Goal: Task Accomplishment & Management: Manage account settings

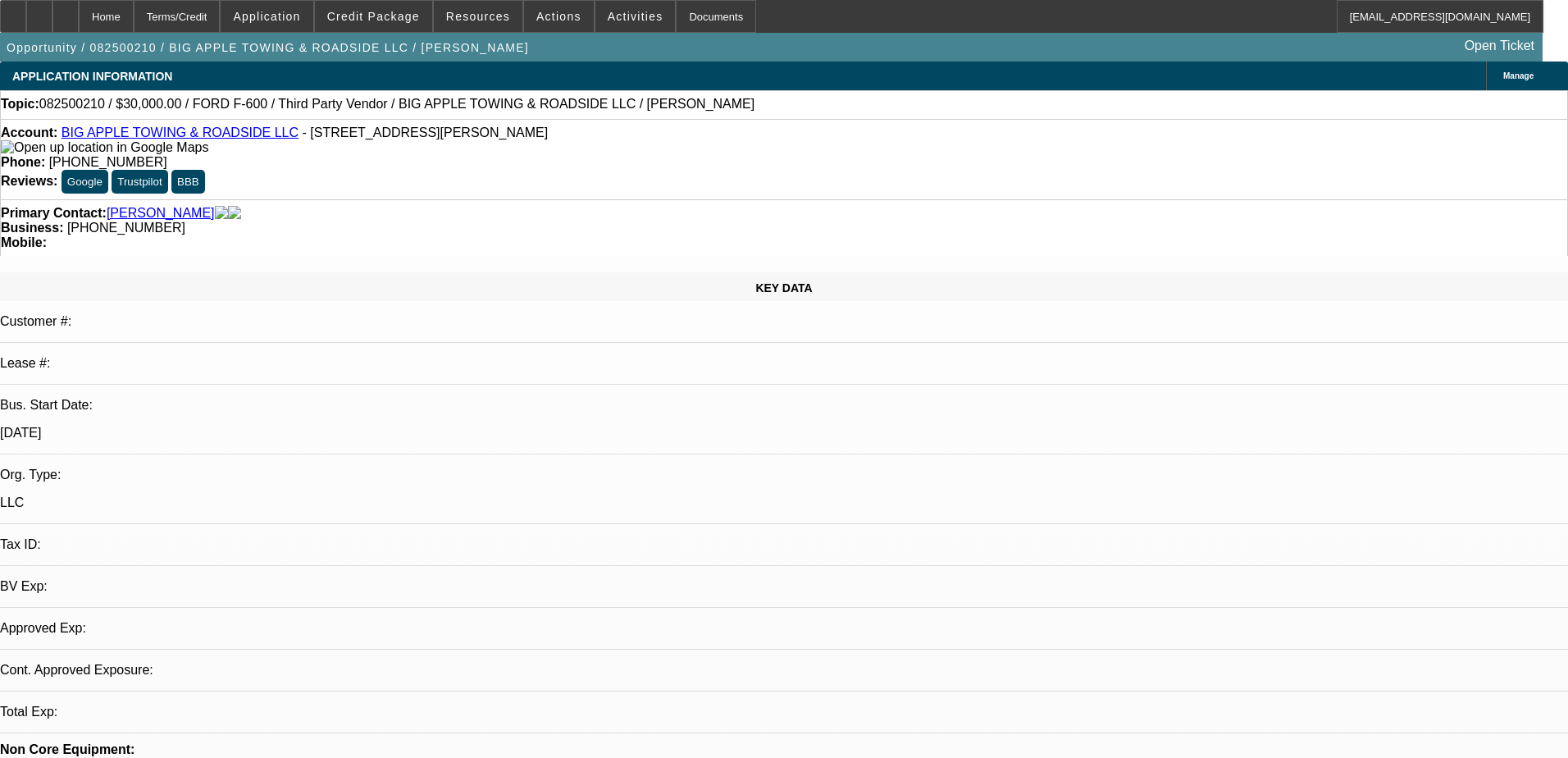
select select "0"
select select "2"
select select "0.1"
select select "4"
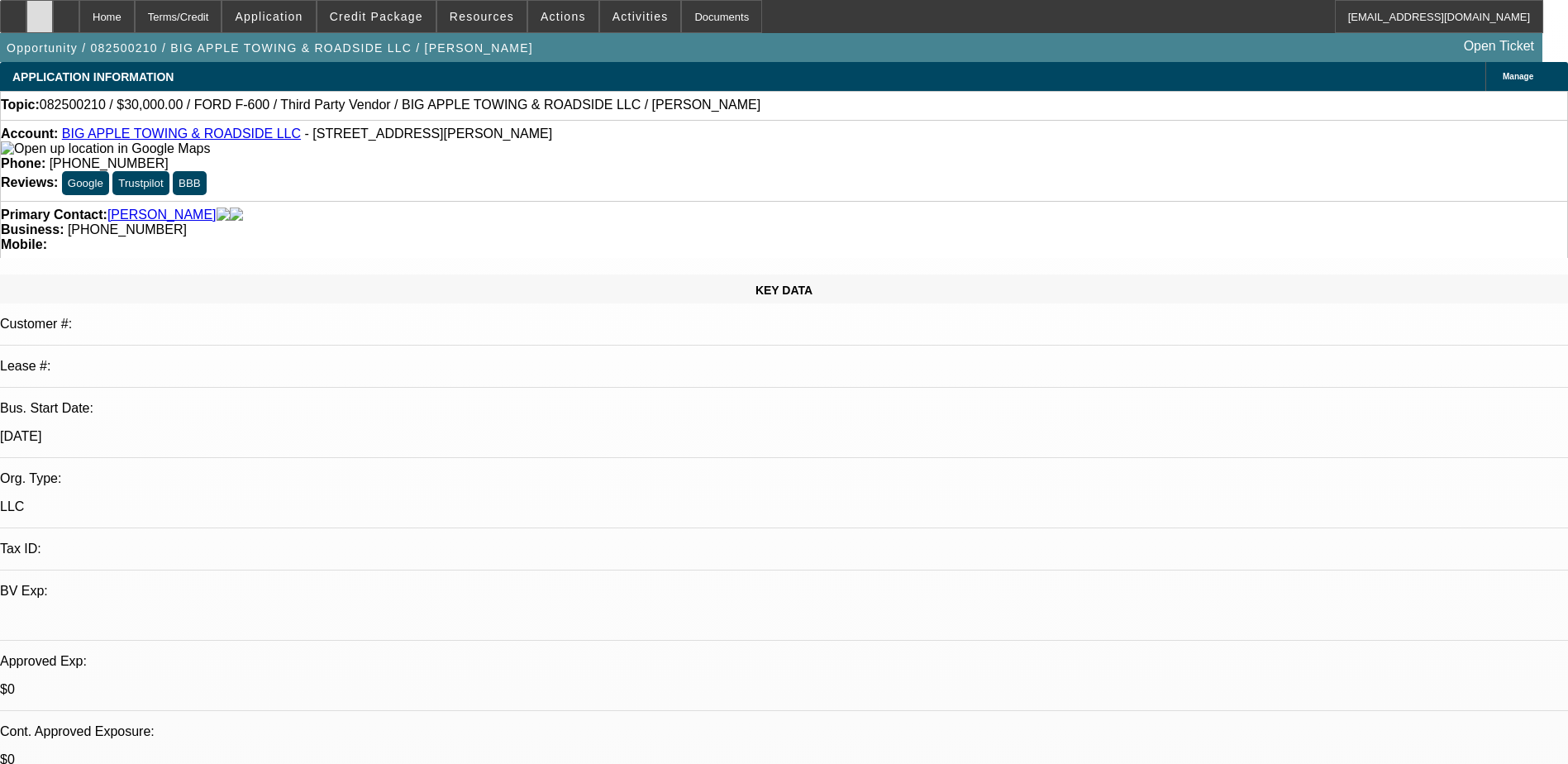
click at [53, 24] on div at bounding box center [40, 17] width 27 height 33
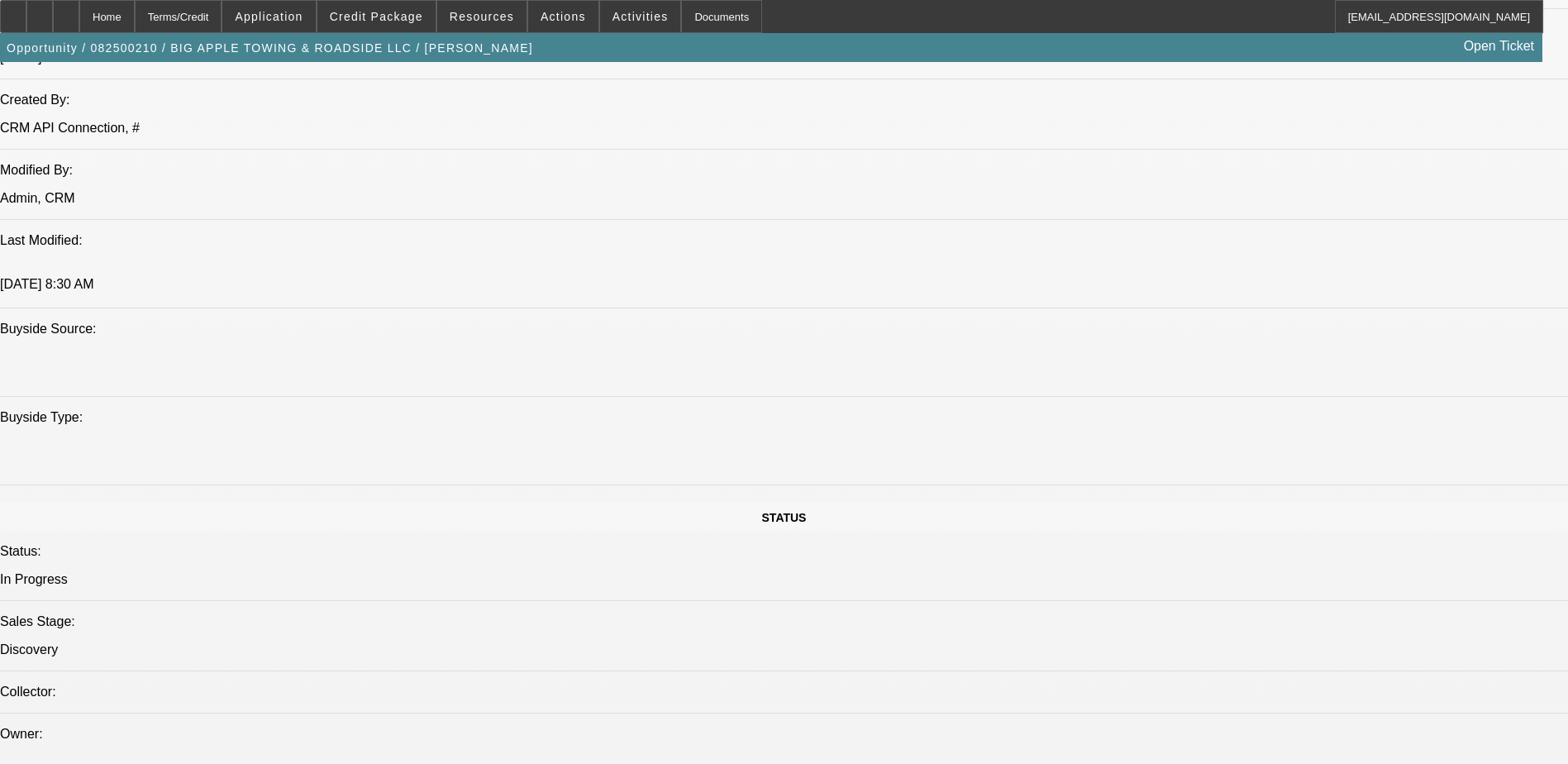
scroll to position [1737, 0]
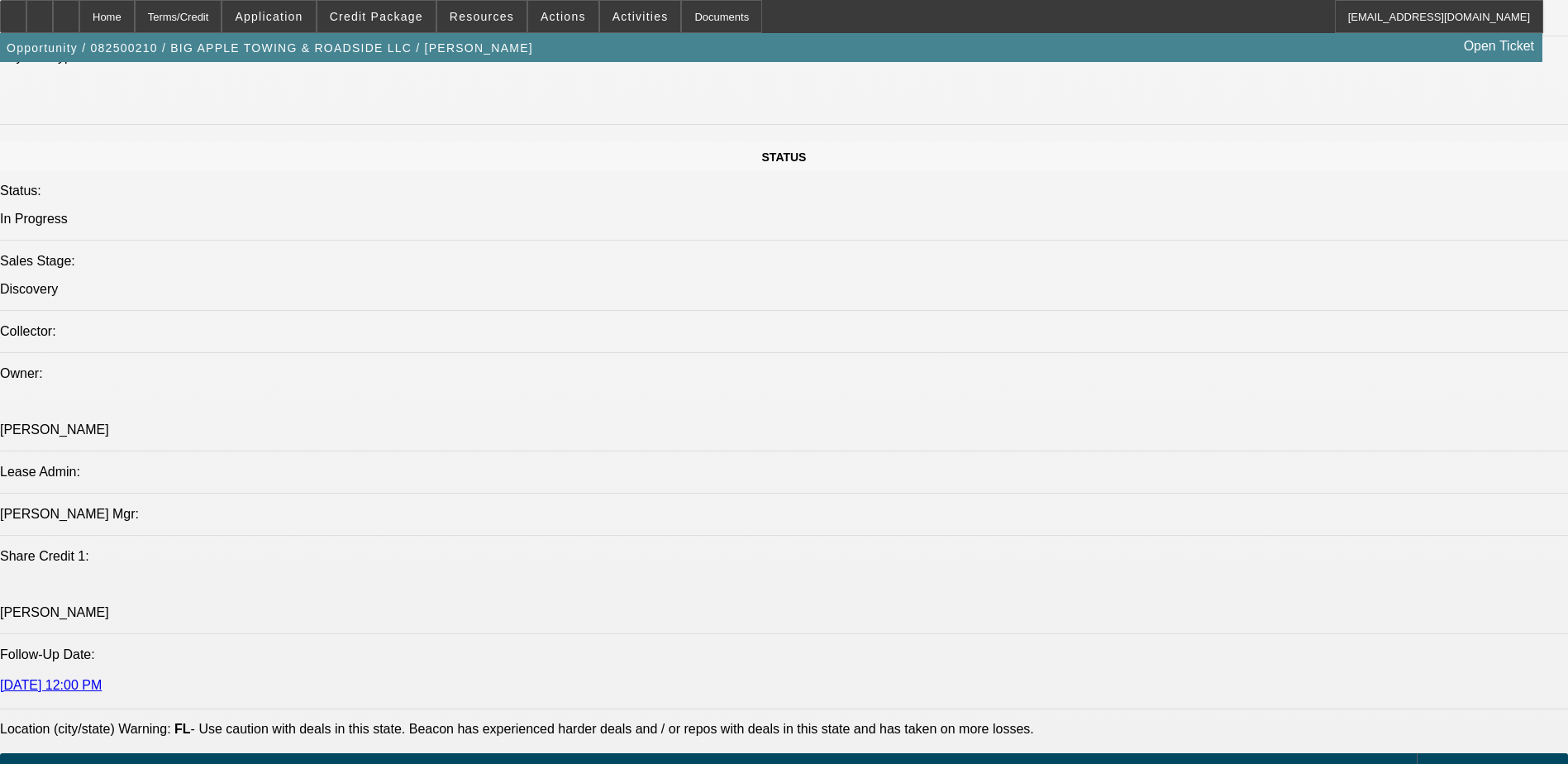
click at [80, 6] on div at bounding box center [66, 17] width 27 height 33
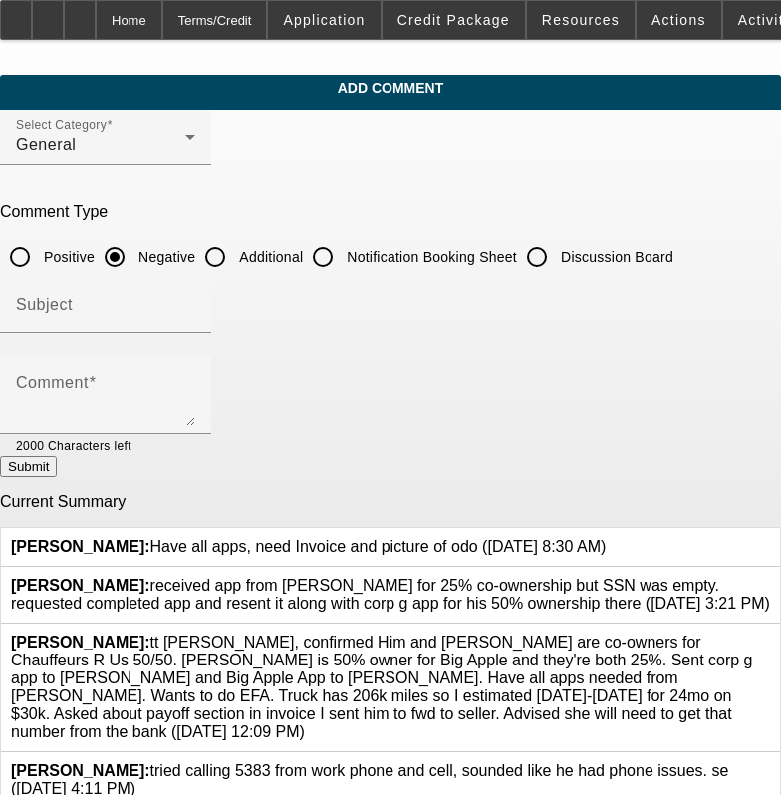
click at [606, 538] on icon at bounding box center [606, 538] width 0 height 0
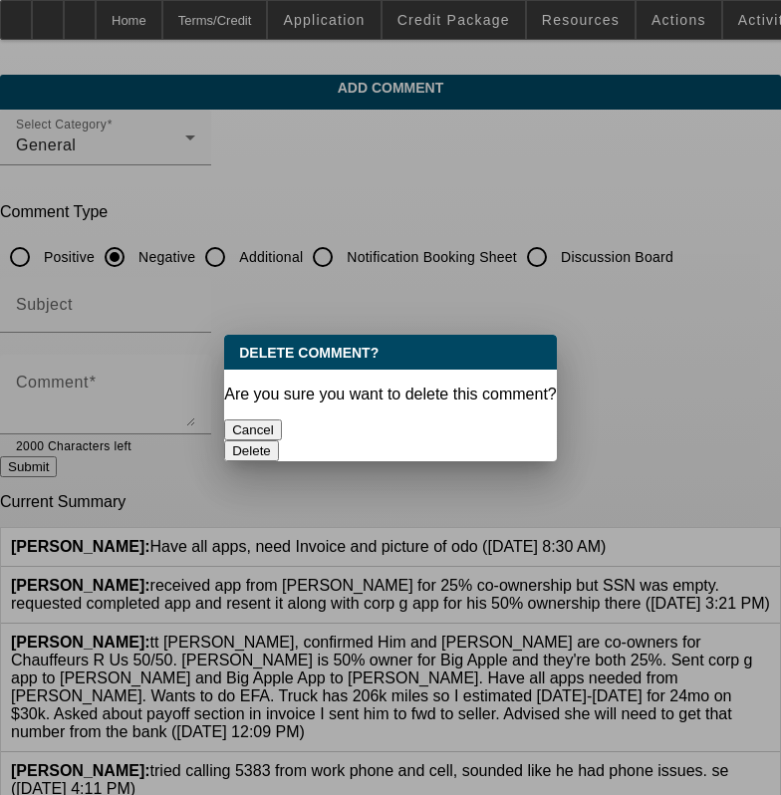
click at [279, 440] on button "Delete" at bounding box center [251, 450] width 55 height 21
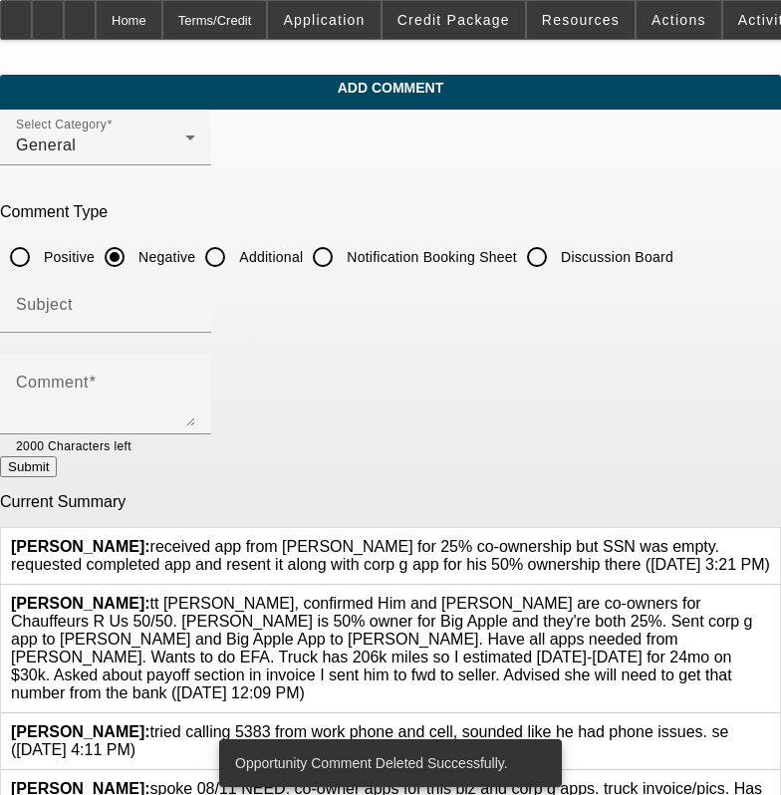
click at [770, 538] on icon at bounding box center [770, 538] width 0 height 0
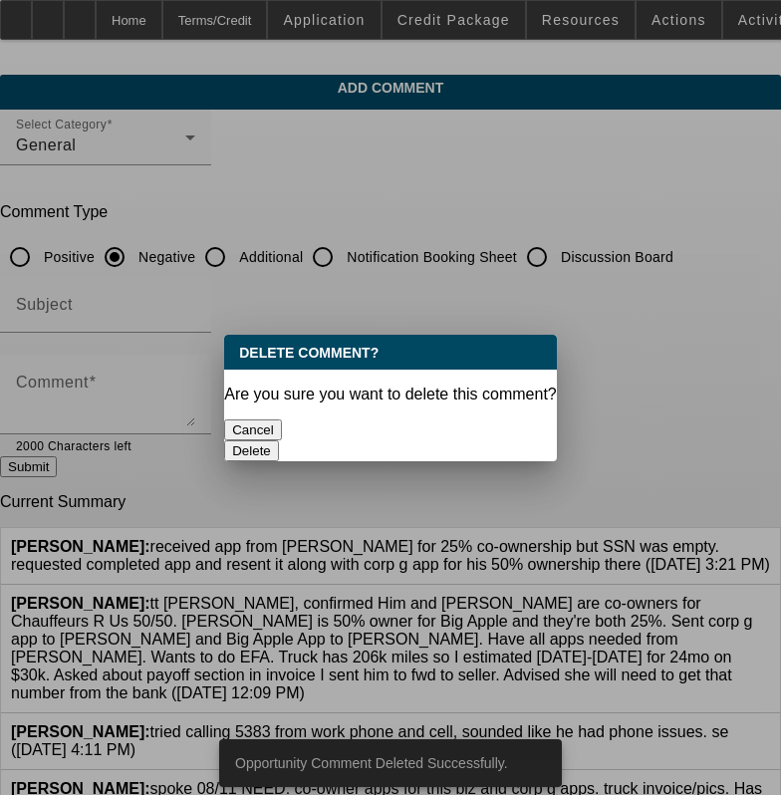
click at [279, 440] on button "Delete" at bounding box center [251, 450] width 55 height 21
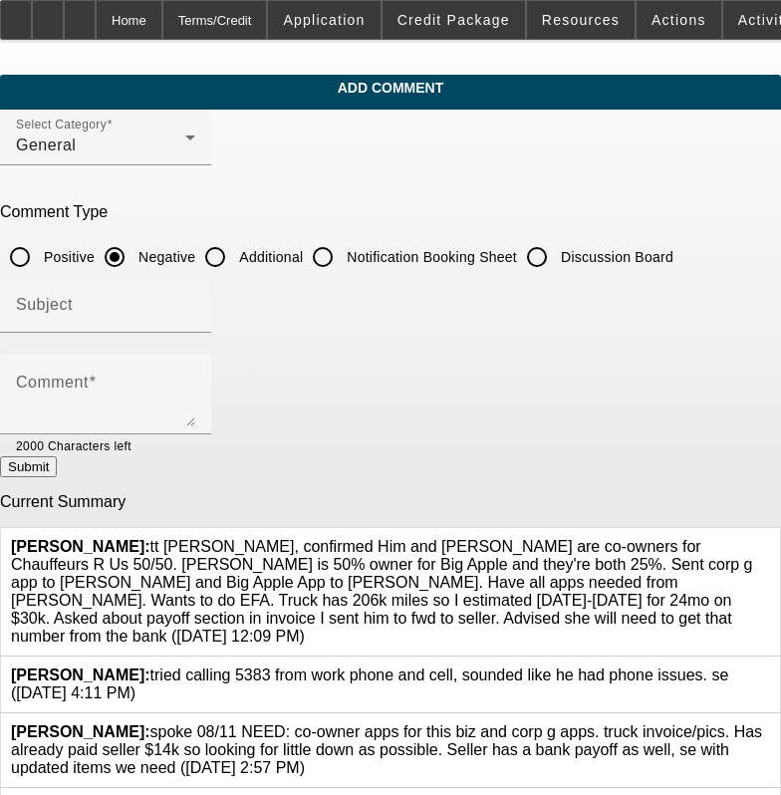
click at [770, 538] on icon at bounding box center [770, 538] width 0 height 0
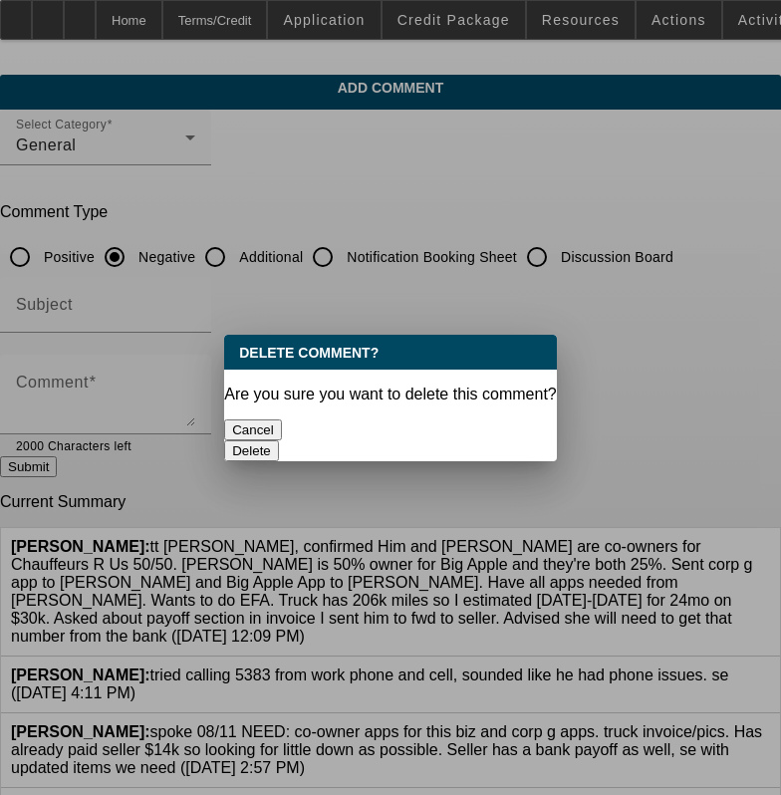
click at [279, 440] on button "Delete" at bounding box center [251, 450] width 55 height 21
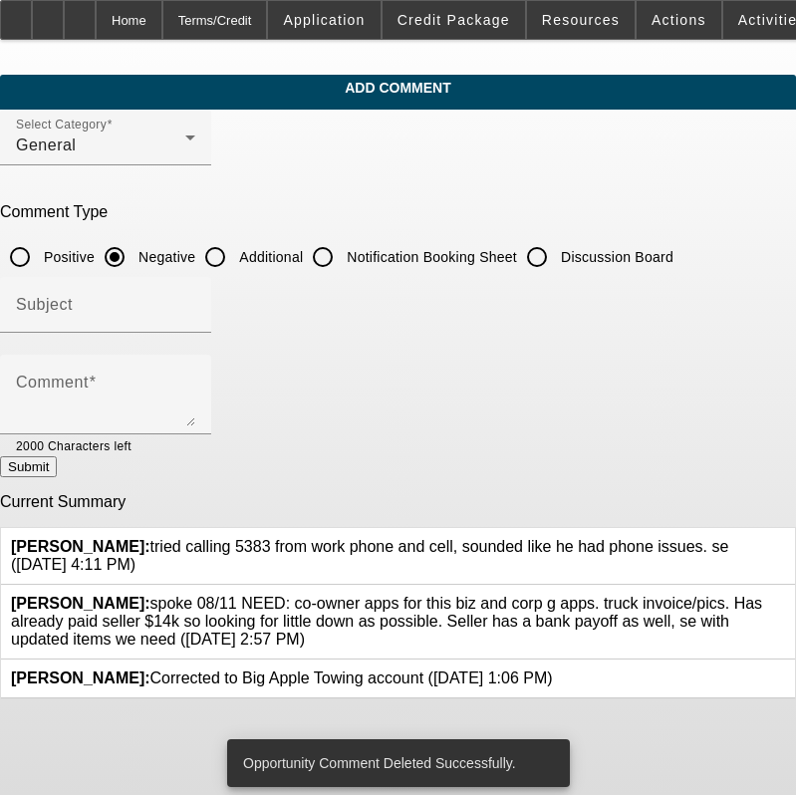
click at [785, 538] on link at bounding box center [785, 538] width 0 height 0
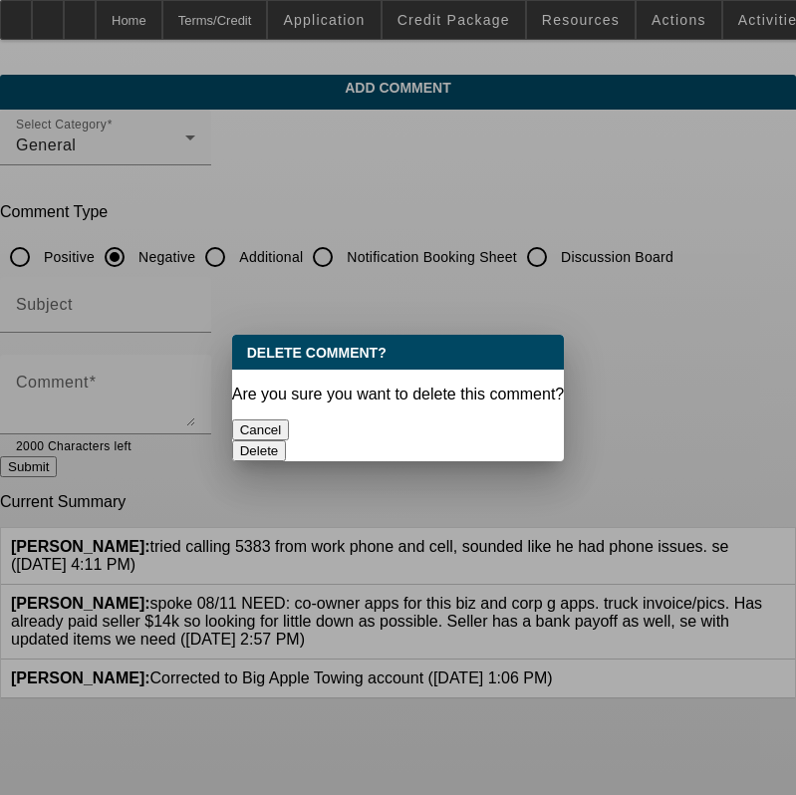
click at [287, 440] on button "Delete" at bounding box center [259, 450] width 55 height 21
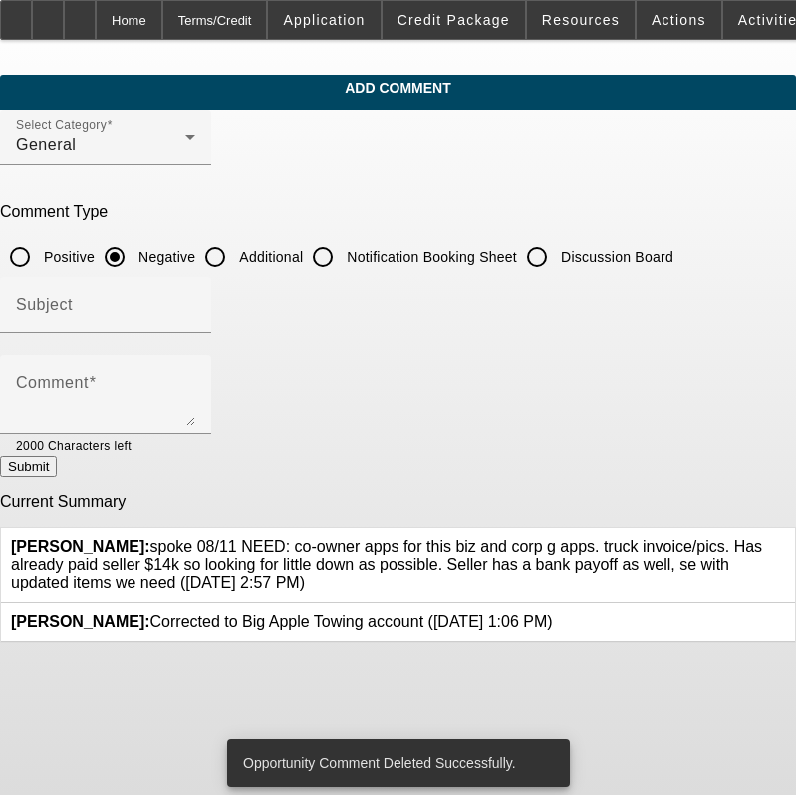
click at [785, 538] on icon at bounding box center [785, 538] width 0 height 0
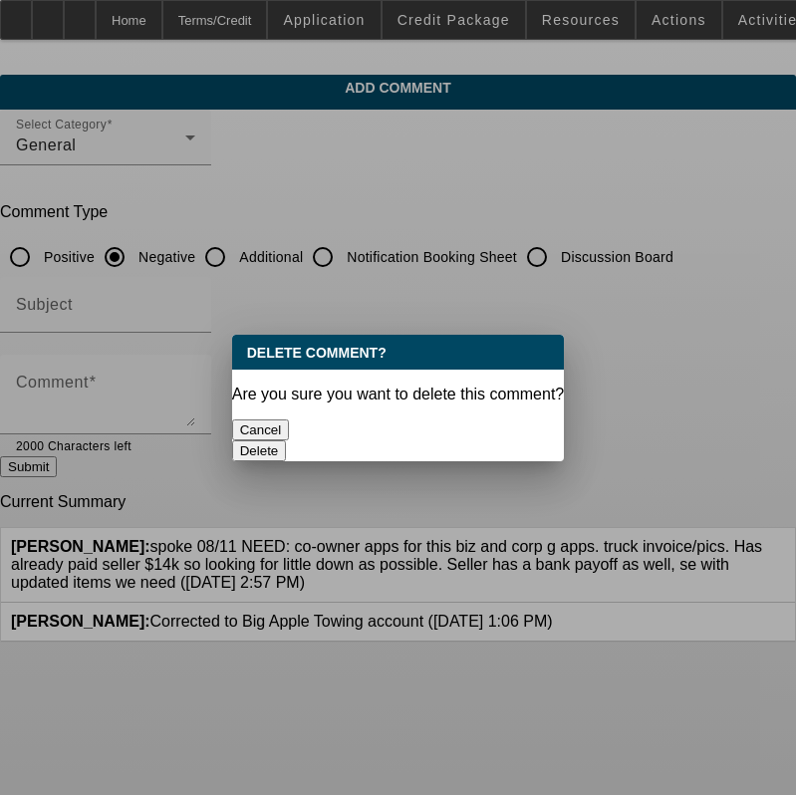
click at [287, 440] on button "Delete" at bounding box center [259, 450] width 55 height 21
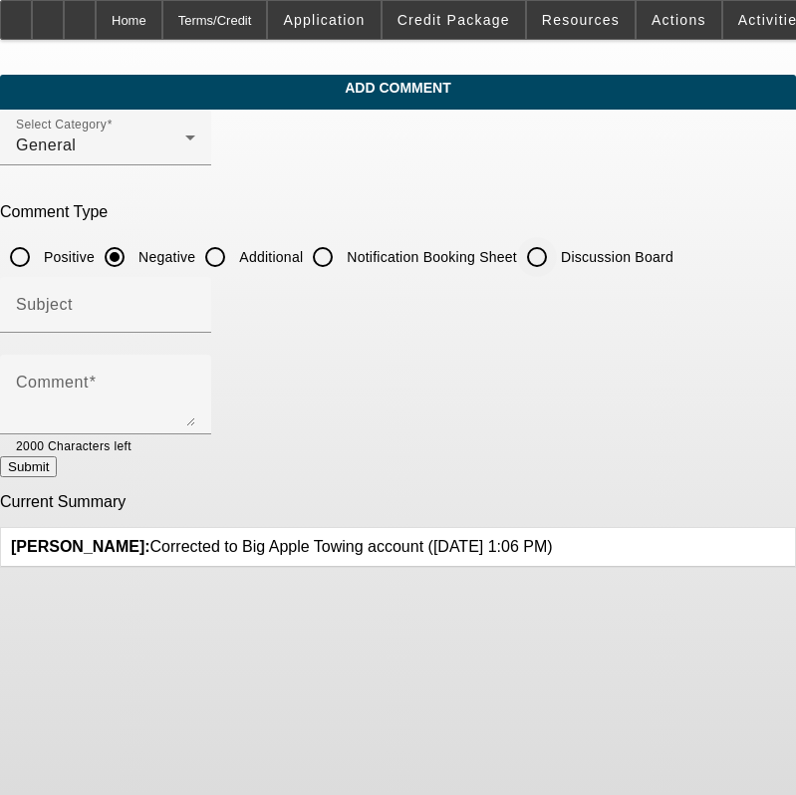
click at [557, 257] on input "Discussion Board" at bounding box center [537, 257] width 40 height 40
radio input "true"
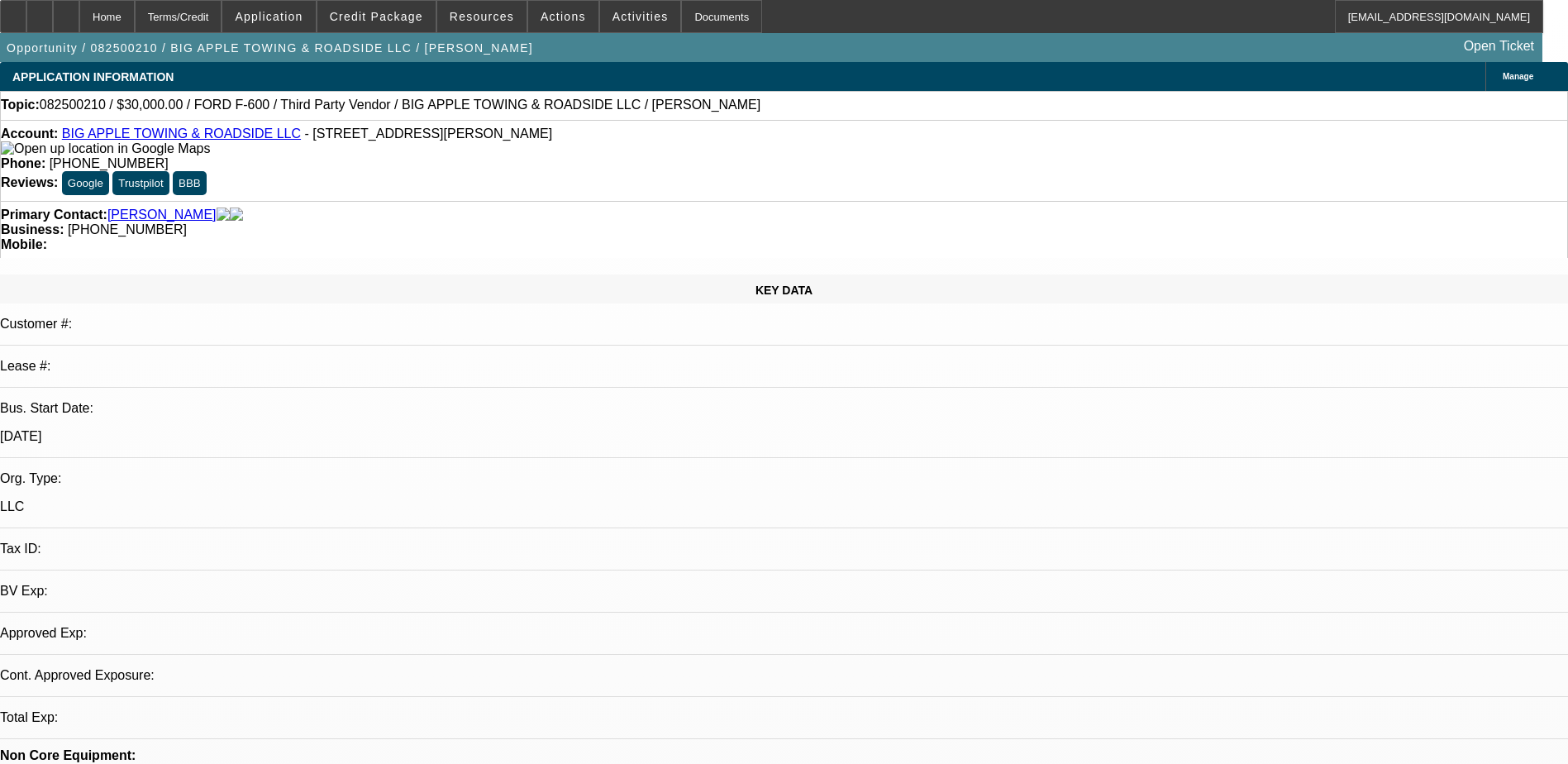
select select "0"
select select "2"
select select "0.1"
select select "1"
select select "2"
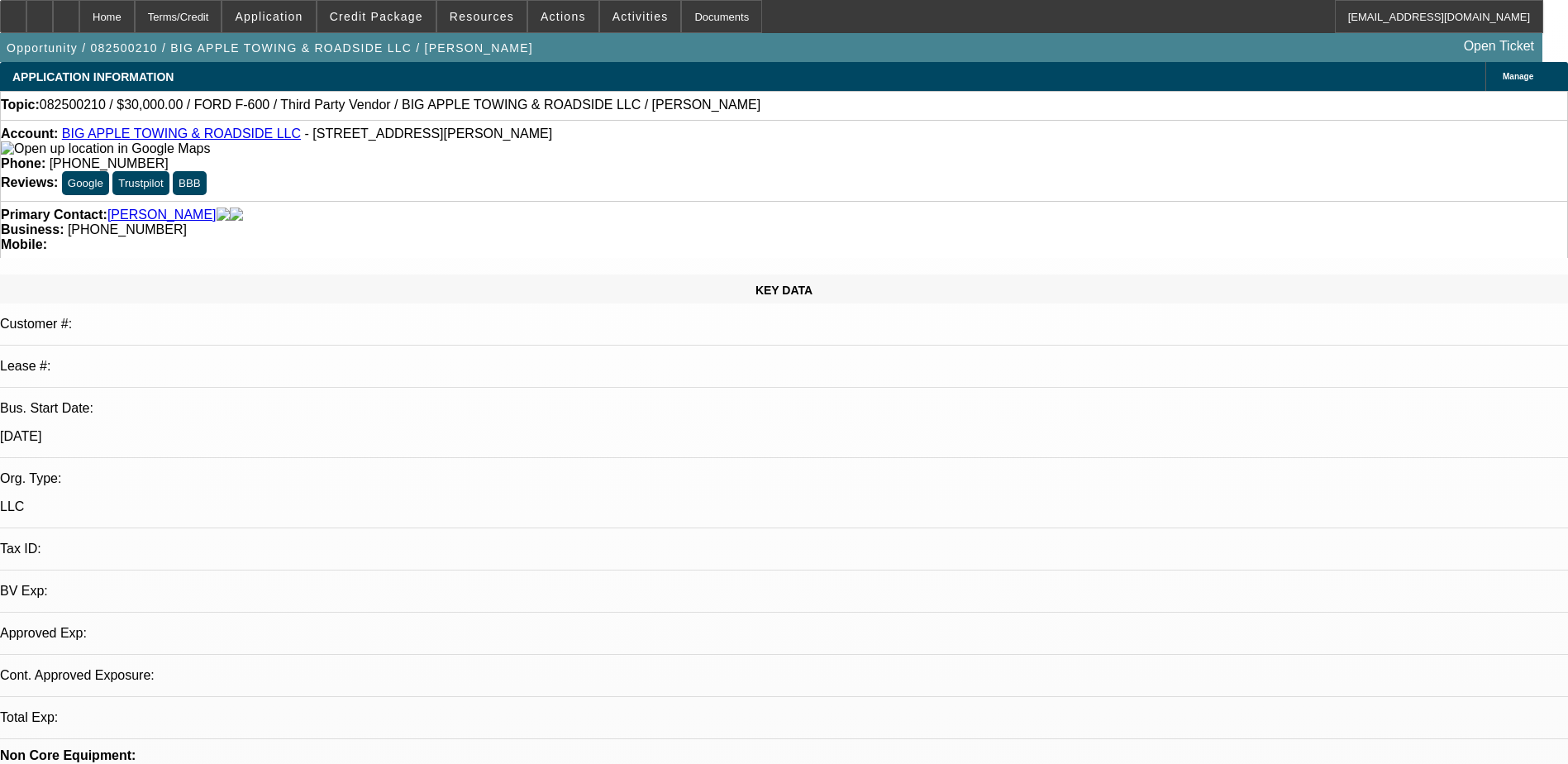
select select "4"
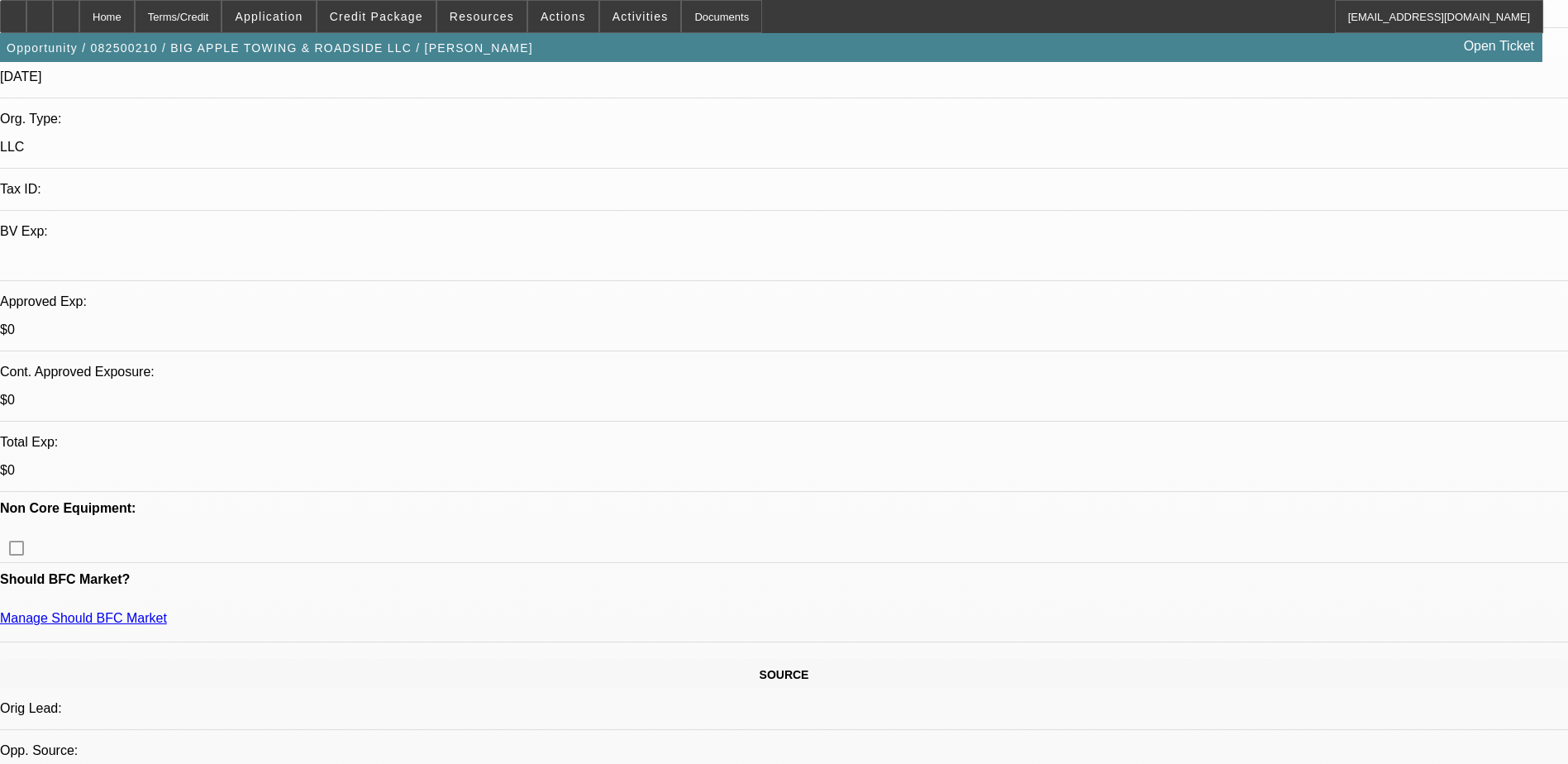
scroll to position [331, 0]
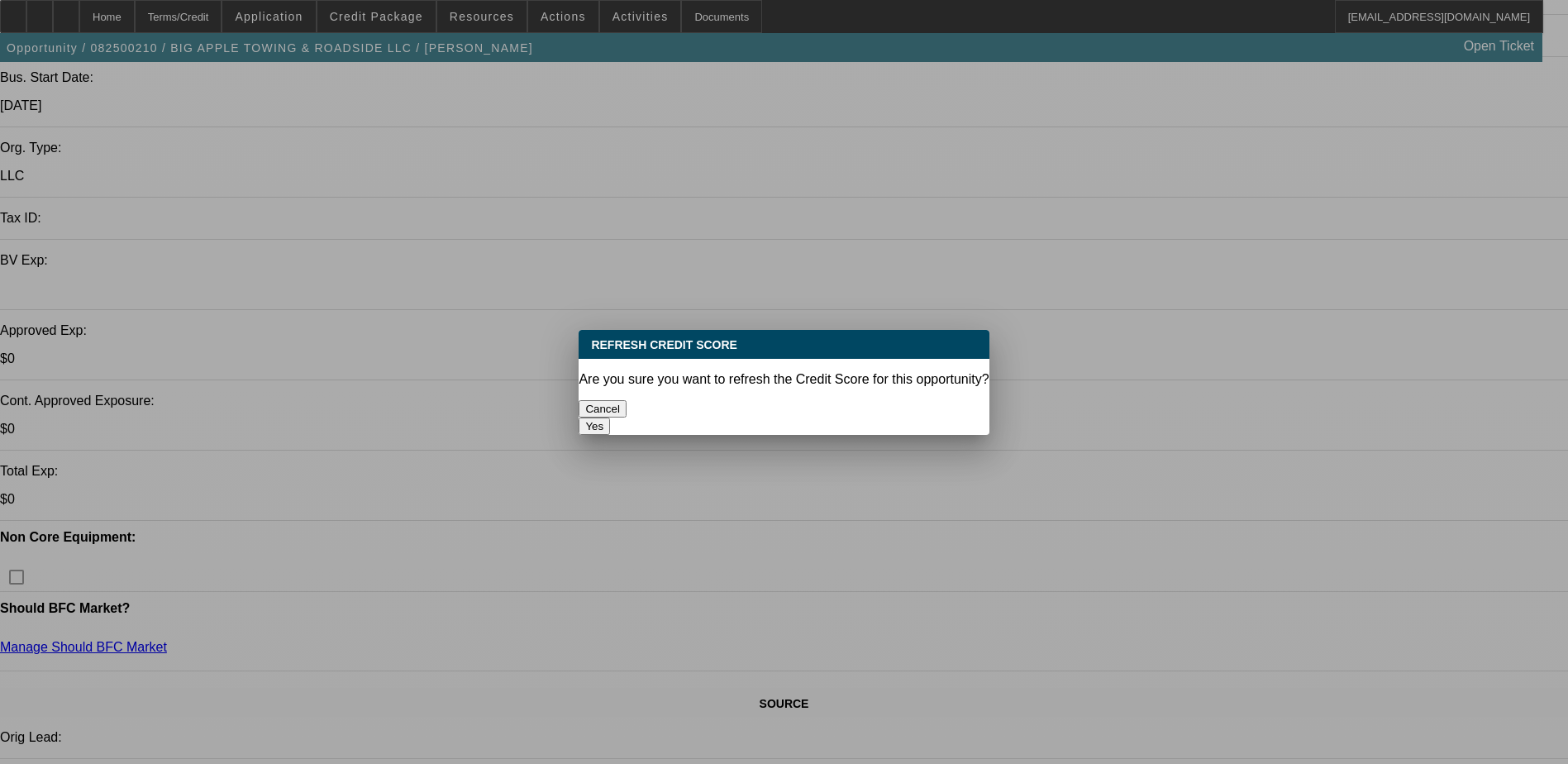
scroll to position [0, 0]
click at [610, 418] on button "Yes" at bounding box center [594, 426] width 32 height 17
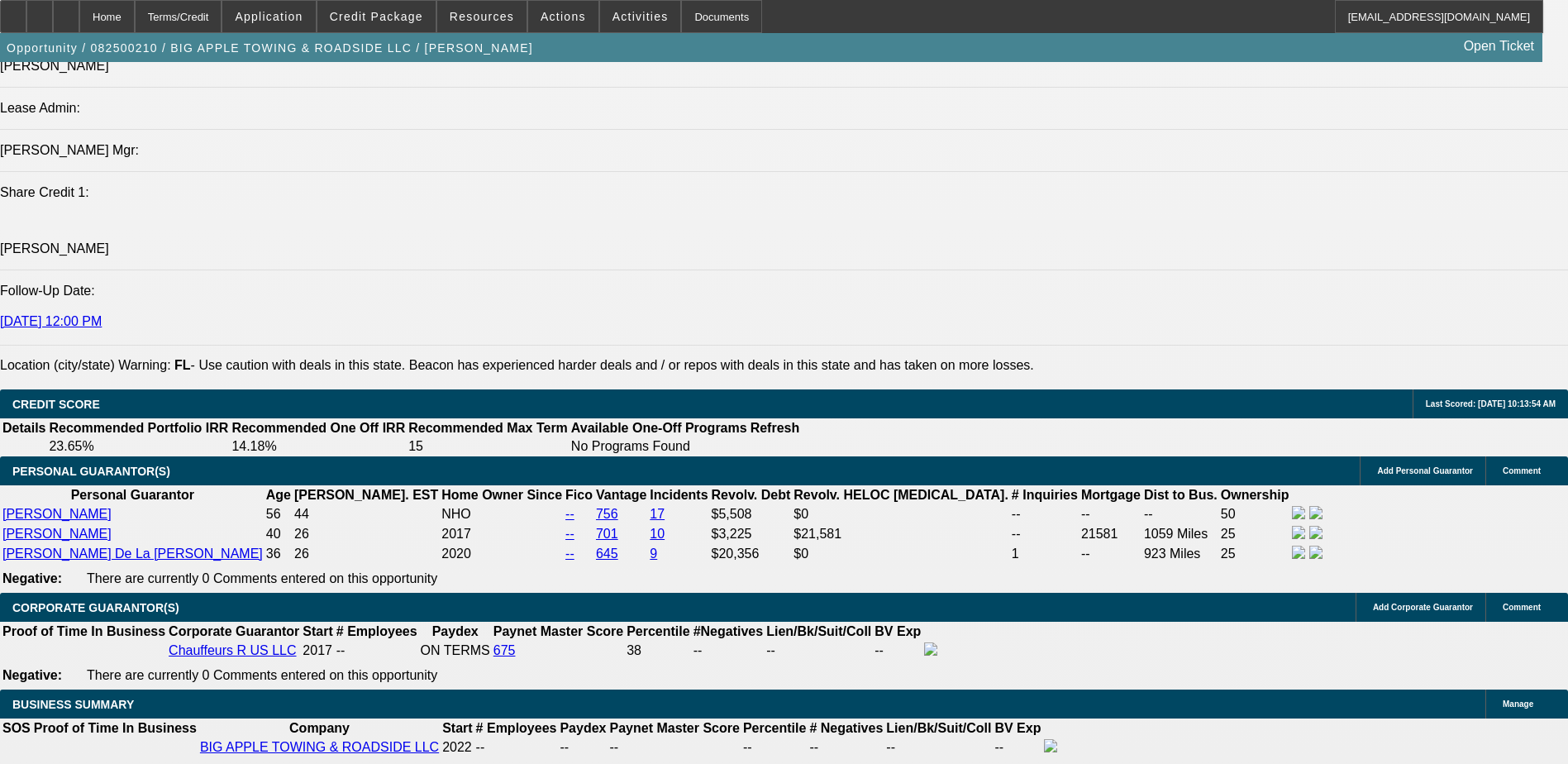
scroll to position [2068, 0]
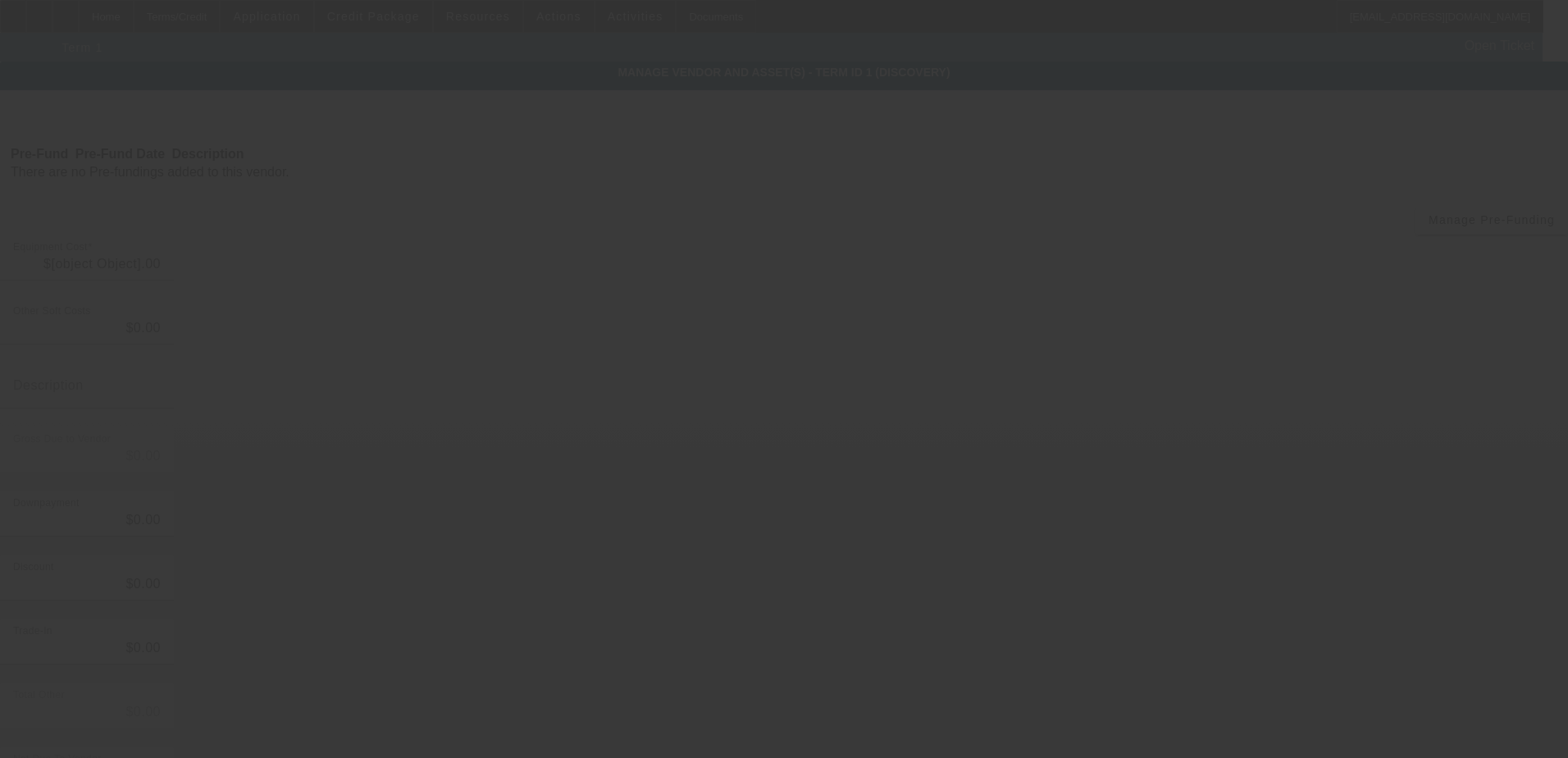
type input "$30,000.00"
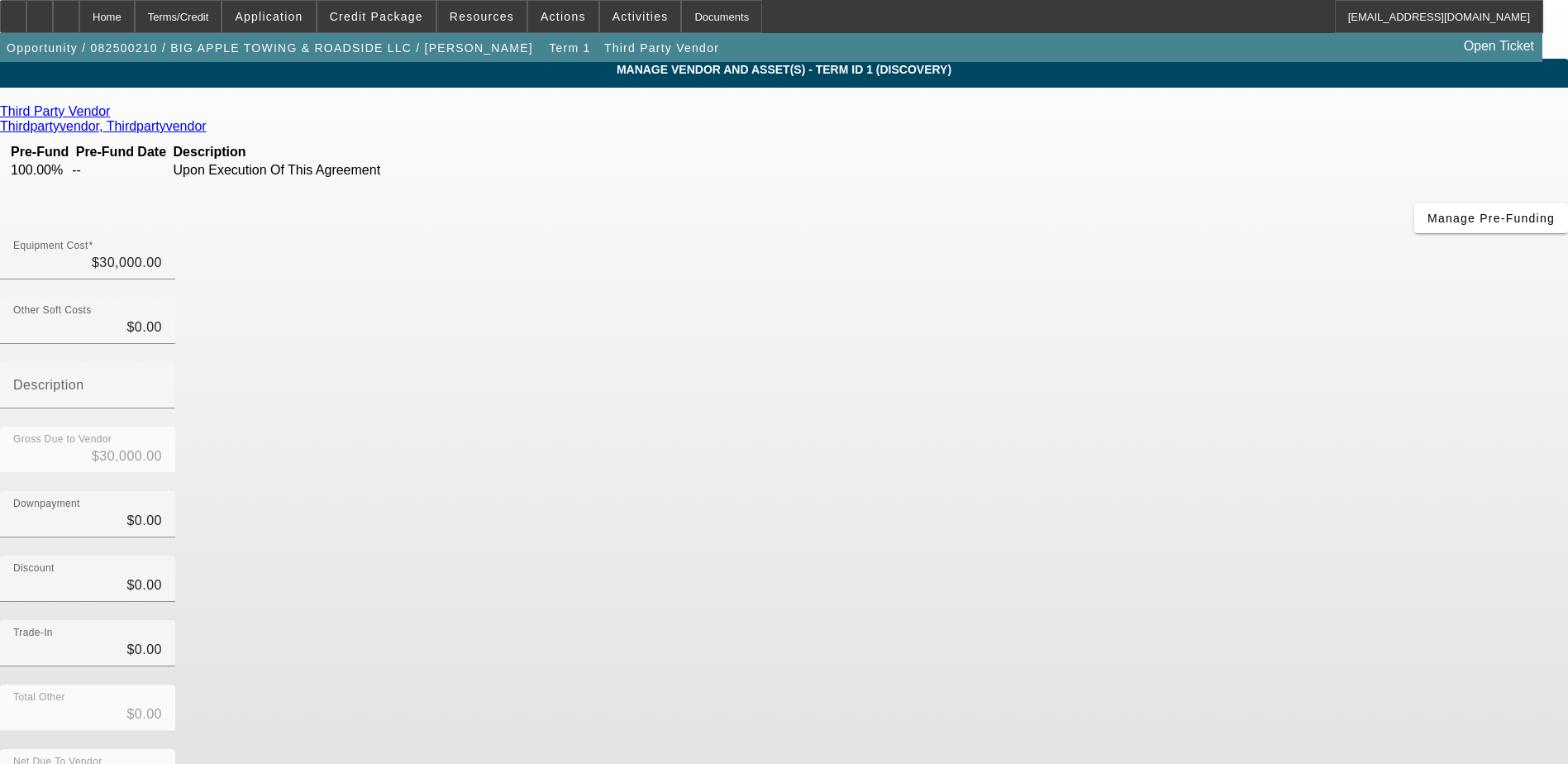
scroll to position [12, 0]
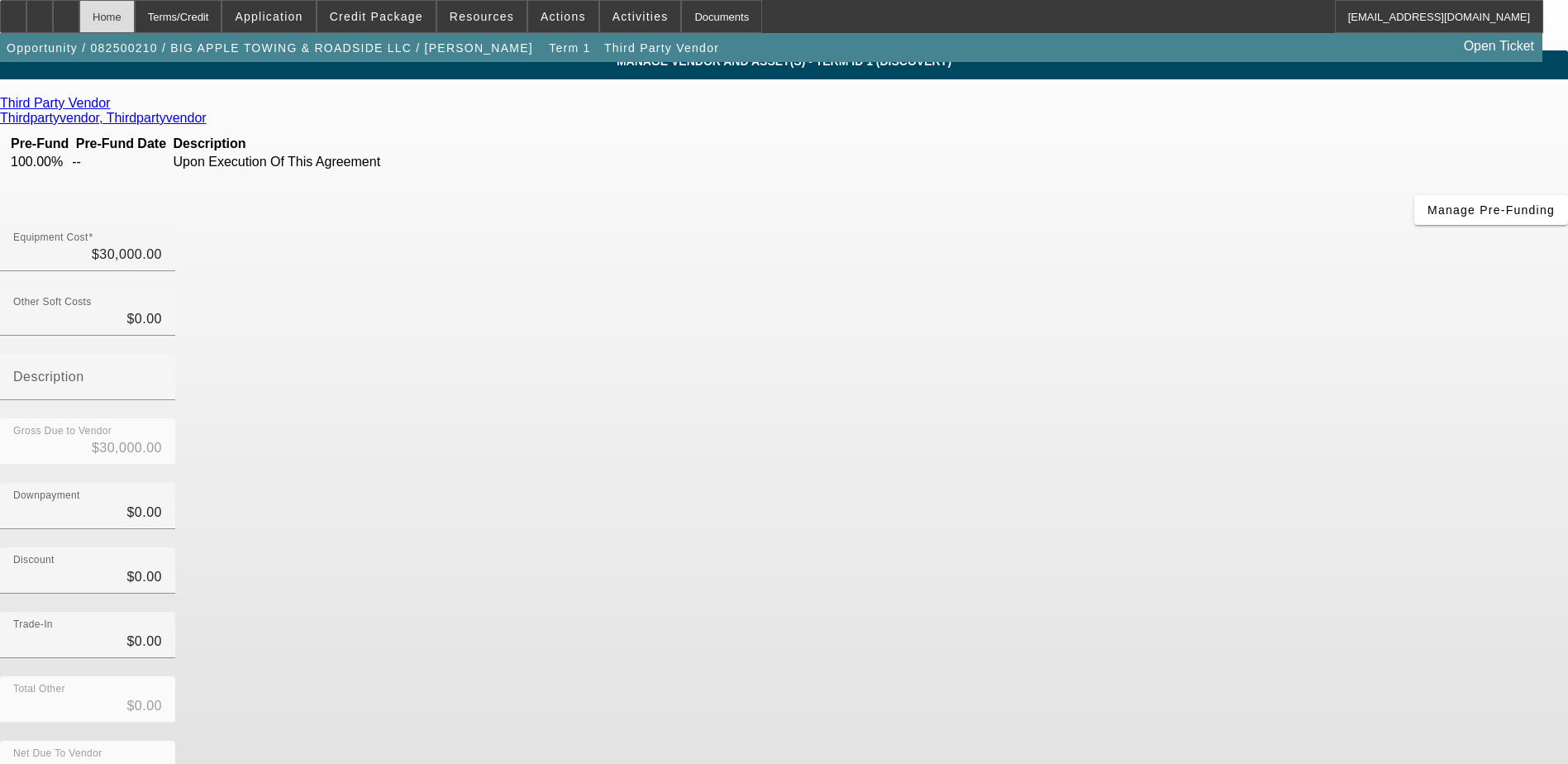
click at [134, 9] on div "Home" at bounding box center [107, 17] width 56 height 33
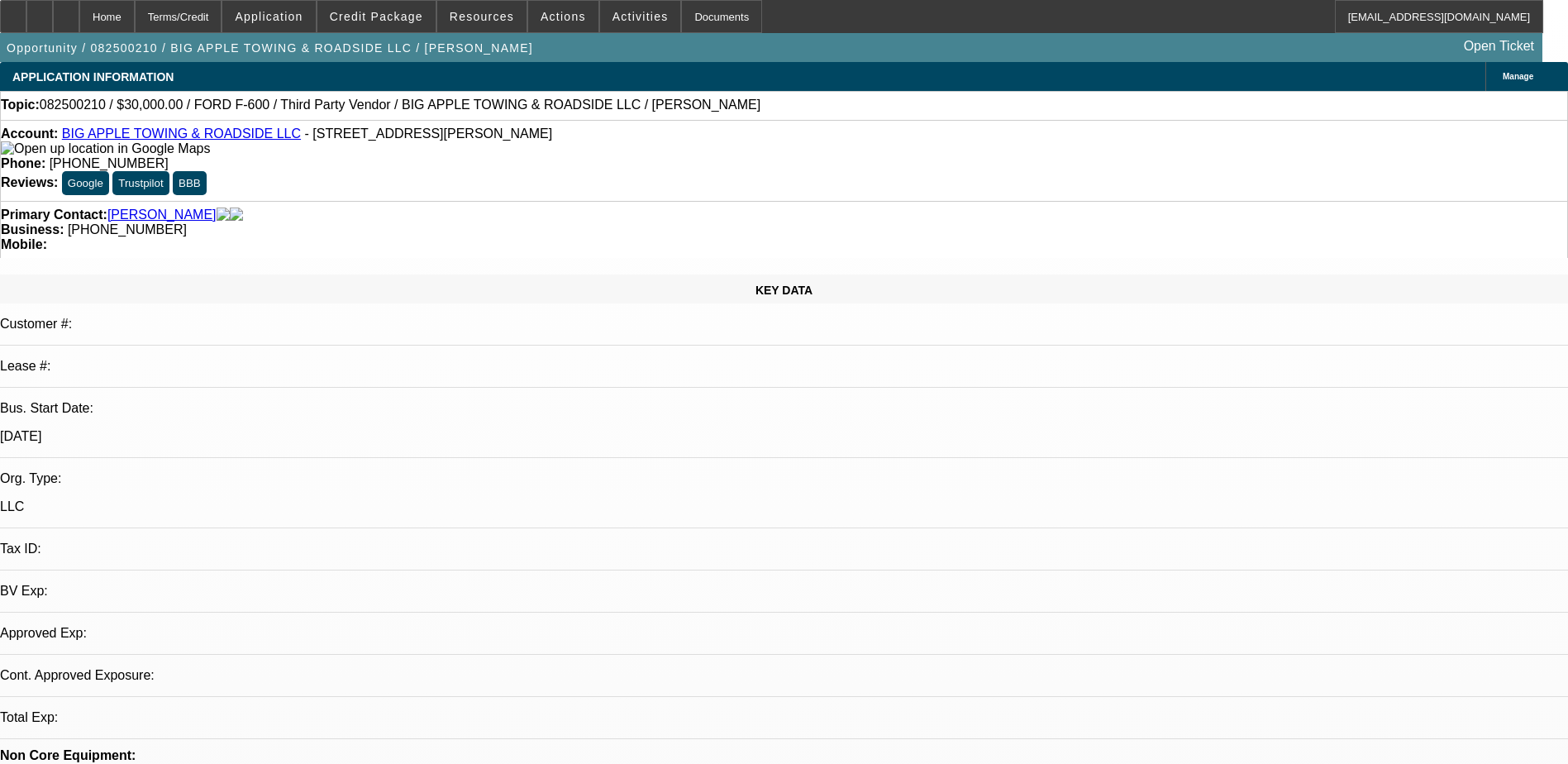
select select "0"
select select "2"
select select "0.1"
select select "4"
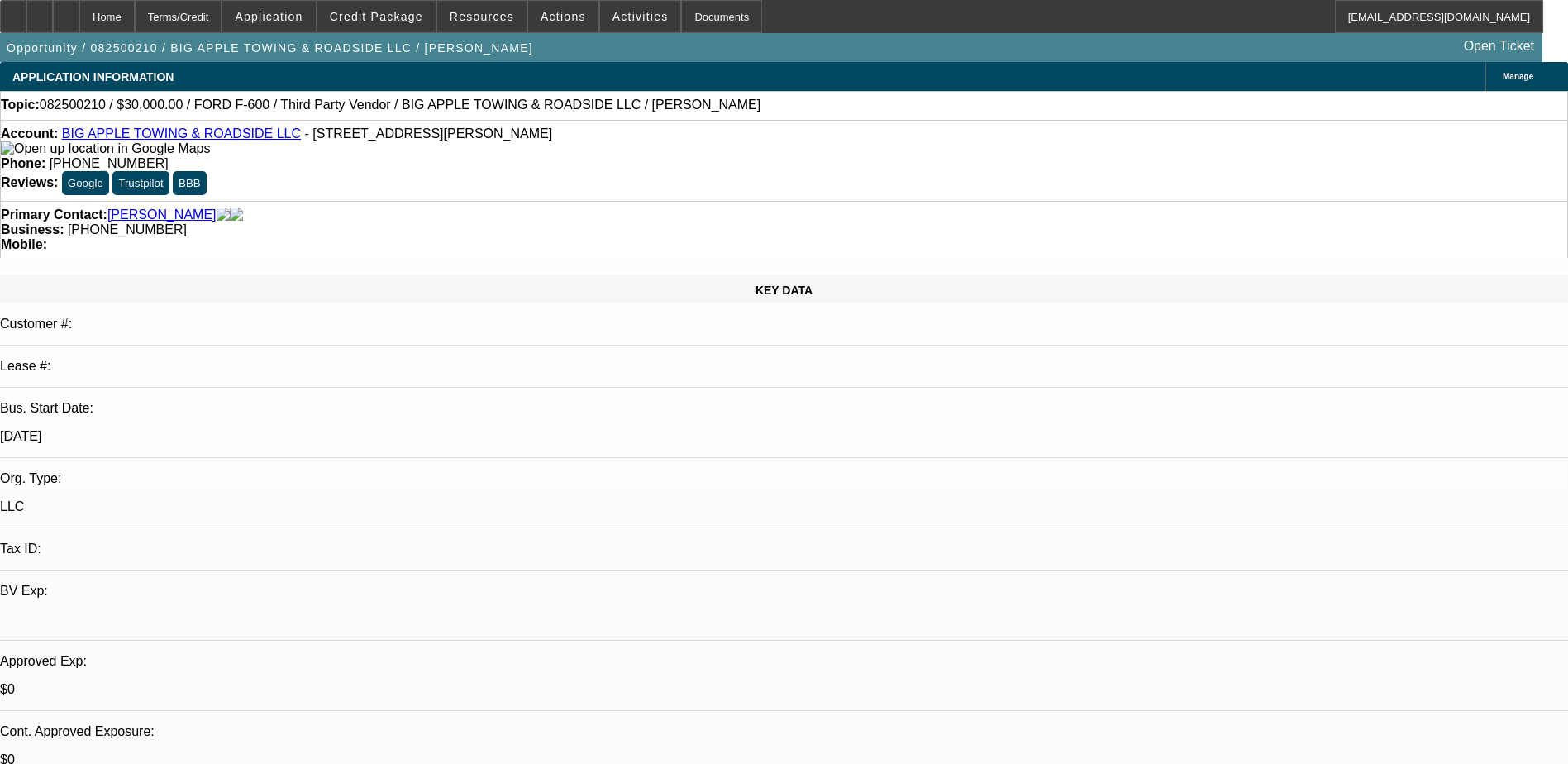
click at [149, 133] on link "BIG APPLE TOWING & ROADSIDE LLC" at bounding box center [182, 133] width 239 height 14
click at [386, 20] on span "Credit Package" at bounding box center [376, 17] width 94 height 13
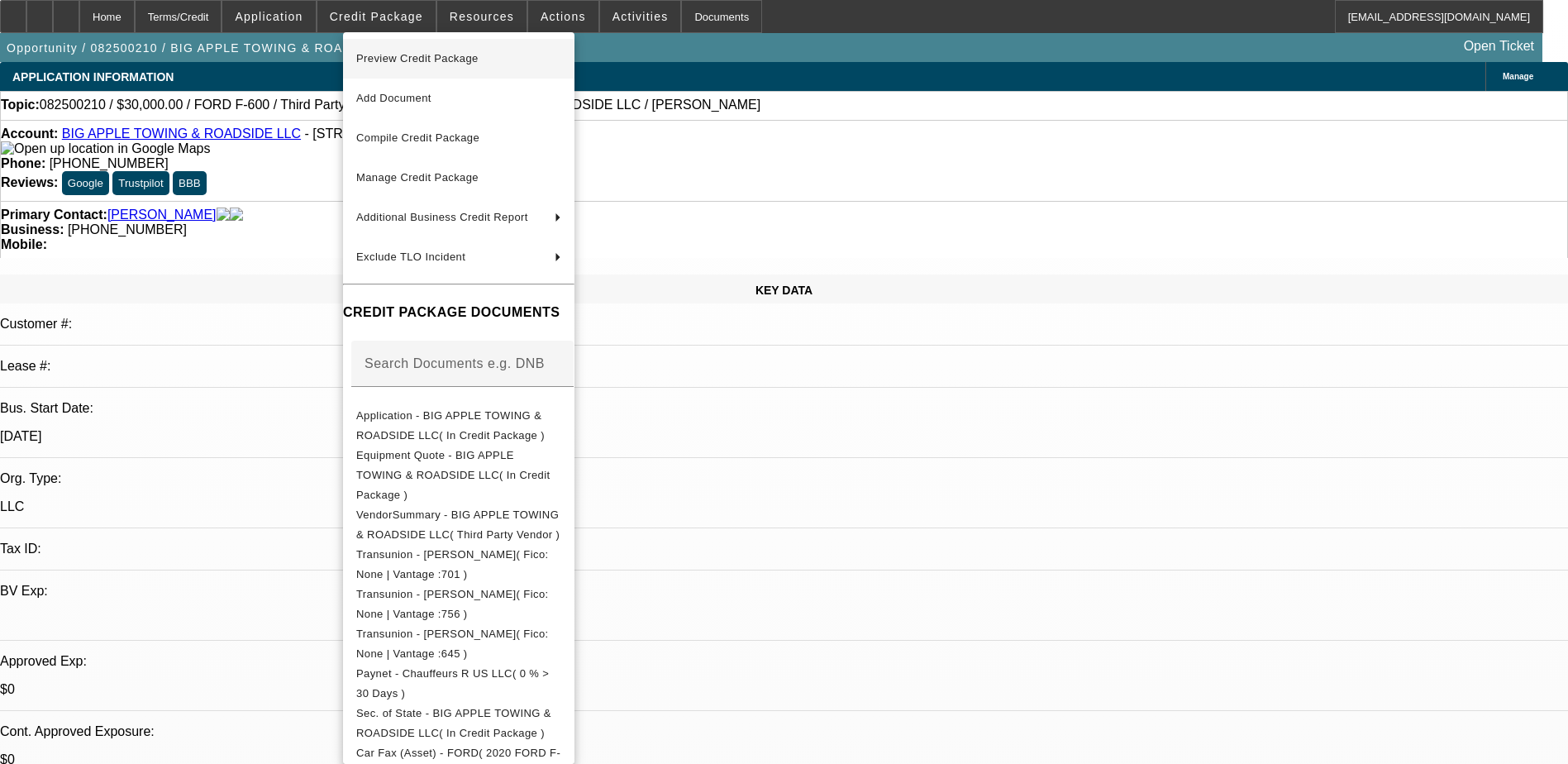
click at [462, 54] on span "Preview Credit Package" at bounding box center [417, 58] width 122 height 12
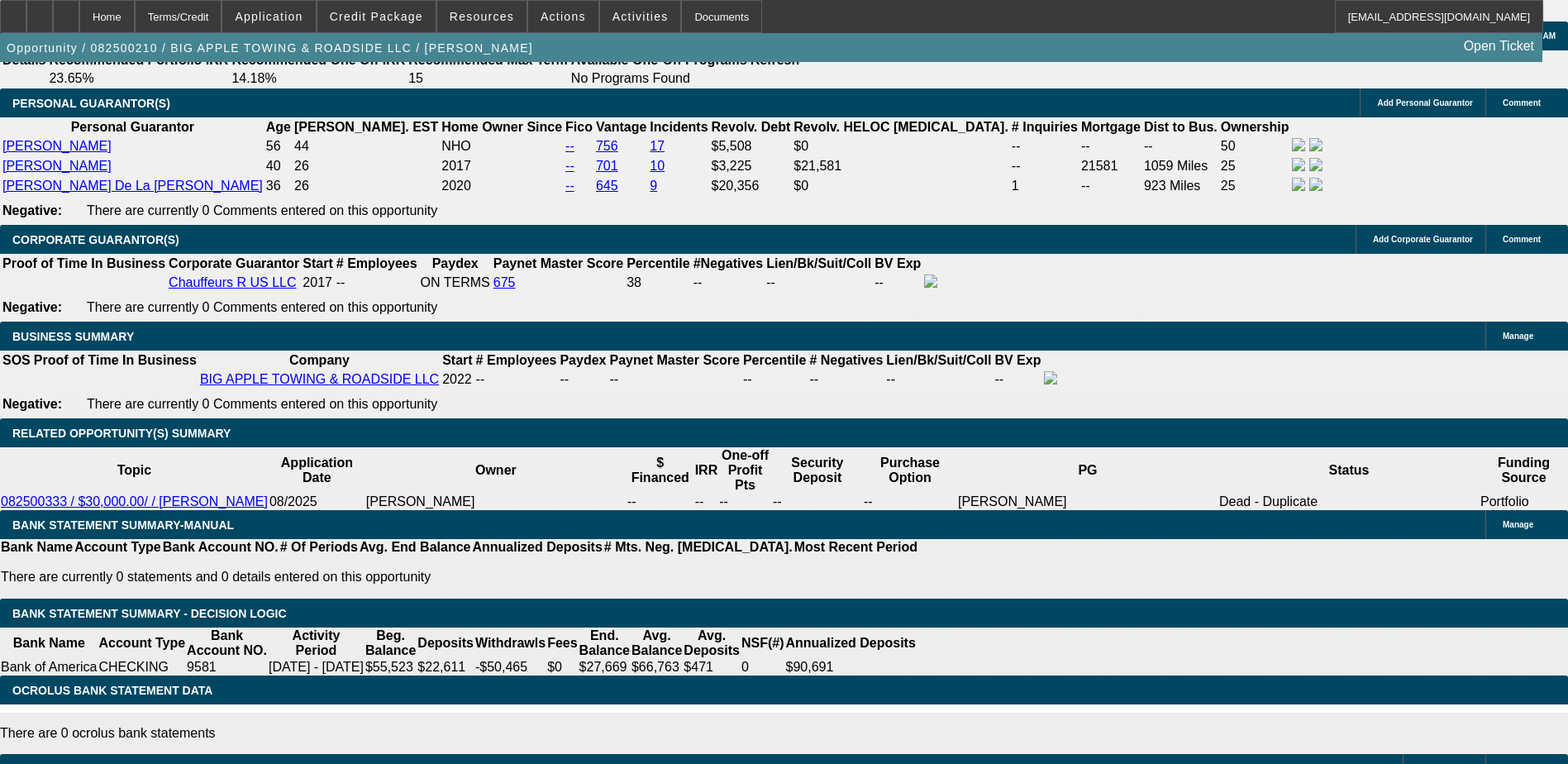
scroll to position [2233, 0]
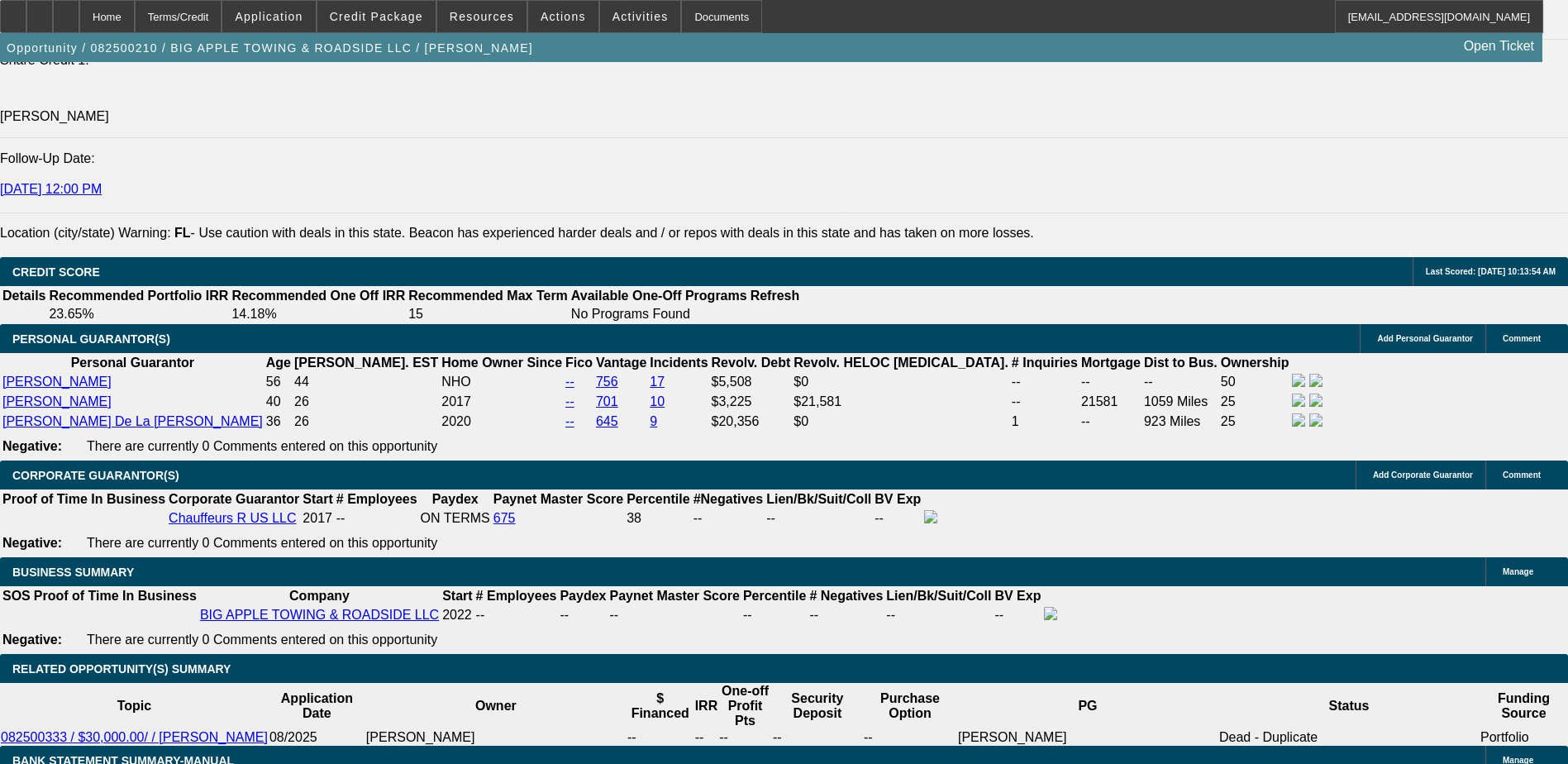
type input "UNKNOWN"
type input "24"
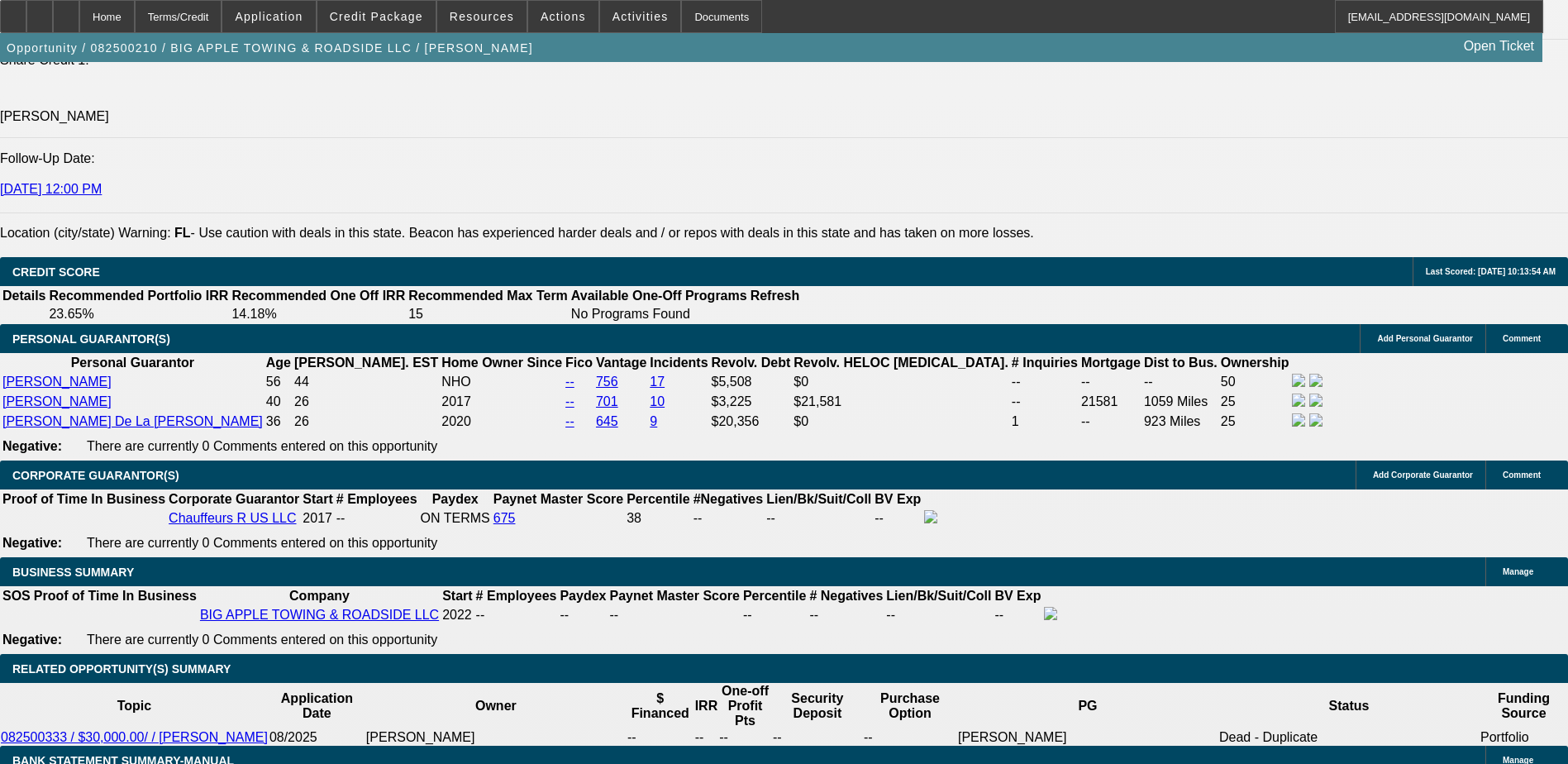
type input "$2,552.42"
type input "$1,276.21"
type input "$3,172.26"
type input "$1,586.13"
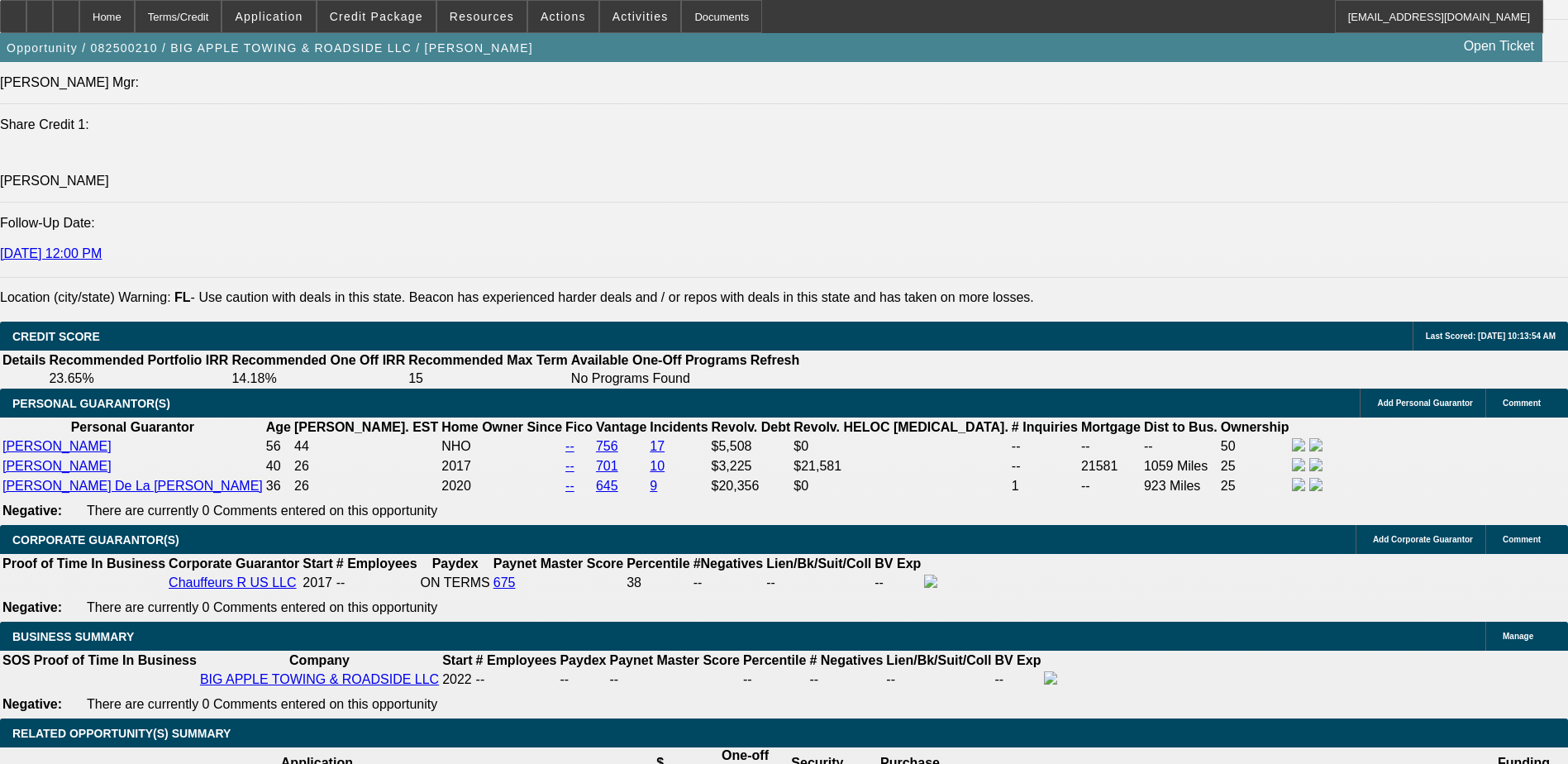
scroll to position [2151, 0]
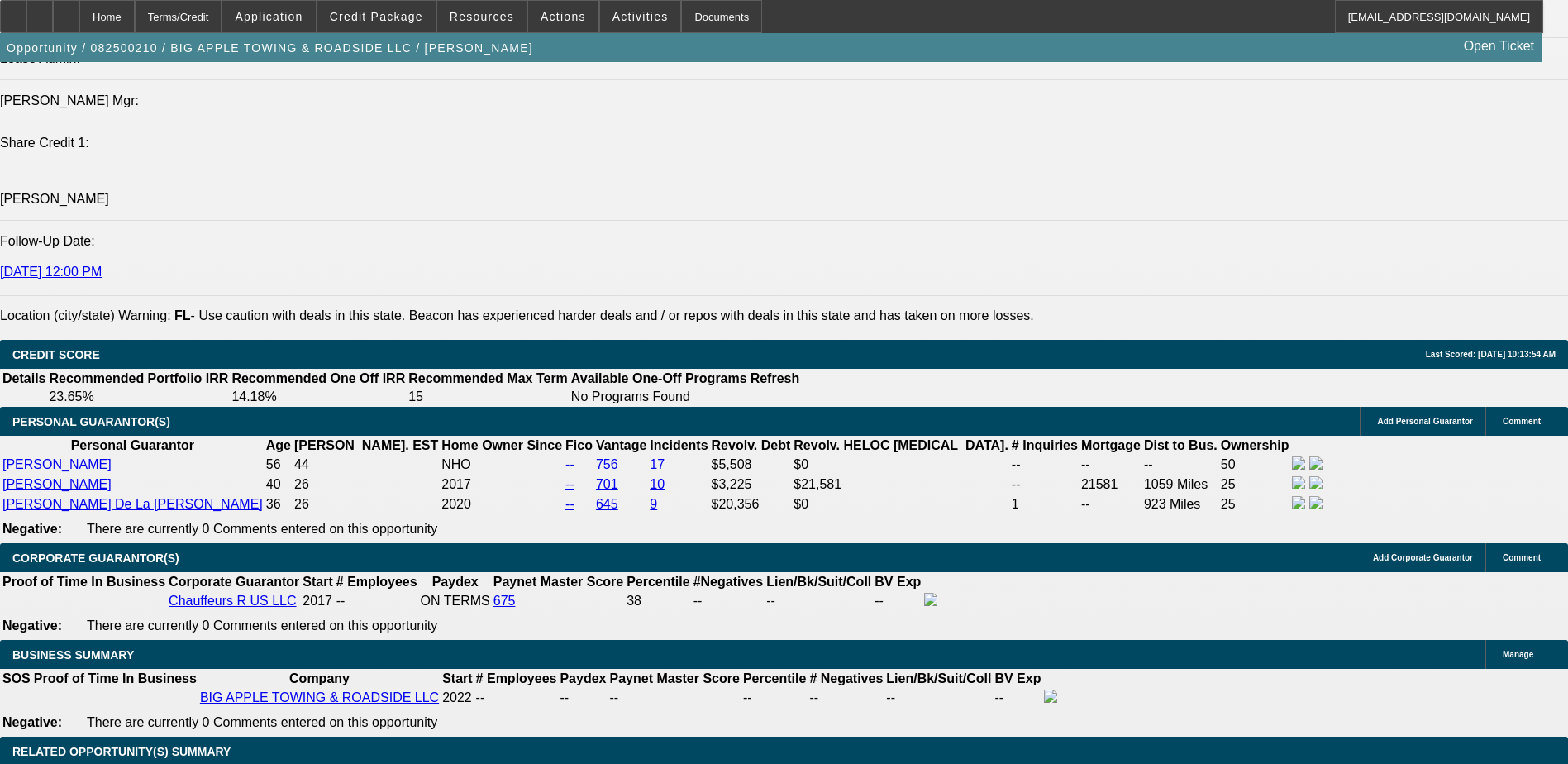
type input "24"
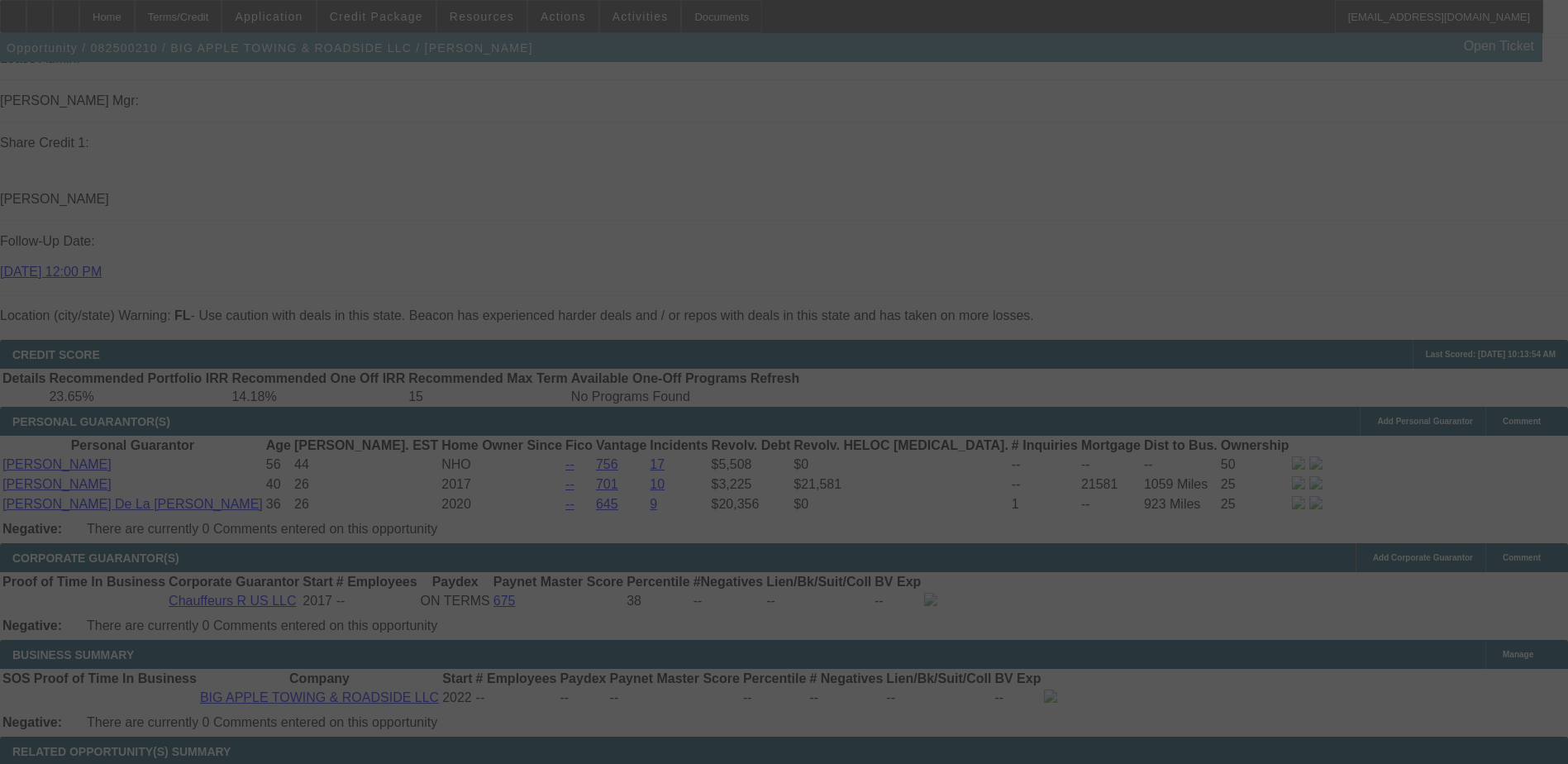
scroll to position [0, 0]
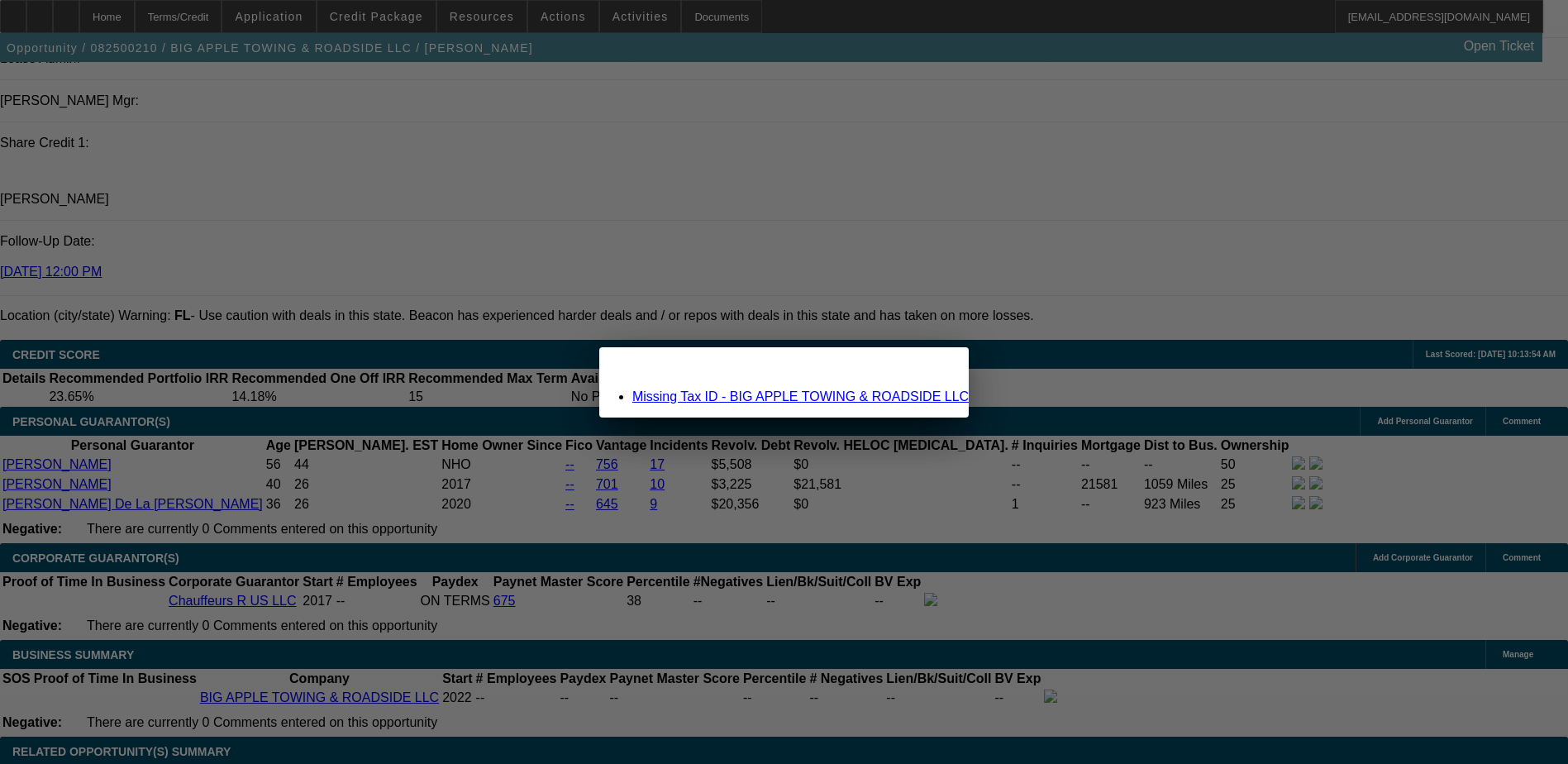
select select "0"
select select "2"
select select "0.1"
select select "4"
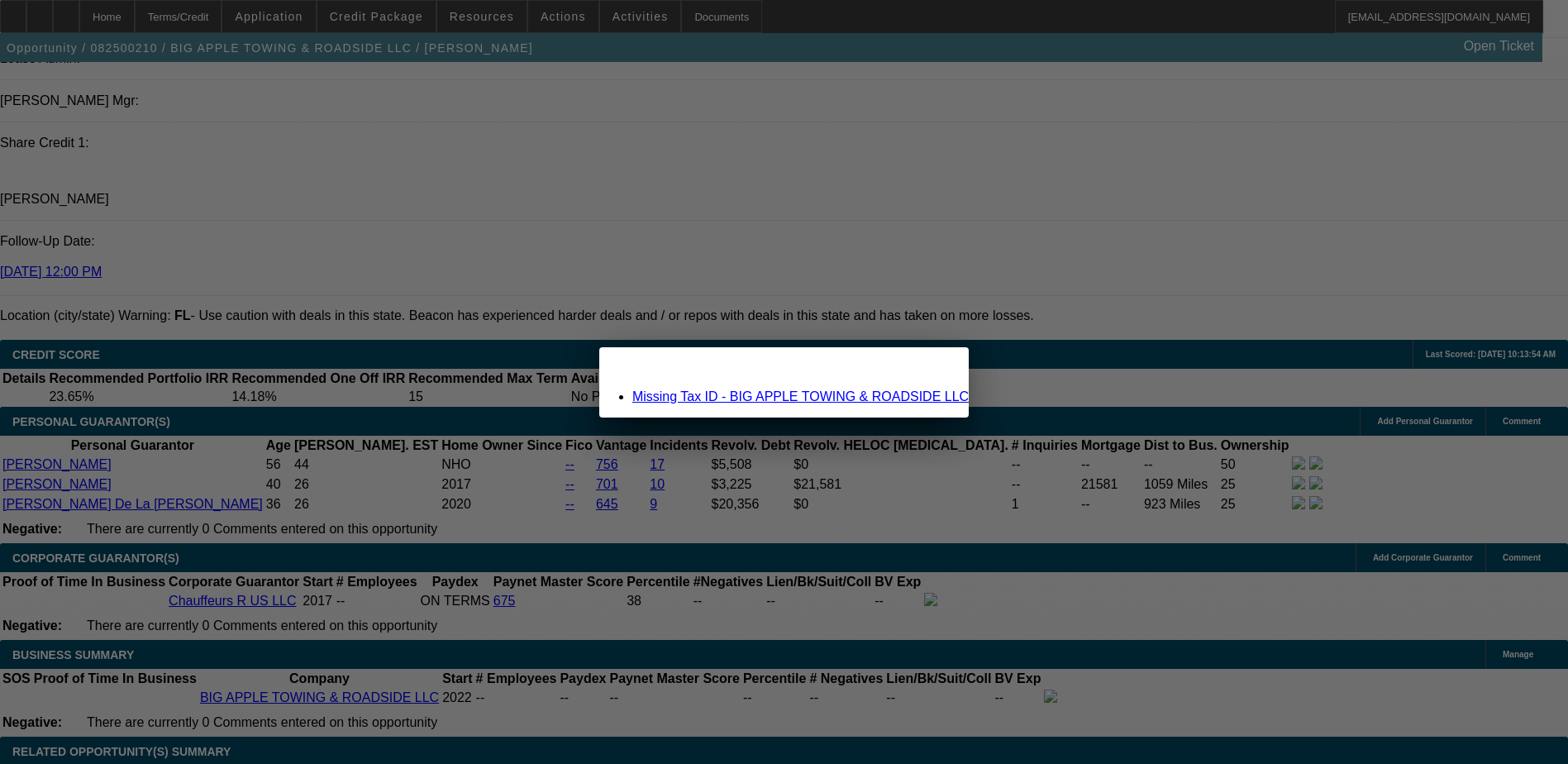
click at [933, 366] on icon at bounding box center [933, 361] width 0 height 9
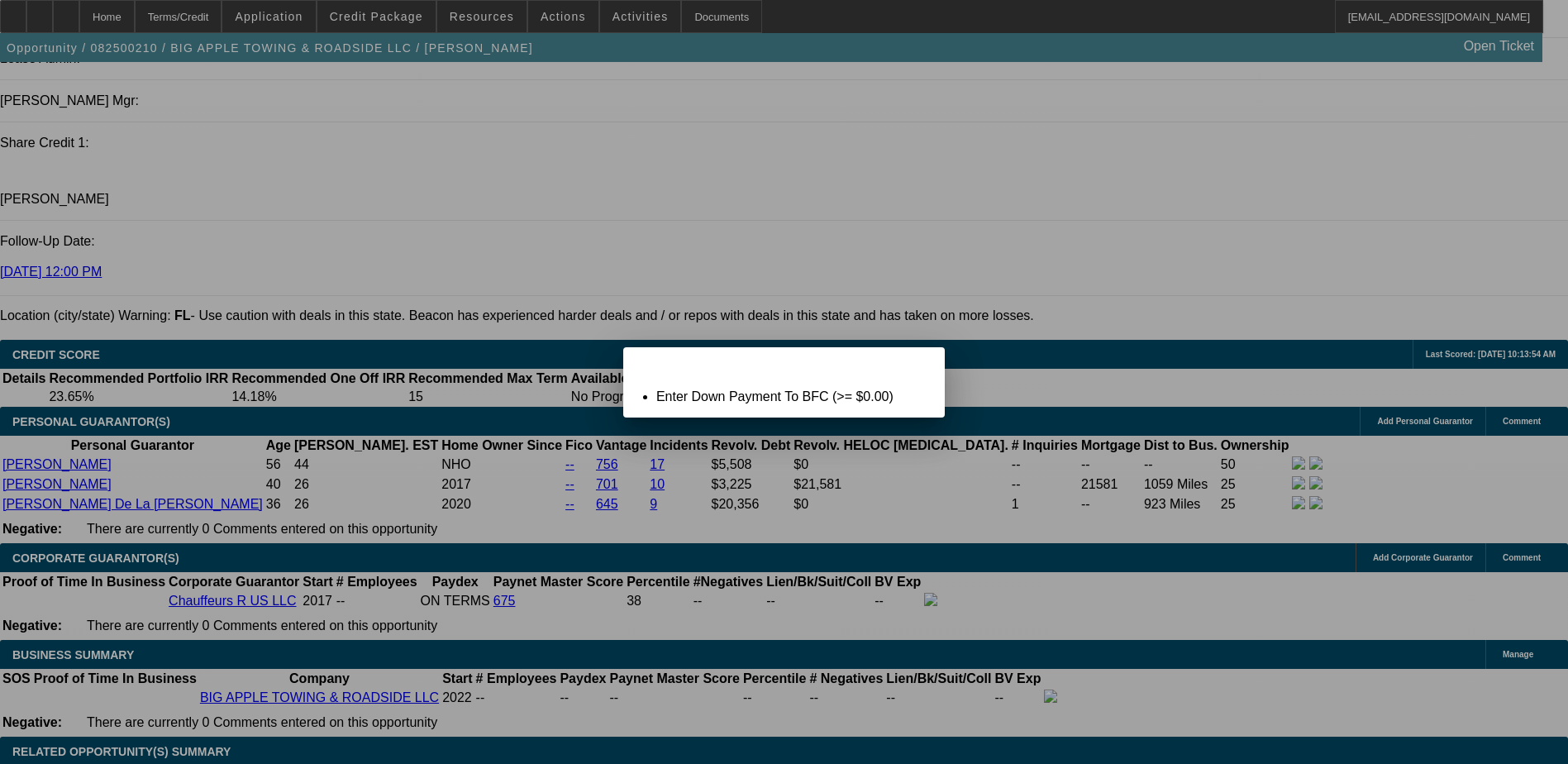
click at [909, 366] on icon at bounding box center [909, 361] width 0 height 9
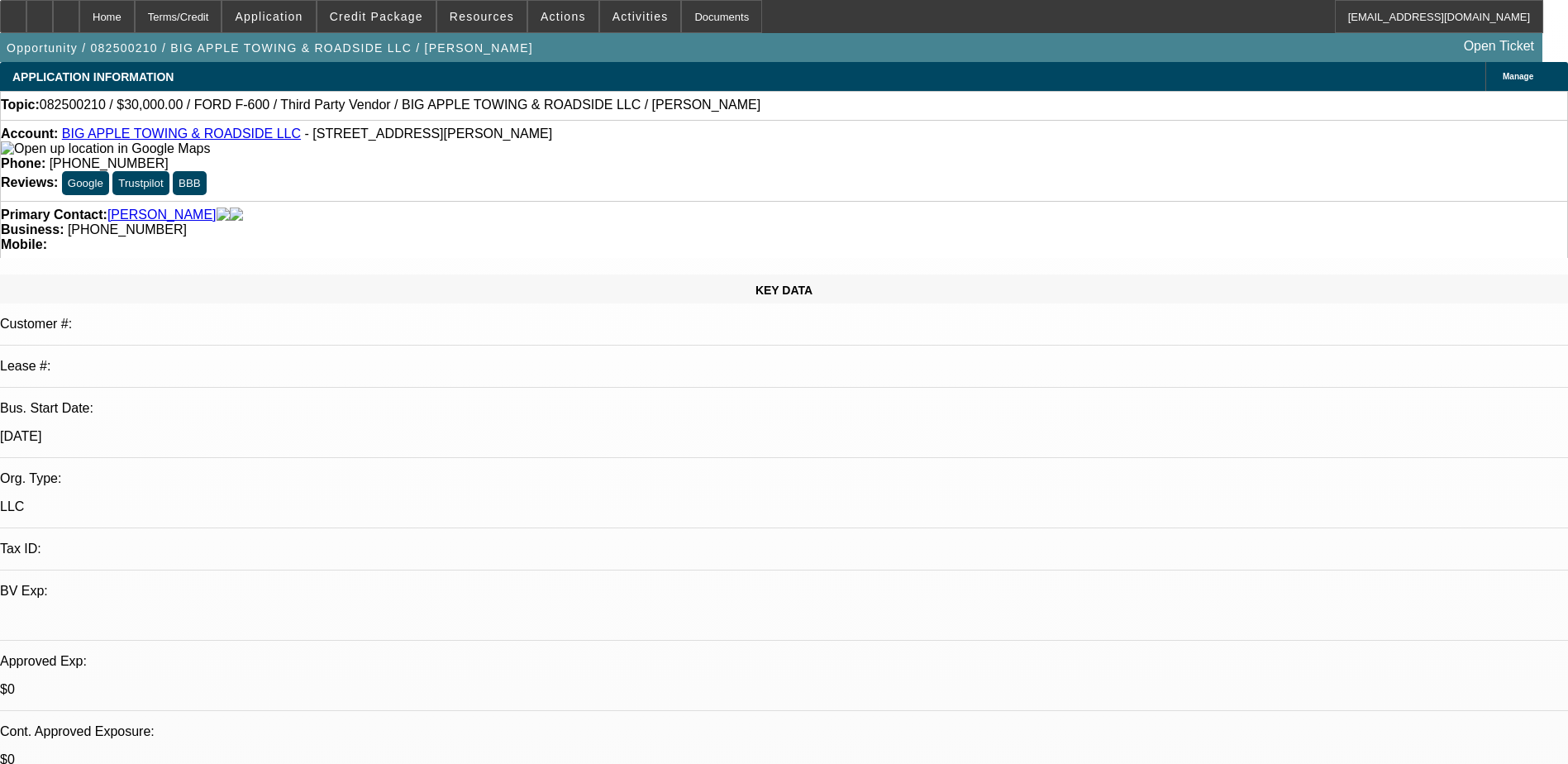
scroll to position [2151, 0]
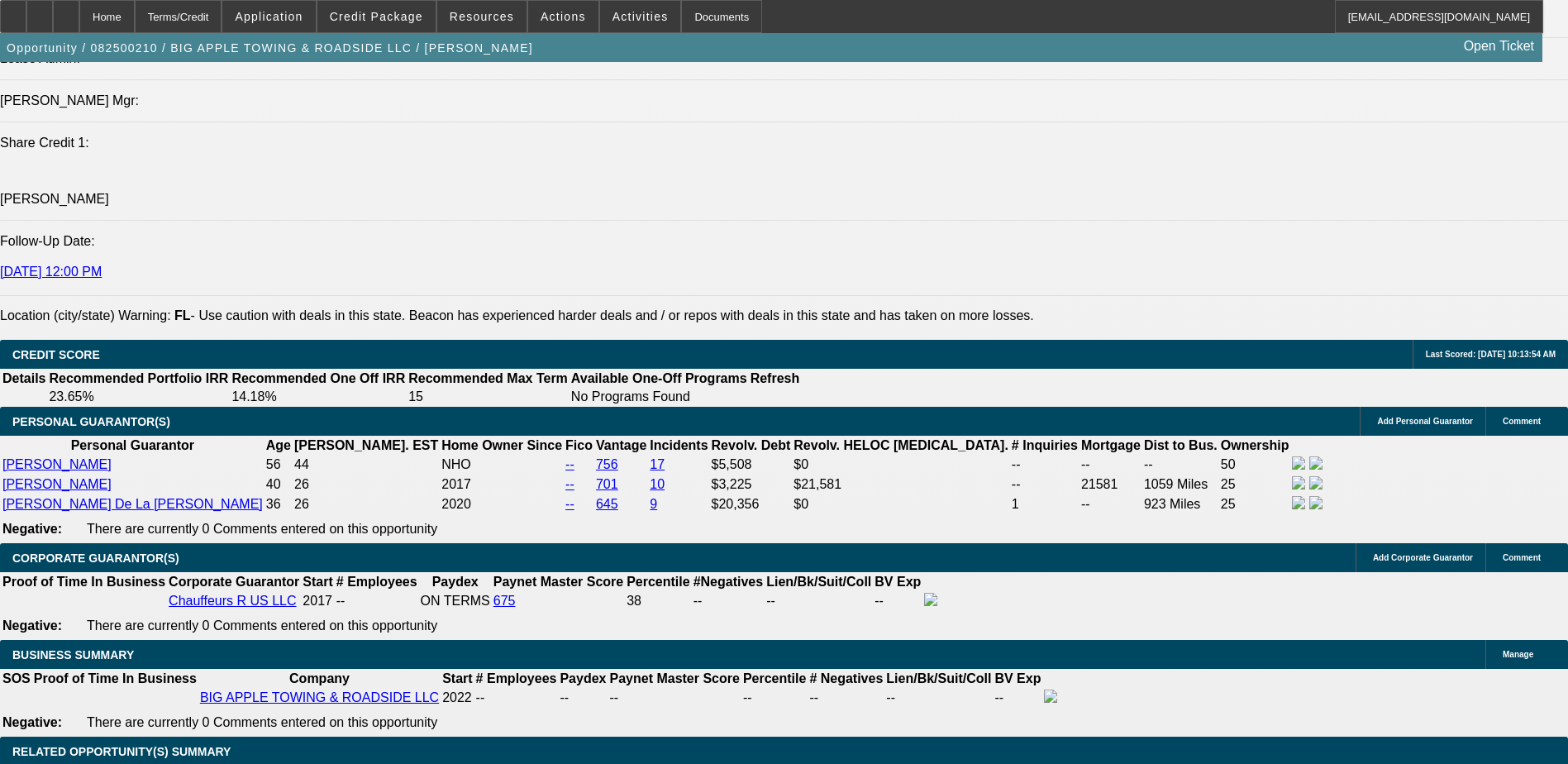
type input "$0.00"
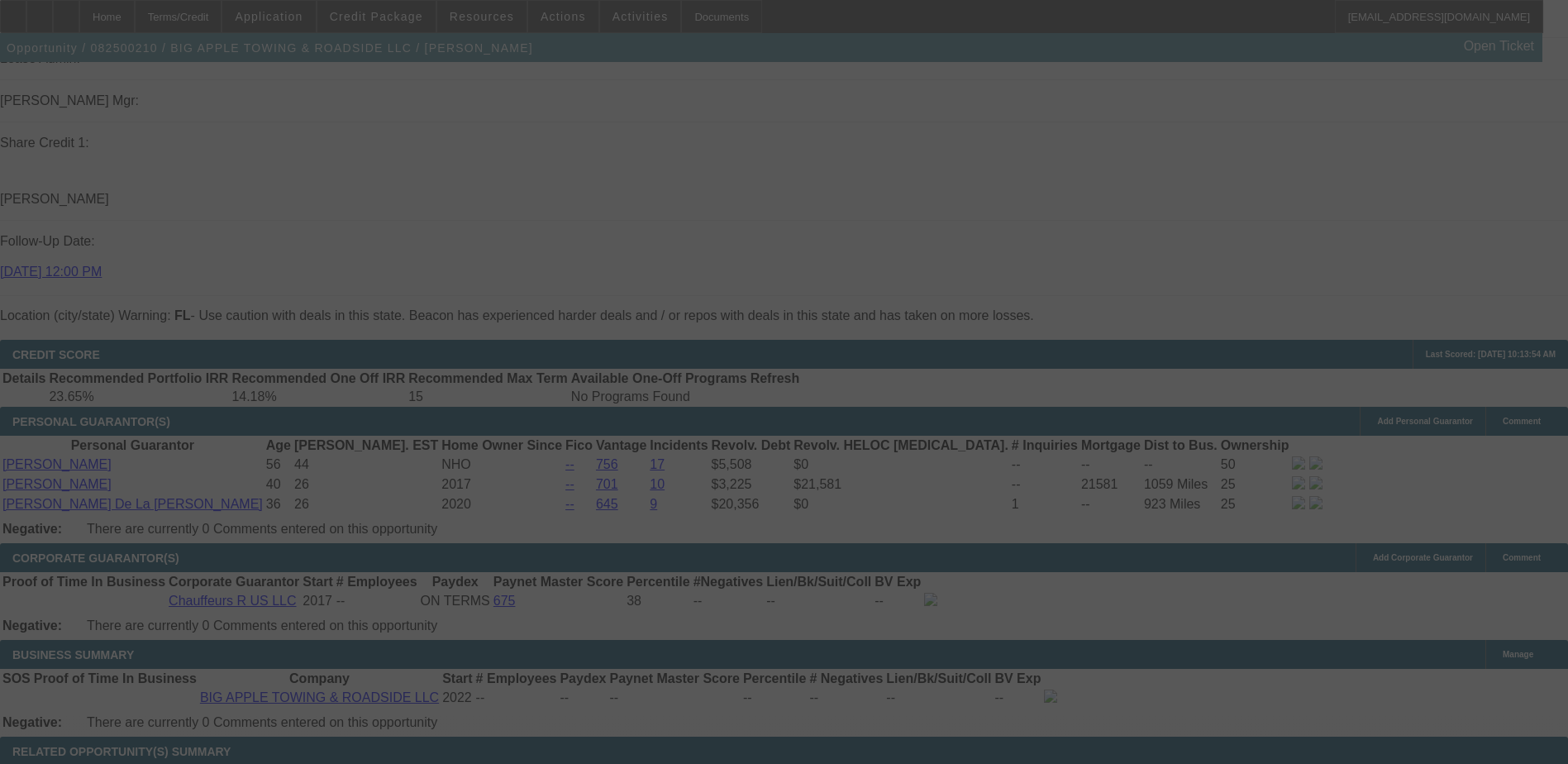
select select "0"
select select "2"
select select "0.1"
select select "4"
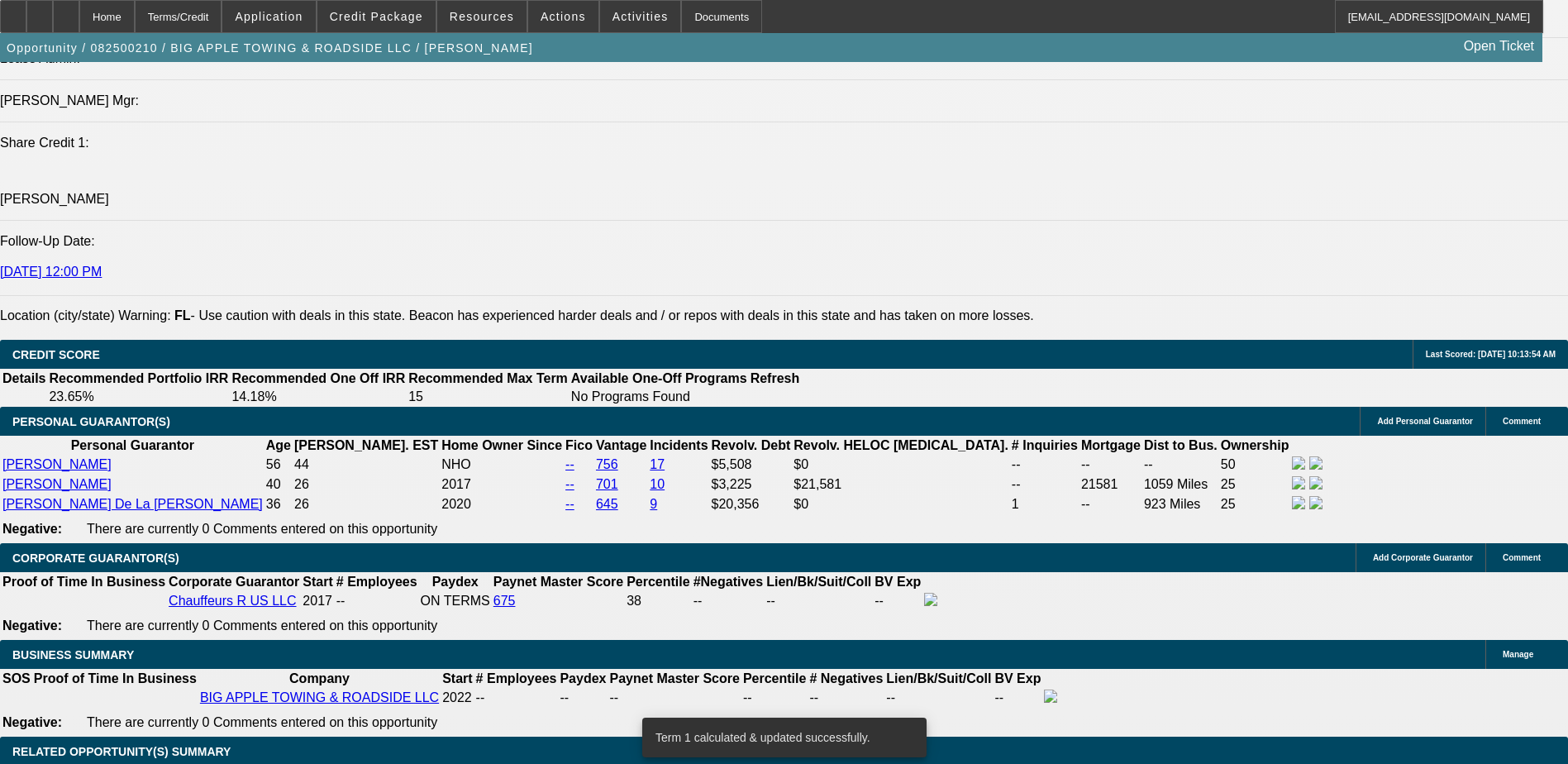
type input "UNKNOWN"
type input "2"
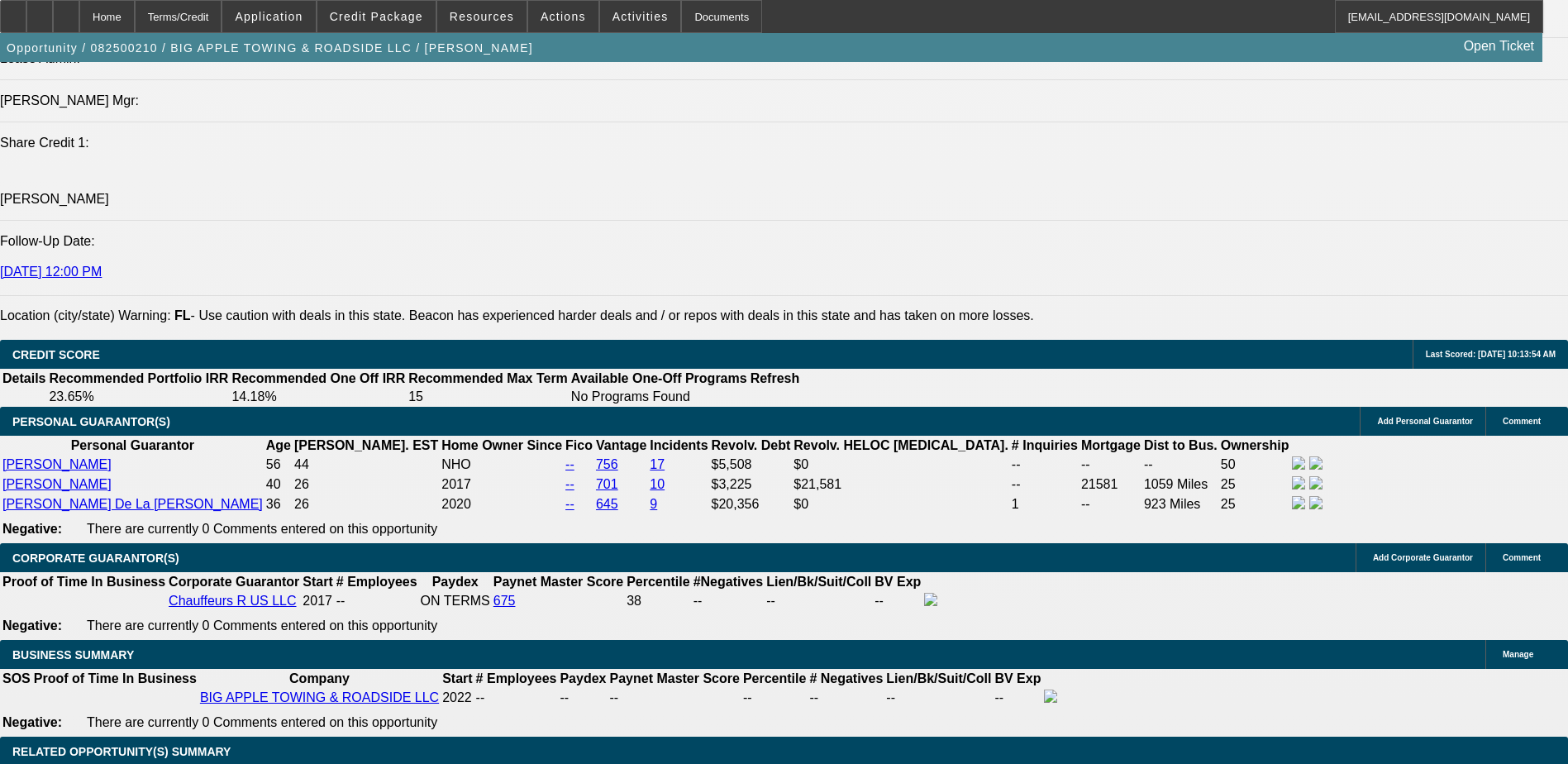
type input "$2,552.42"
type input "$1,276.21"
type input "24"
type input "$2,526.12"
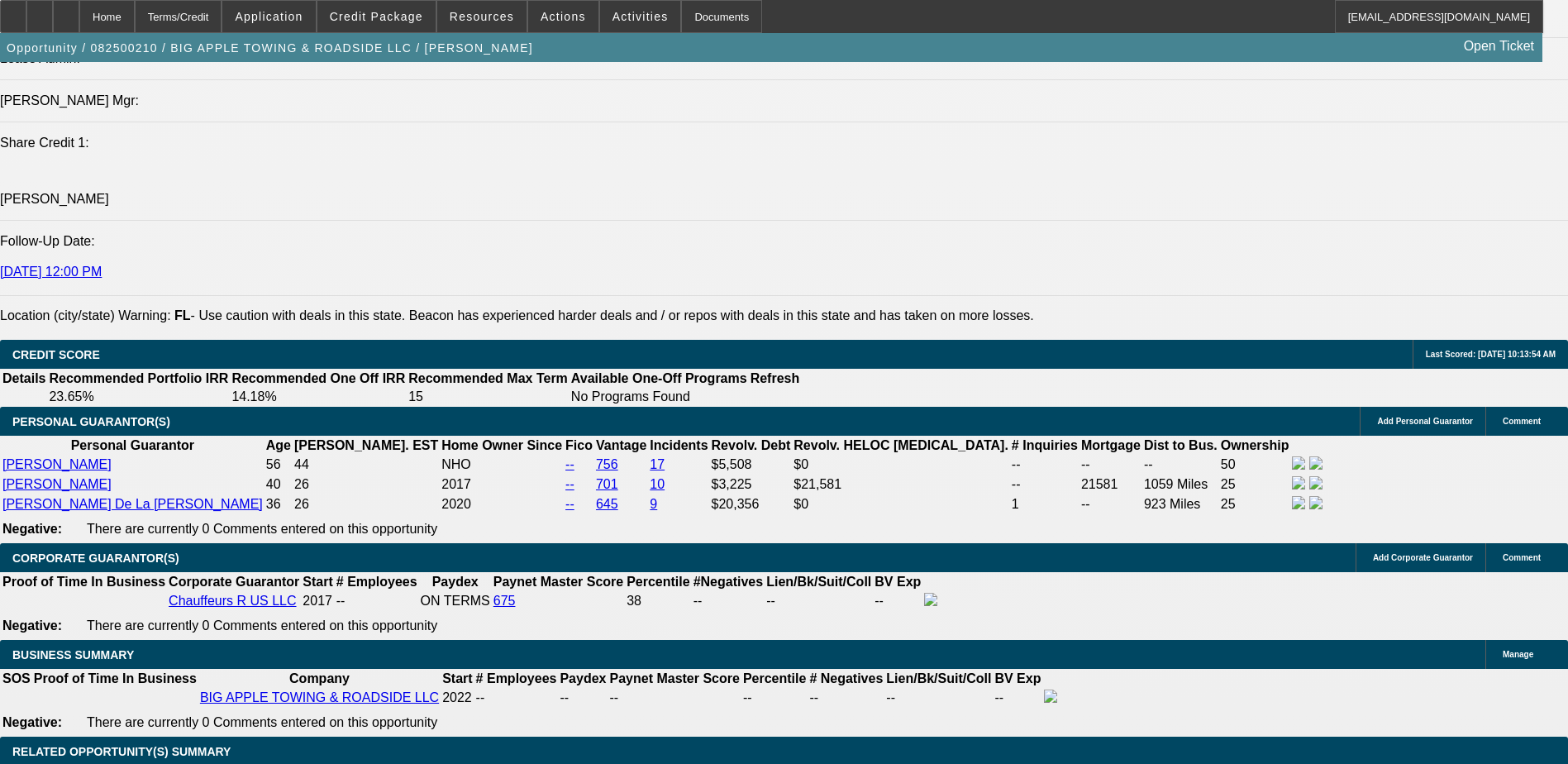
type input "$1,263.06"
type input "$2,880.78"
type input "$1,440.39"
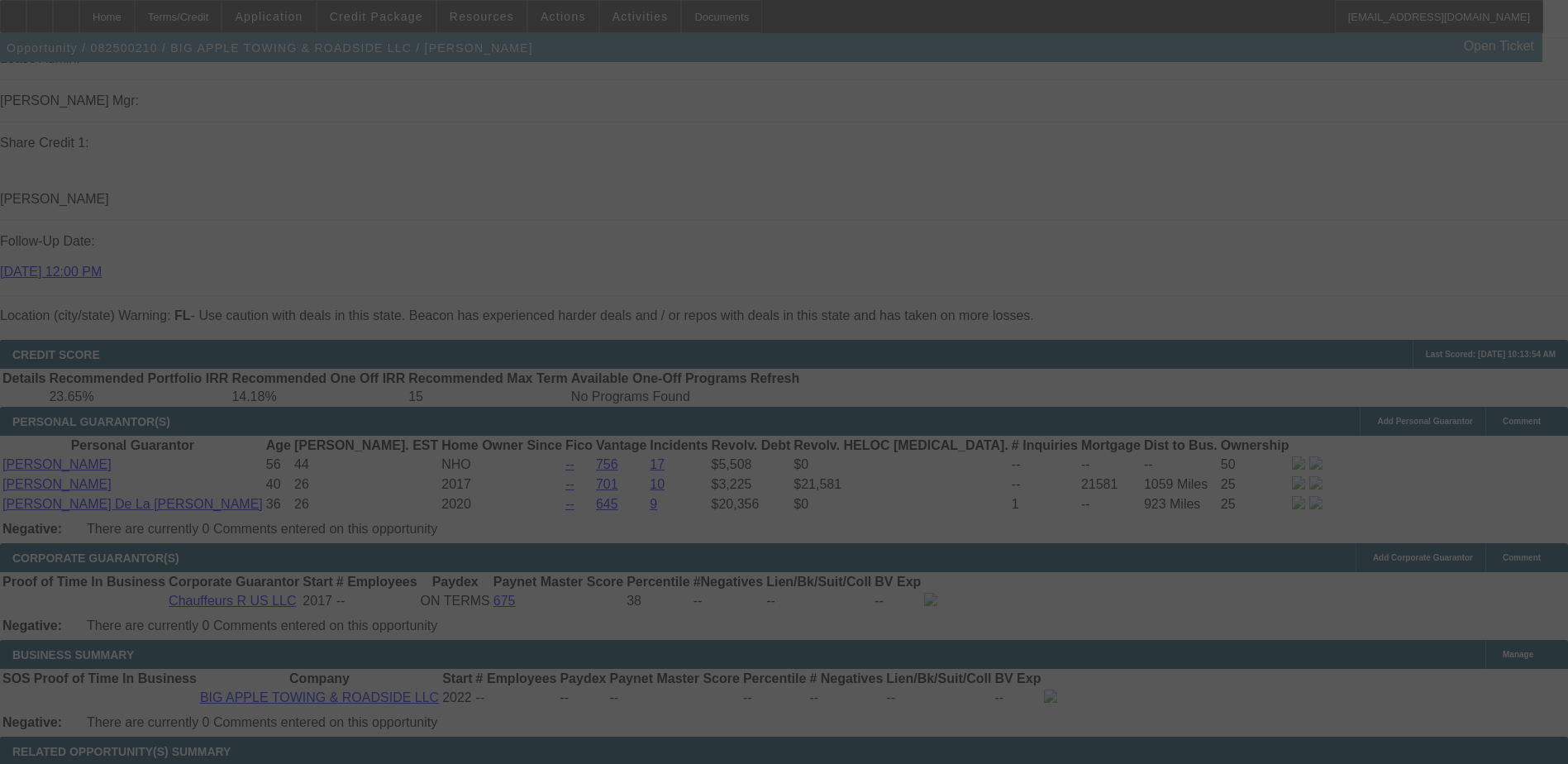
click at [373, 595] on div at bounding box center [784, 382] width 1568 height 764
click at [371, 590] on div at bounding box center [784, 382] width 1568 height 764
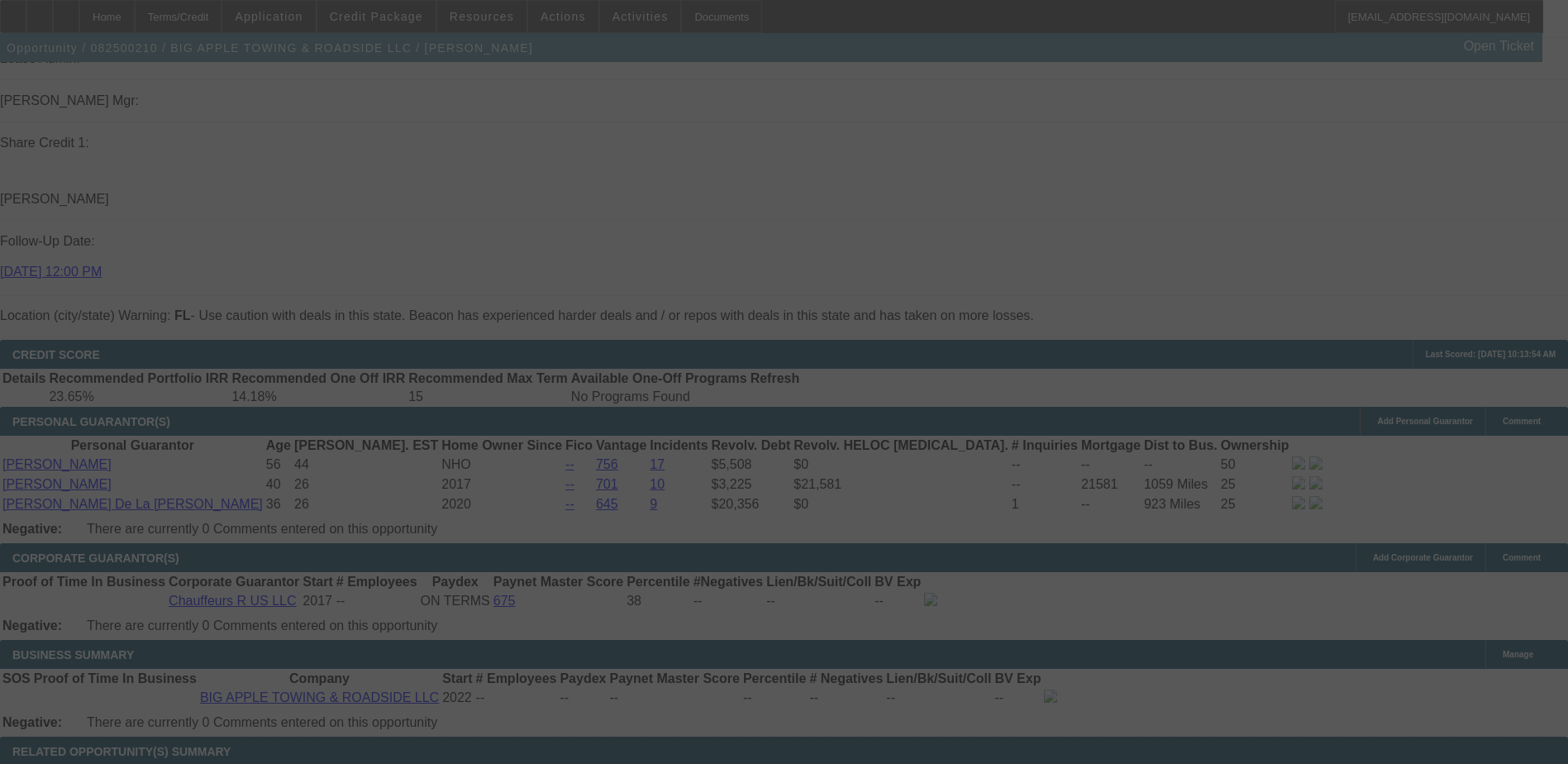
click at [616, 583] on div at bounding box center [784, 382] width 1568 height 764
click at [376, 592] on div at bounding box center [784, 382] width 1568 height 764
select select "0"
select select "2"
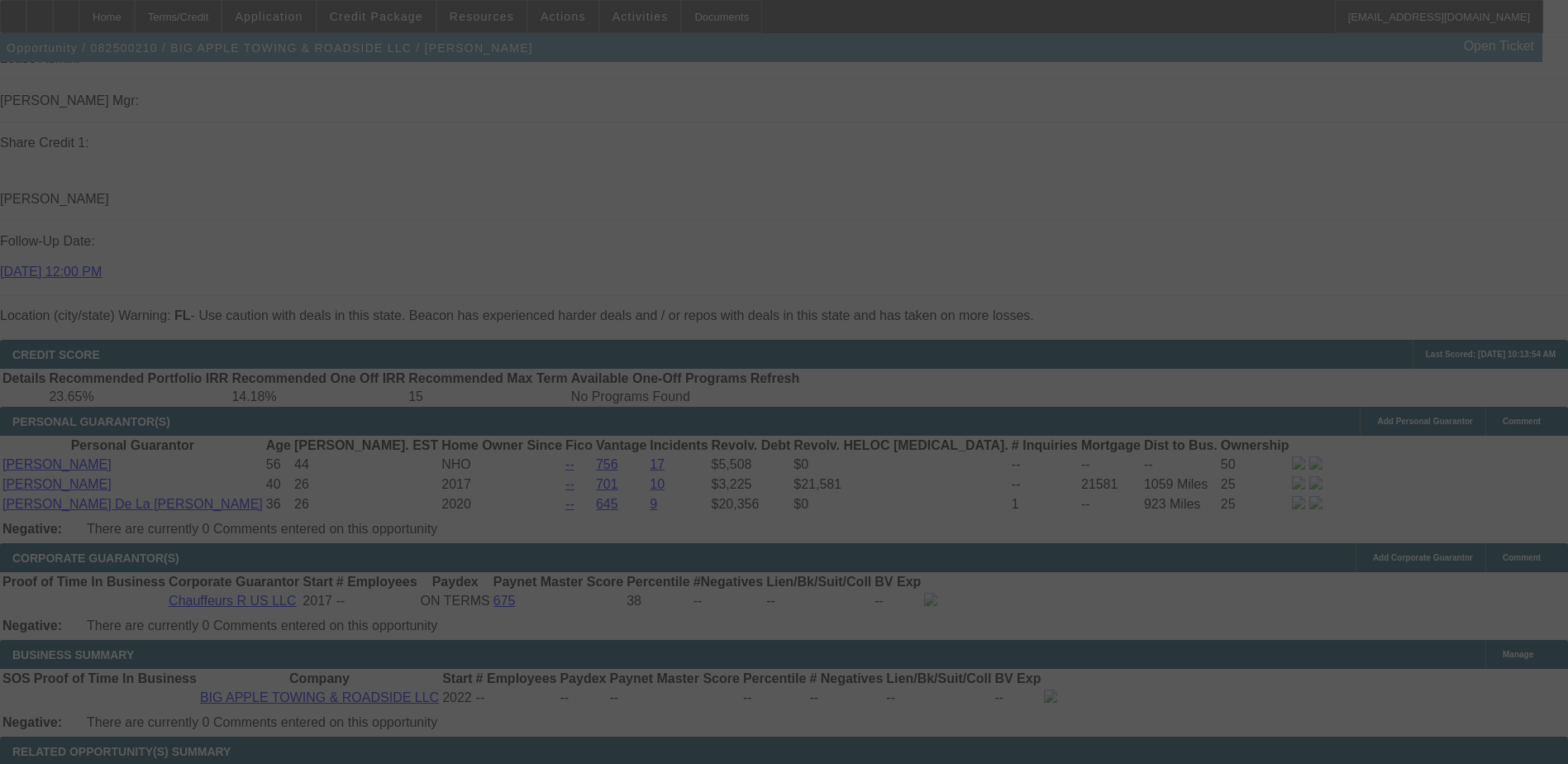
select select "0.1"
select select "4"
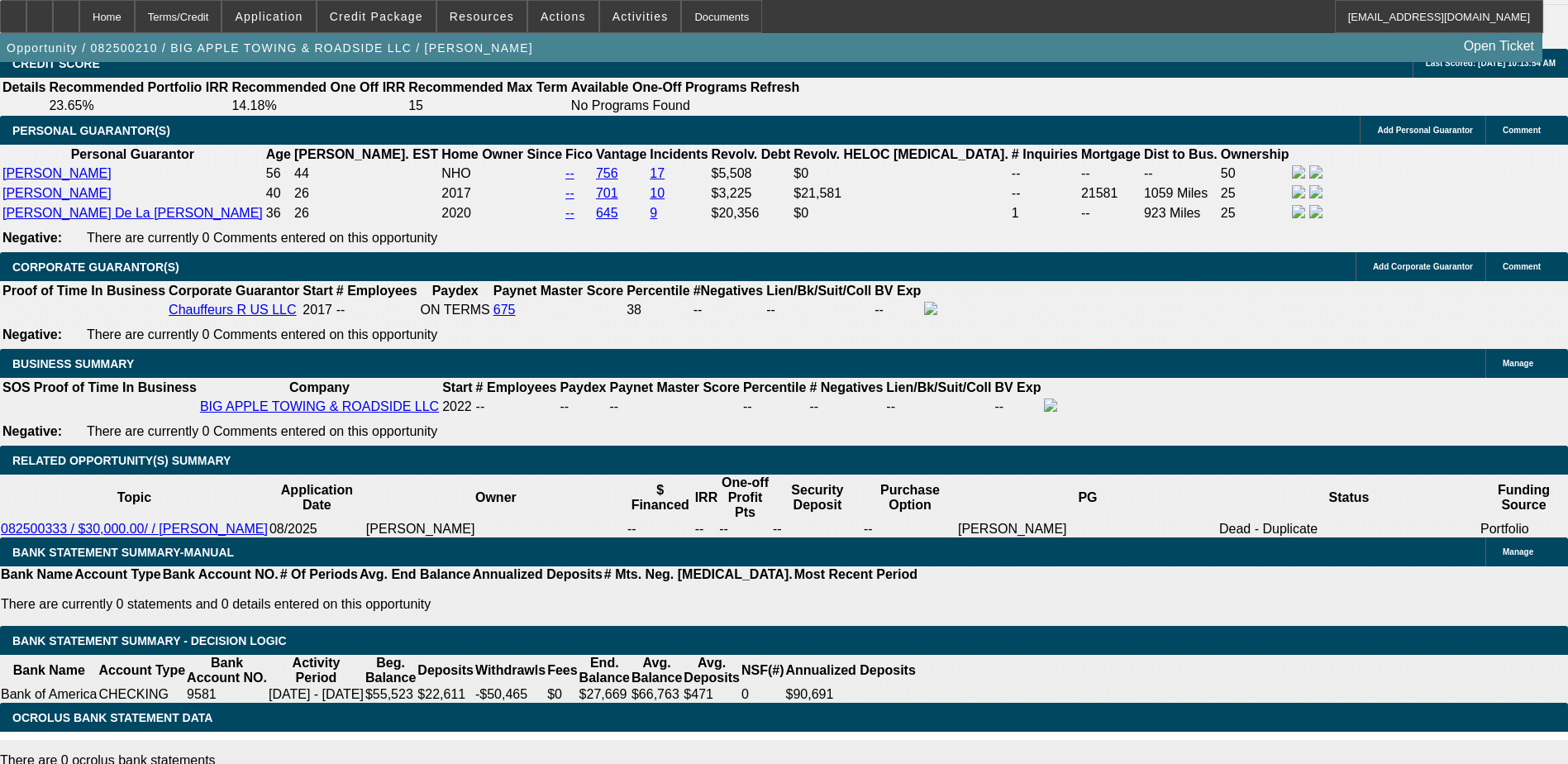
scroll to position [2398, 0]
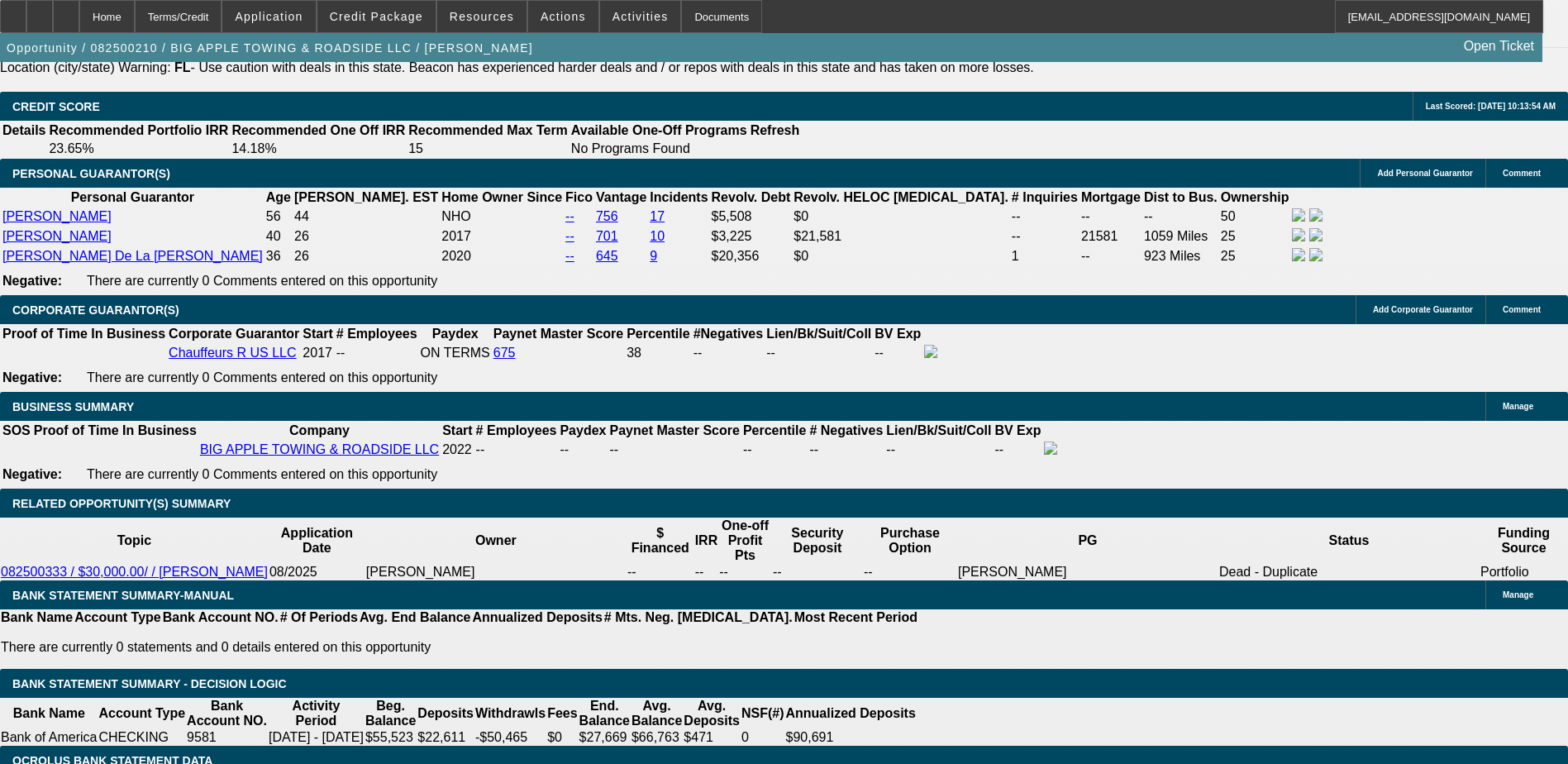
type input "$2,552.42"
type input "UNKNOWN"
type input "215"
type input "$3,083.14"
type input "$1,541.57"
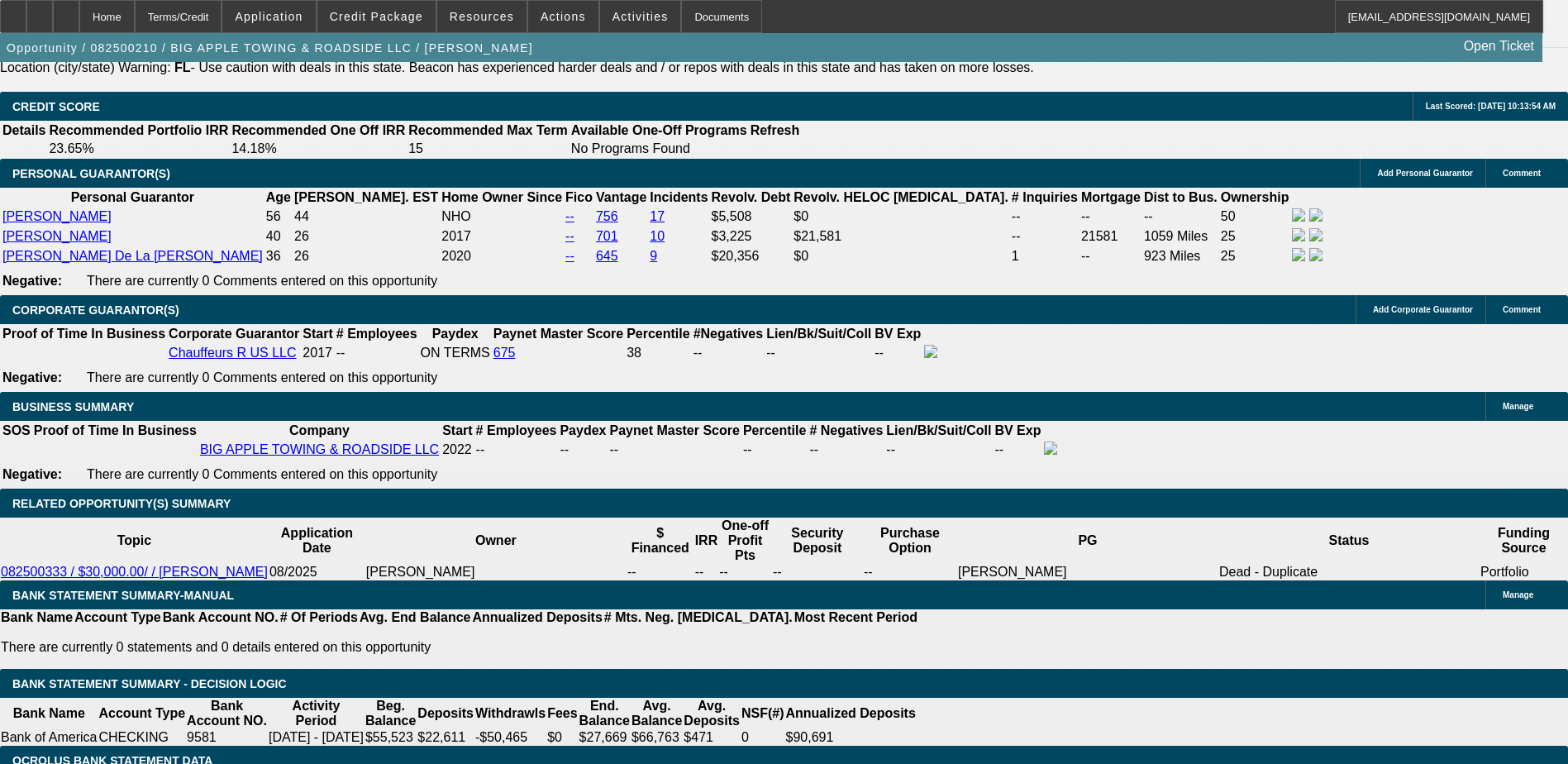
type input "$10,959.90"
type input "$5,479.95"
type input "15"
type input "$2,909.20"
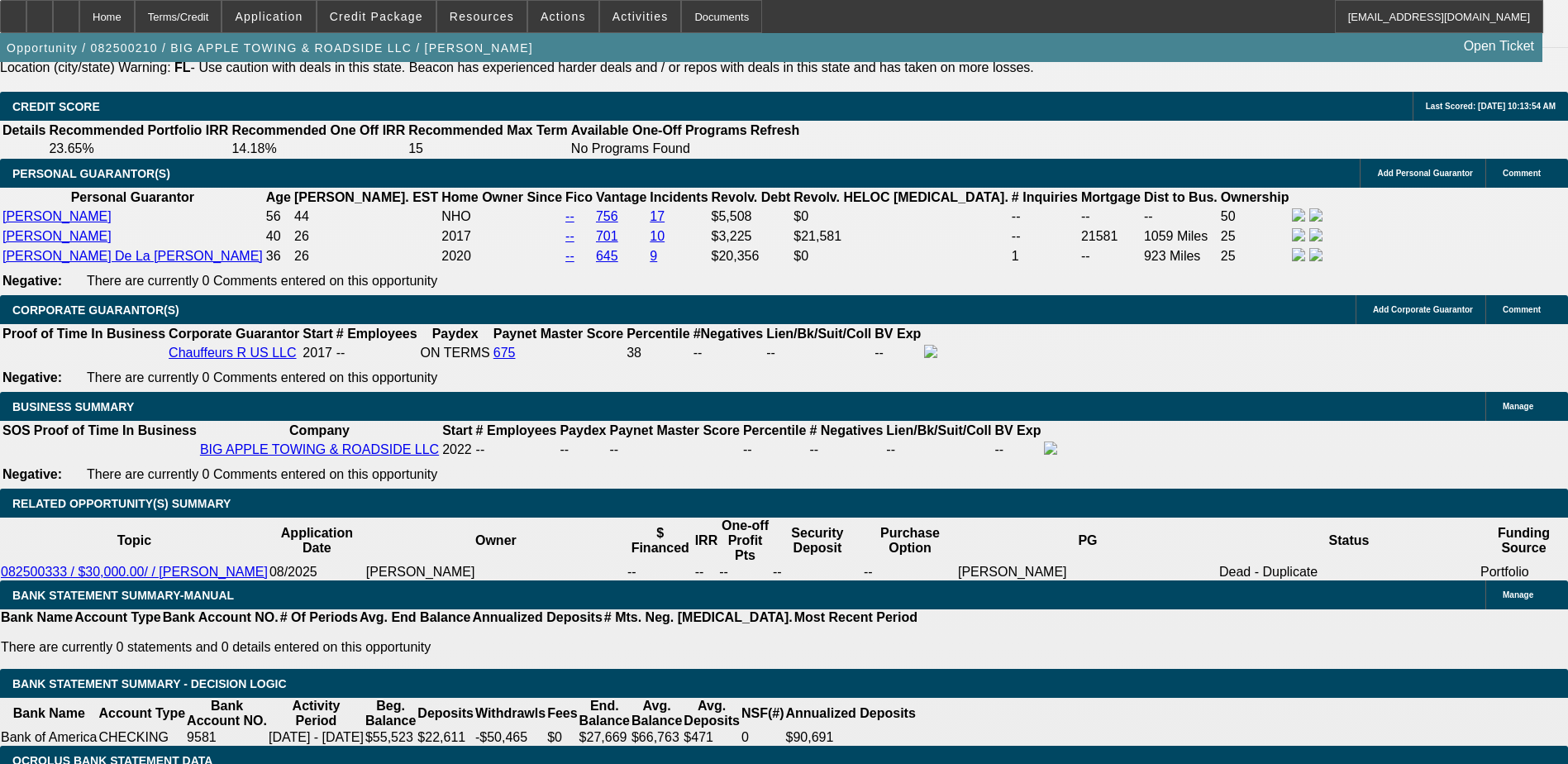
type input "$1,454.60"
type input "15"
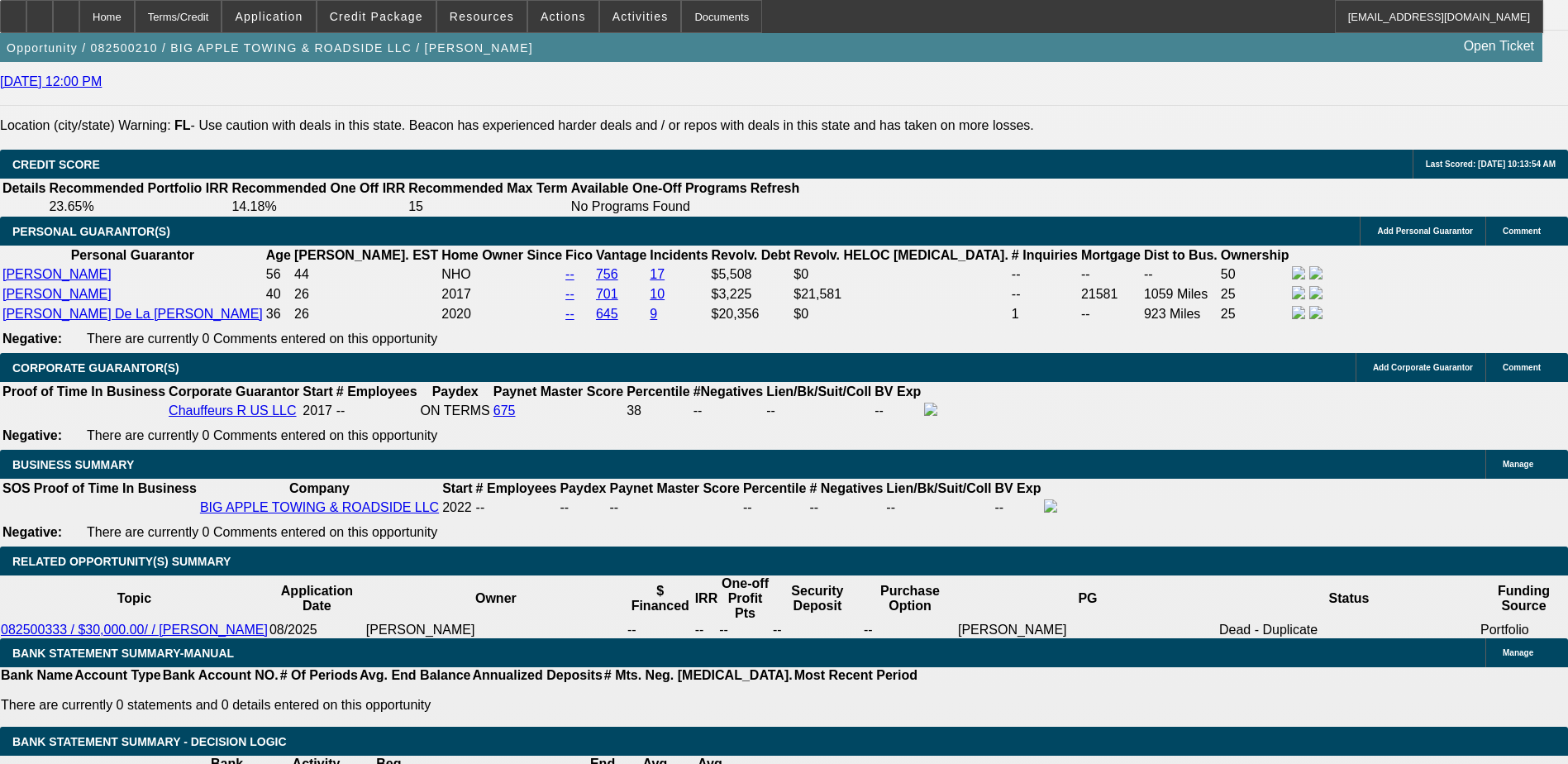
scroll to position [2151, 0]
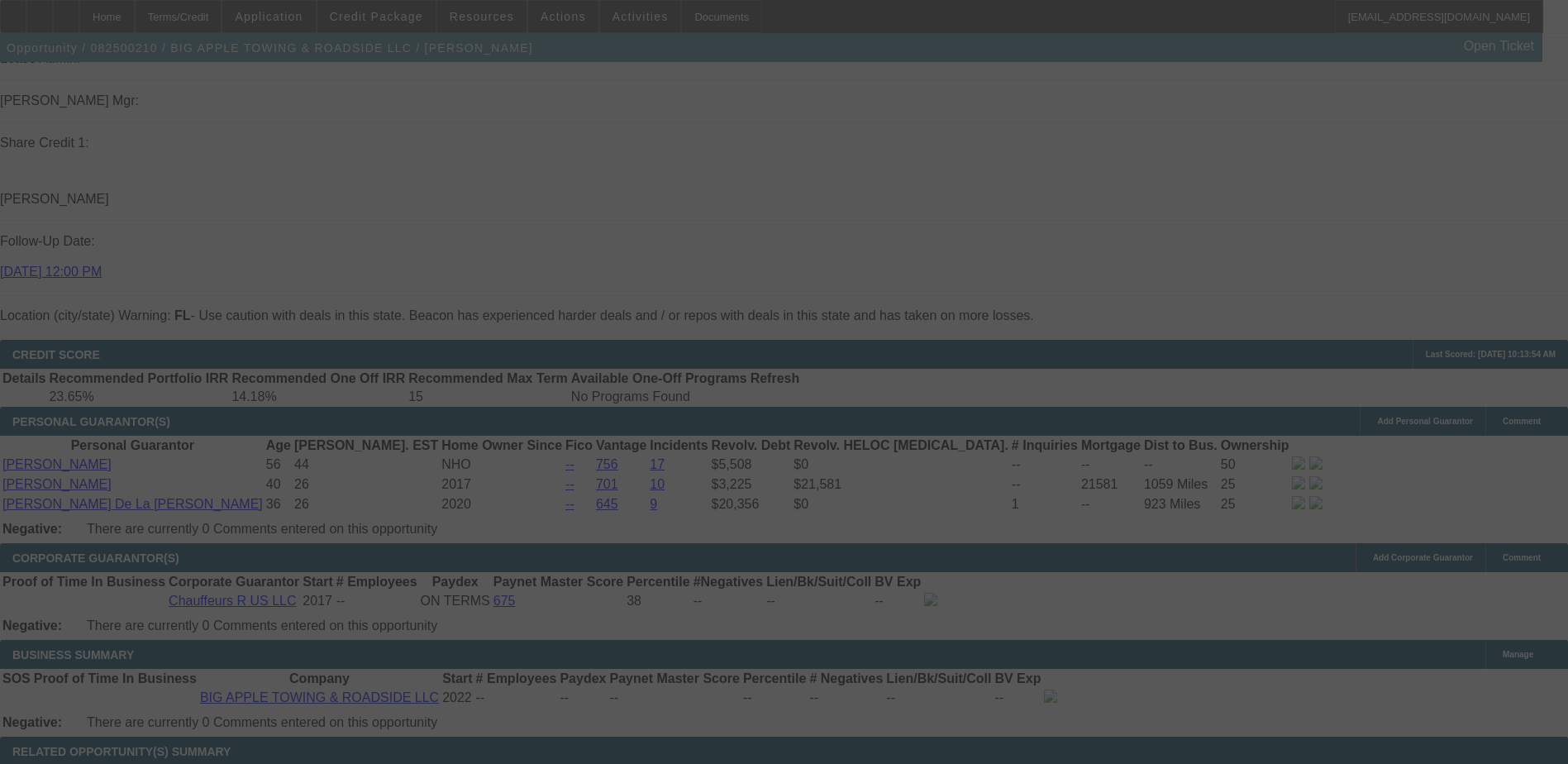
click at [384, 651] on div at bounding box center [784, 382] width 1568 height 764
select select "0"
select select "2"
select select "0.1"
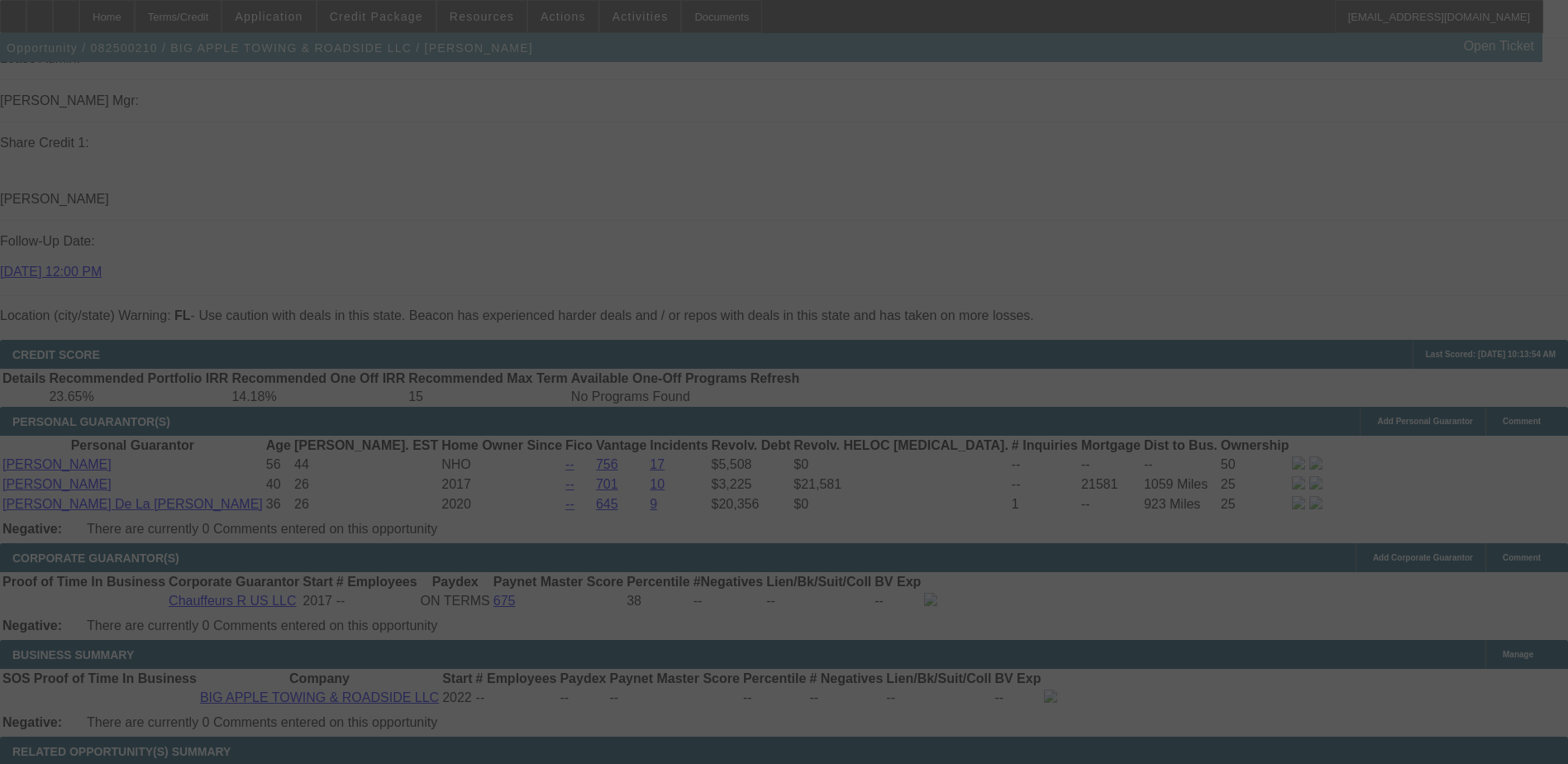
select select "4"
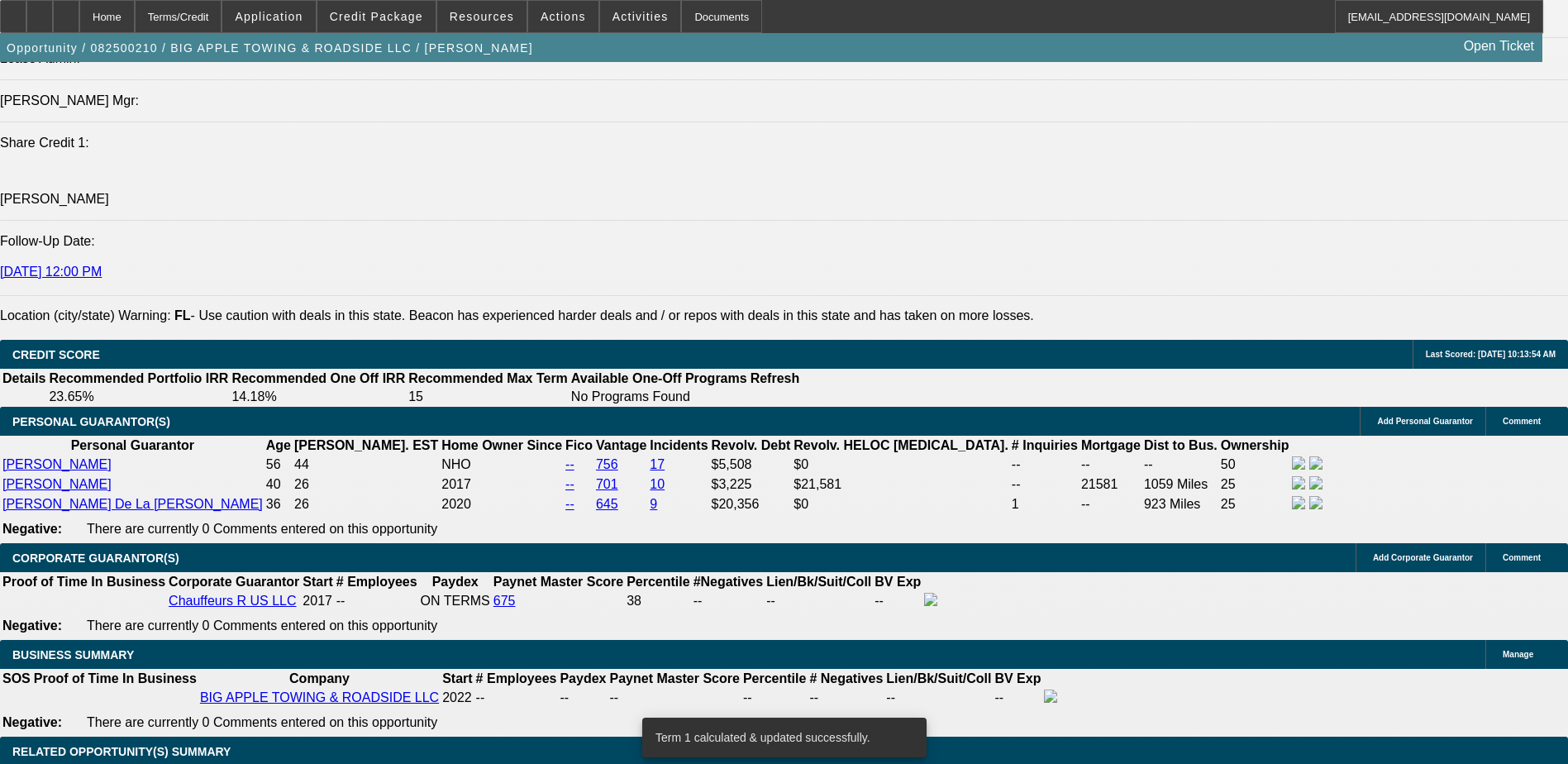
select select "0"
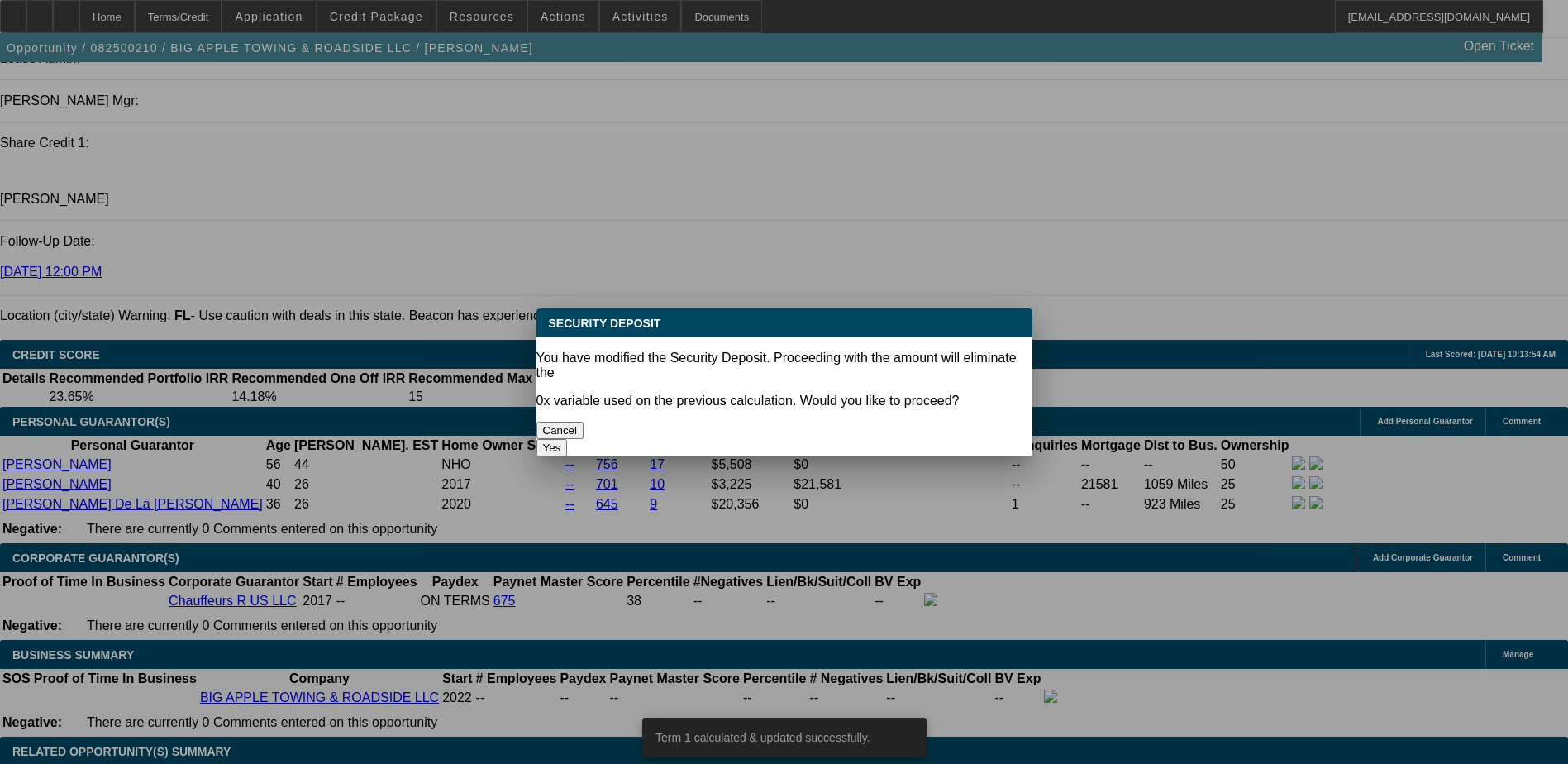
scroll to position [0, 0]
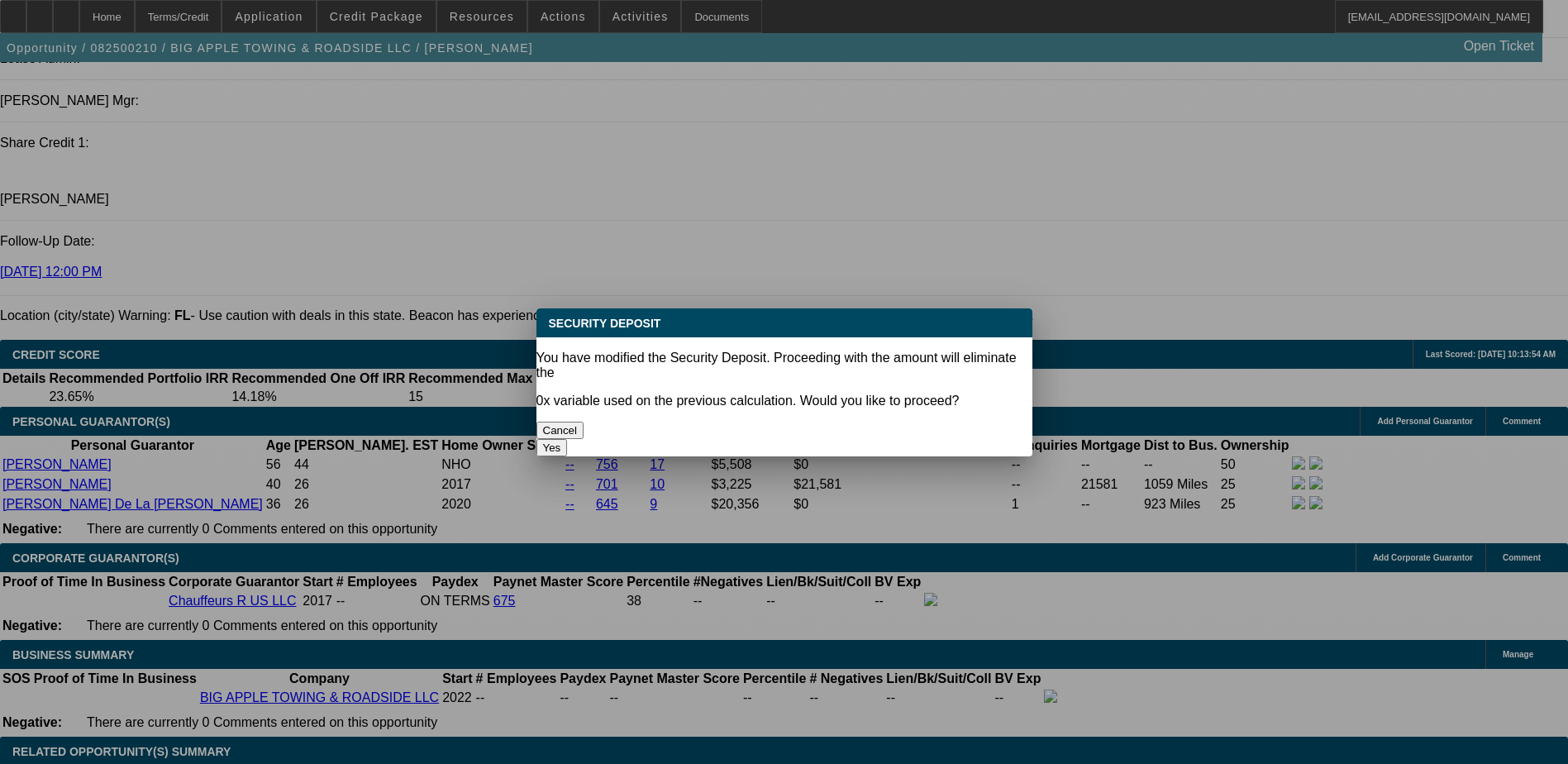
click at [568, 439] on button "Yes" at bounding box center [552, 448] width 32 height 17
type input "$0.00"
type input "UNKNOWN"
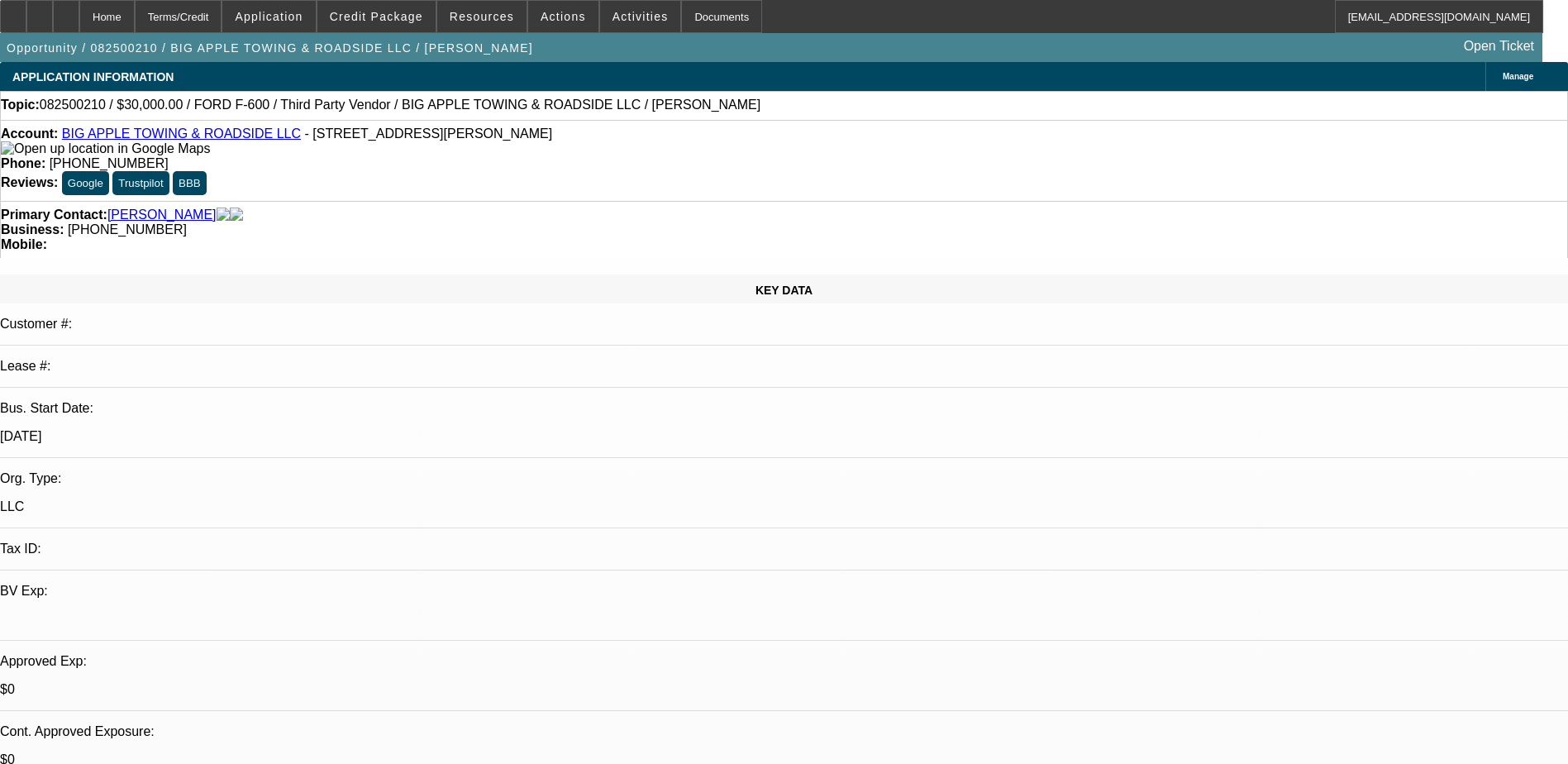
scroll to position [2151, 0]
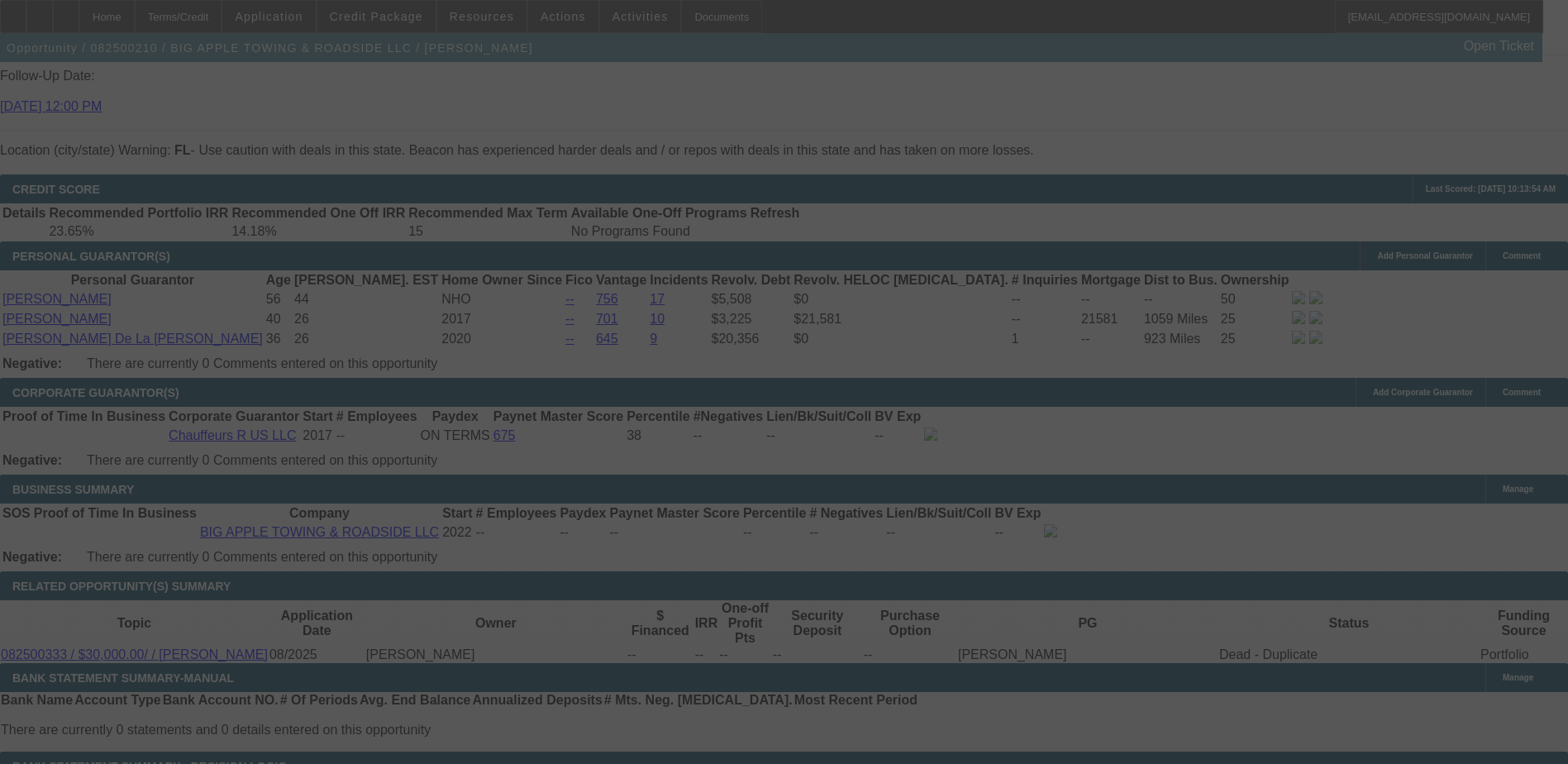
scroll to position [2398, 0]
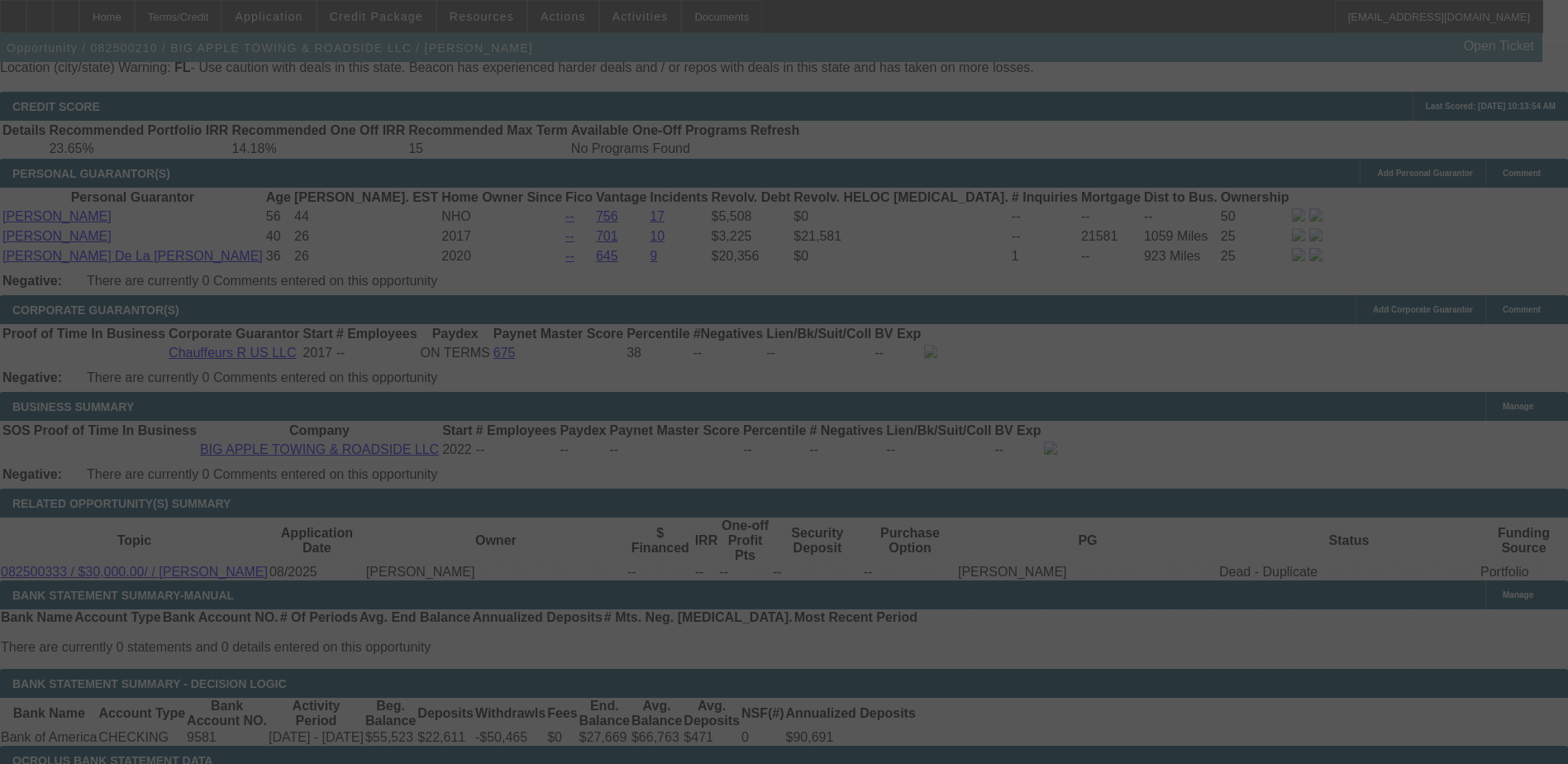
select select "0"
select select "2"
select select "0.1"
select select "4"
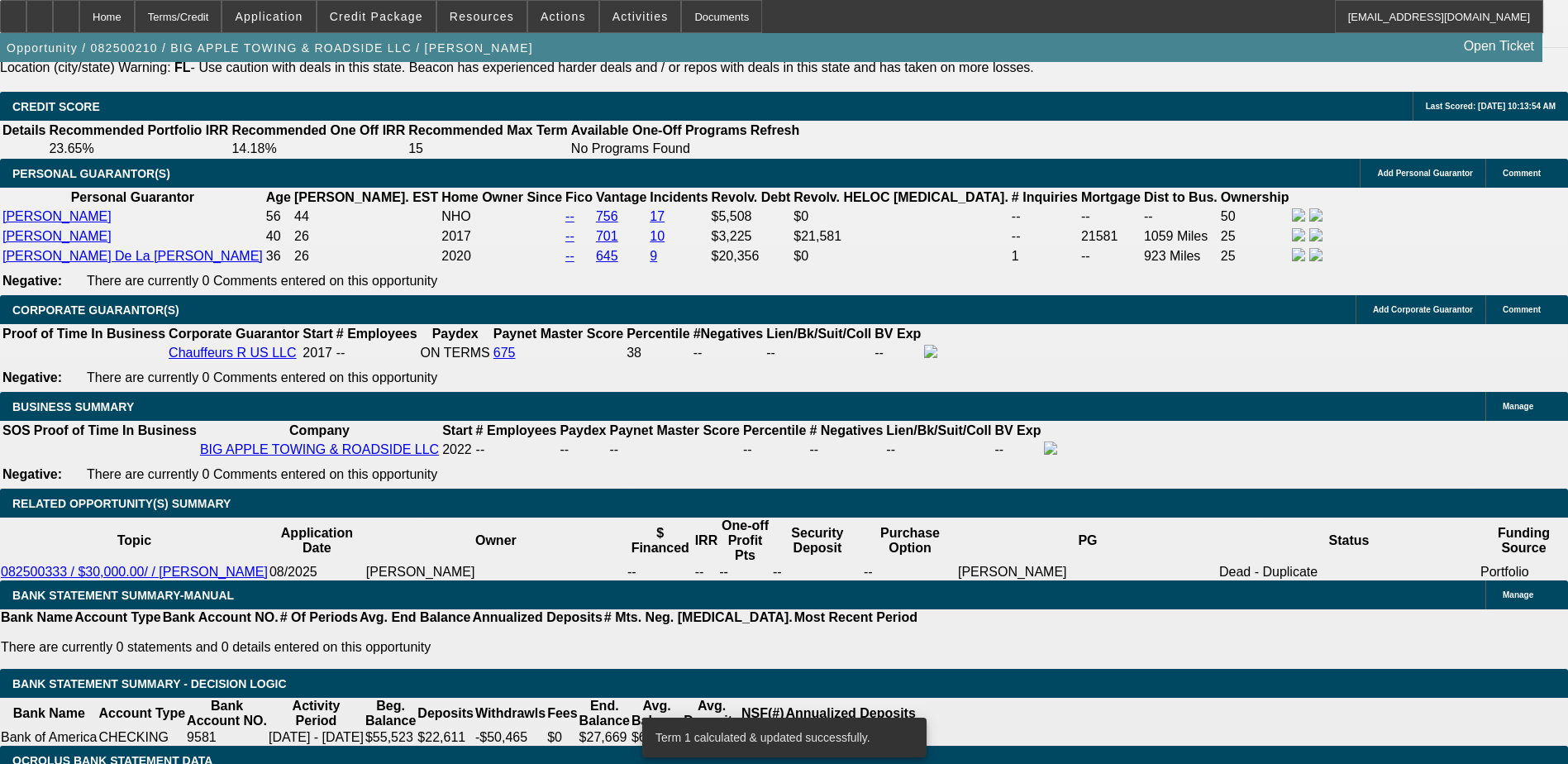
scroll to position [2360, 0]
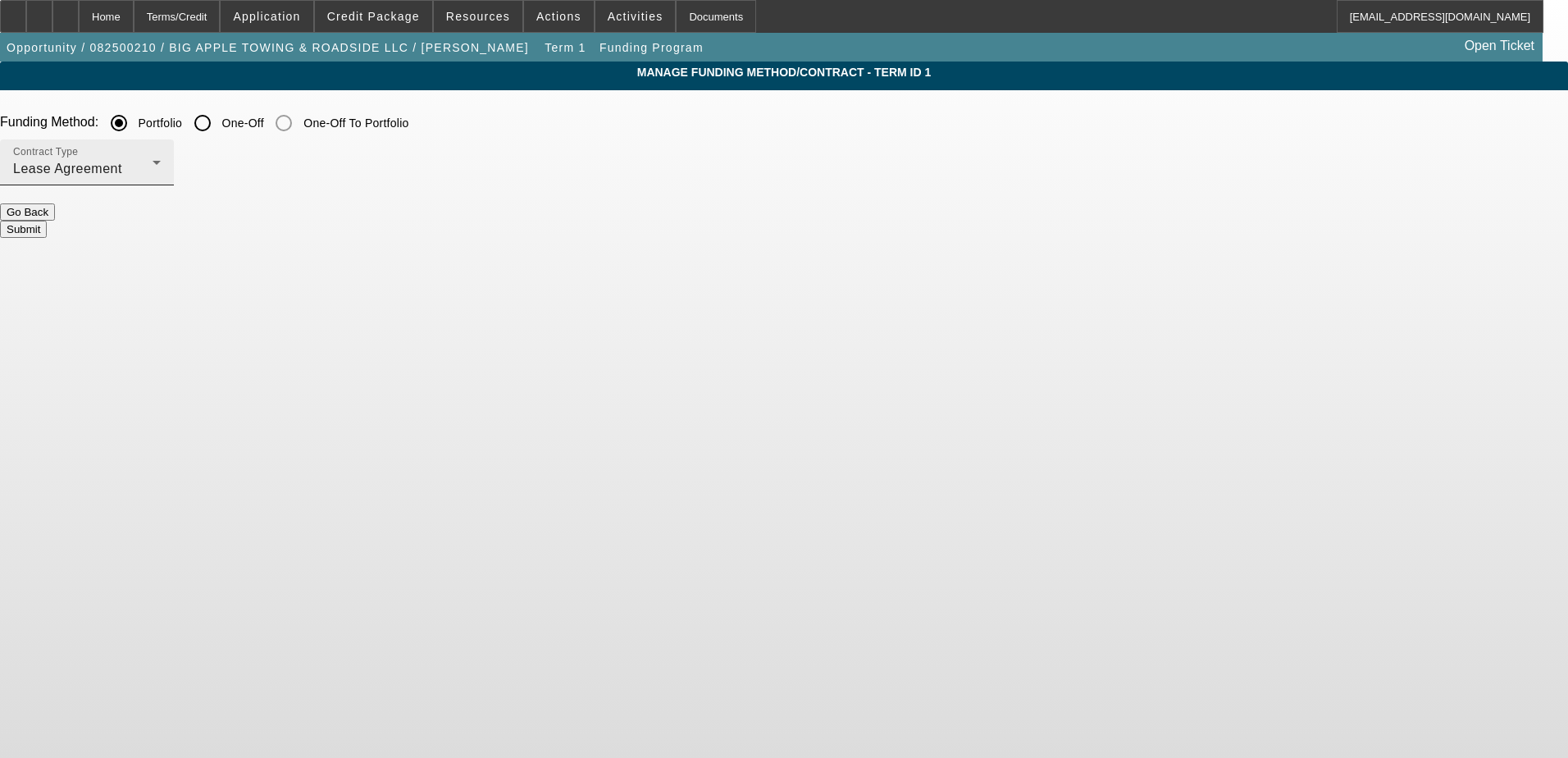
click at [152, 161] on div "Lease Agreement" at bounding box center [82, 169] width 139 height 20
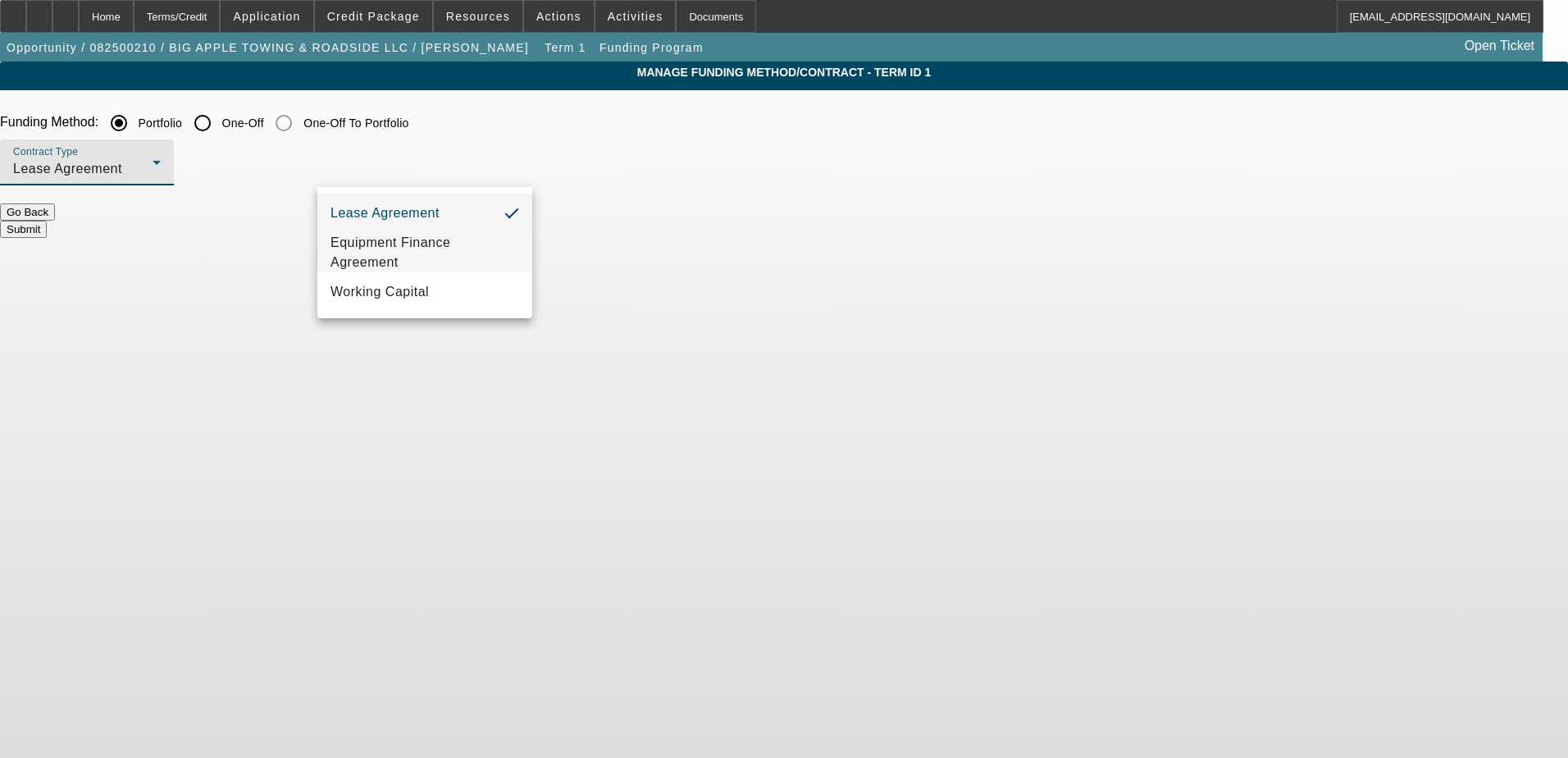
click at [418, 255] on span "Equipment Finance Agreement" at bounding box center [424, 253] width 189 height 40
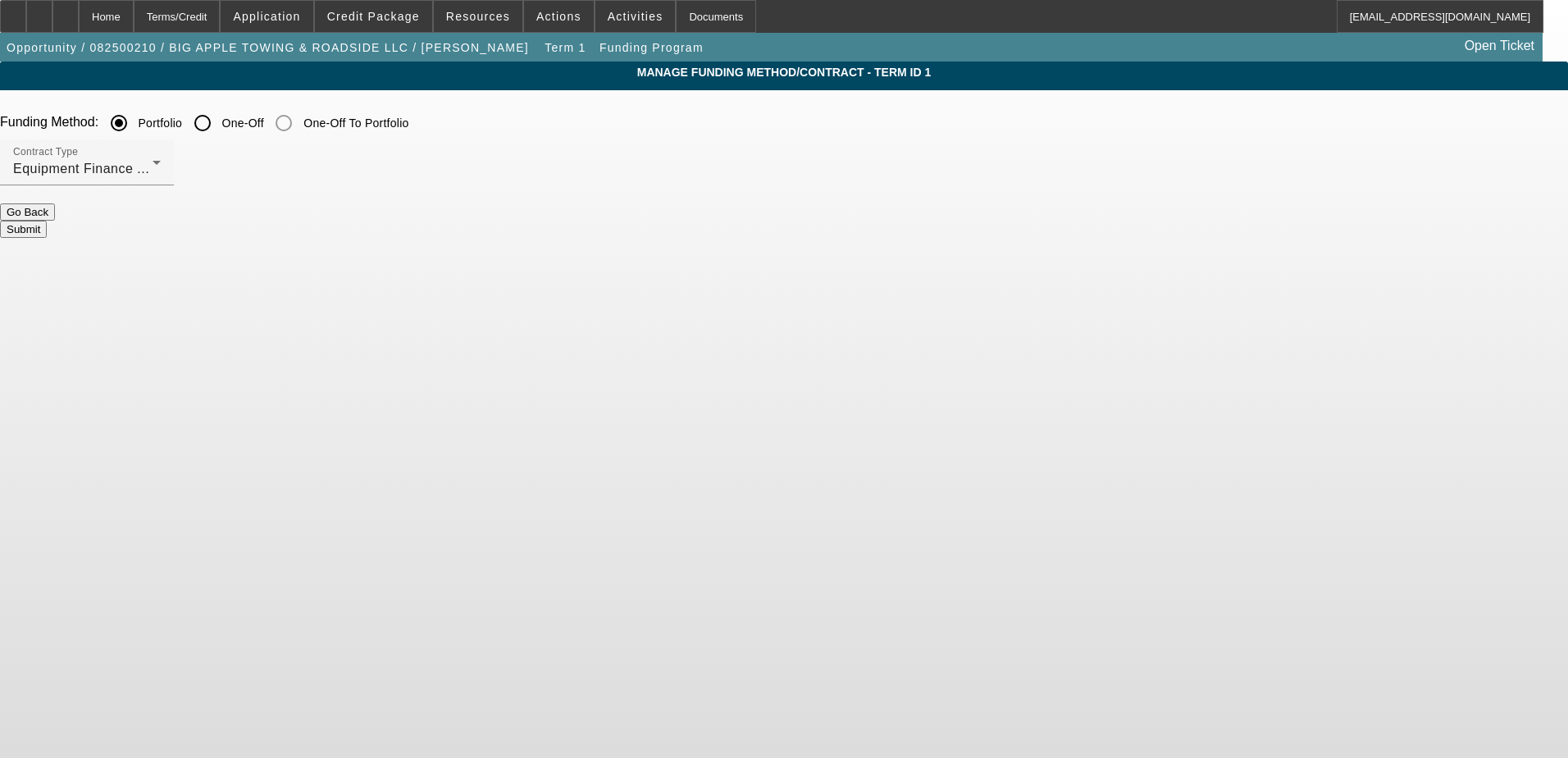
click at [47, 221] on button "Submit" at bounding box center [23, 229] width 47 height 17
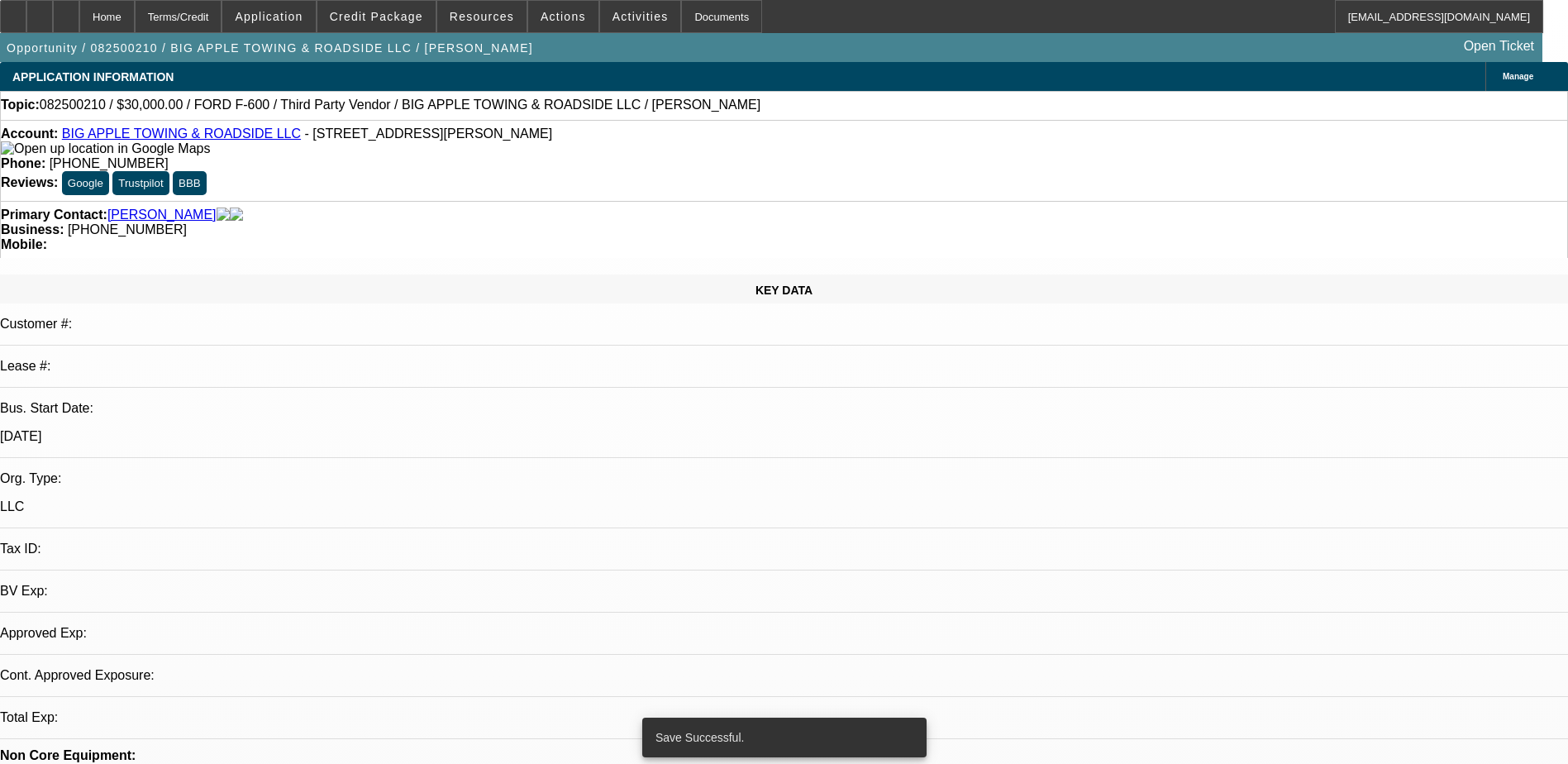
select select "0"
select select "2"
select select "0"
select select "6"
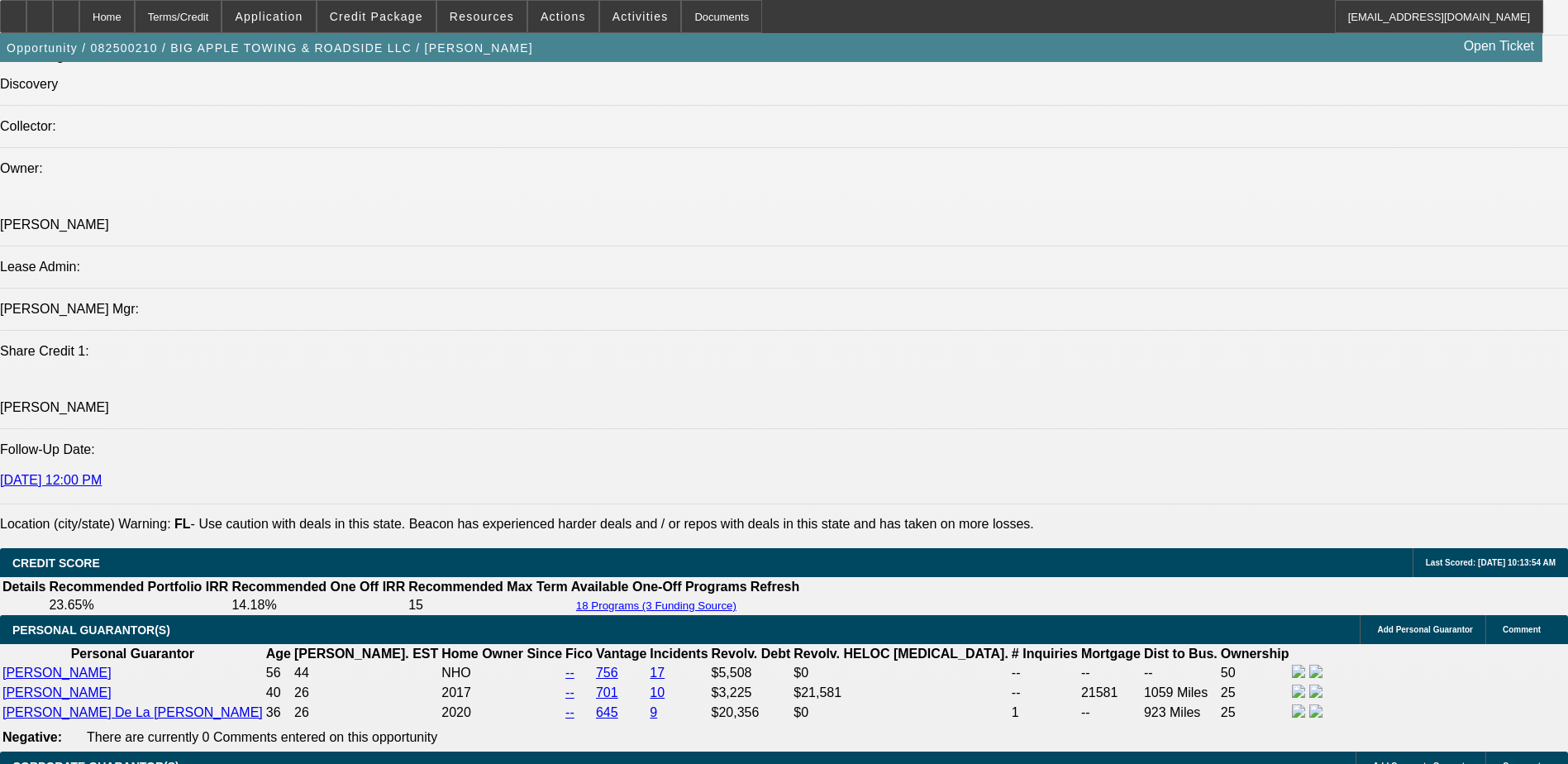
scroll to position [2233, 0]
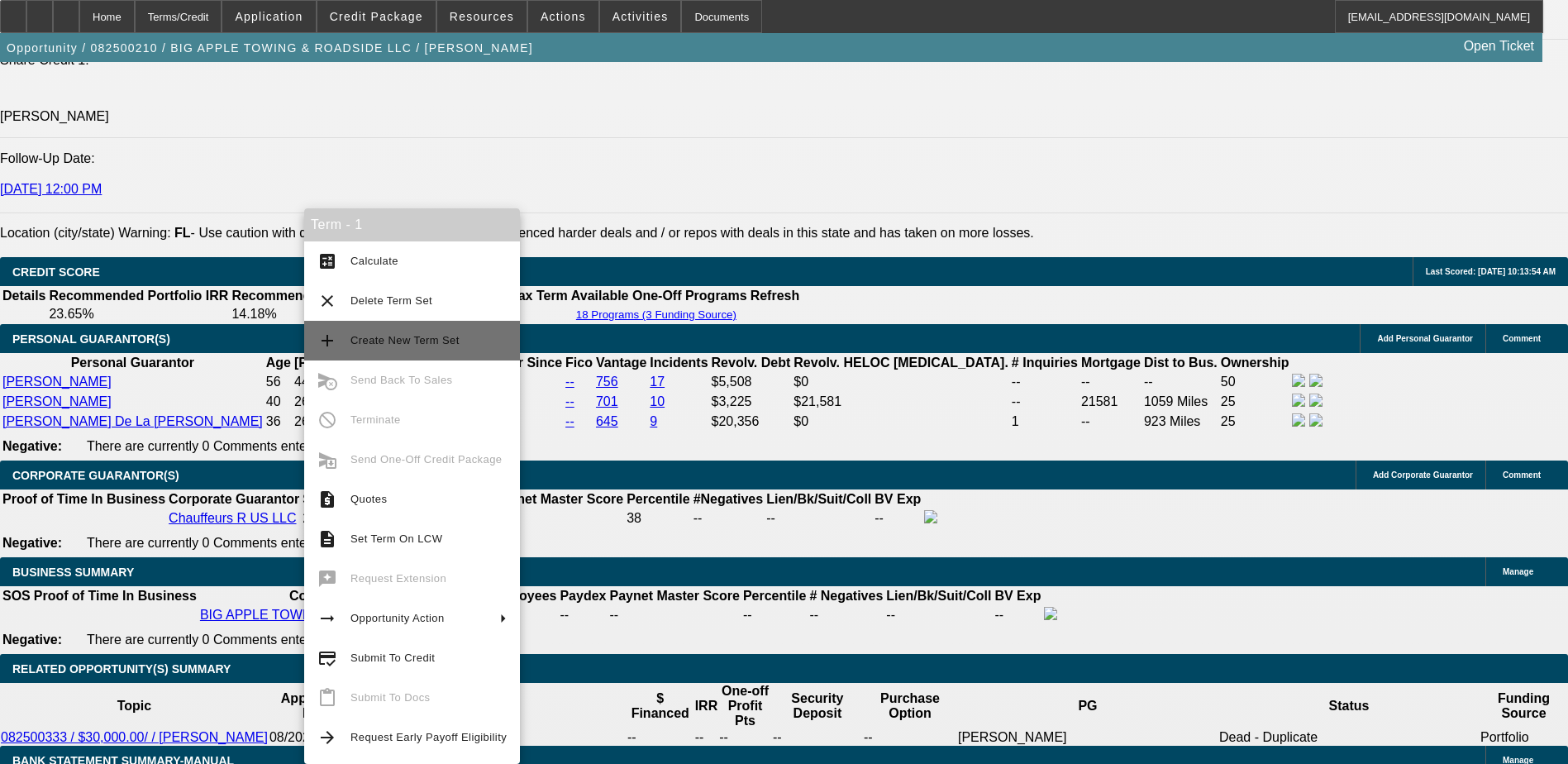
click at [421, 332] on span "Create New Term Set" at bounding box center [428, 340] width 156 height 20
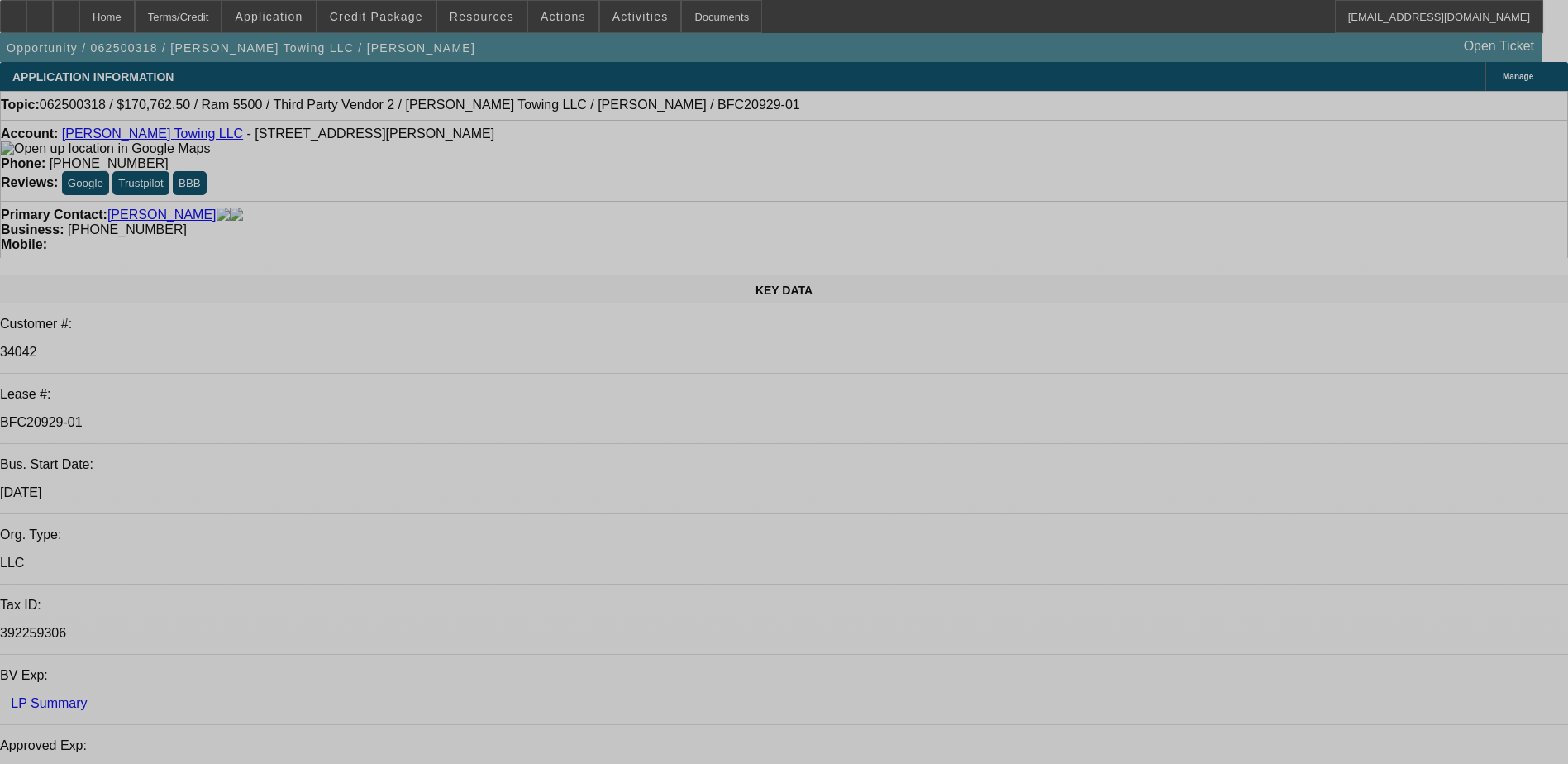
select select "0"
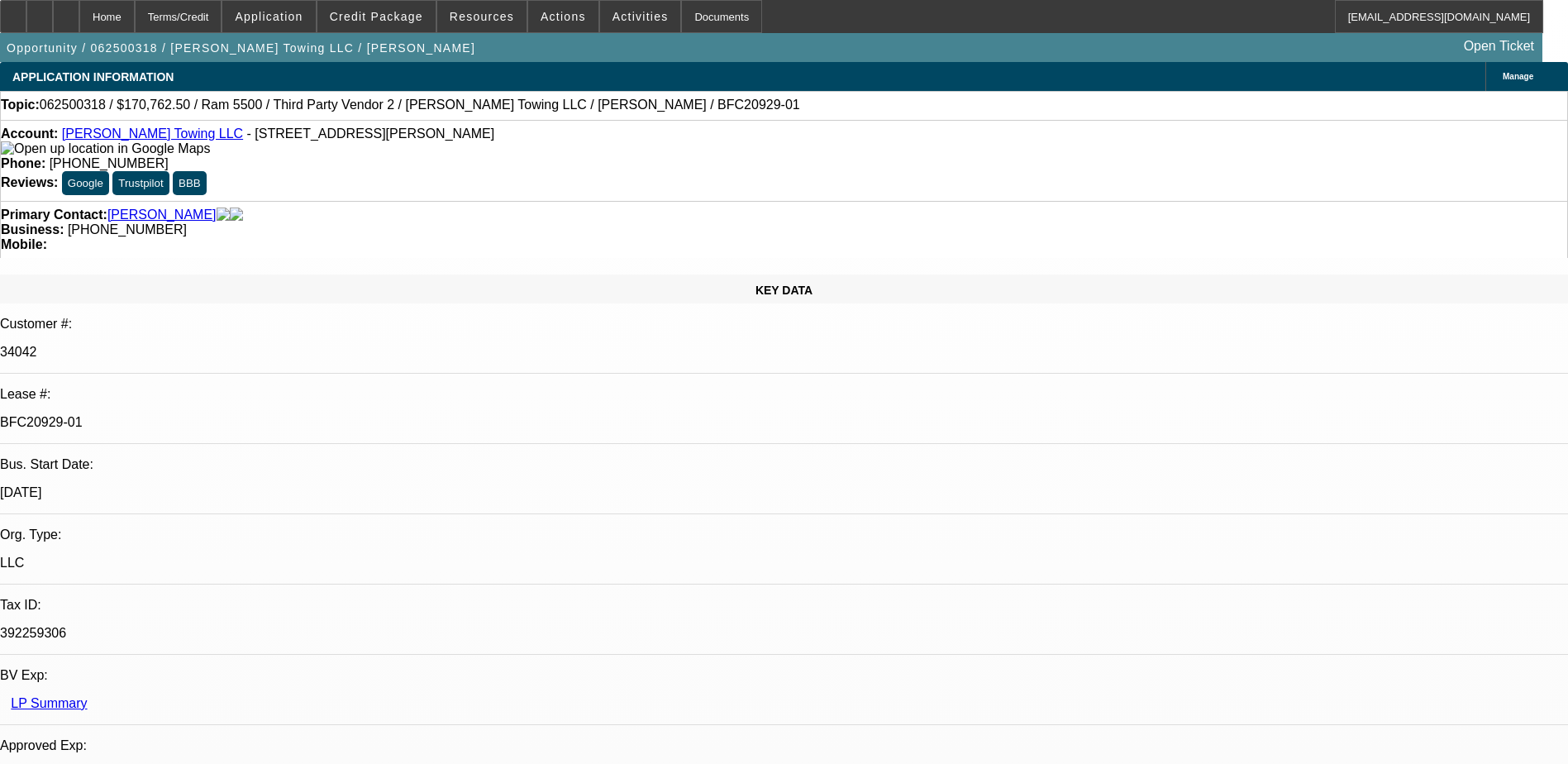
select select "0"
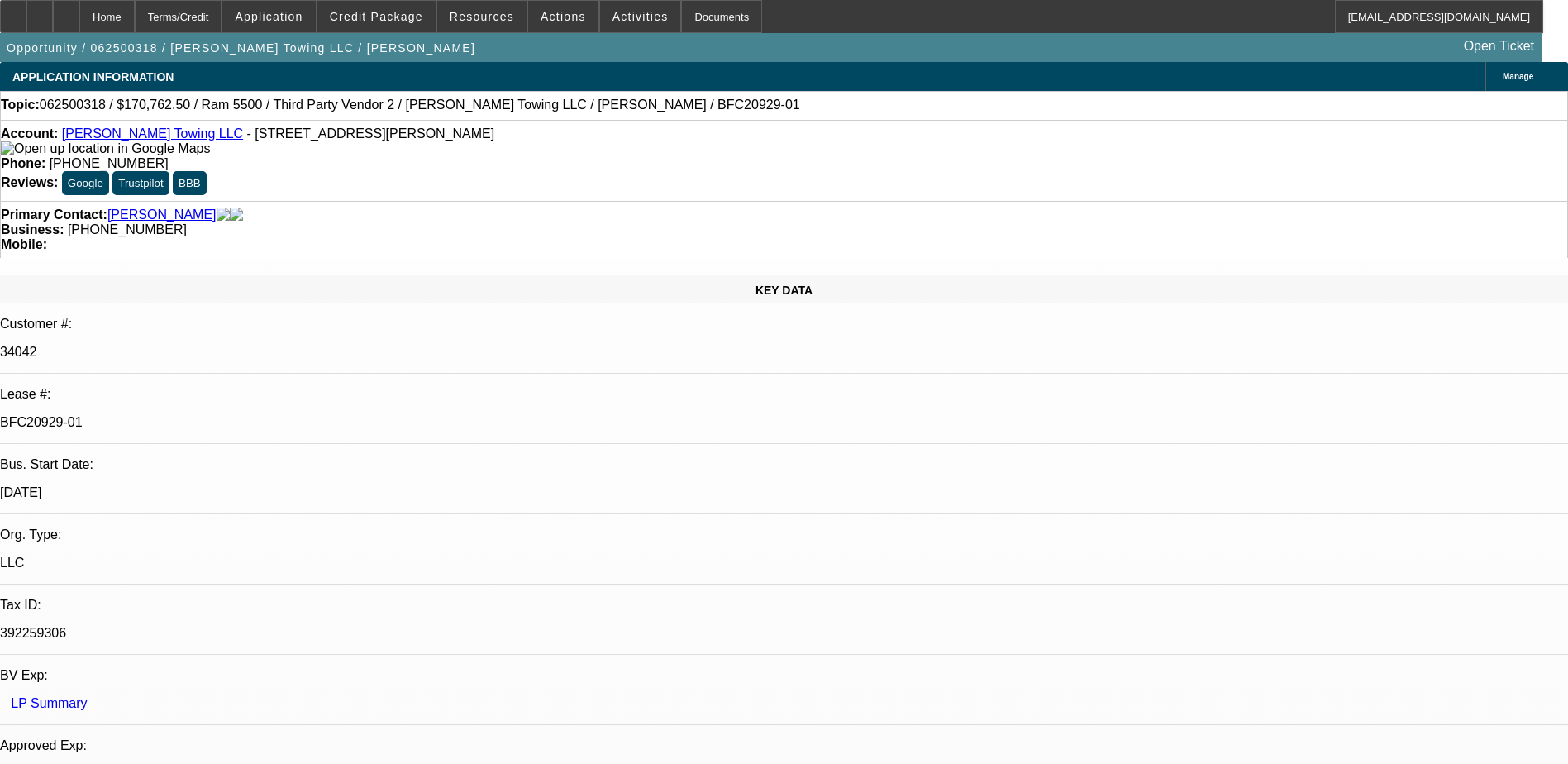
select select "0"
select select "1"
select select "2"
select select "6"
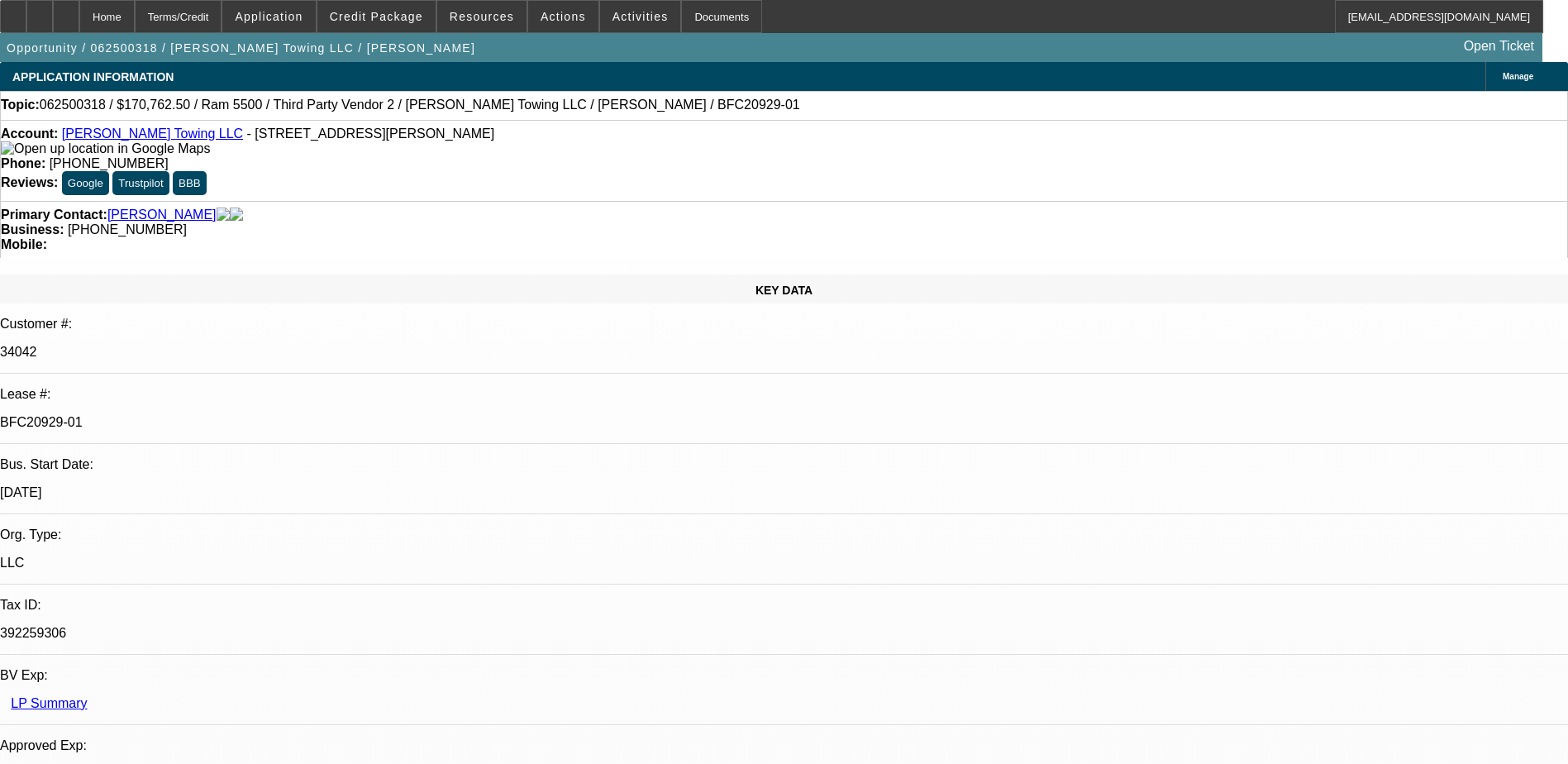
select select "1"
select select "2"
select select "6"
select select "1"
select select "2"
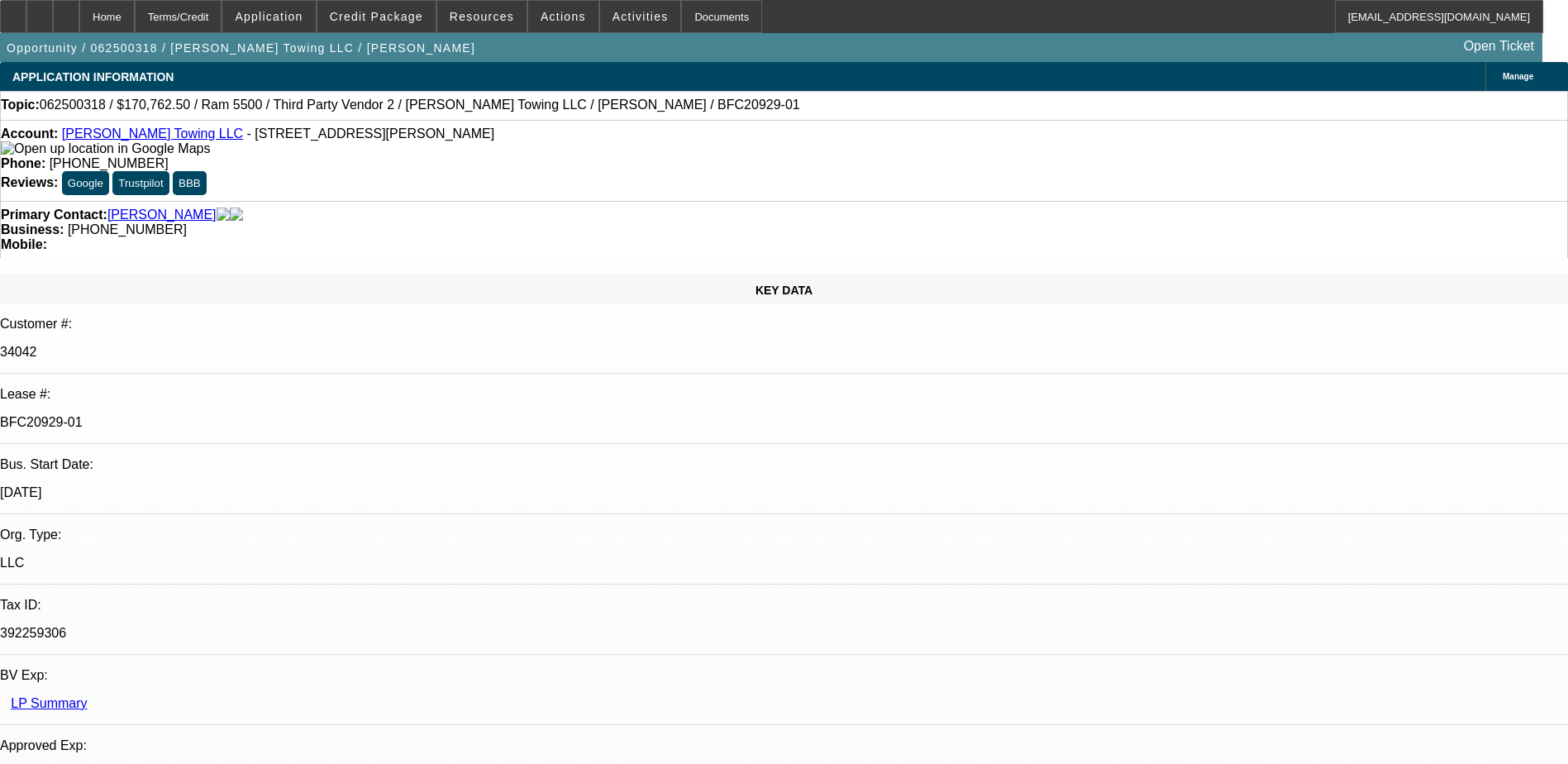
select select "6"
select select "1"
select select "2"
select select "6"
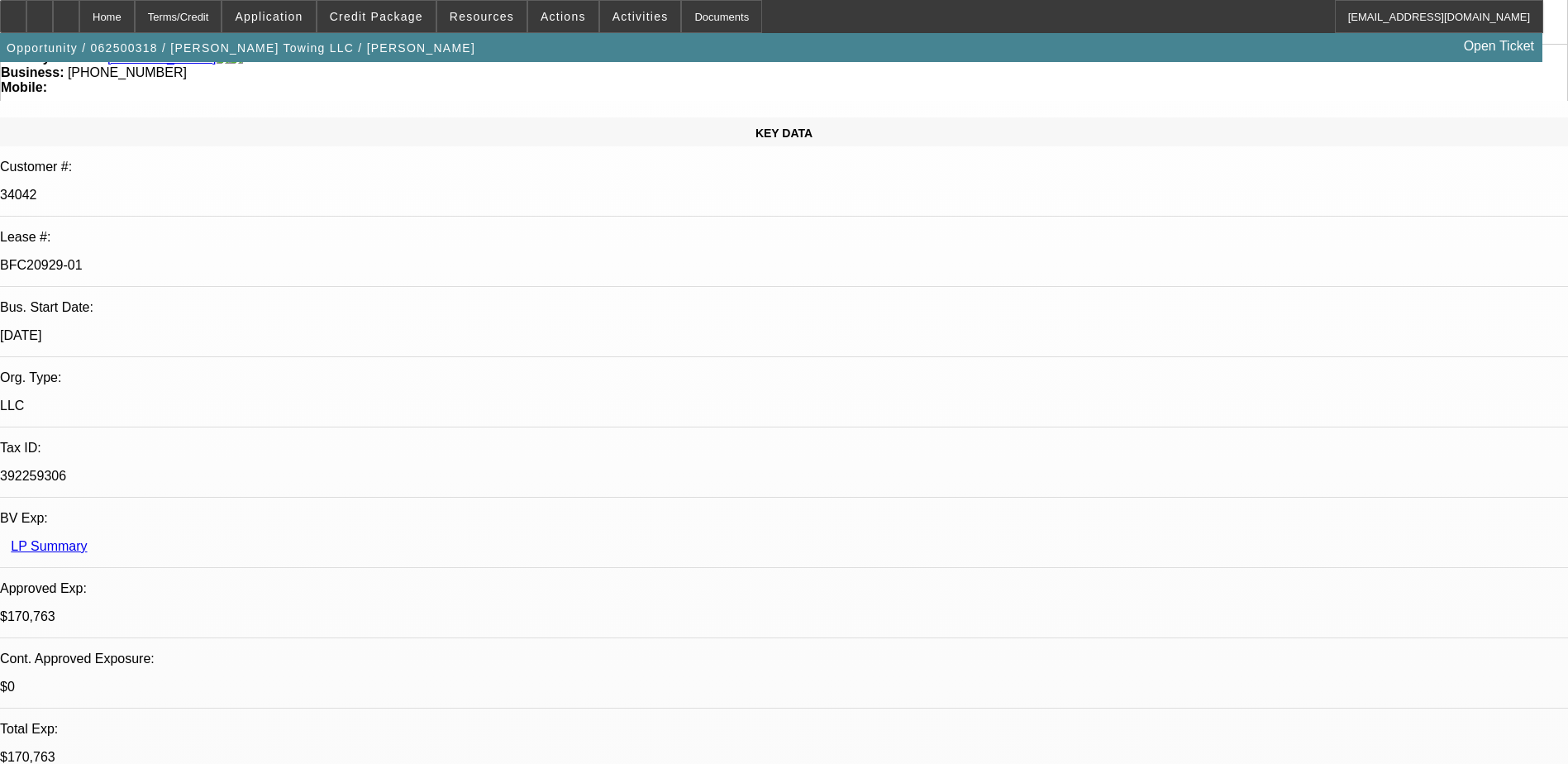
scroll to position [414, 0]
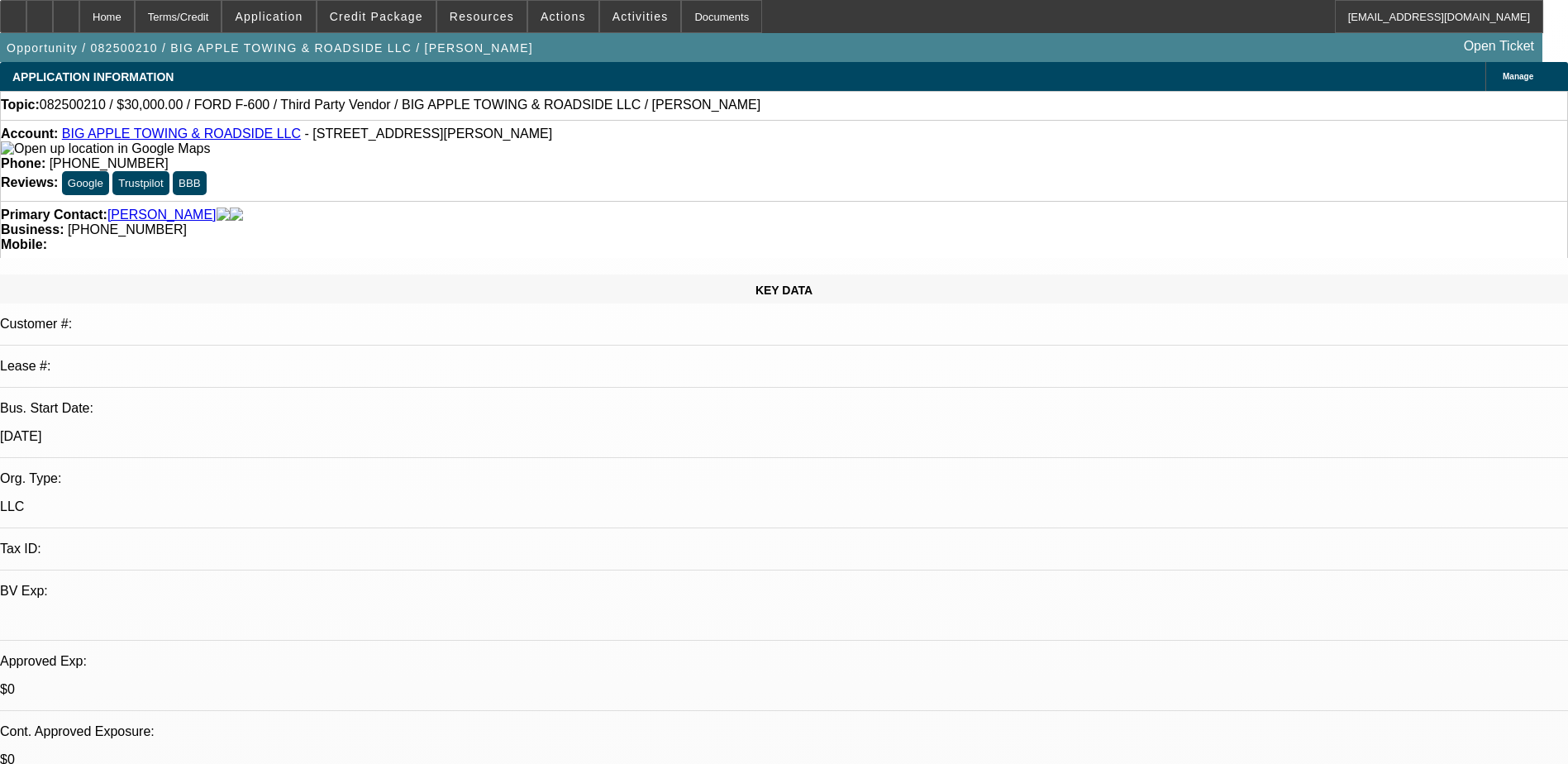
select select "0"
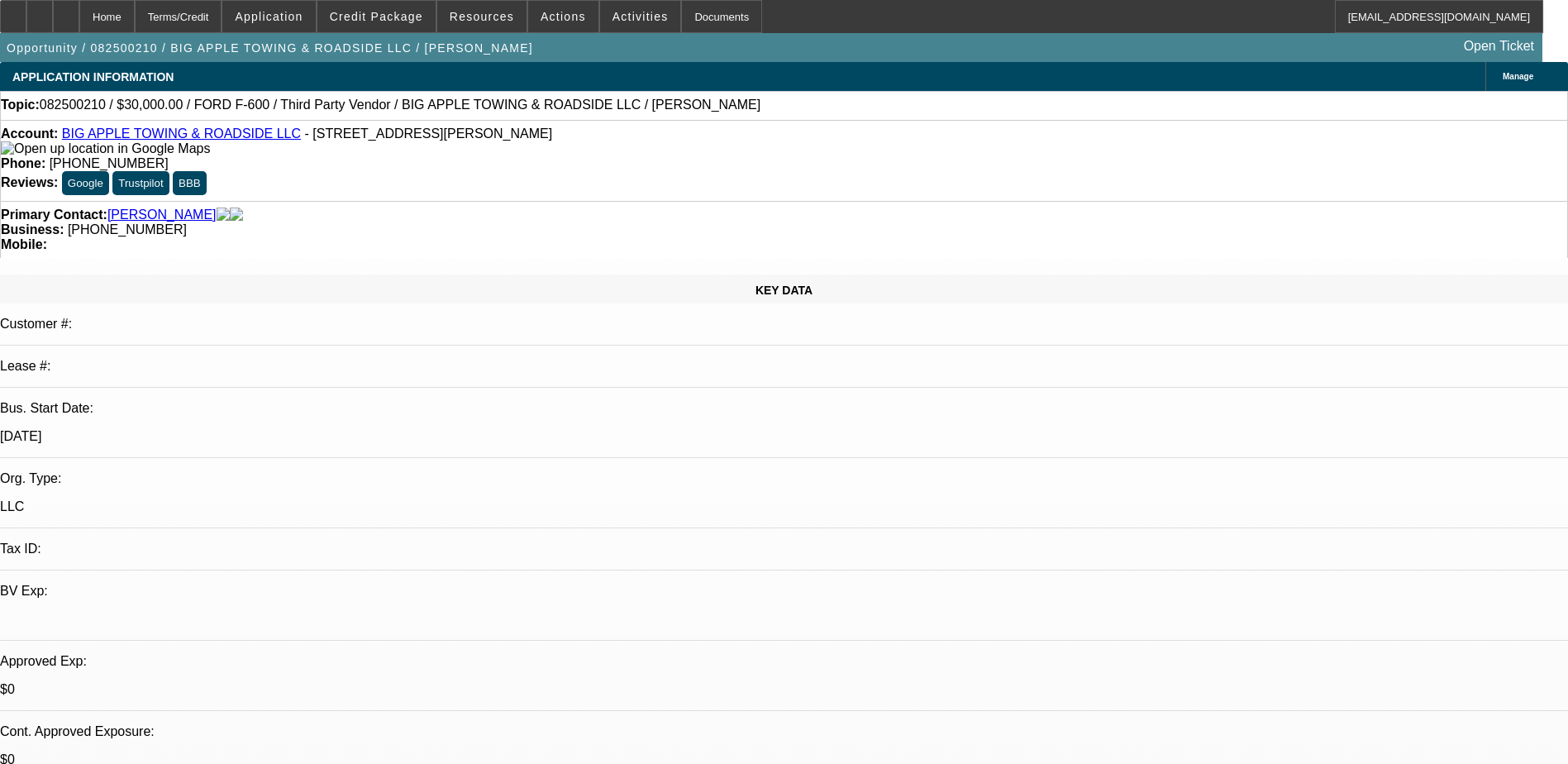
select select "0"
select select "1"
select select "2"
select select "6"
select select "1"
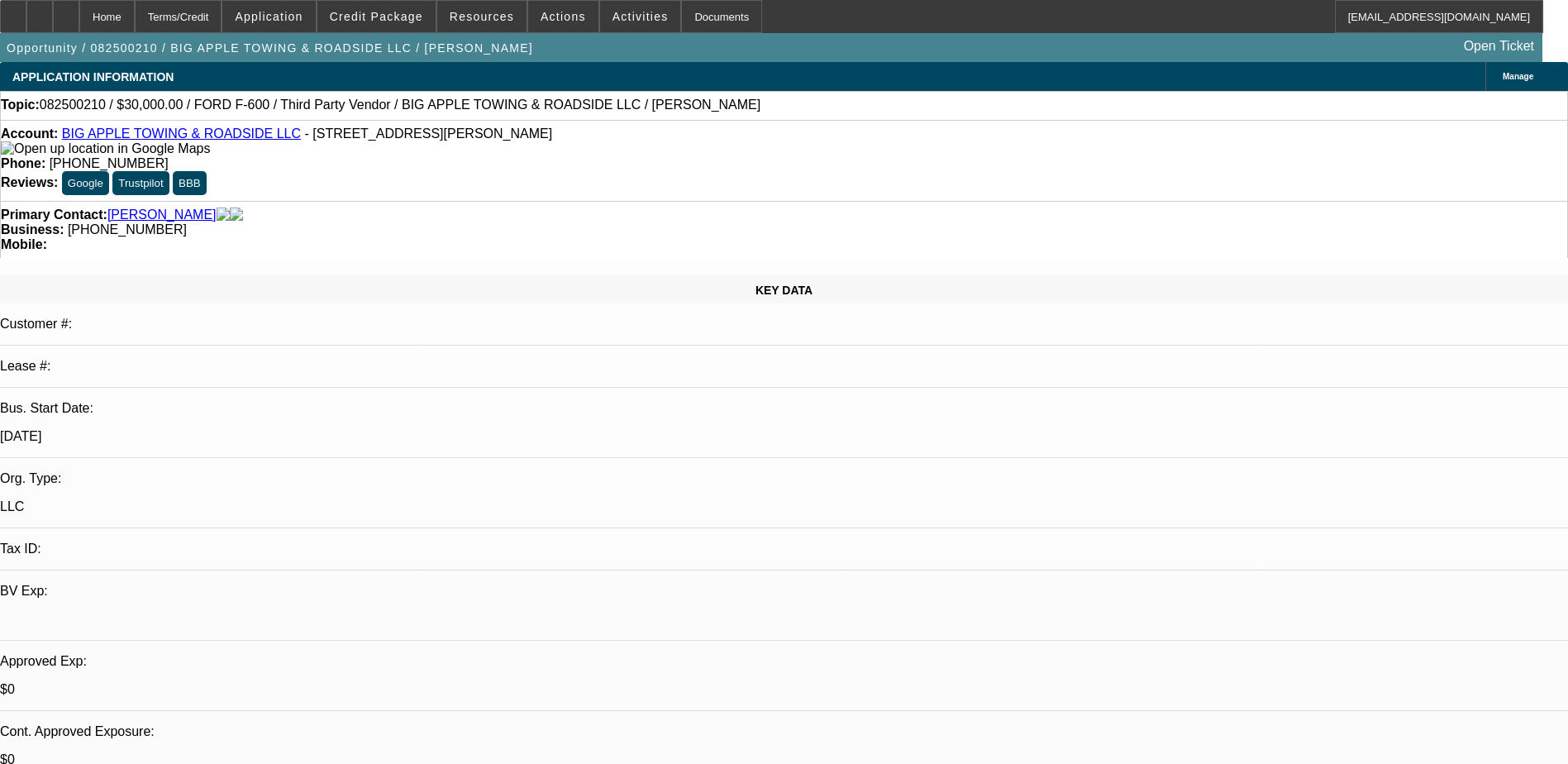
select select "2"
select select "6"
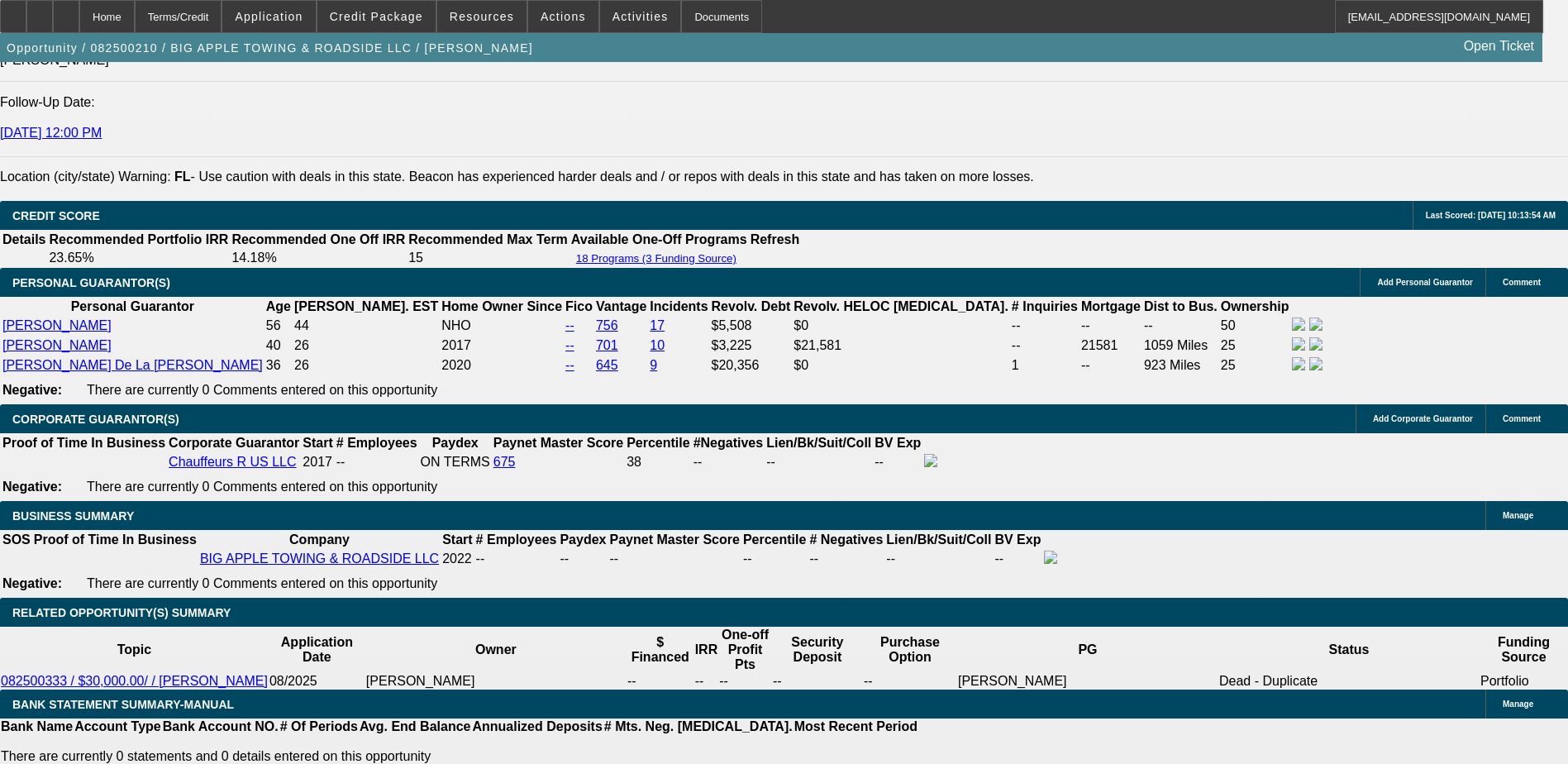
scroll to position [2291, 0]
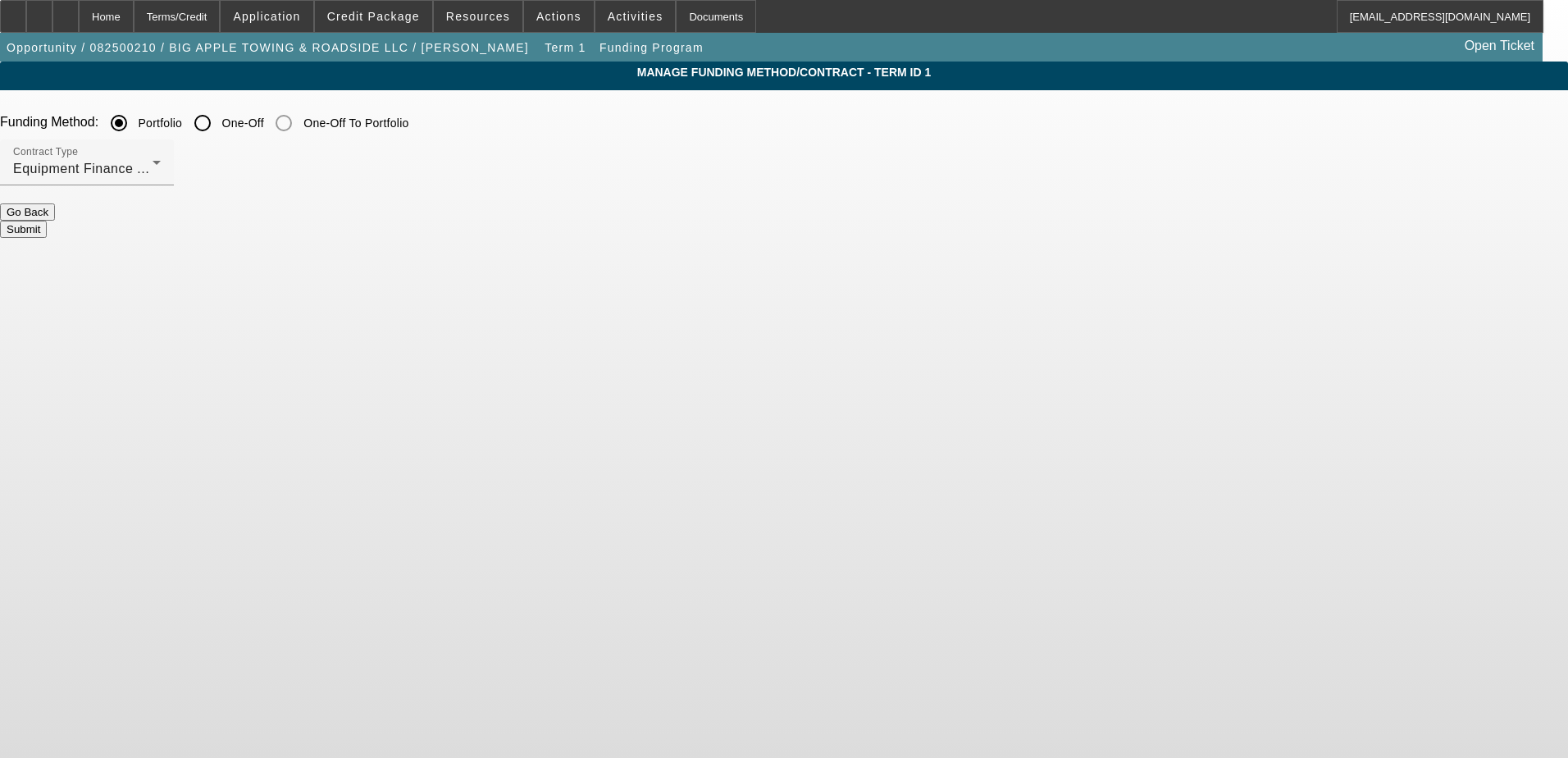
click at [219, 125] on input "One-Off" at bounding box center [203, 123] width 33 height 33
radio input "true"
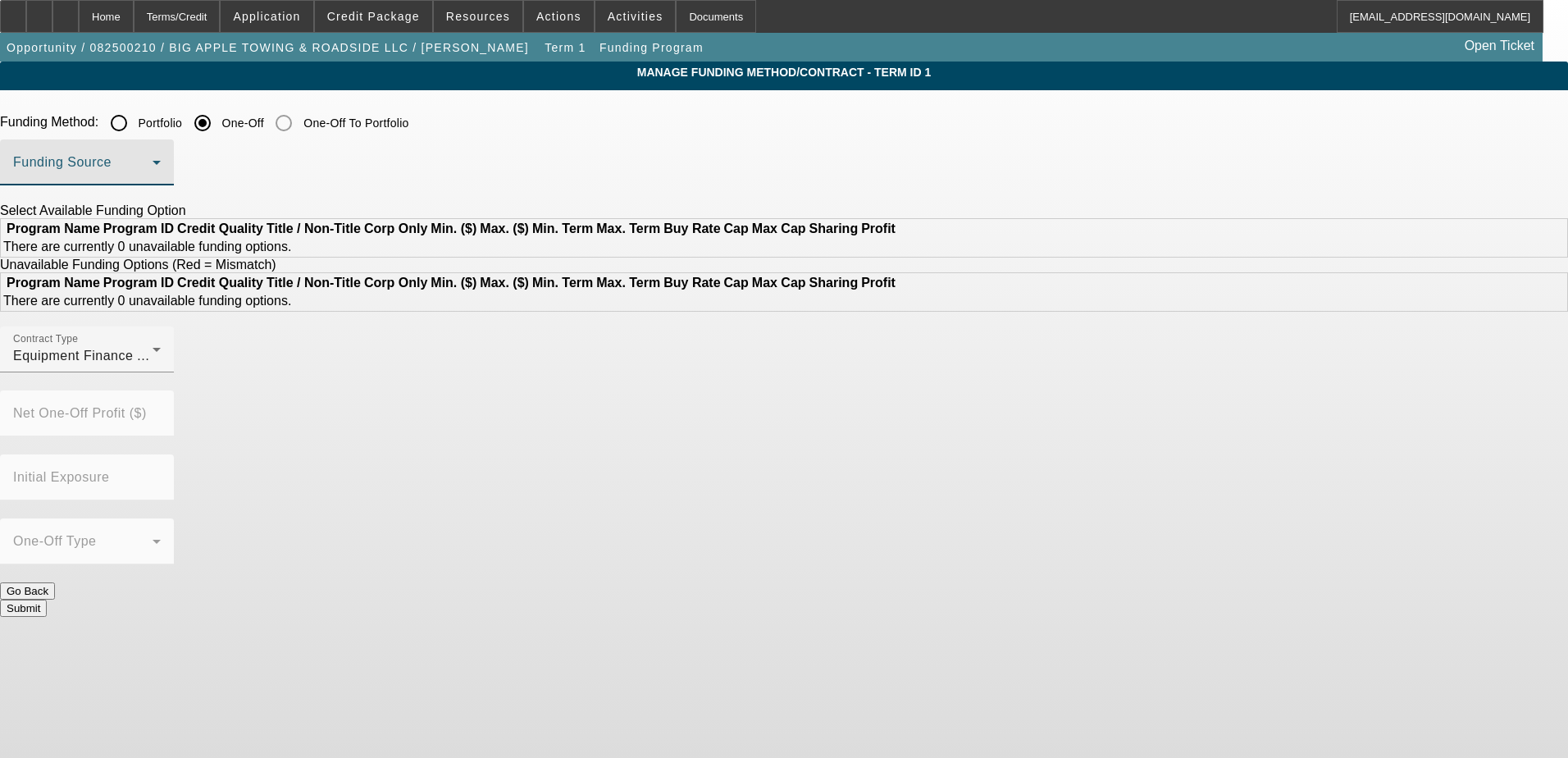
click at [152, 168] on span at bounding box center [82, 169] width 139 height 20
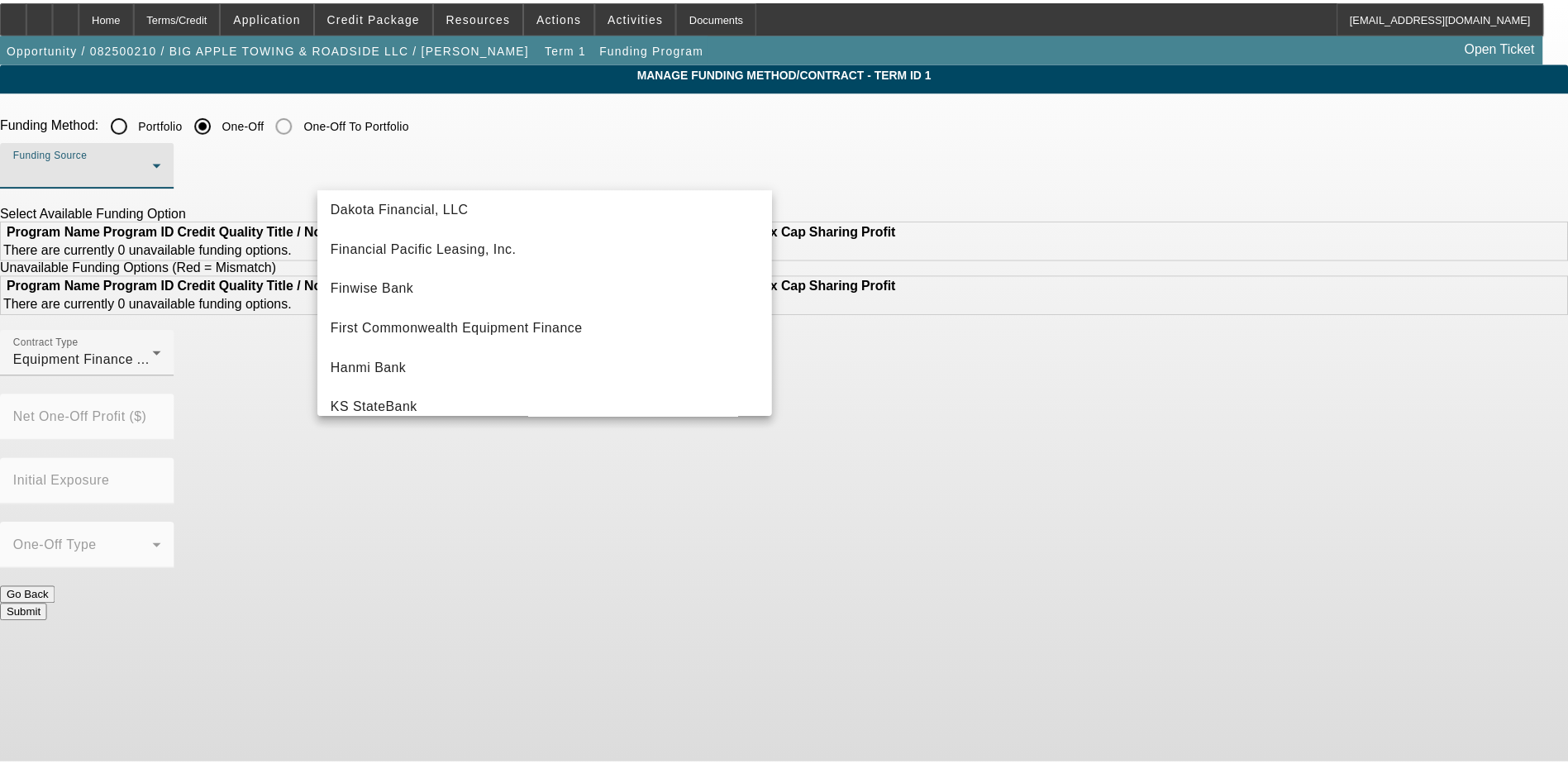
scroll to position [248, 0]
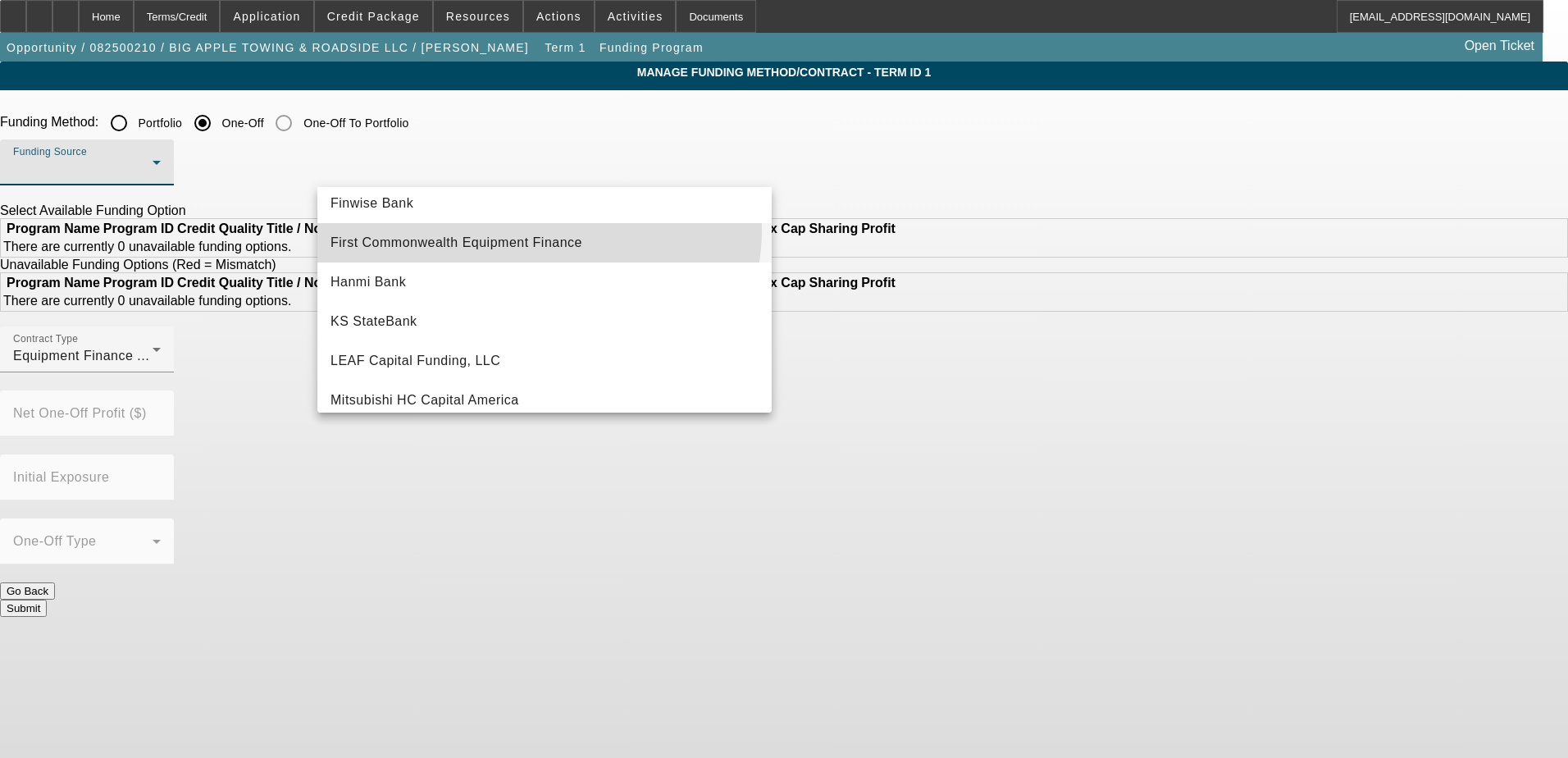
click at [530, 229] on mat-option "First Commonwealth Equipment Finance" at bounding box center [544, 243] width 455 height 40
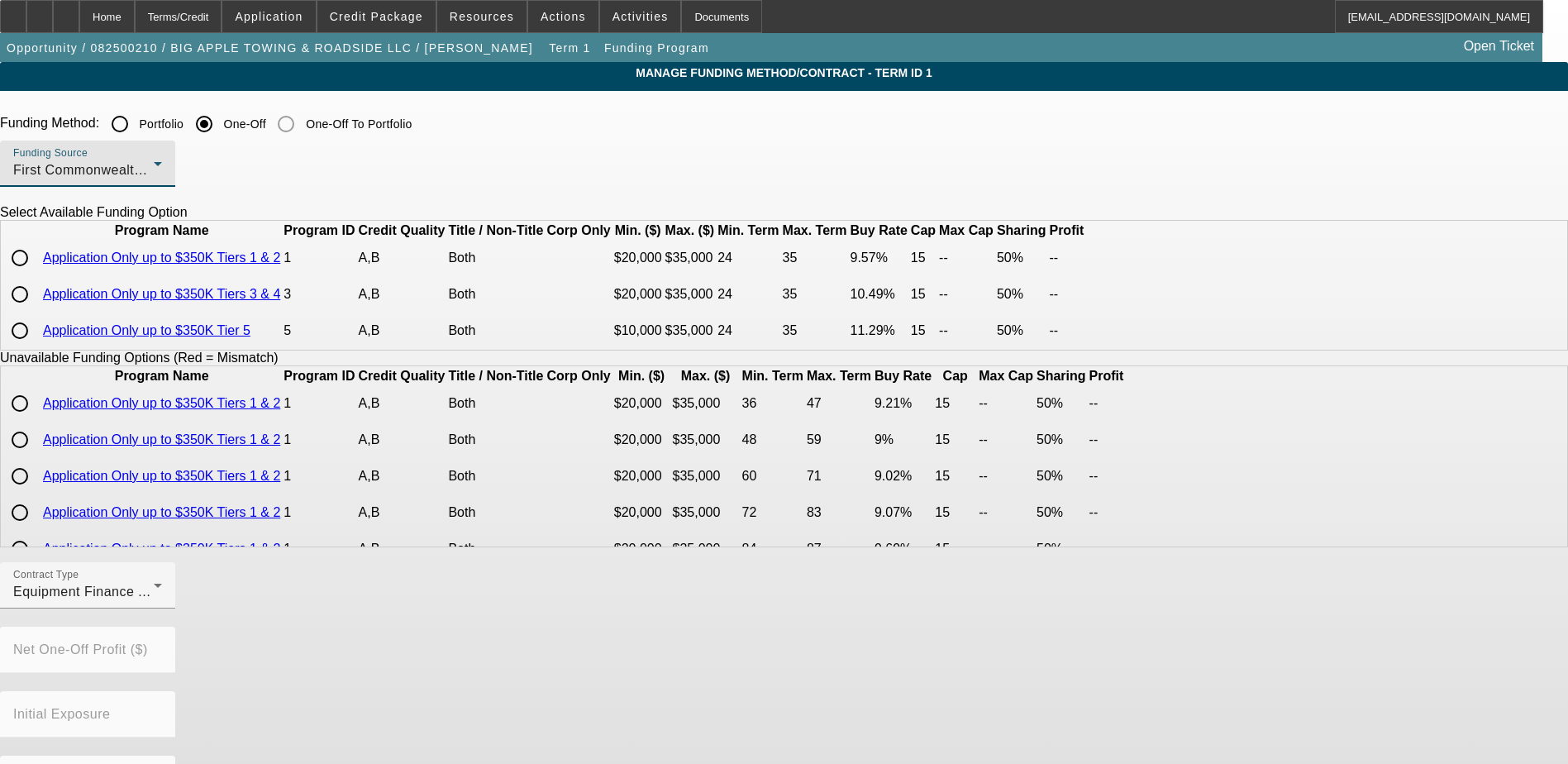
click at [37, 275] on input "radio" at bounding box center [20, 258] width 33 height 33
radio input "true"
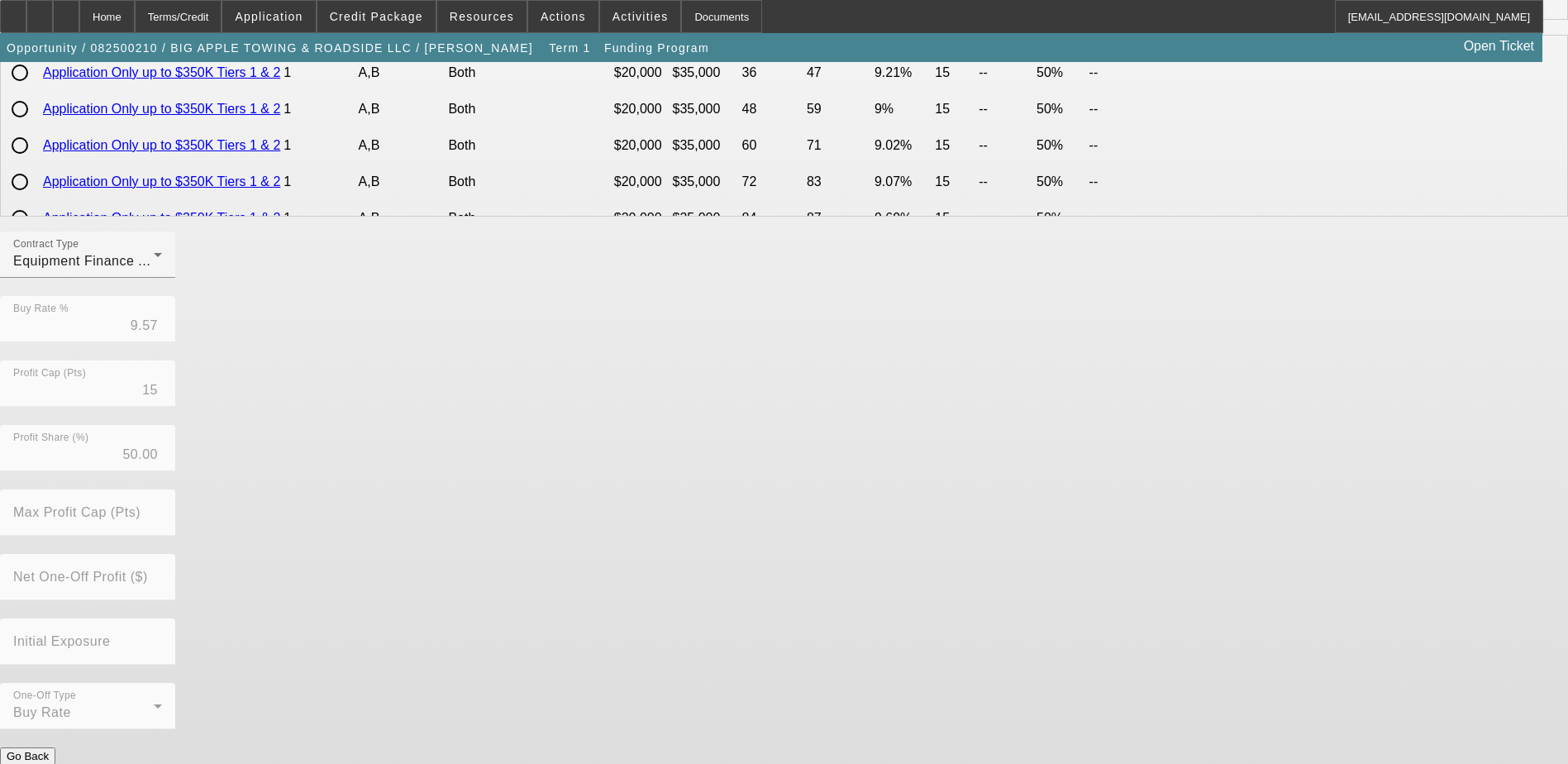
scroll to position [352, 0]
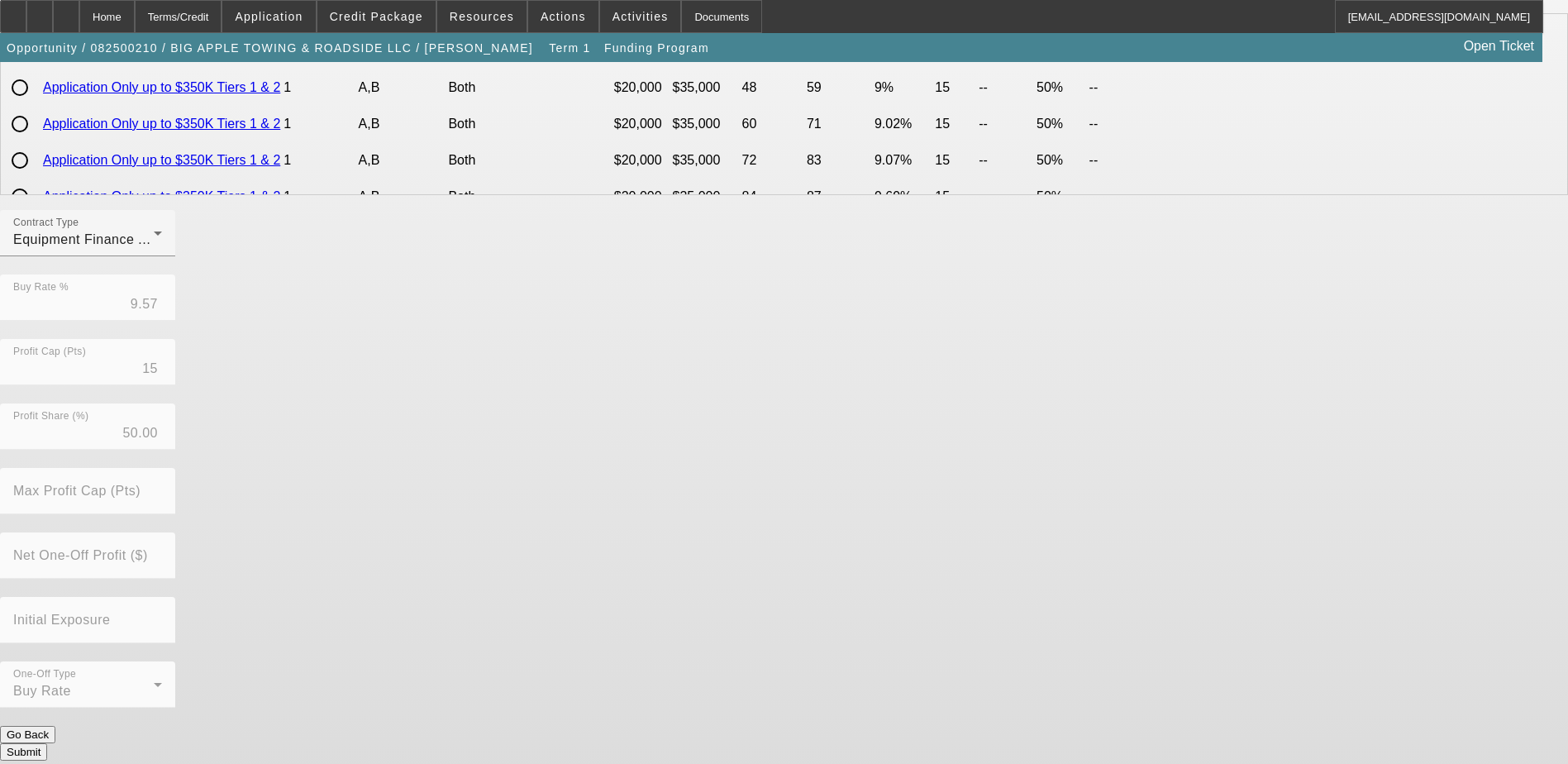
click at [47, 743] on button "Submit" at bounding box center [23, 752] width 47 height 17
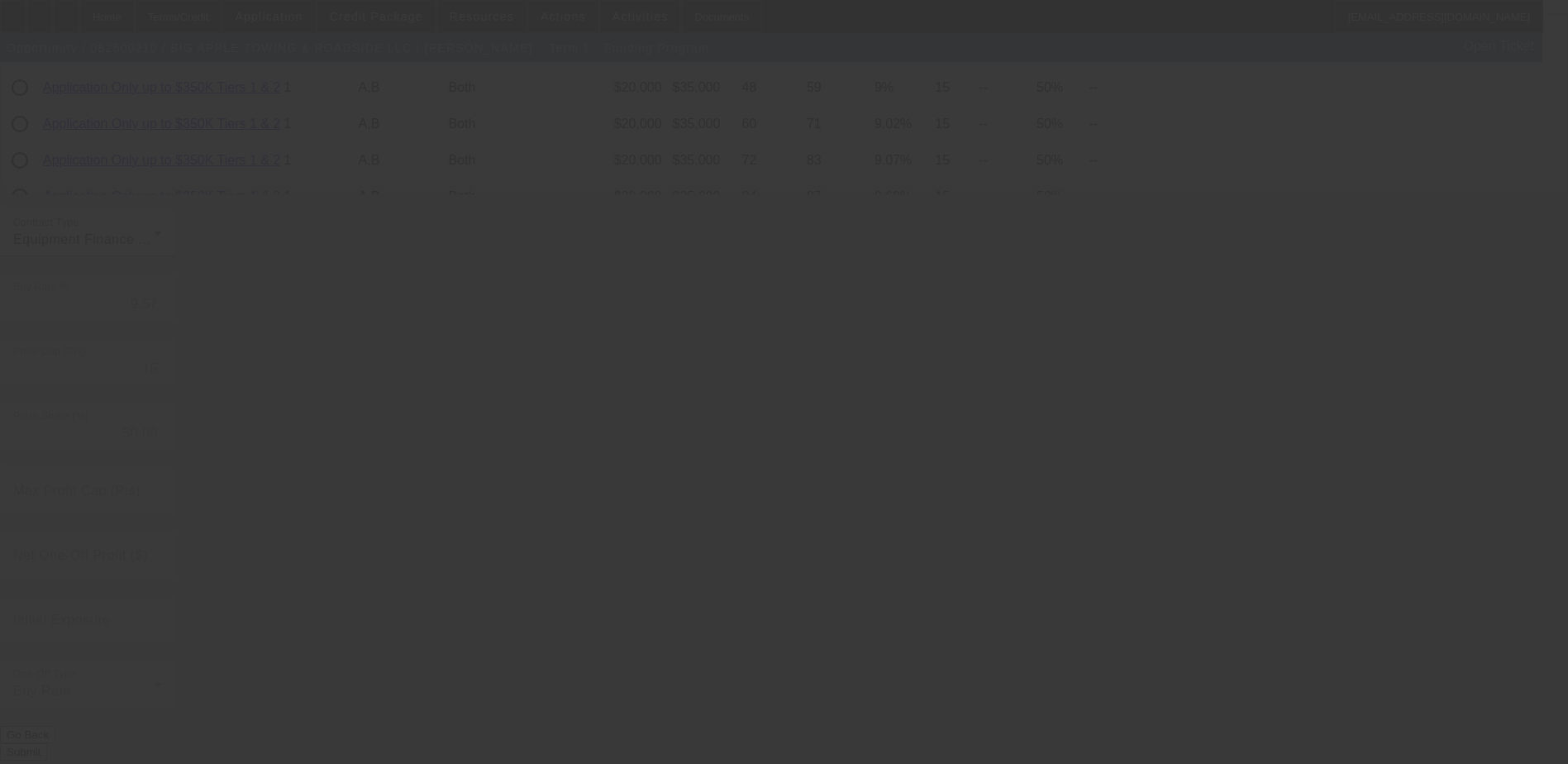
radio input "true"
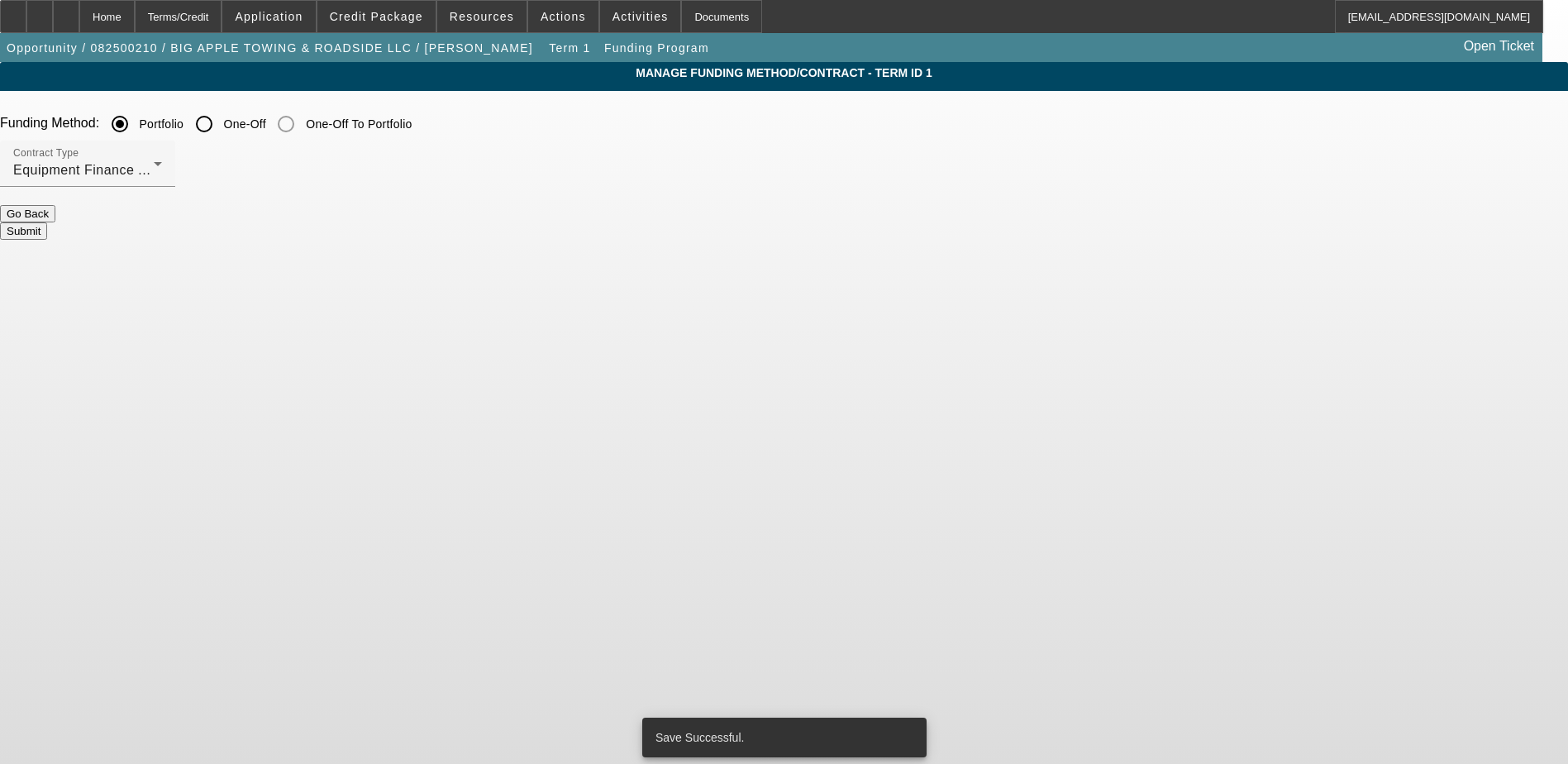
scroll to position [0, 0]
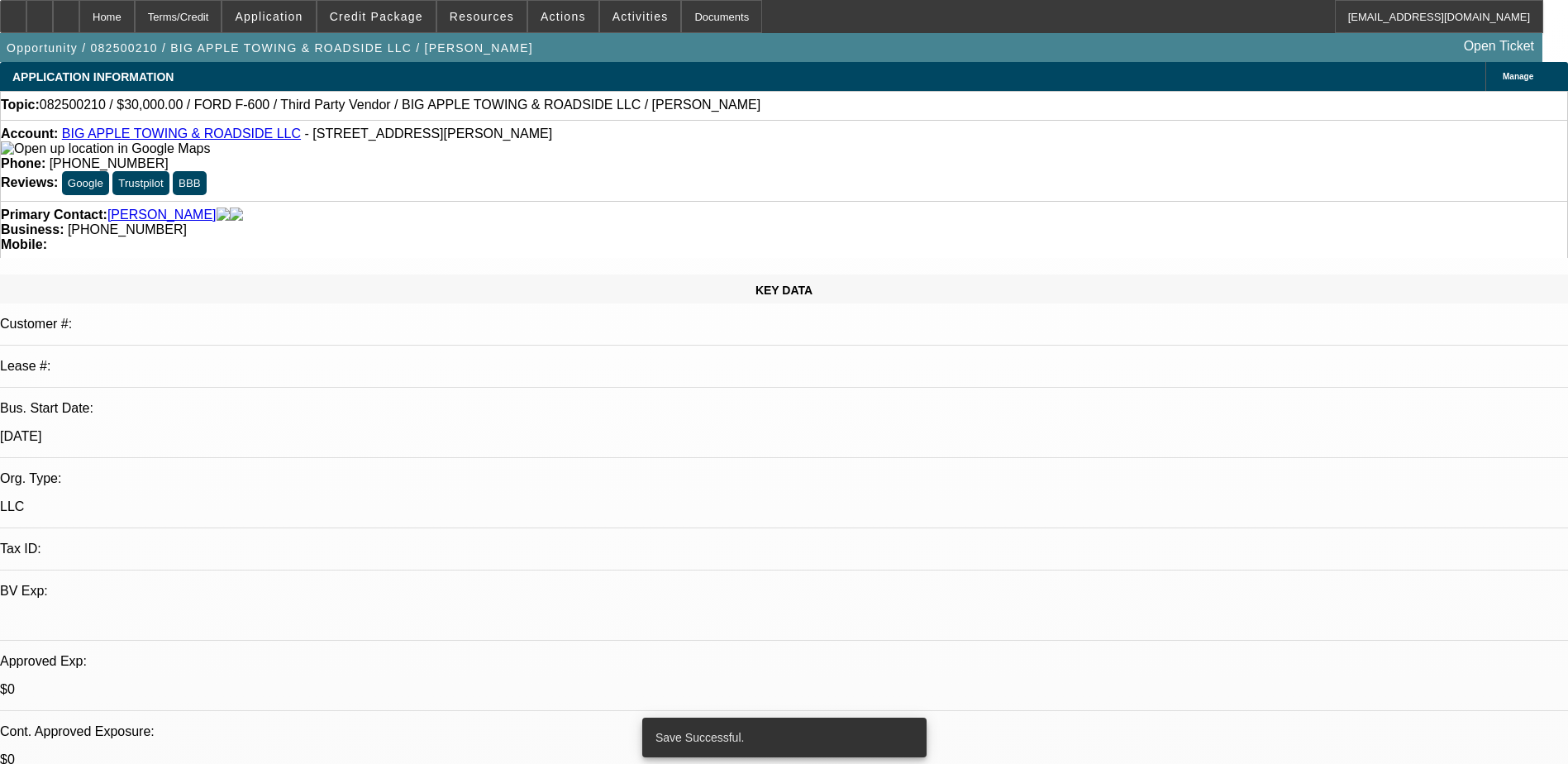
select select "0"
select select "2"
select select "0"
select select "6"
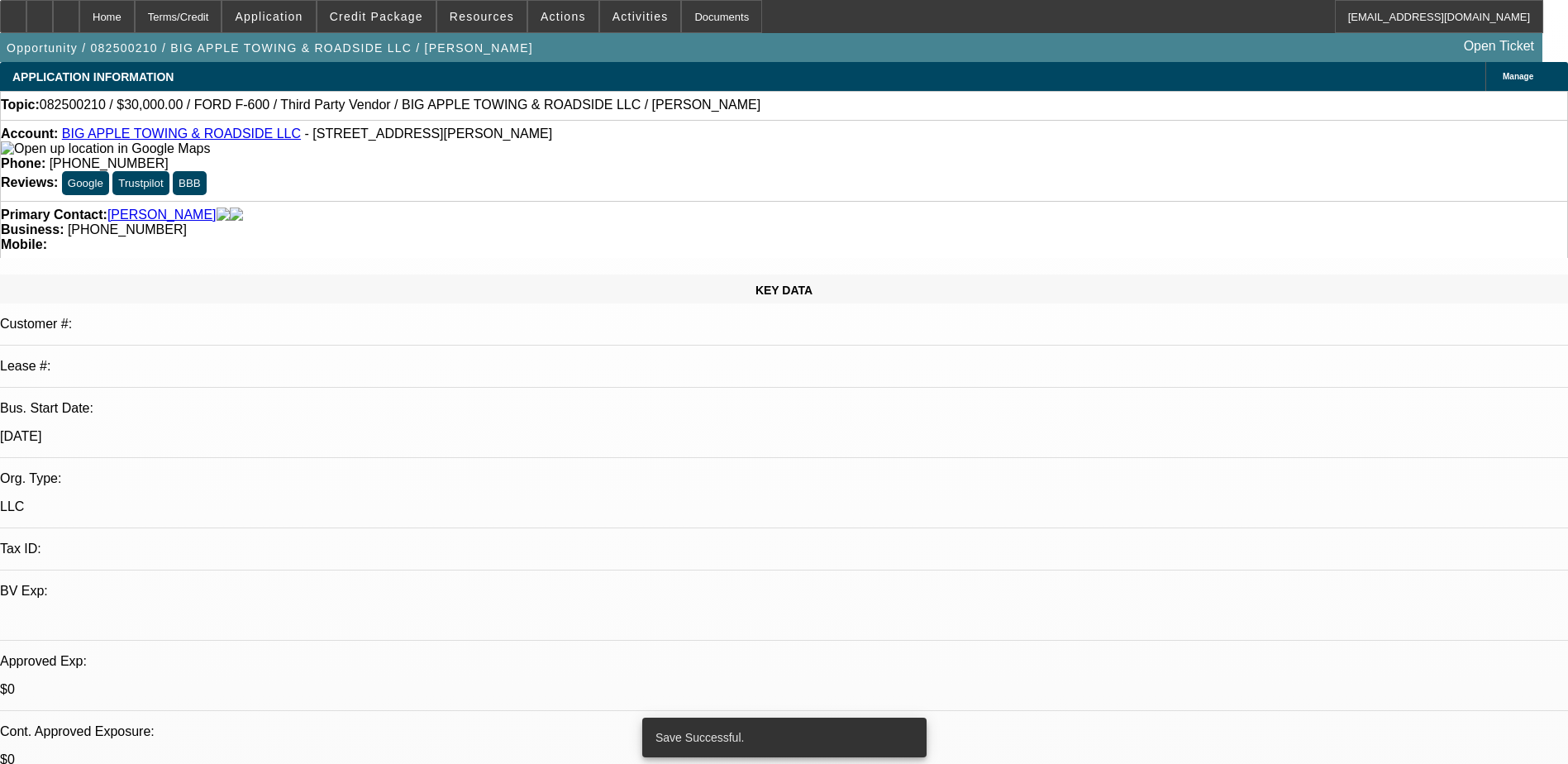
select select "0"
select select "2"
select select "0"
select select "6"
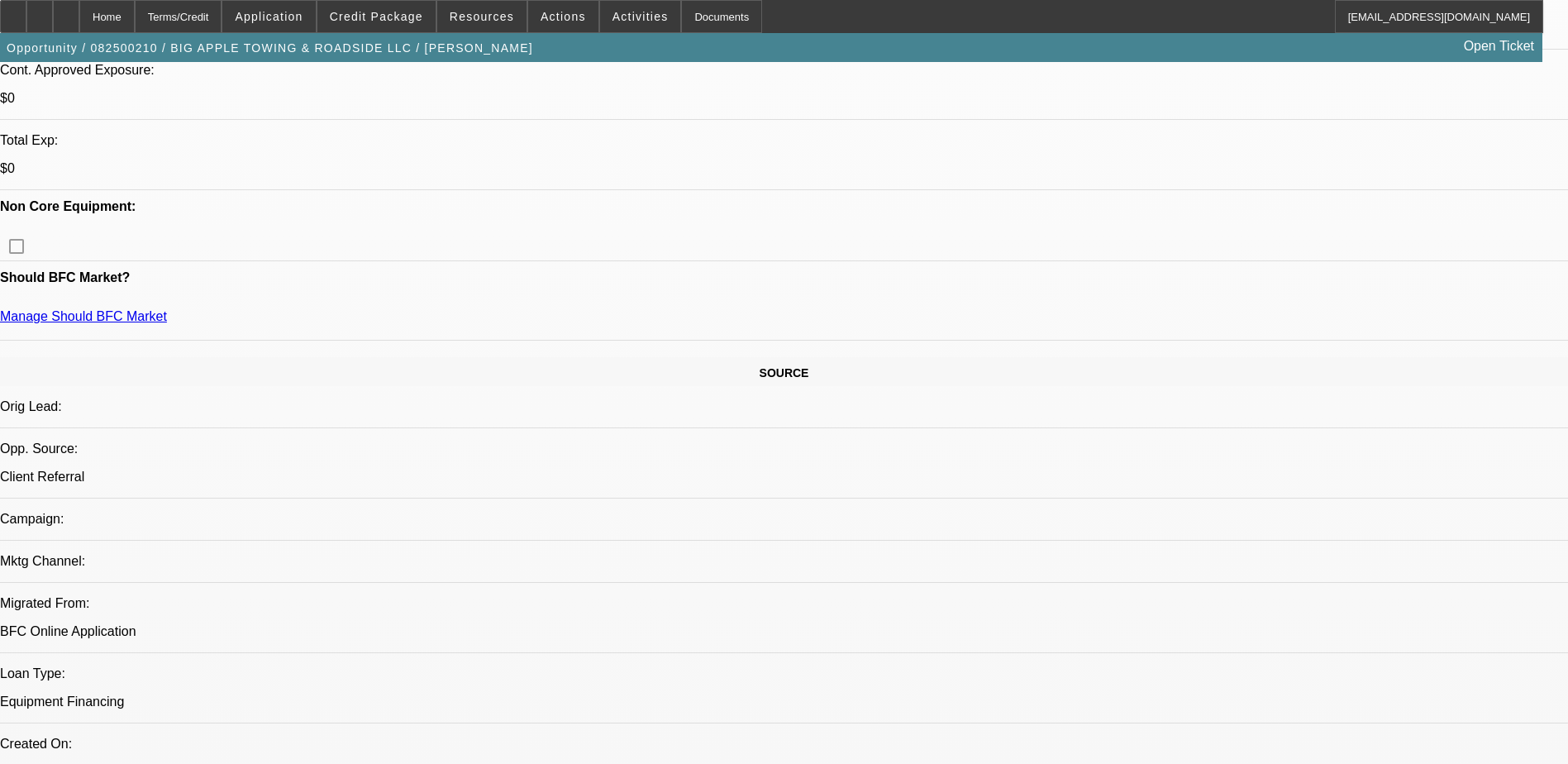
scroll to position [663, 0]
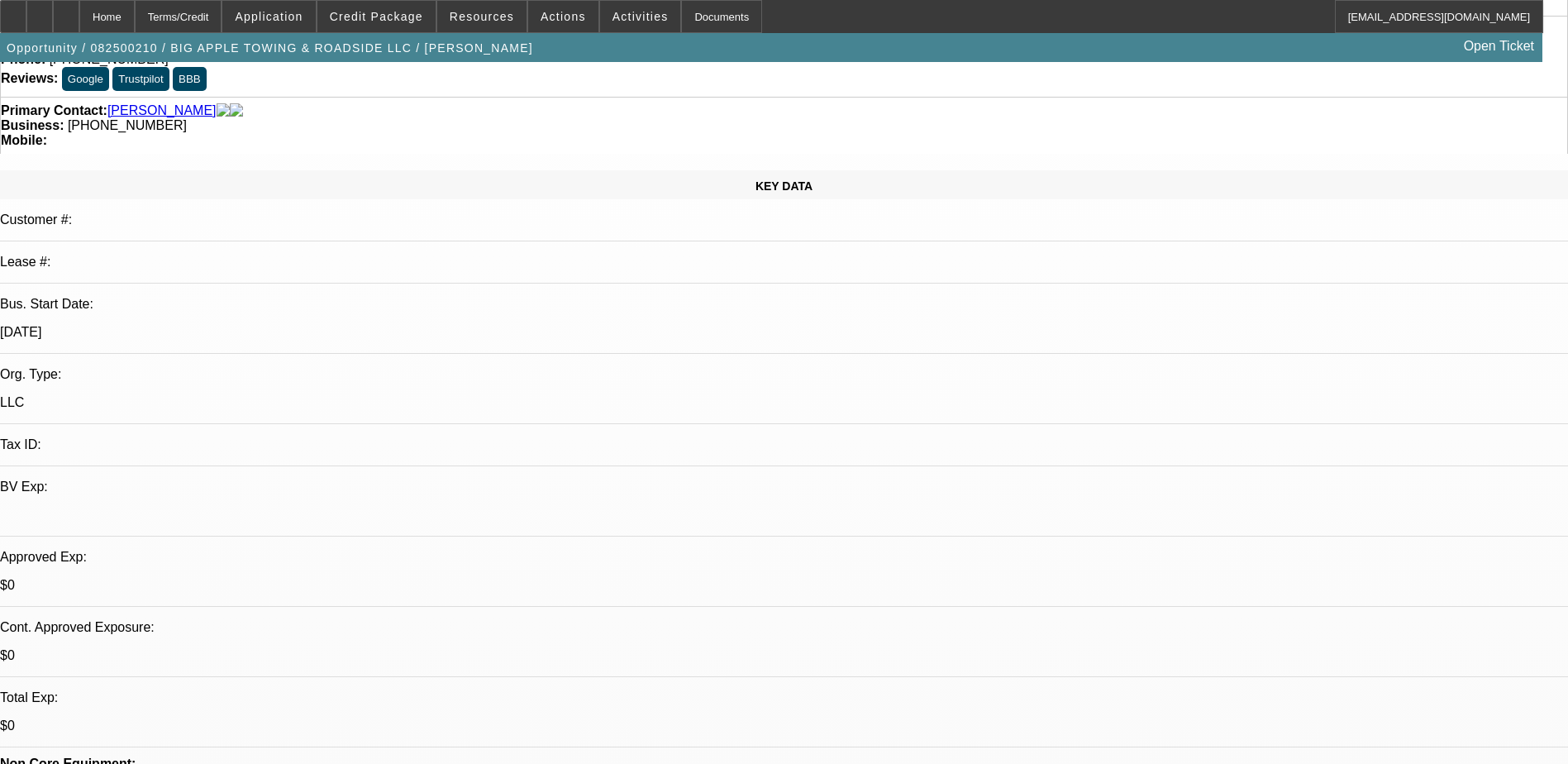
scroll to position [0, 0]
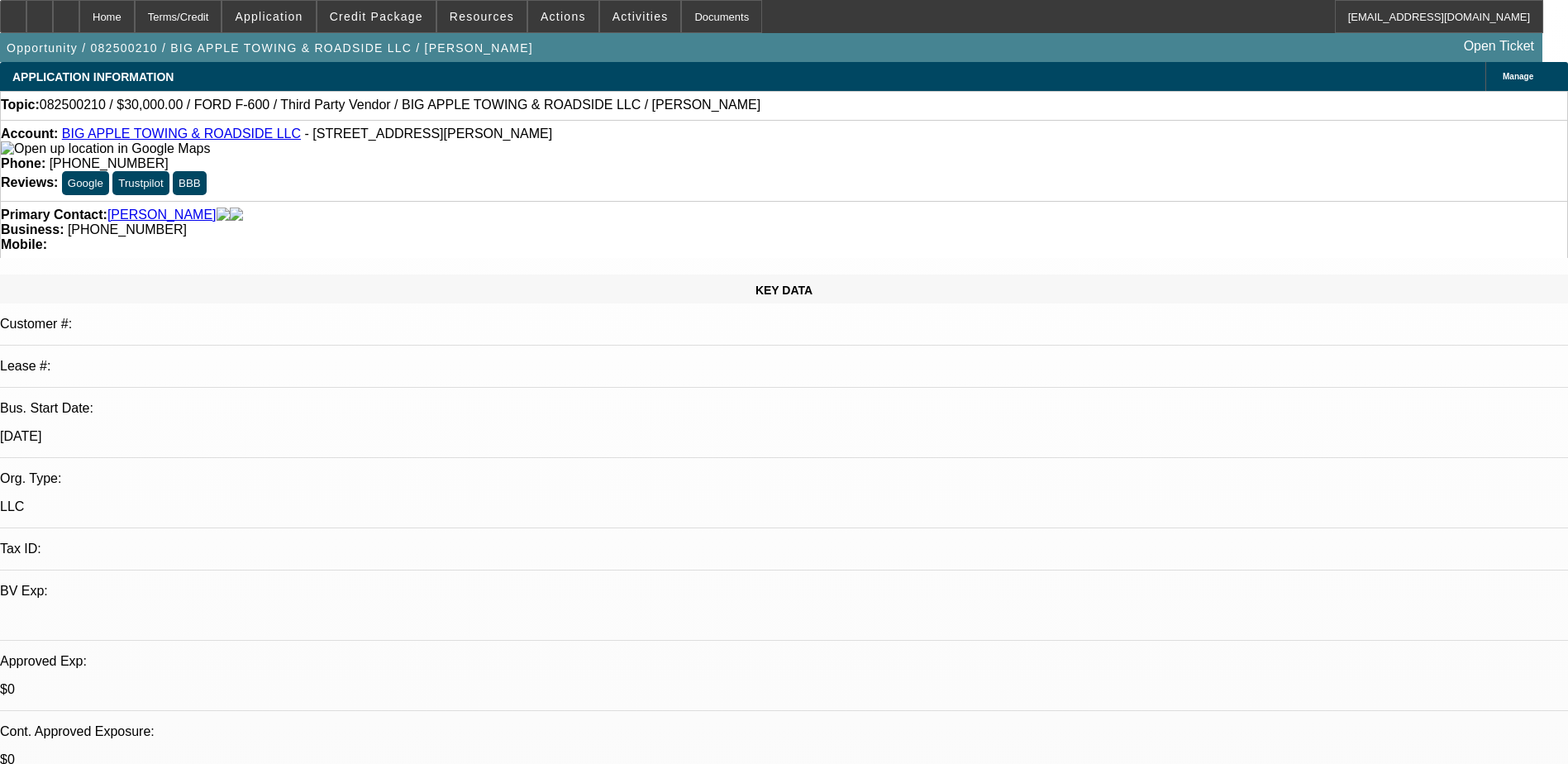
radio input "true"
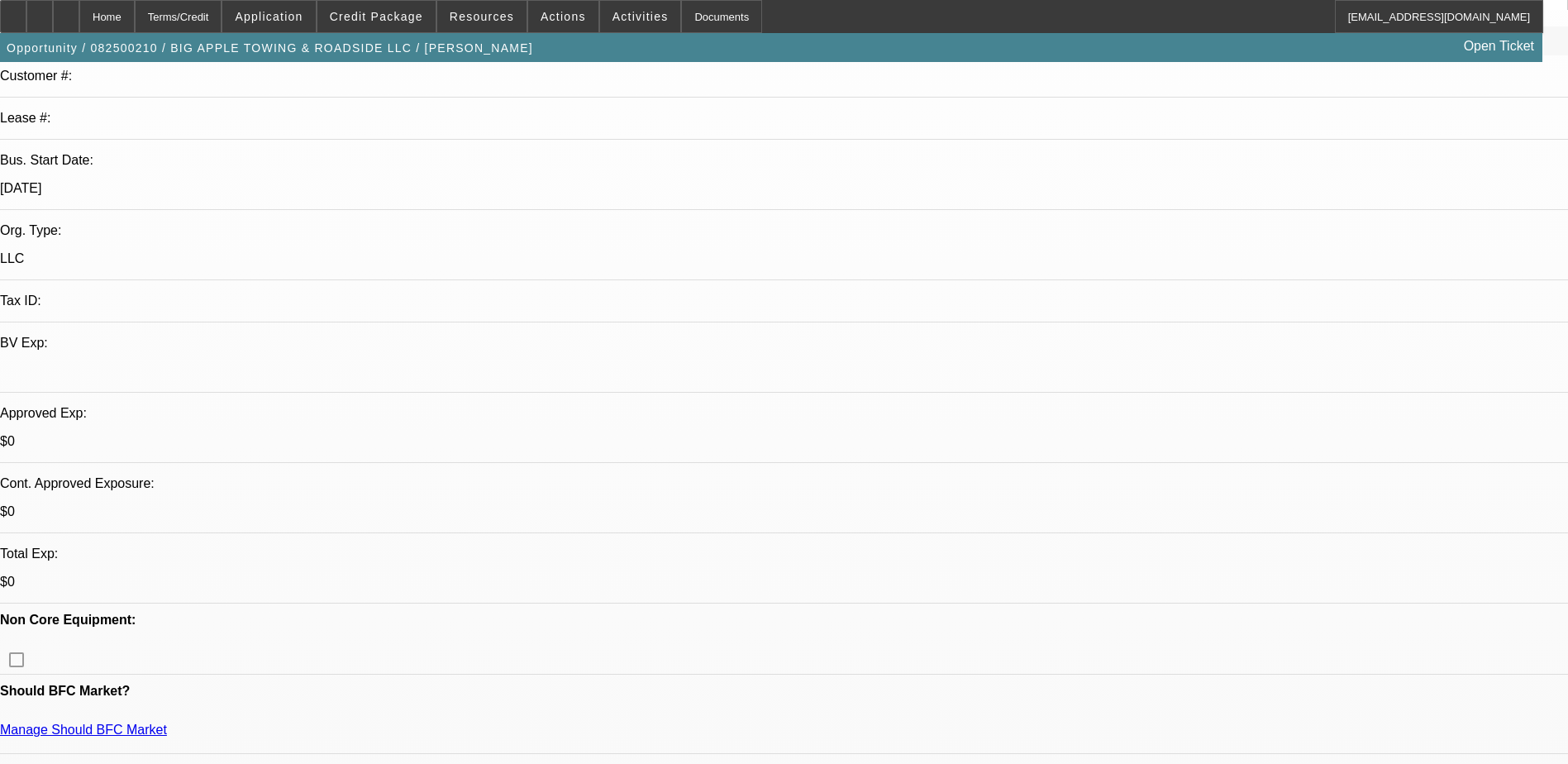
scroll to position [0, 0]
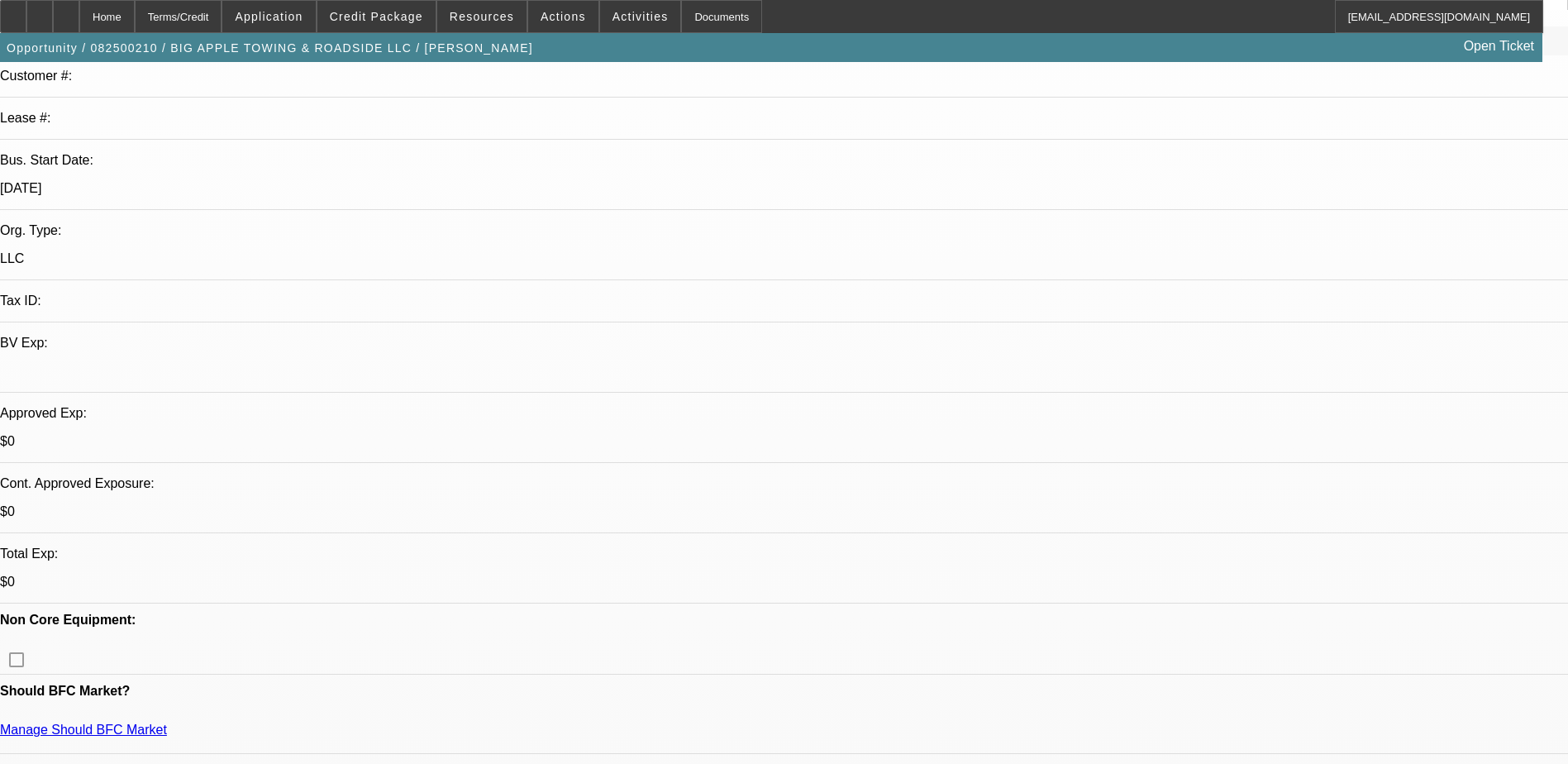
scroll to position [83, 0]
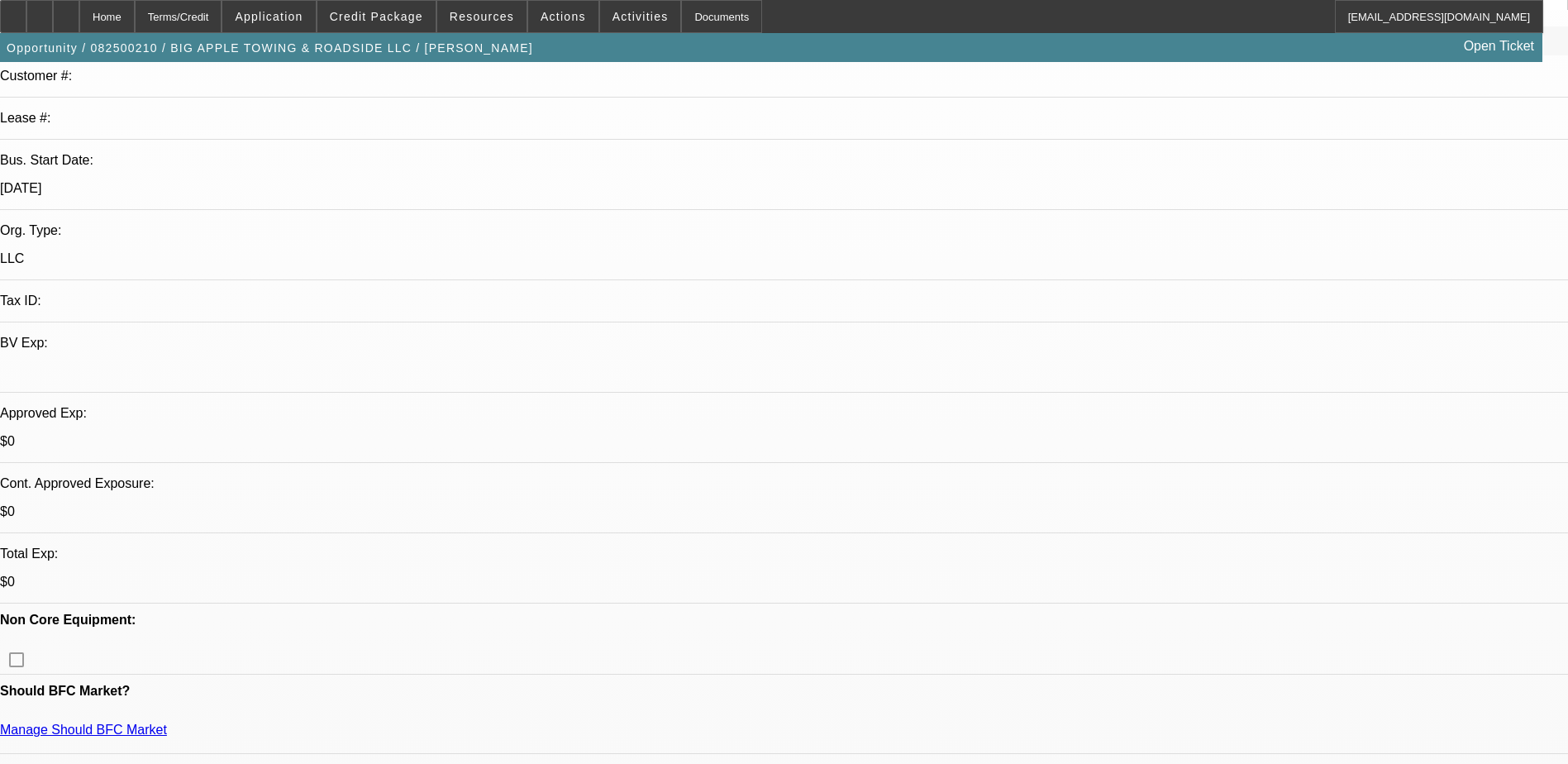
type textarea "[PERSON_NAME] has already paid $14k to the seller. He agreed to pay that amount…"
click at [416, 22] on span "Credit Package" at bounding box center [376, 17] width 94 height 13
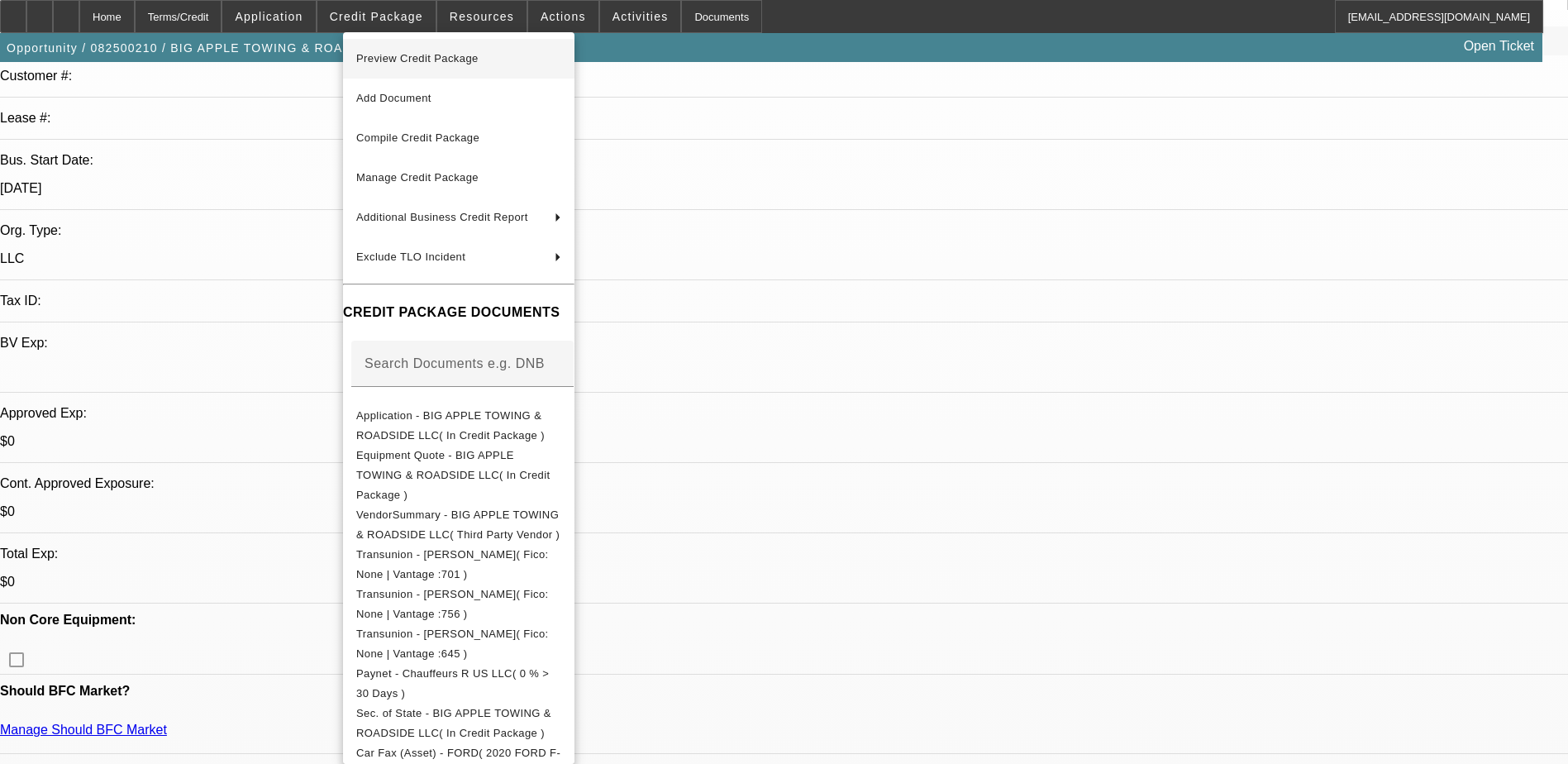
click at [452, 61] on span "Preview Credit Package" at bounding box center [417, 58] width 122 height 12
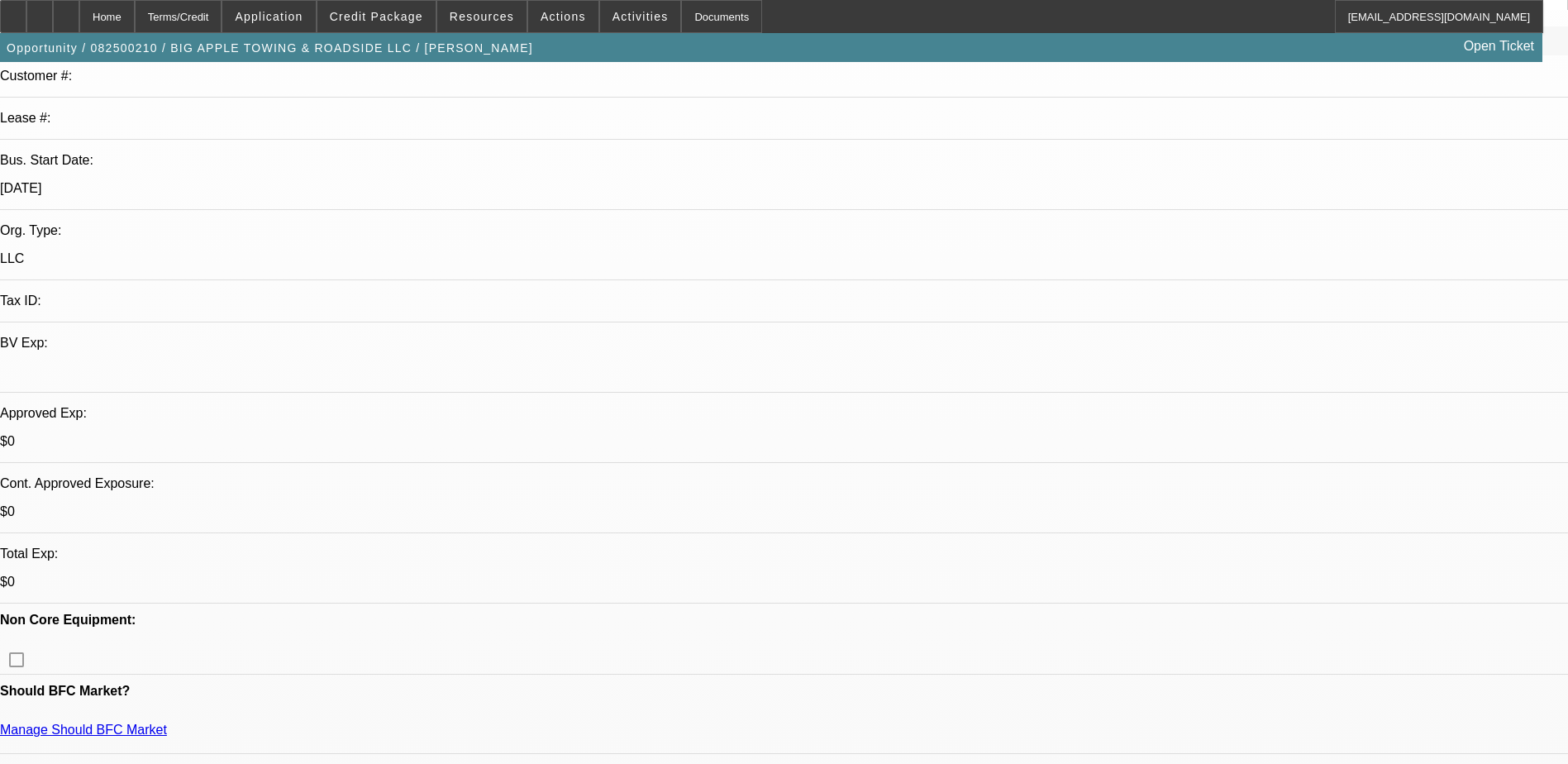
radio input "true"
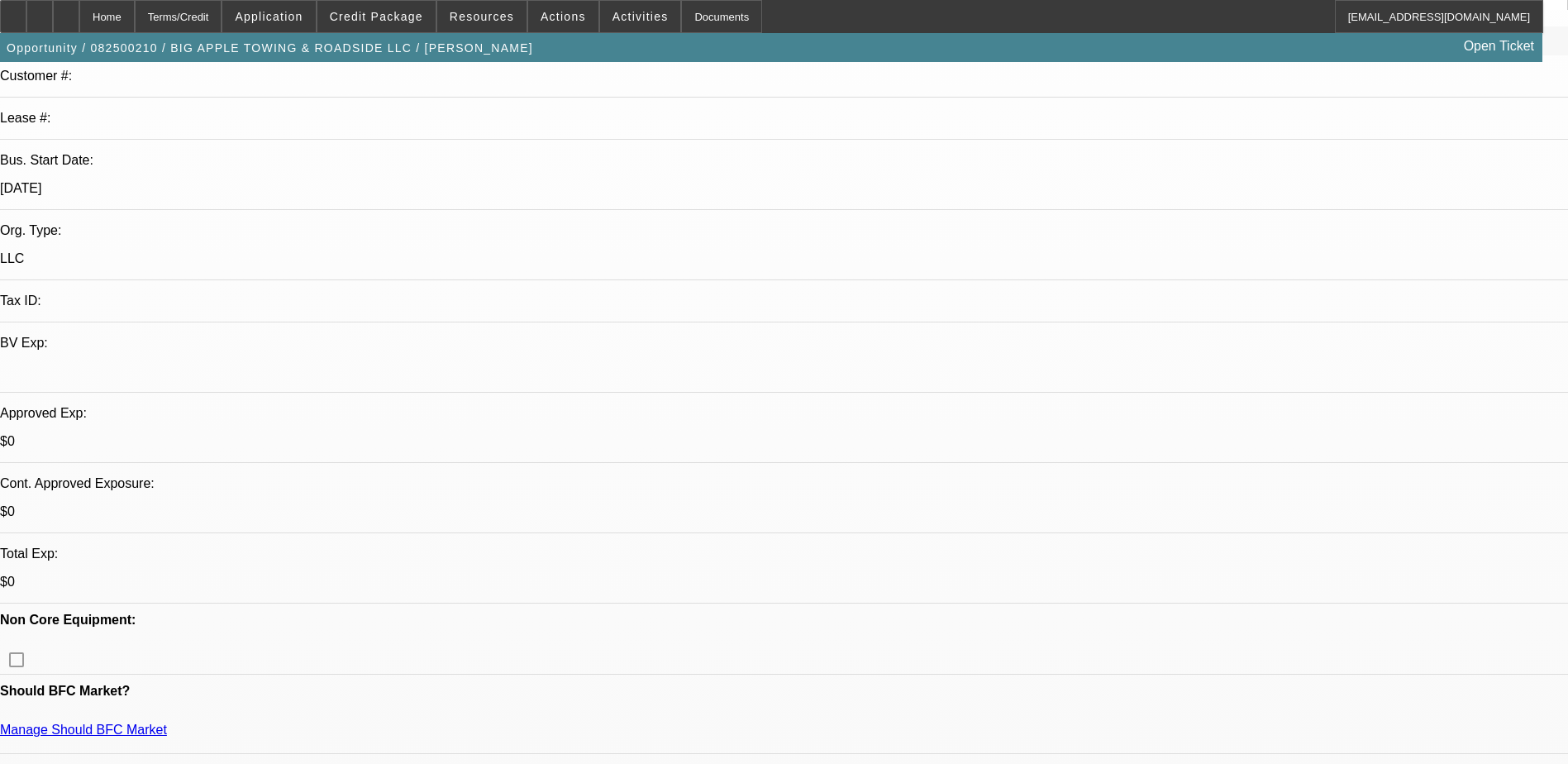
click at [80, 14] on div at bounding box center [66, 17] width 27 height 33
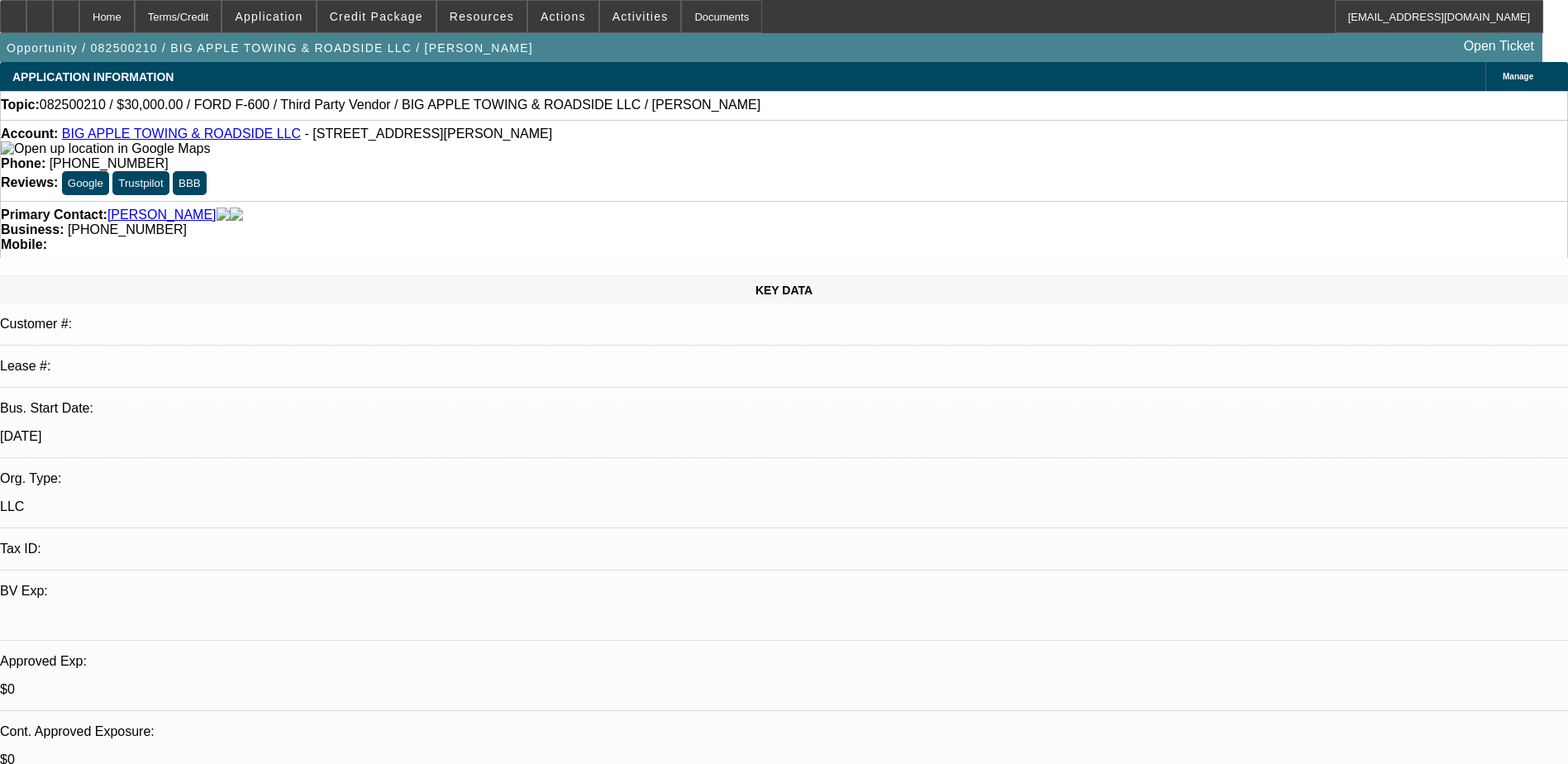
select select "0"
select select "2"
select select "0"
select select "6"
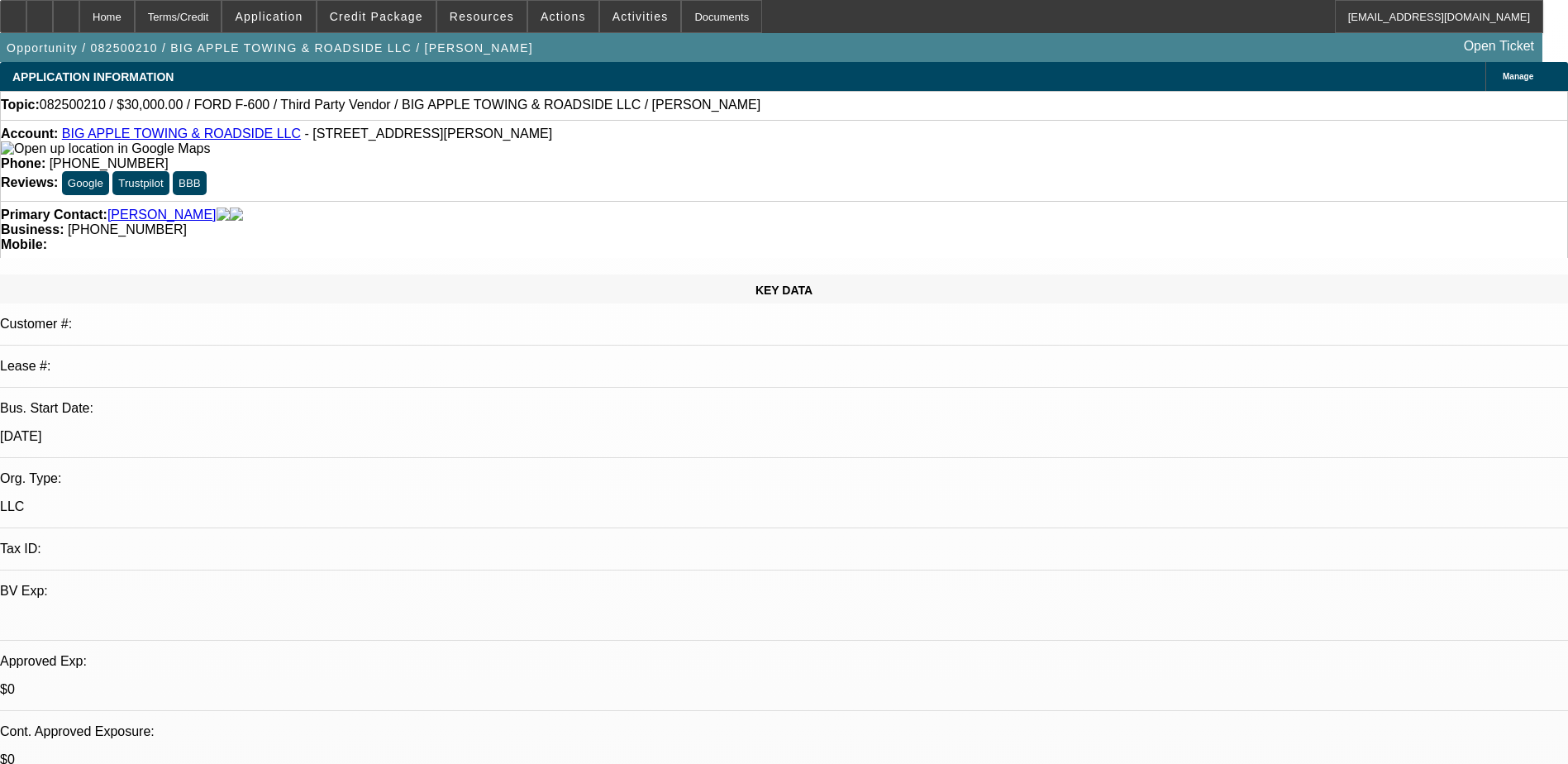
select select "0"
select select "2"
select select "0"
select select "6"
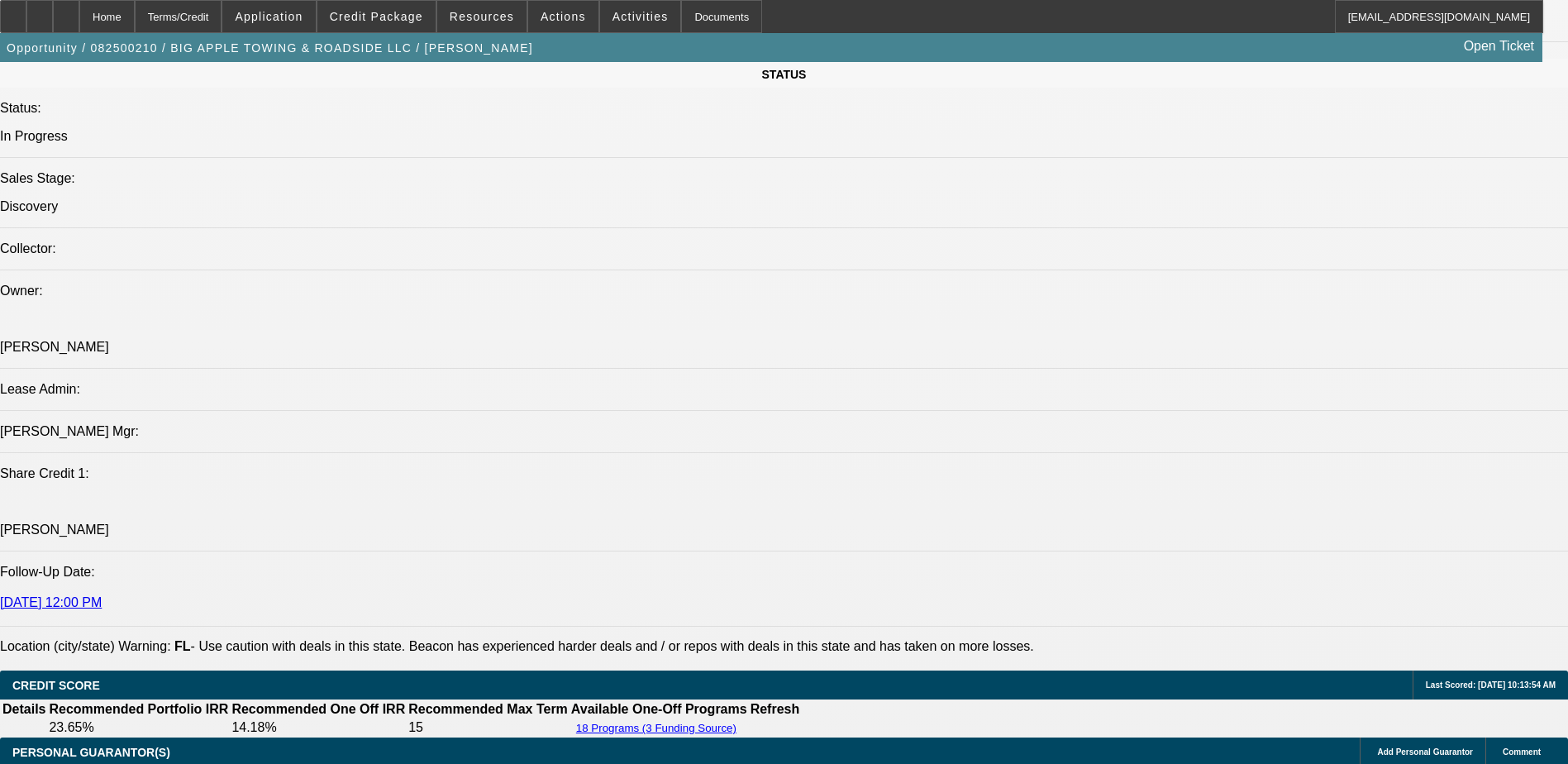
scroll to position [2398, 0]
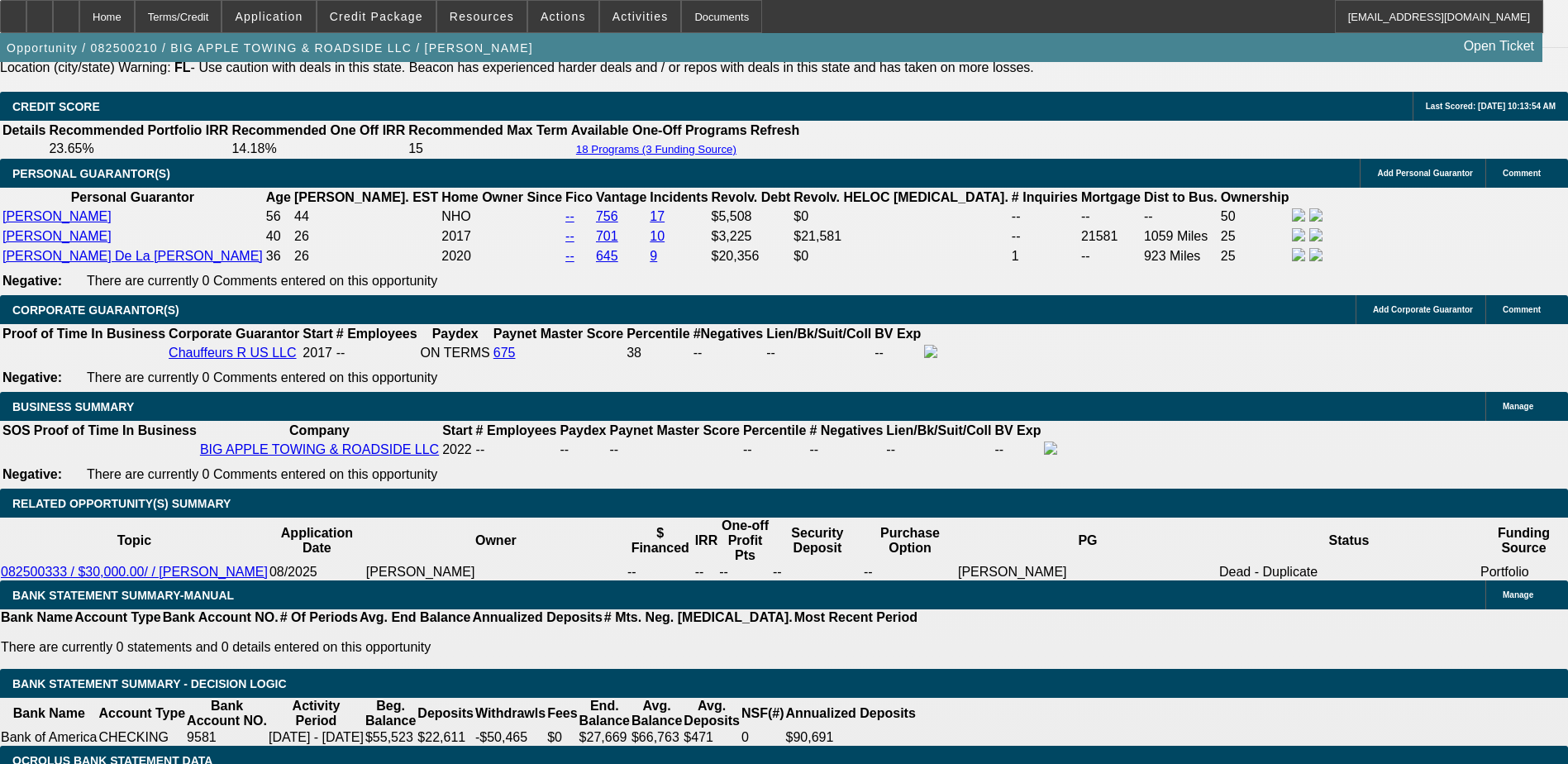
type input "UNKNOWN"
type input "13"
type input "$1,426.25"
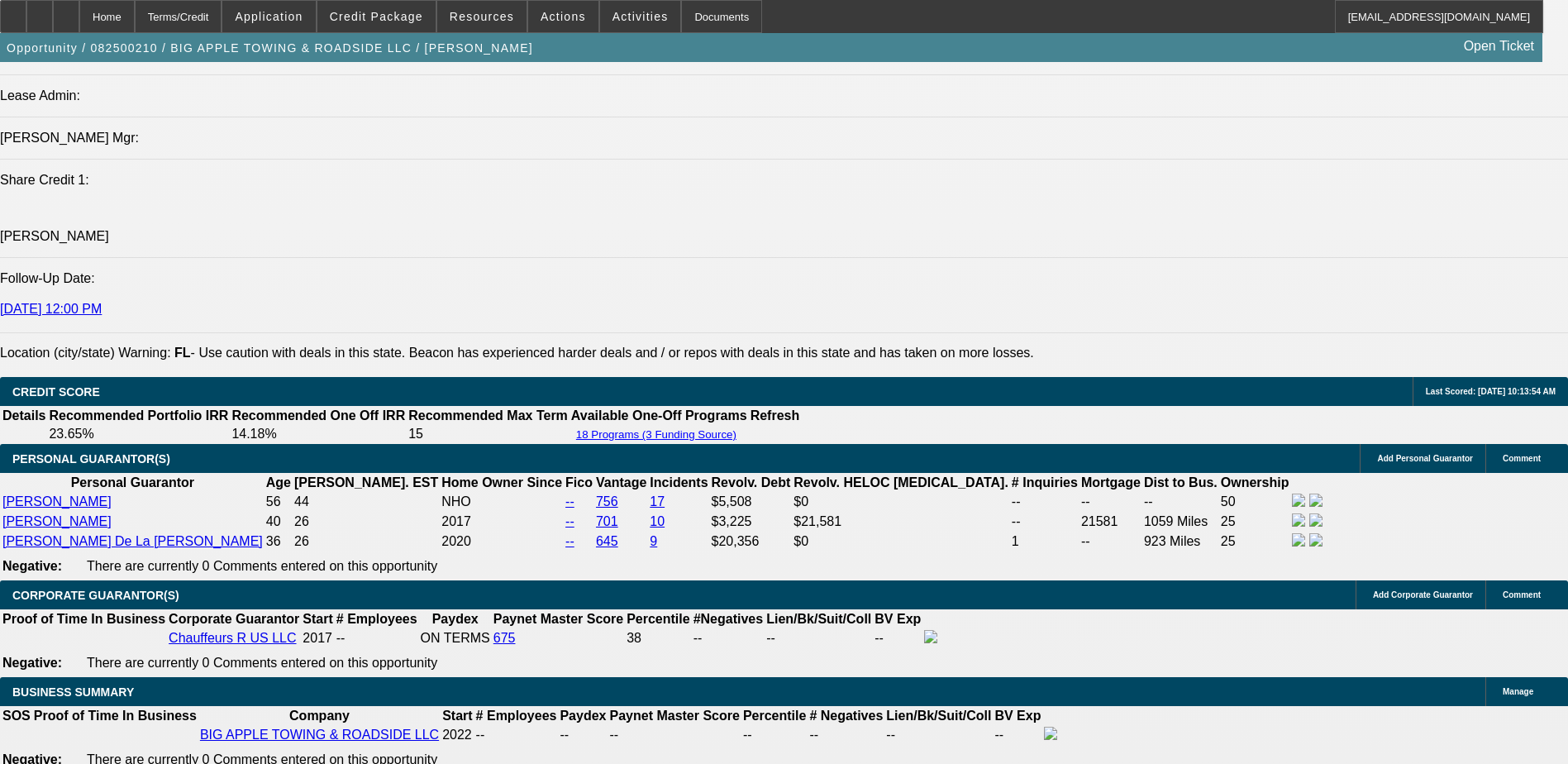
scroll to position [1985, 0]
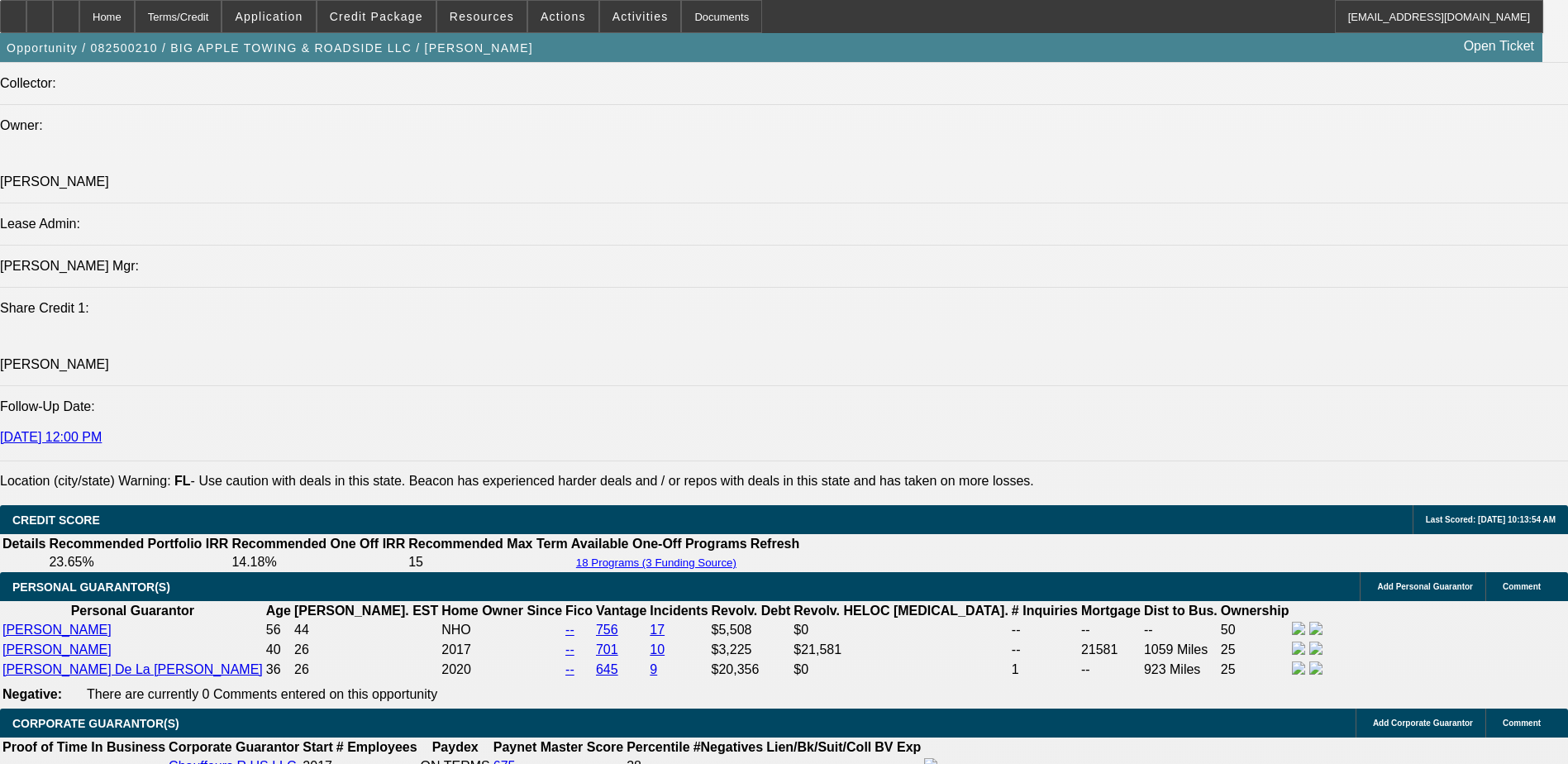
type input "13"
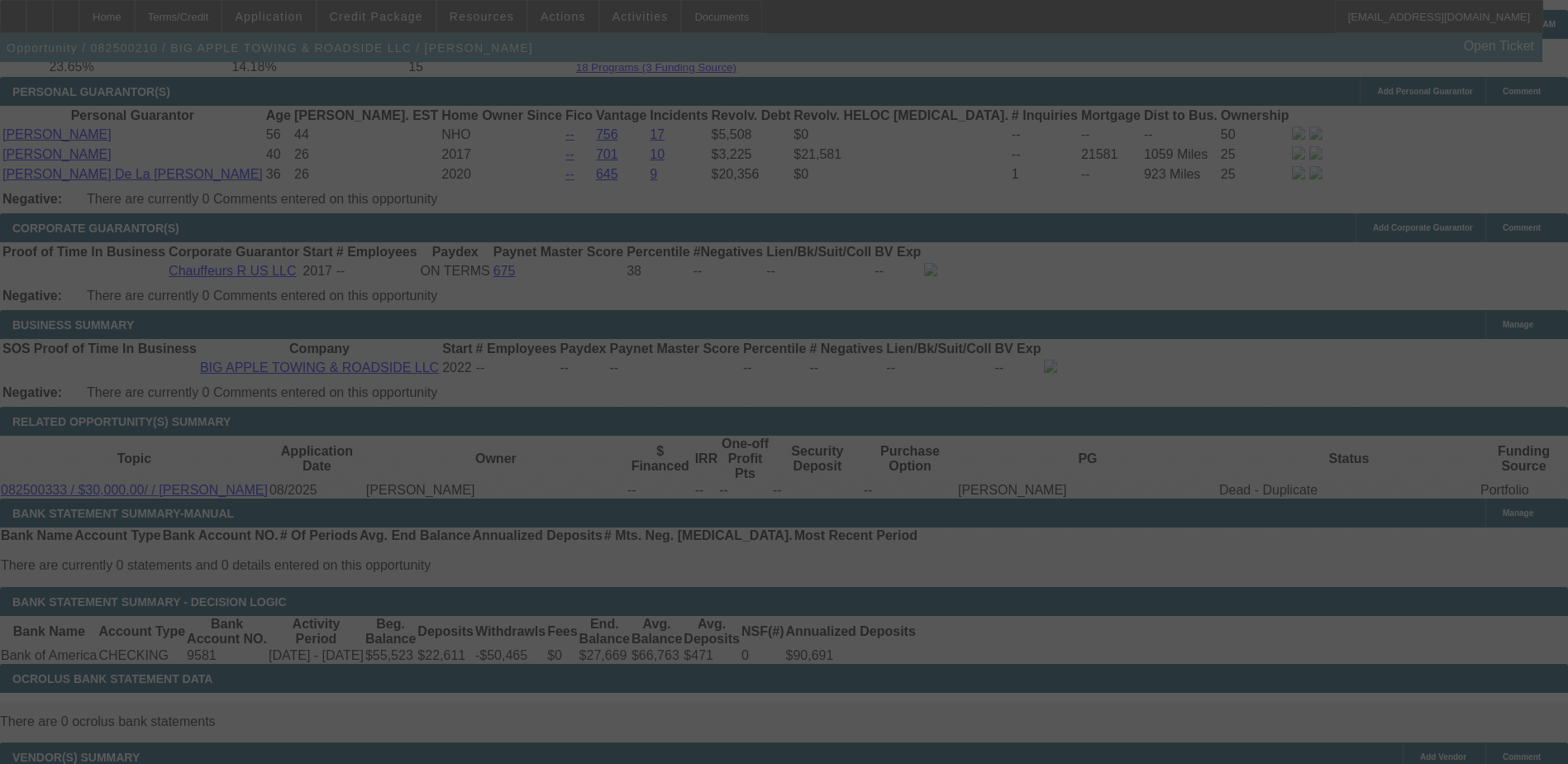
scroll to position [2481, 0]
select select "0"
select select "2"
select select "0"
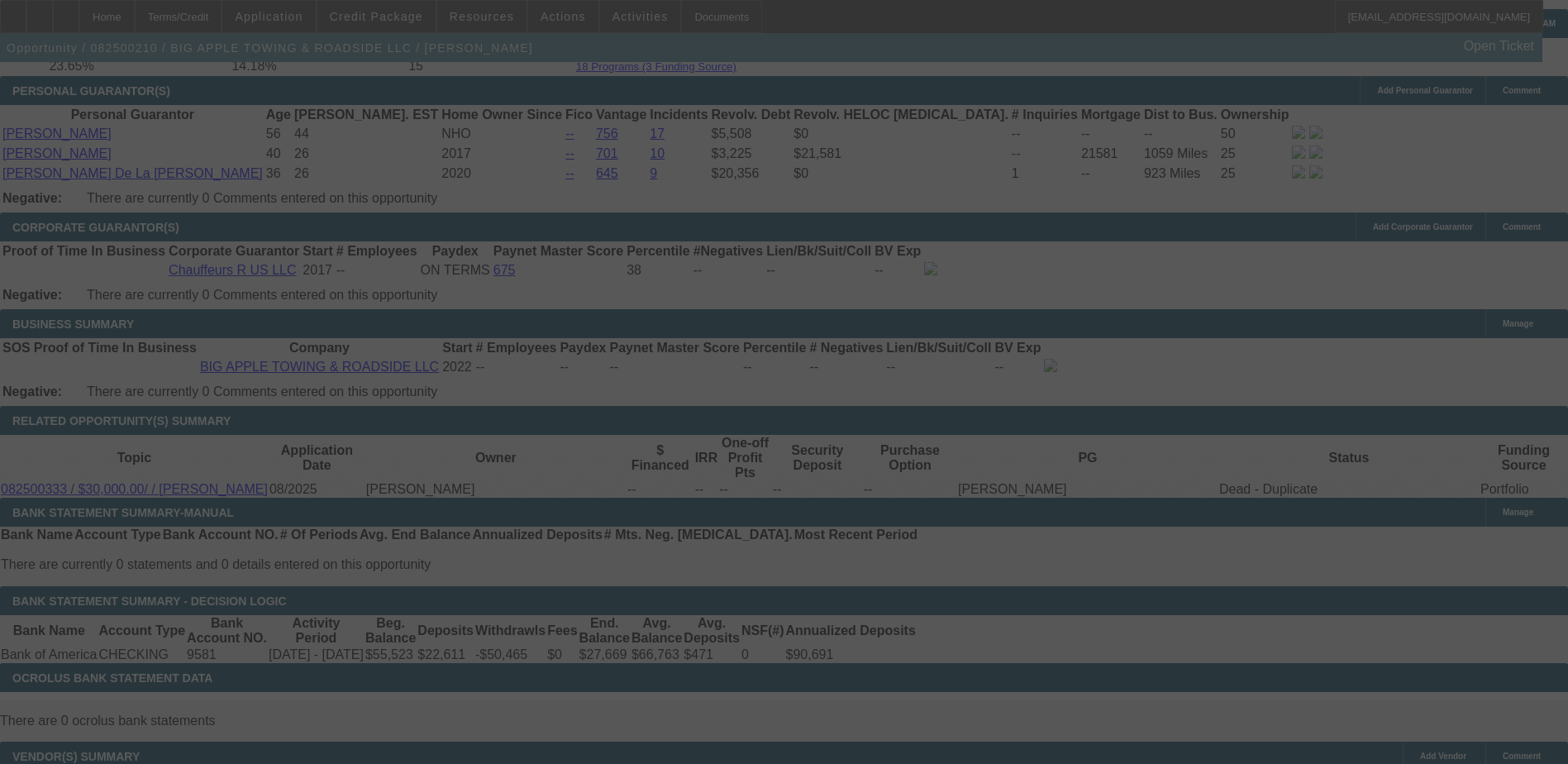
select select "6"
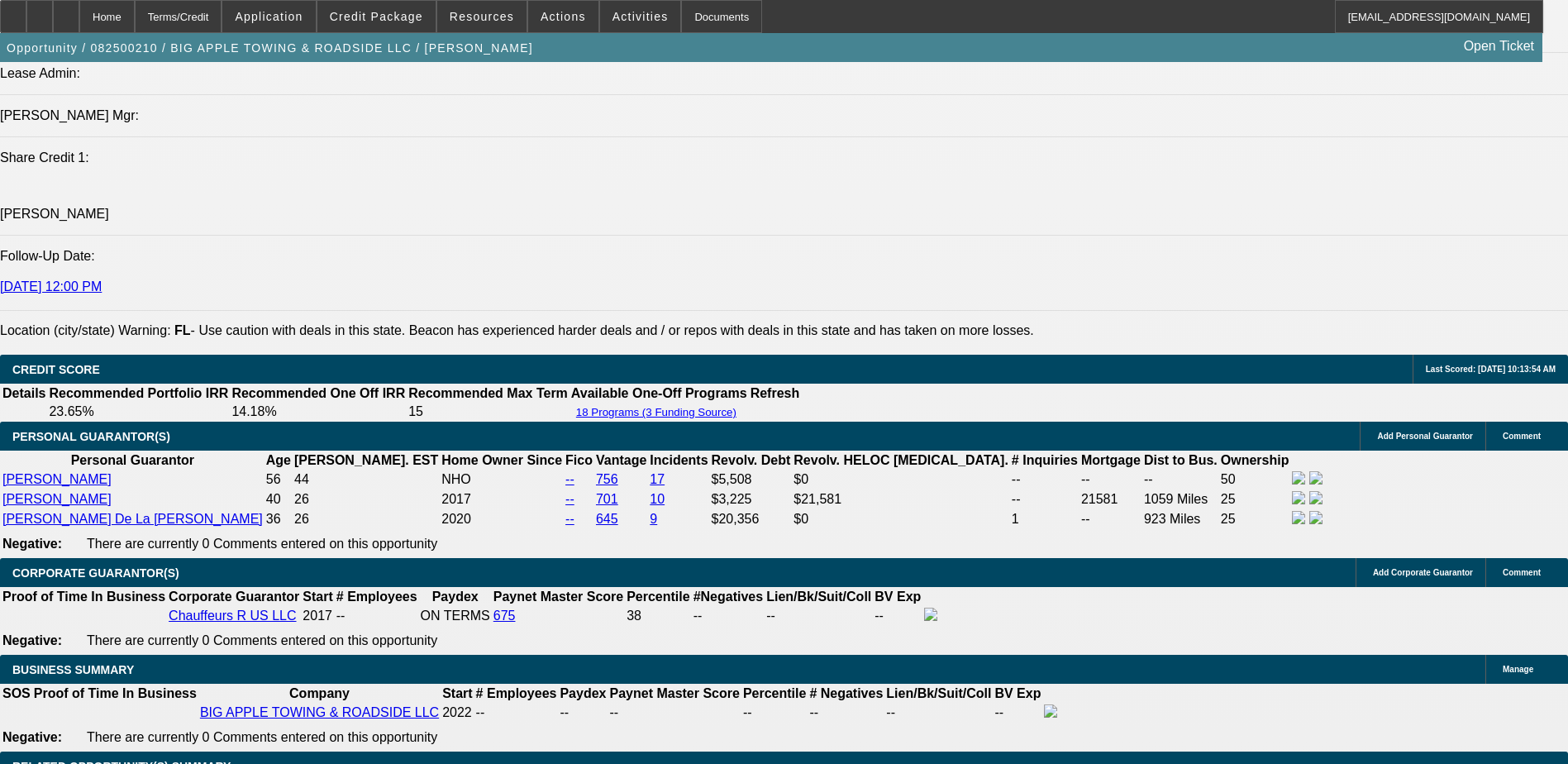
scroll to position [1985, 0]
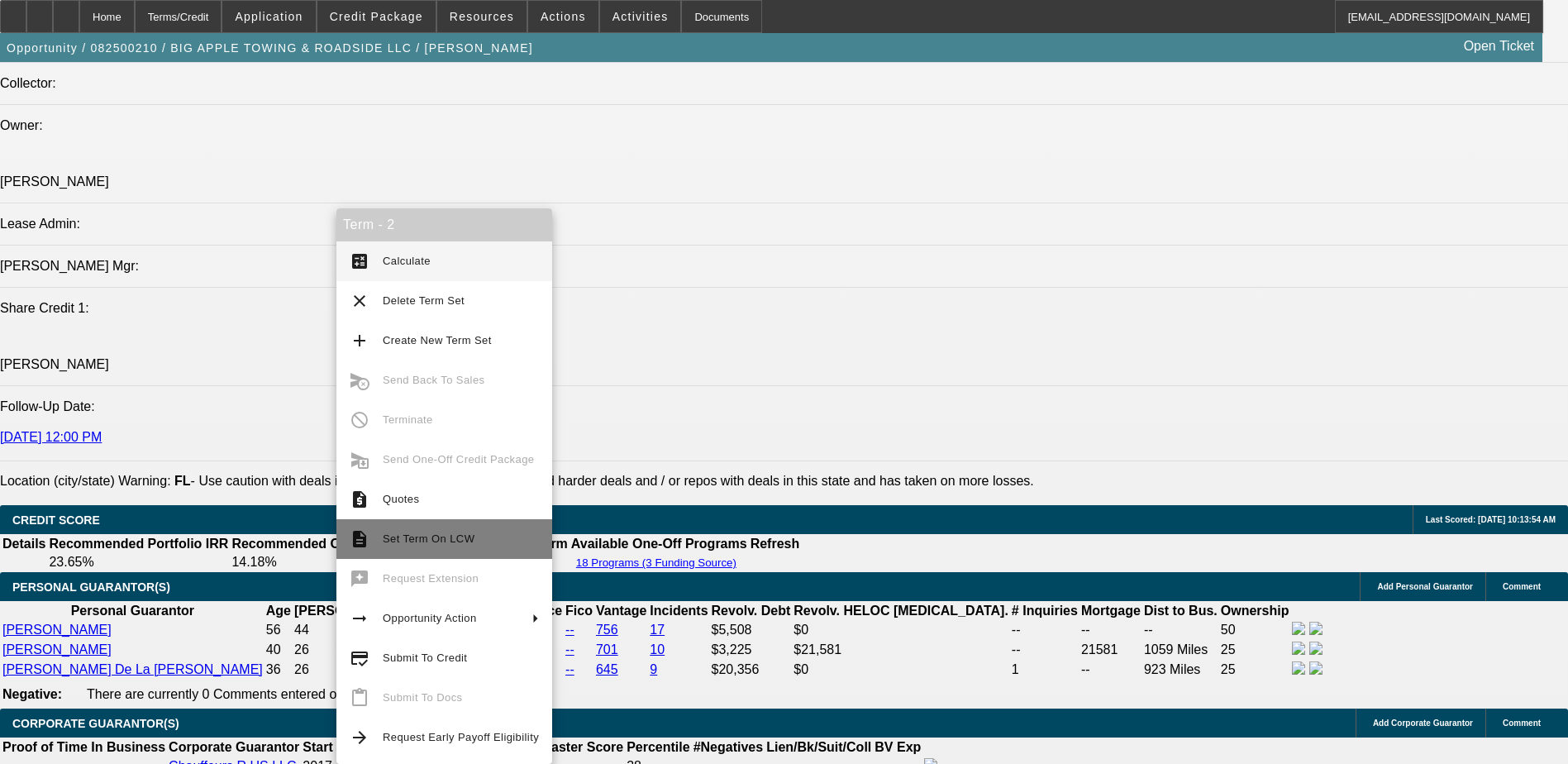
click at [410, 536] on span "Set Term On LCW" at bounding box center [428, 538] width 92 height 12
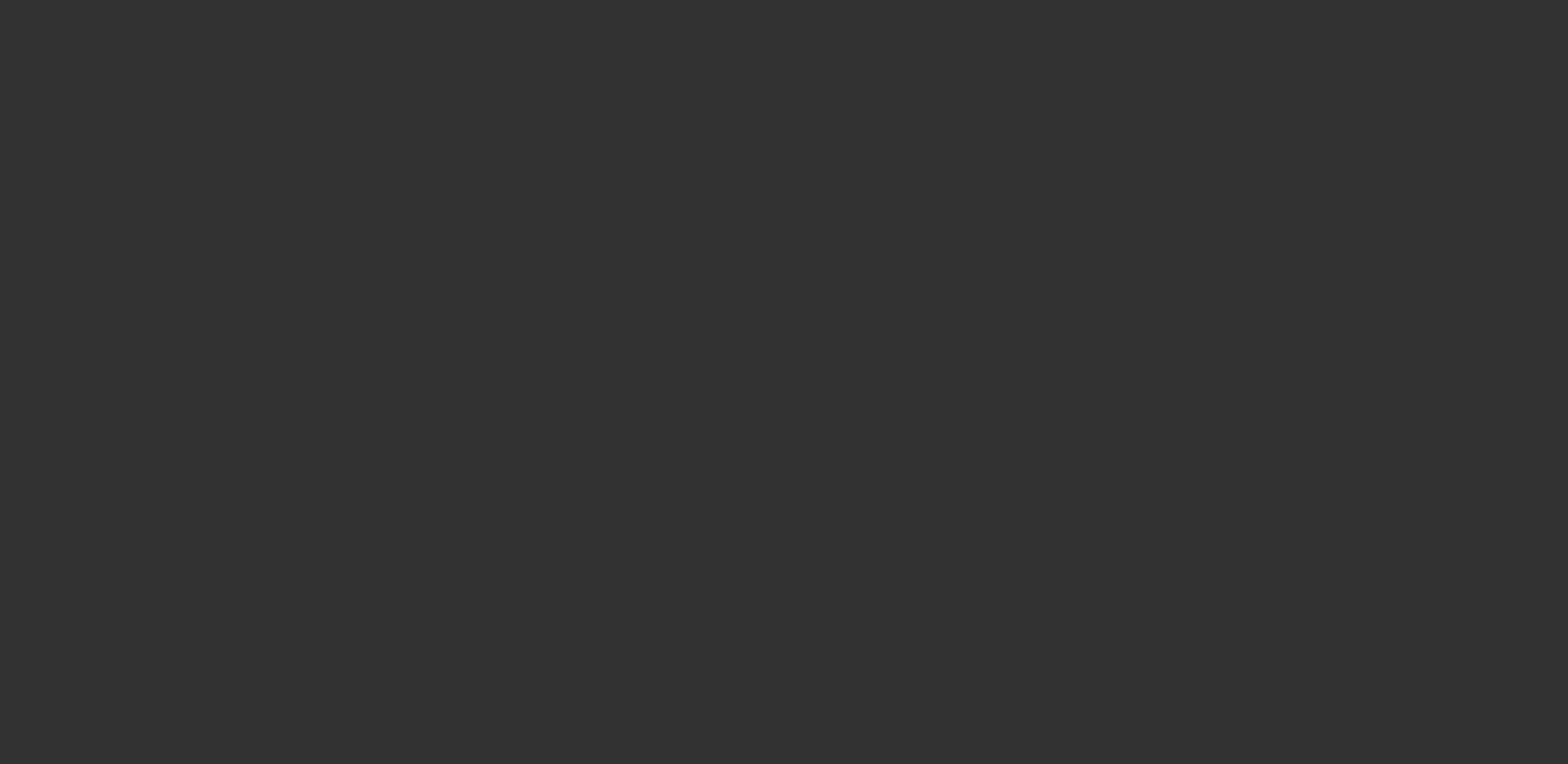
select select "0"
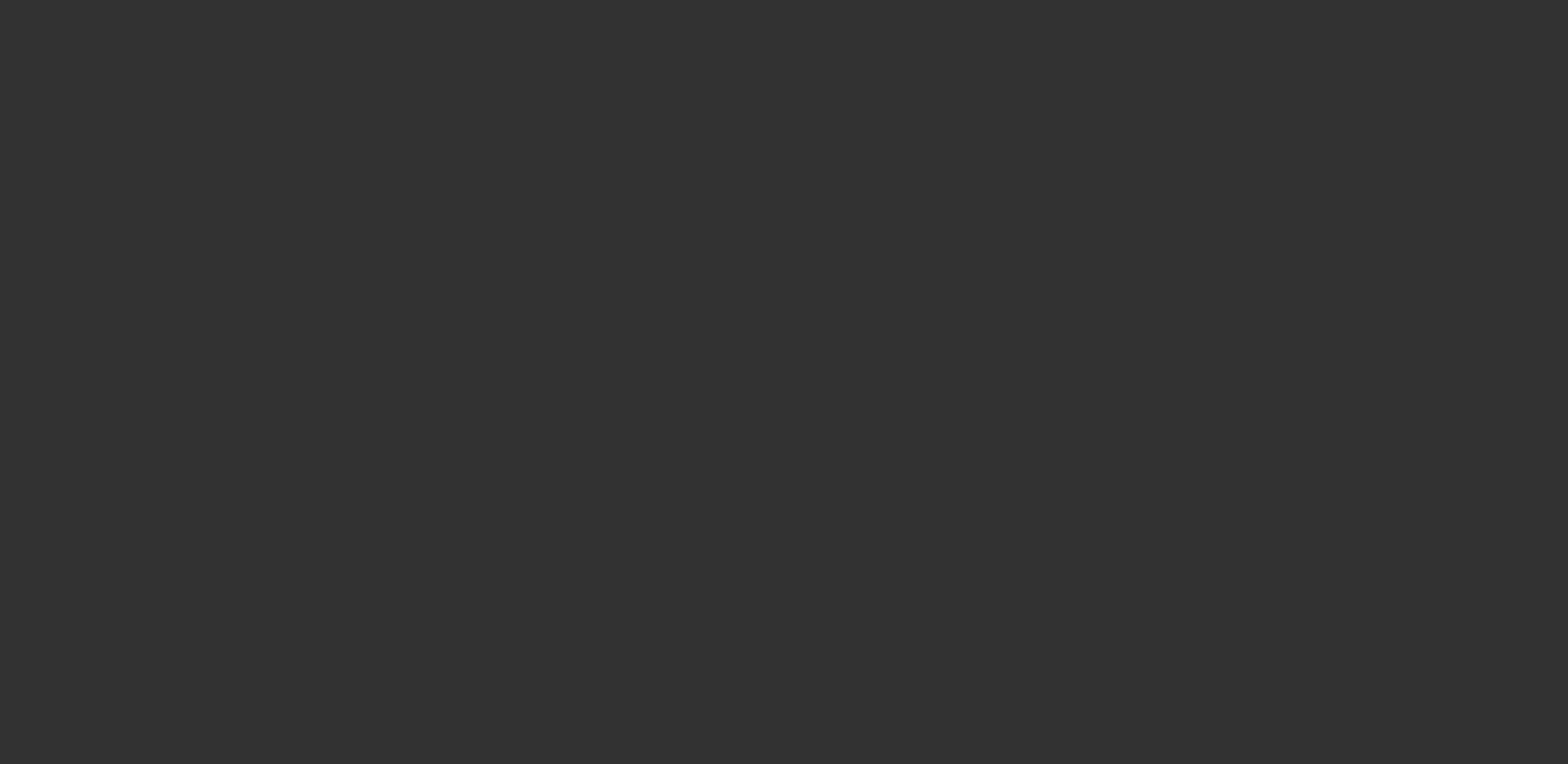
select select "0"
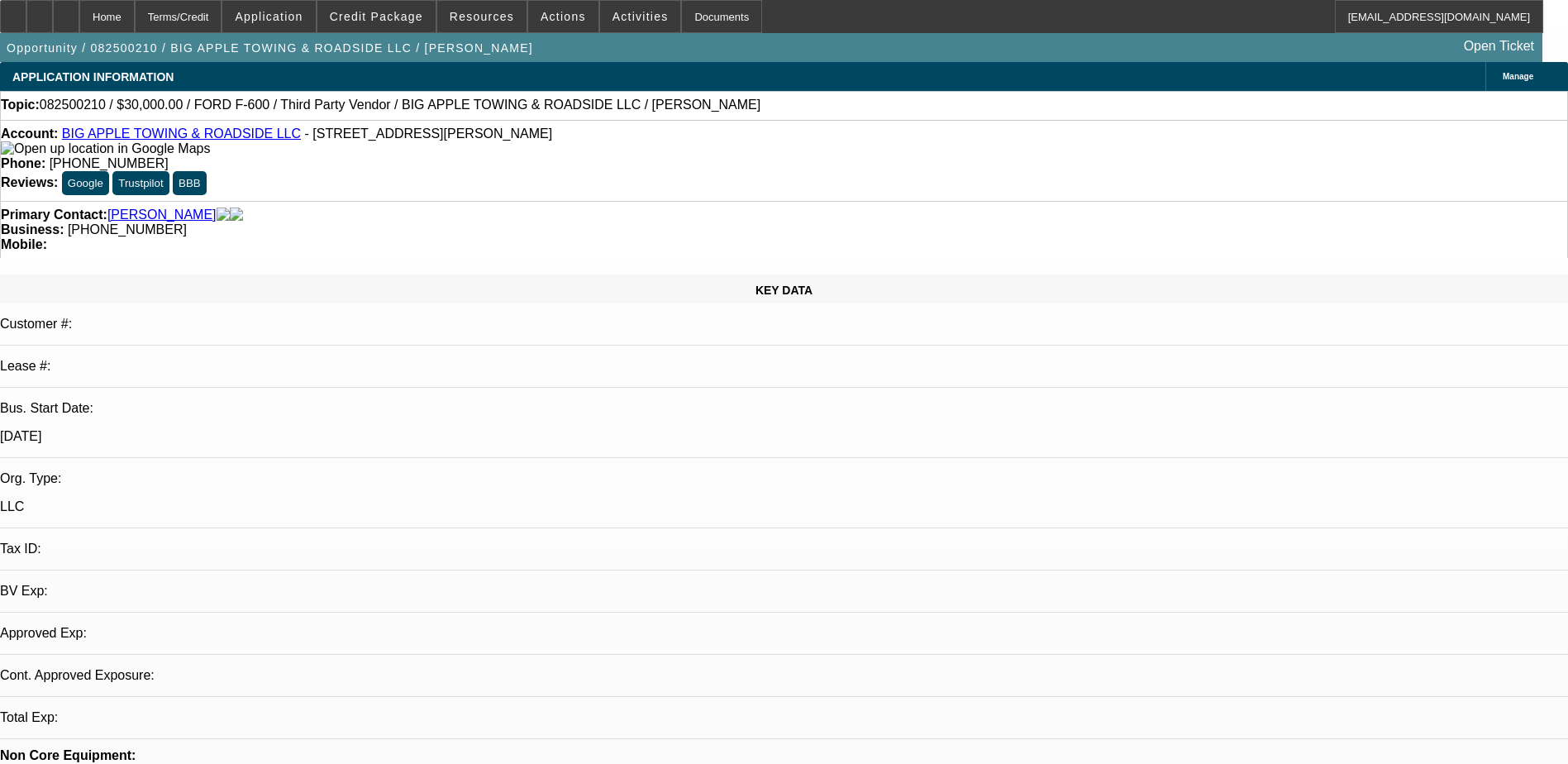
select select "1"
select select "2"
select select "6"
select select "1"
select select "2"
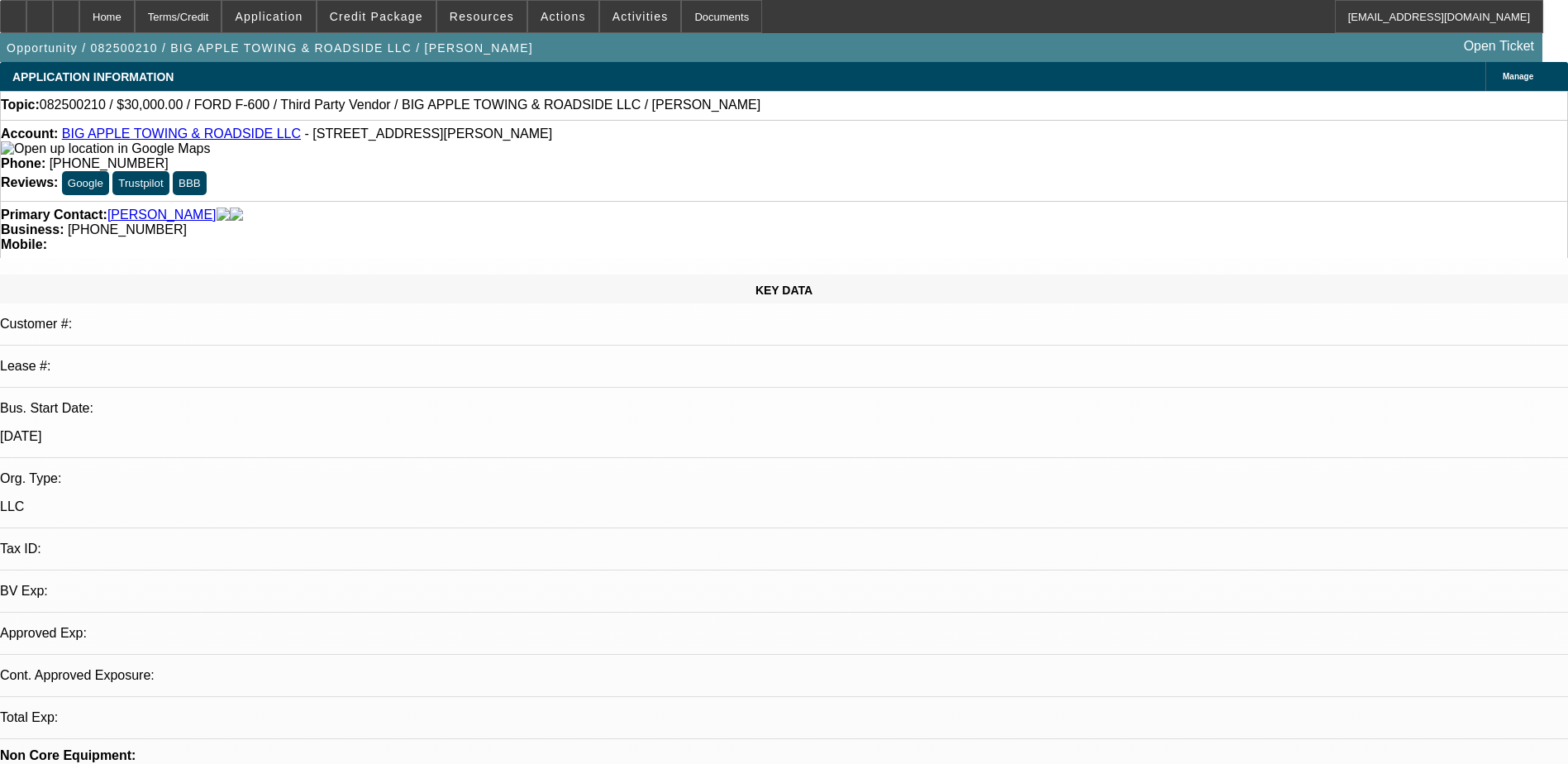
select select "6"
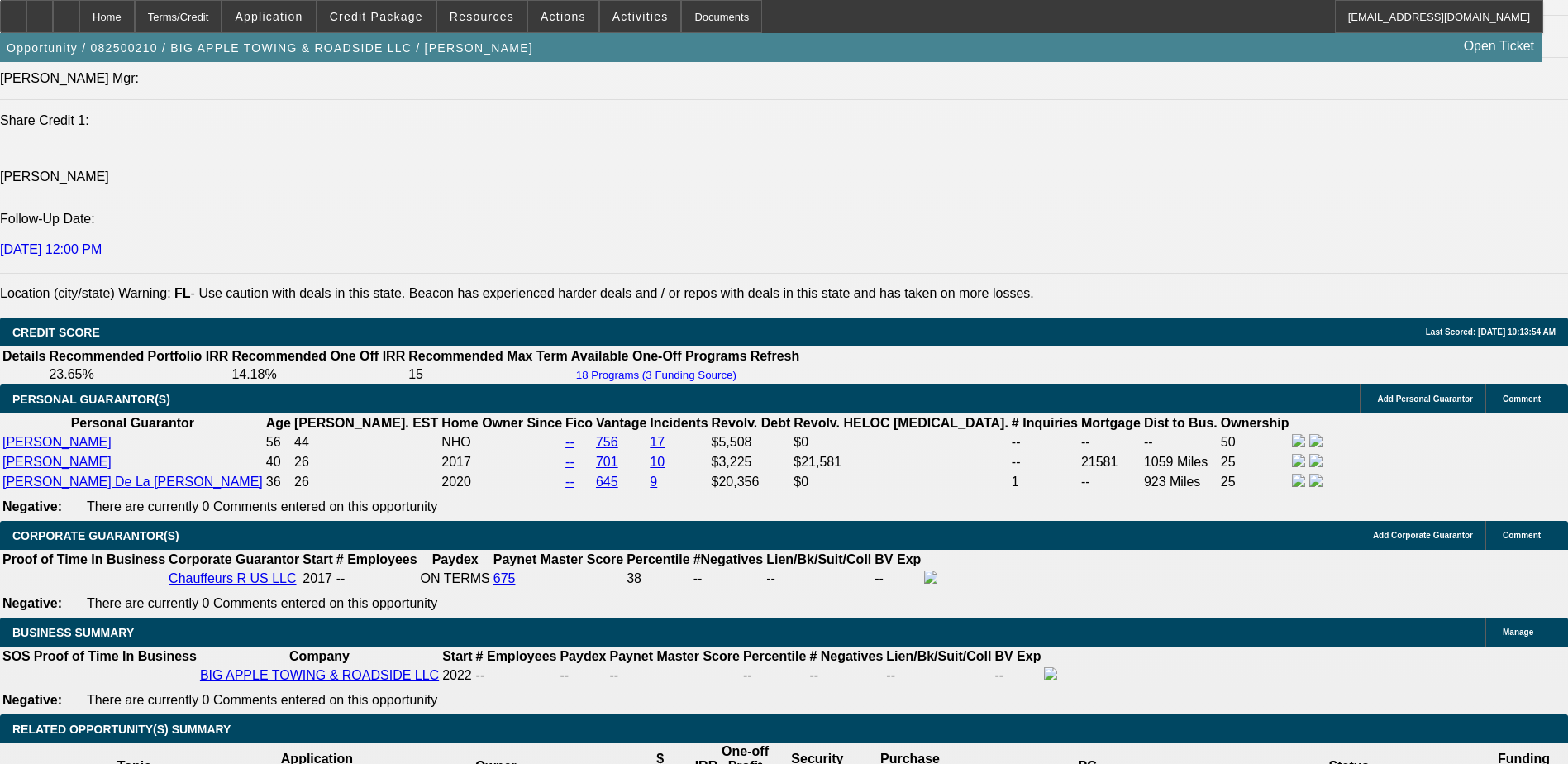
scroll to position [2205, 0]
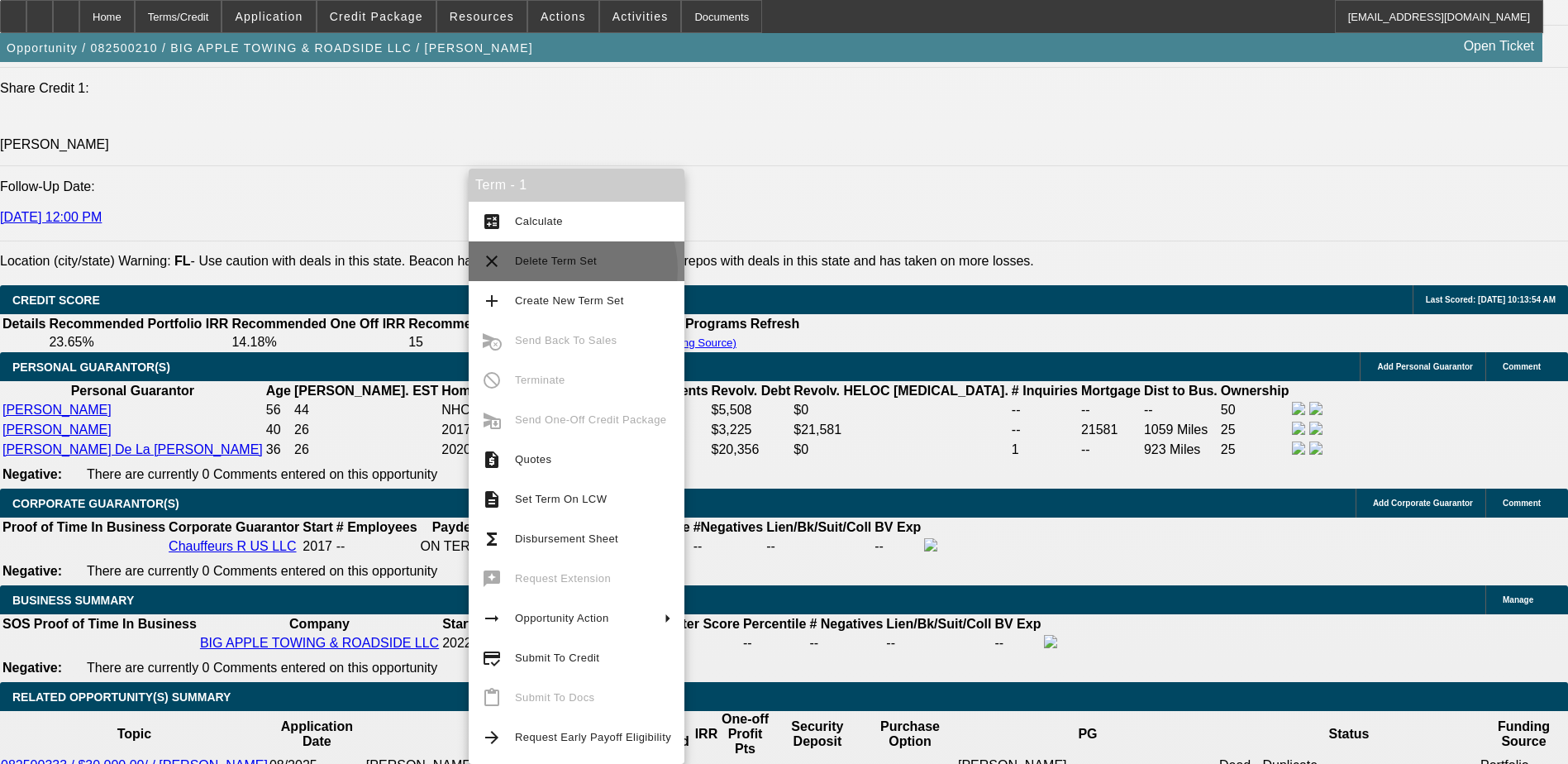
click at [571, 270] on span "Delete Term Set" at bounding box center [593, 262] width 156 height 20
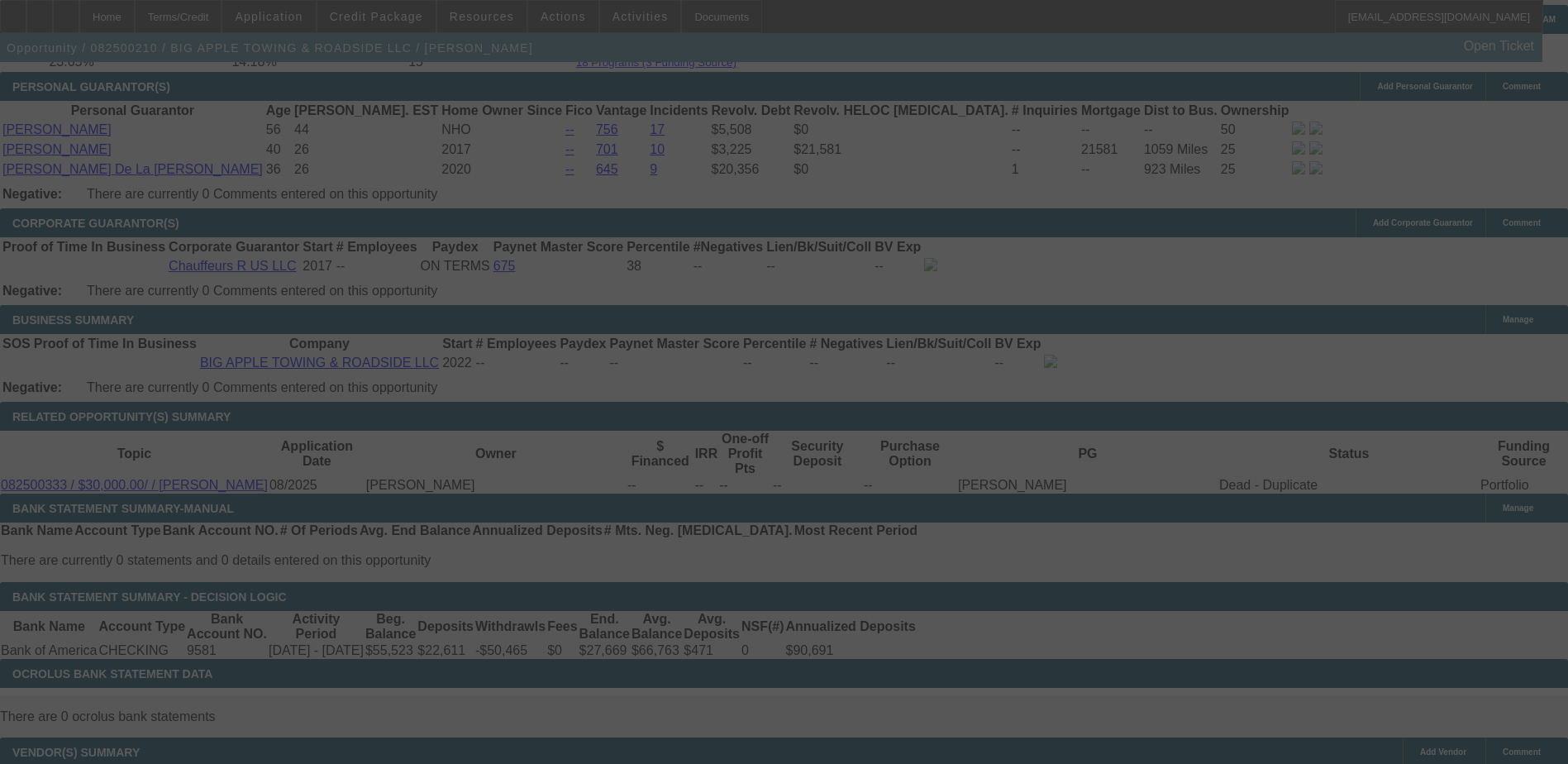
scroll to position [2536, 0]
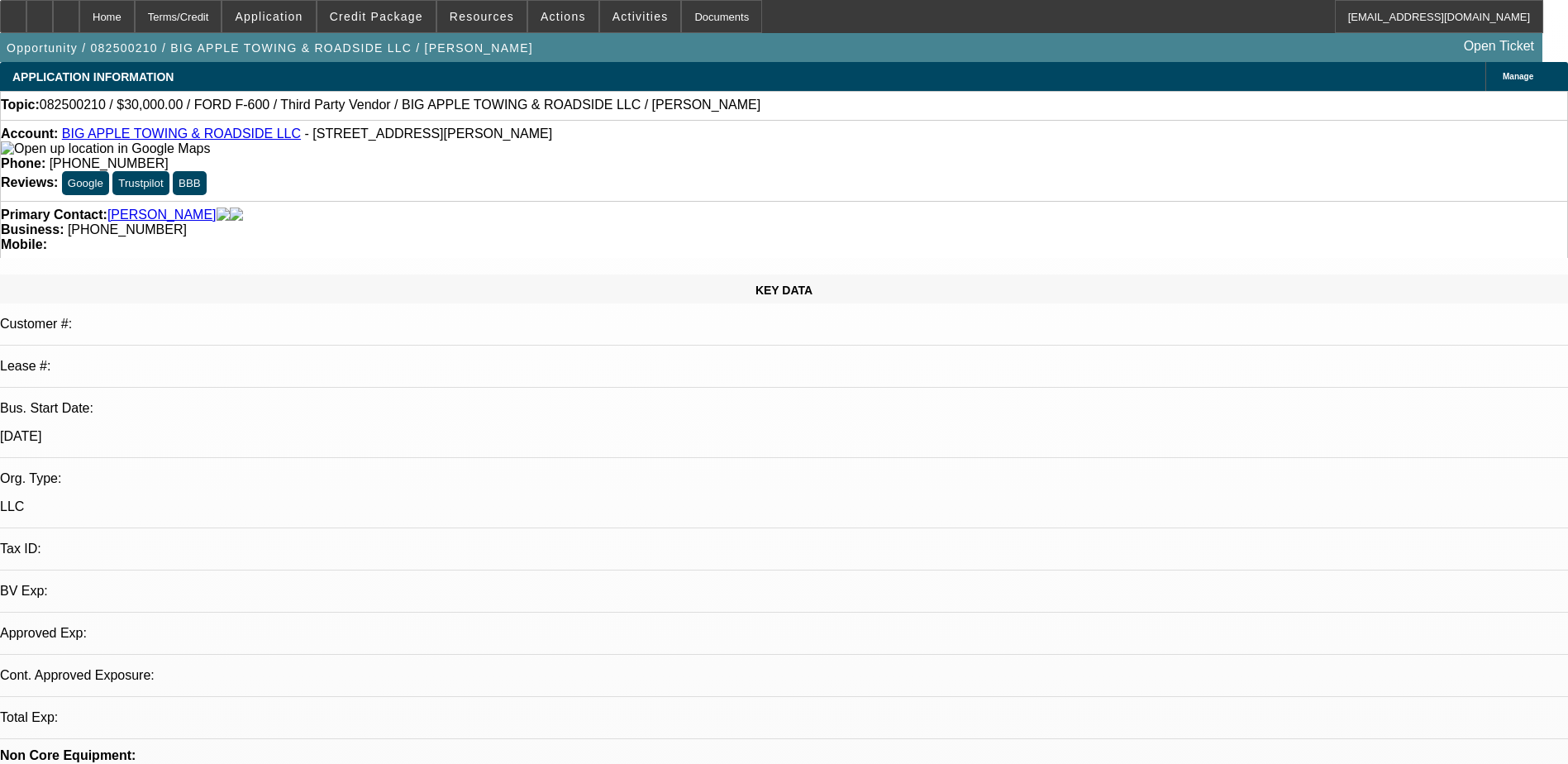
select select "0"
select select "1"
select select "2"
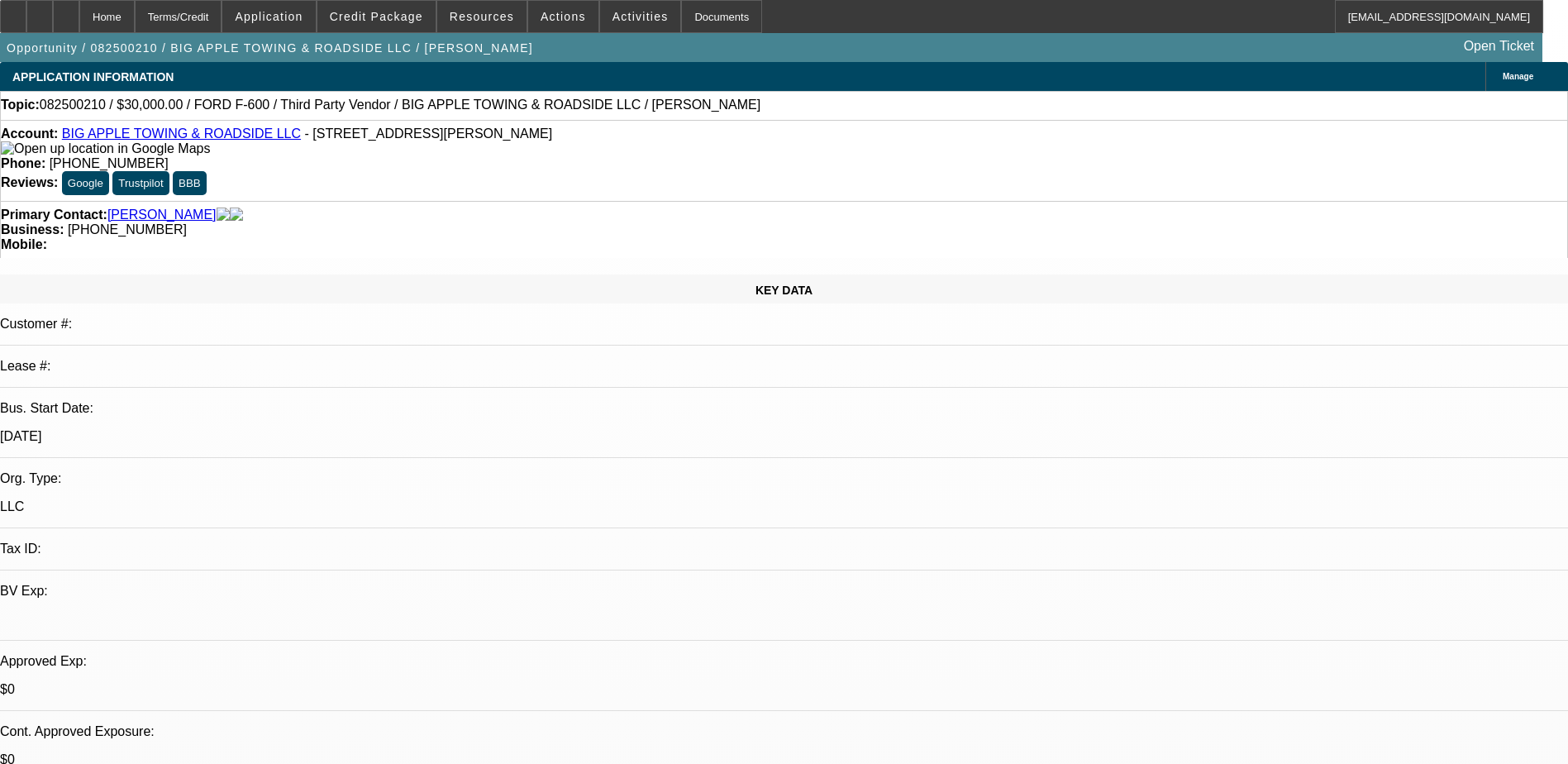
select select "6"
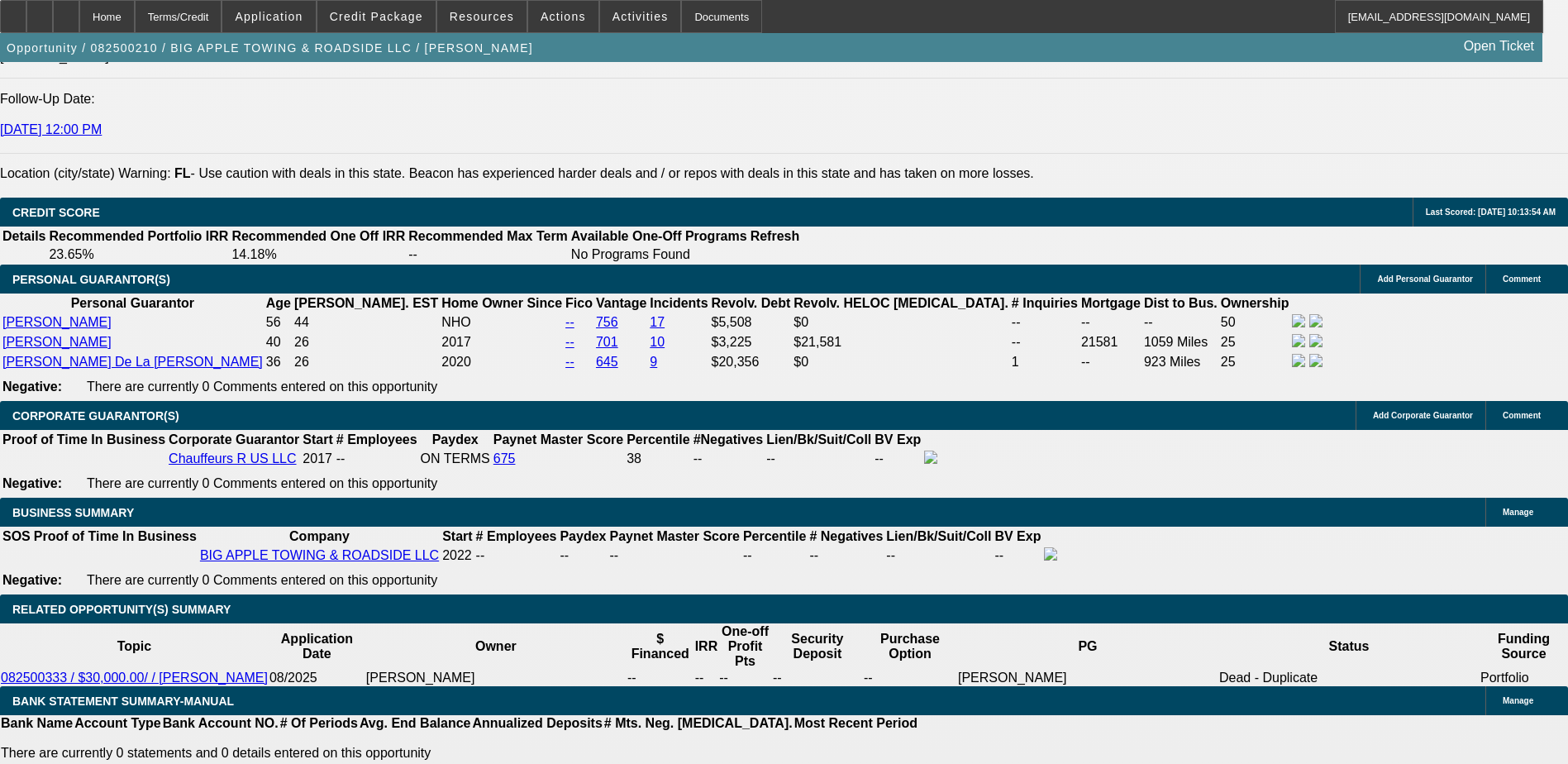
scroll to position [2316, 0]
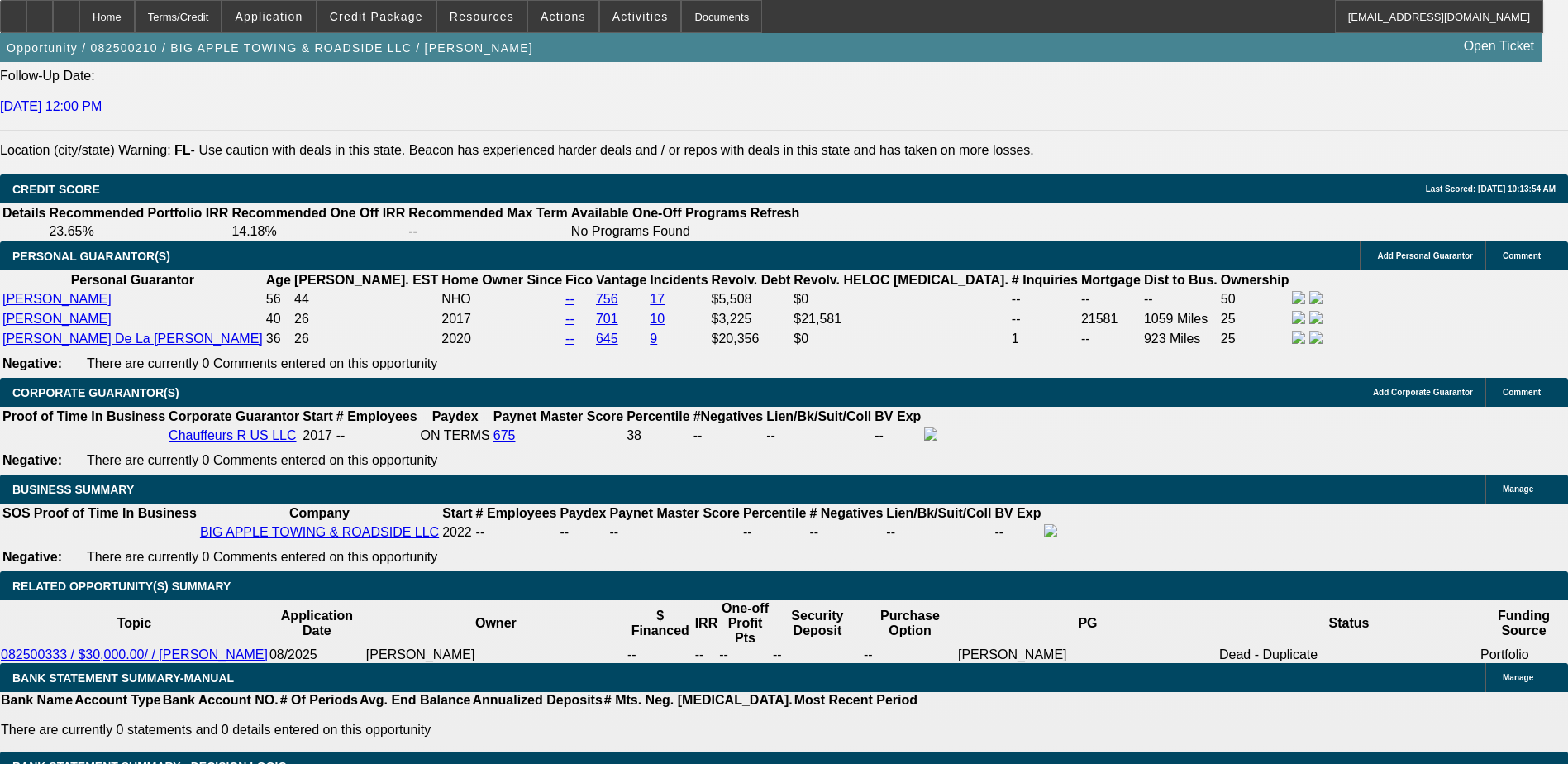
type input "UNKNOWN"
type input "20"
type input "$1,676.44"
type input "20"
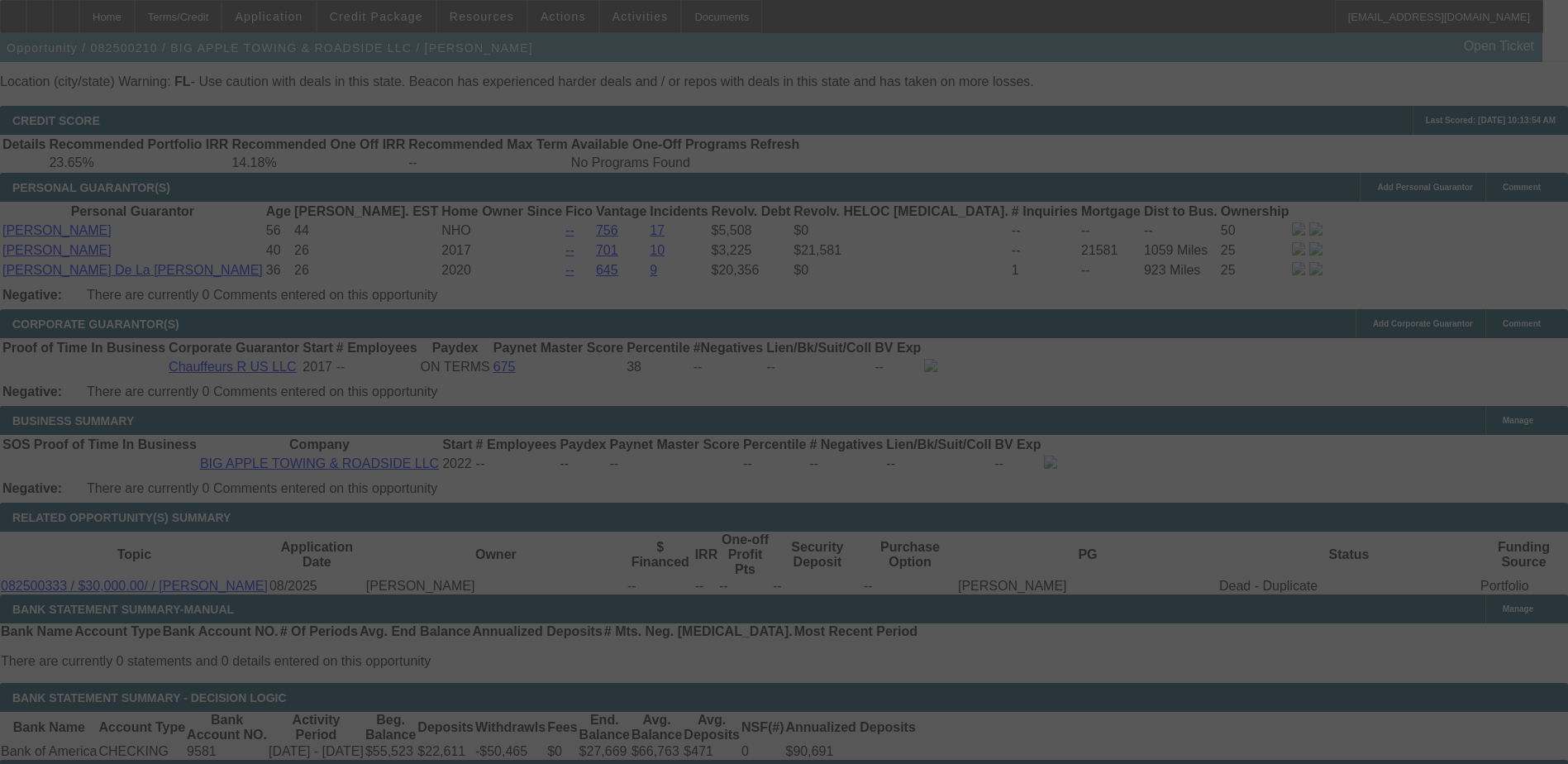
scroll to position [2481, 0]
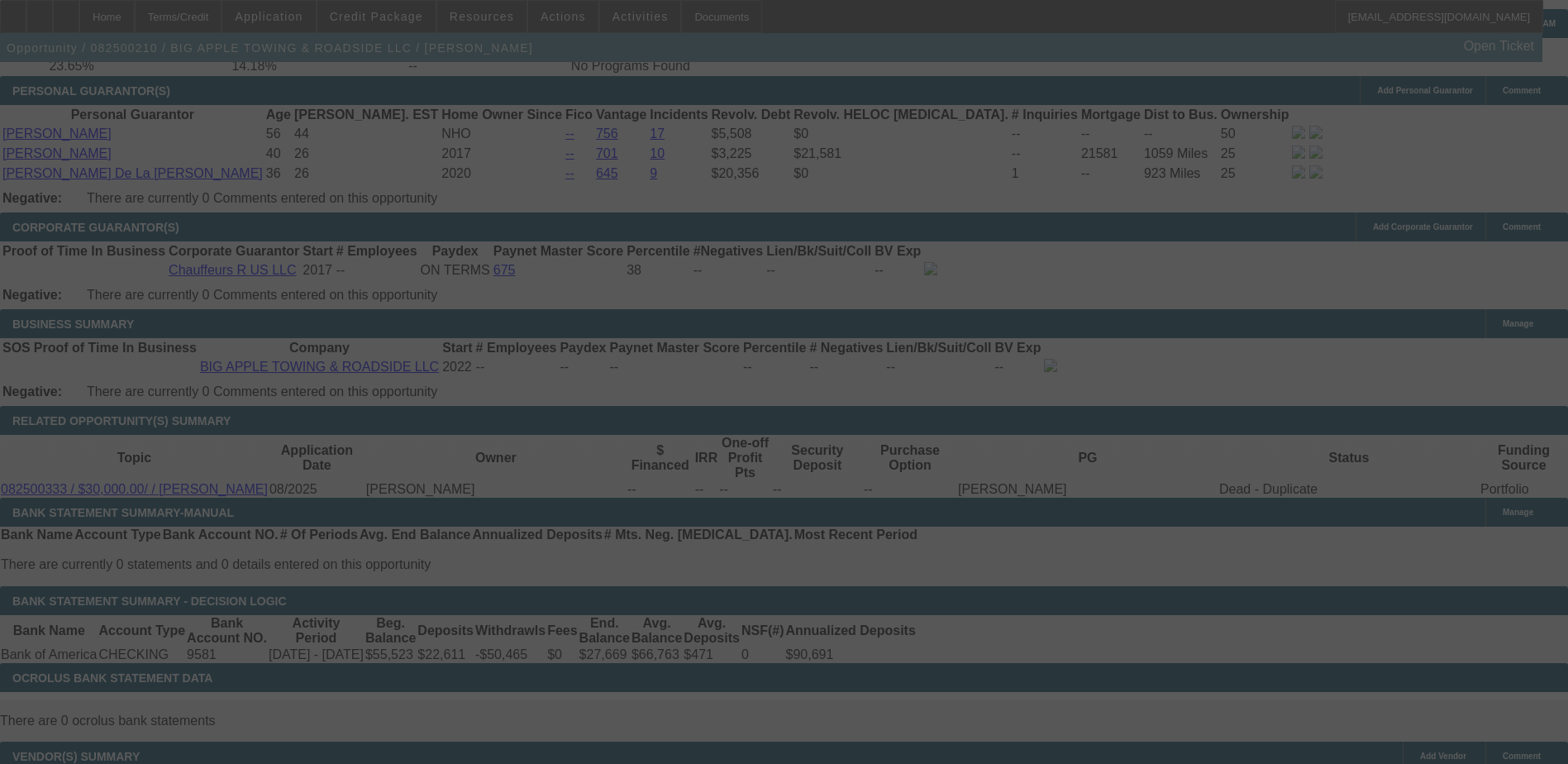
select select "0"
select select "2"
select select "0"
select select "6"
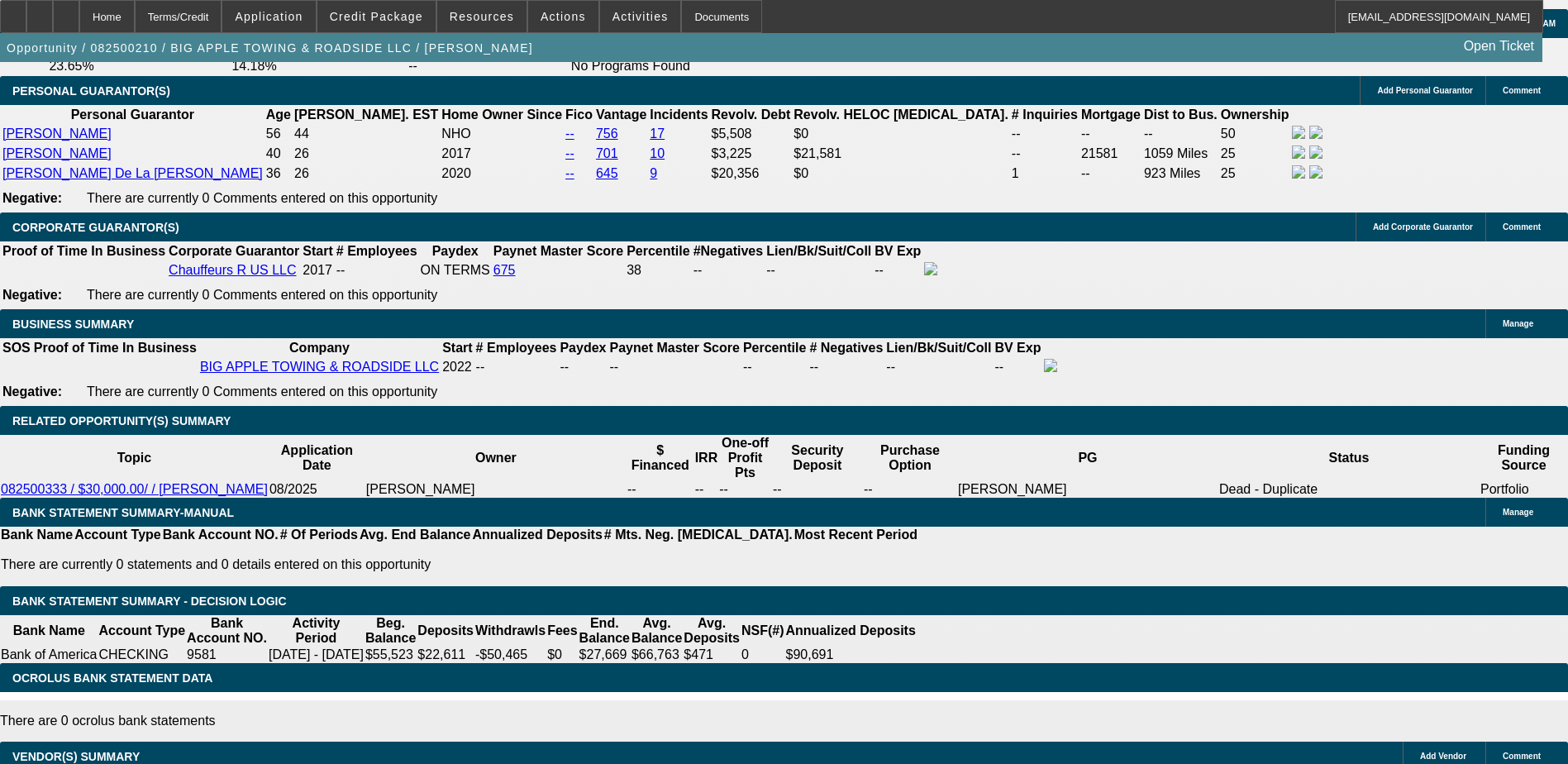
type input "2"
type input "UNKNOWN"
type input "24"
type input "$15,244.19"
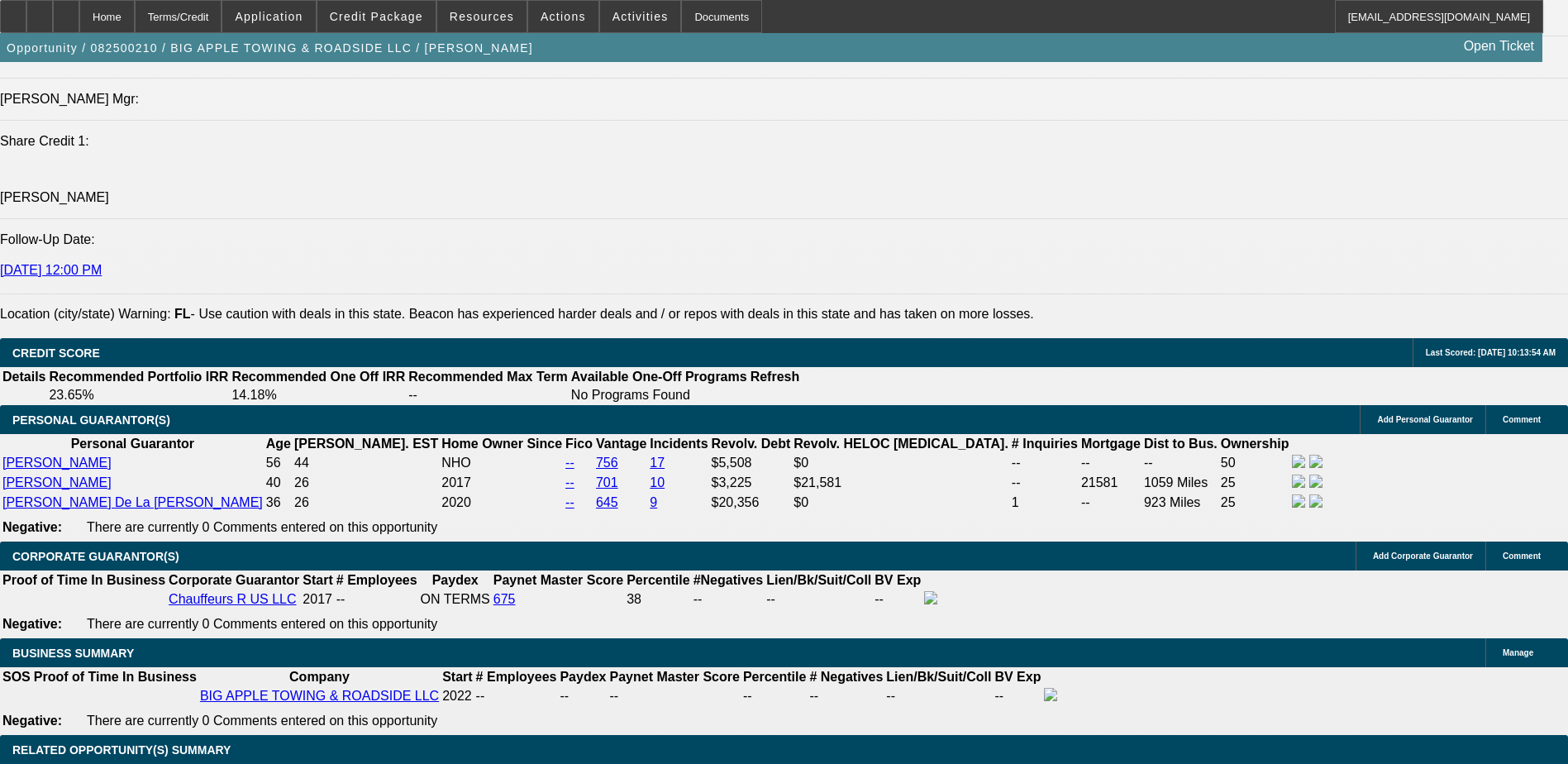
scroll to position [1985, 0]
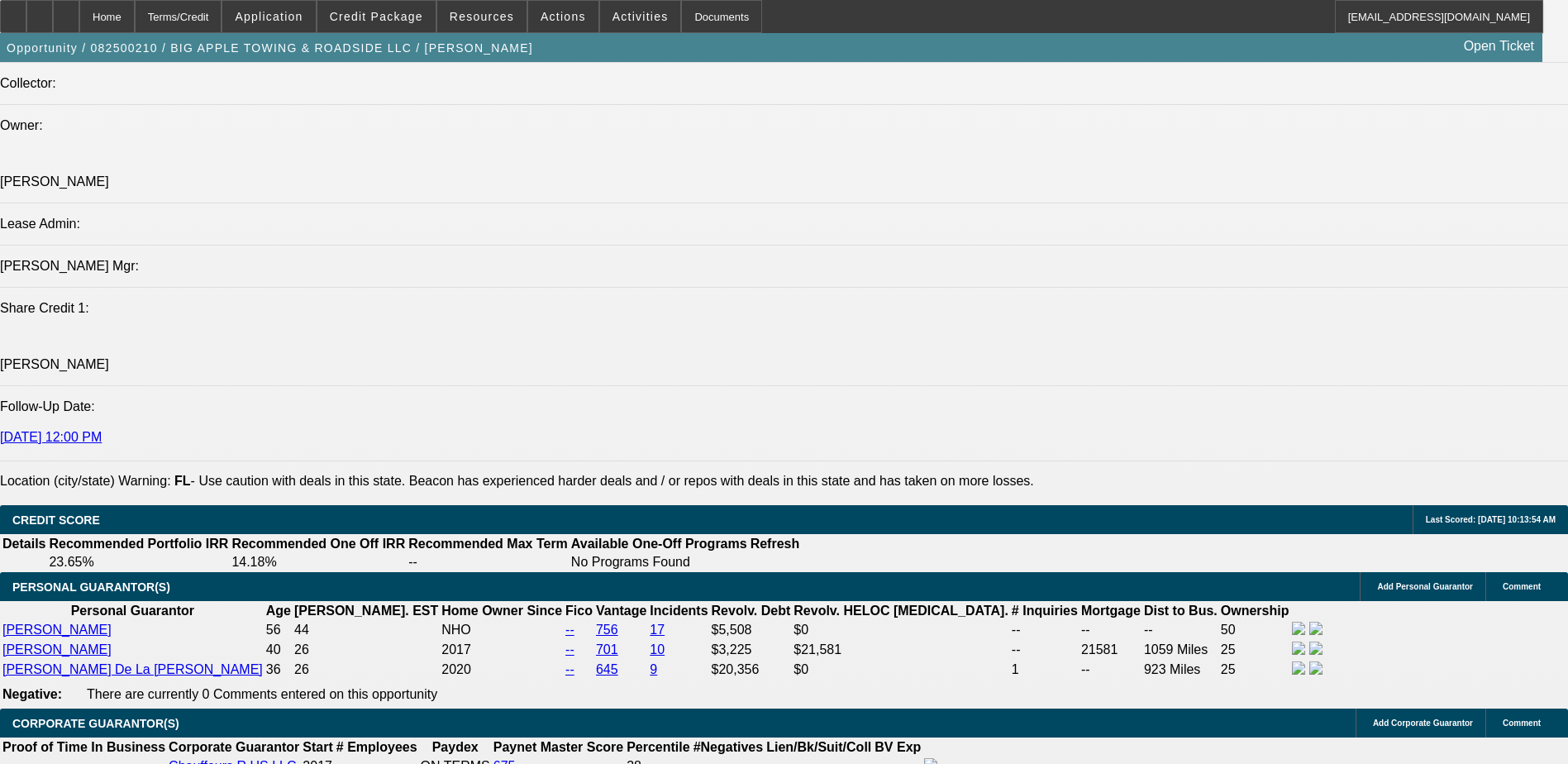
type input "24"
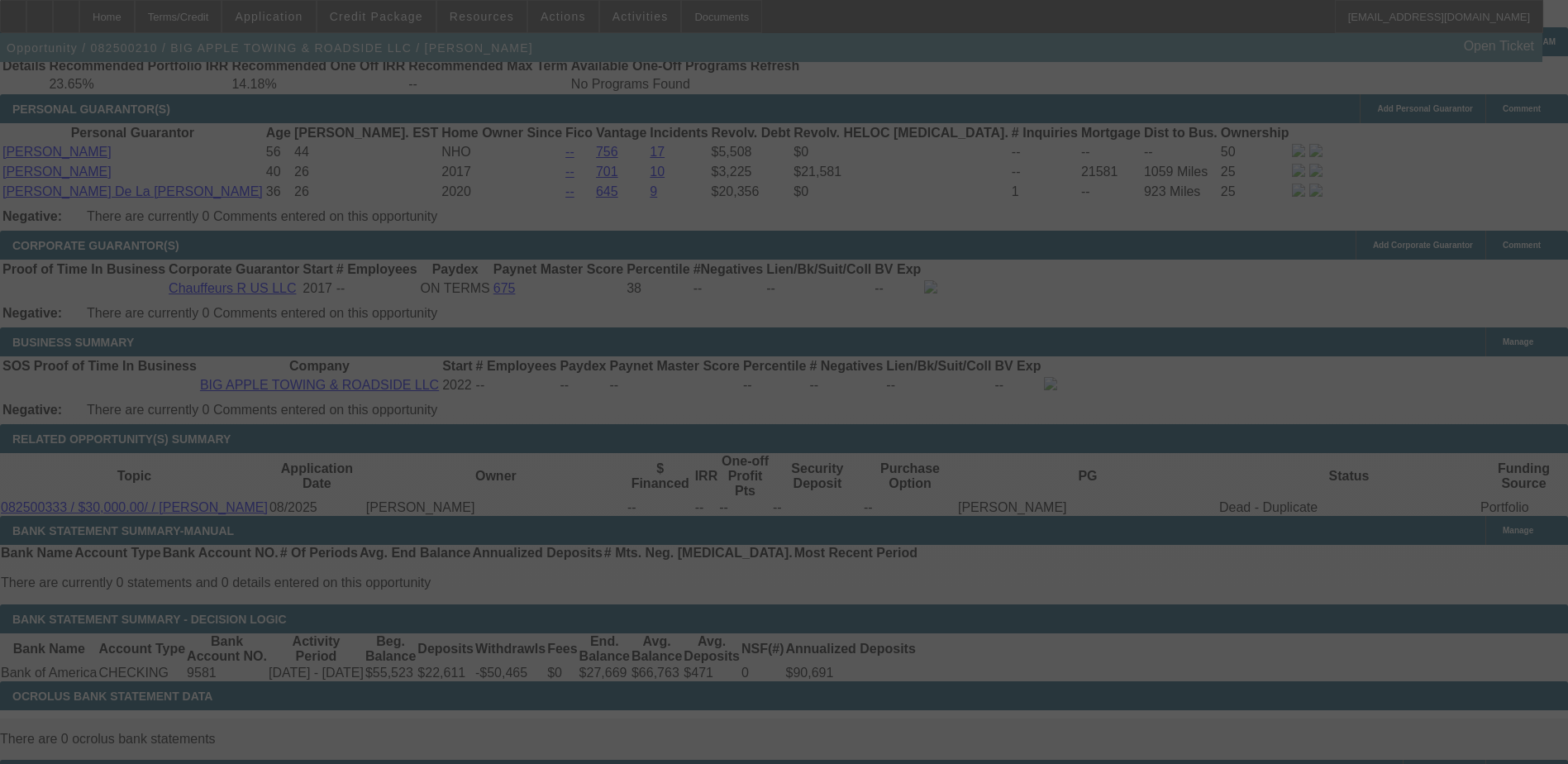
scroll to position [2481, 0]
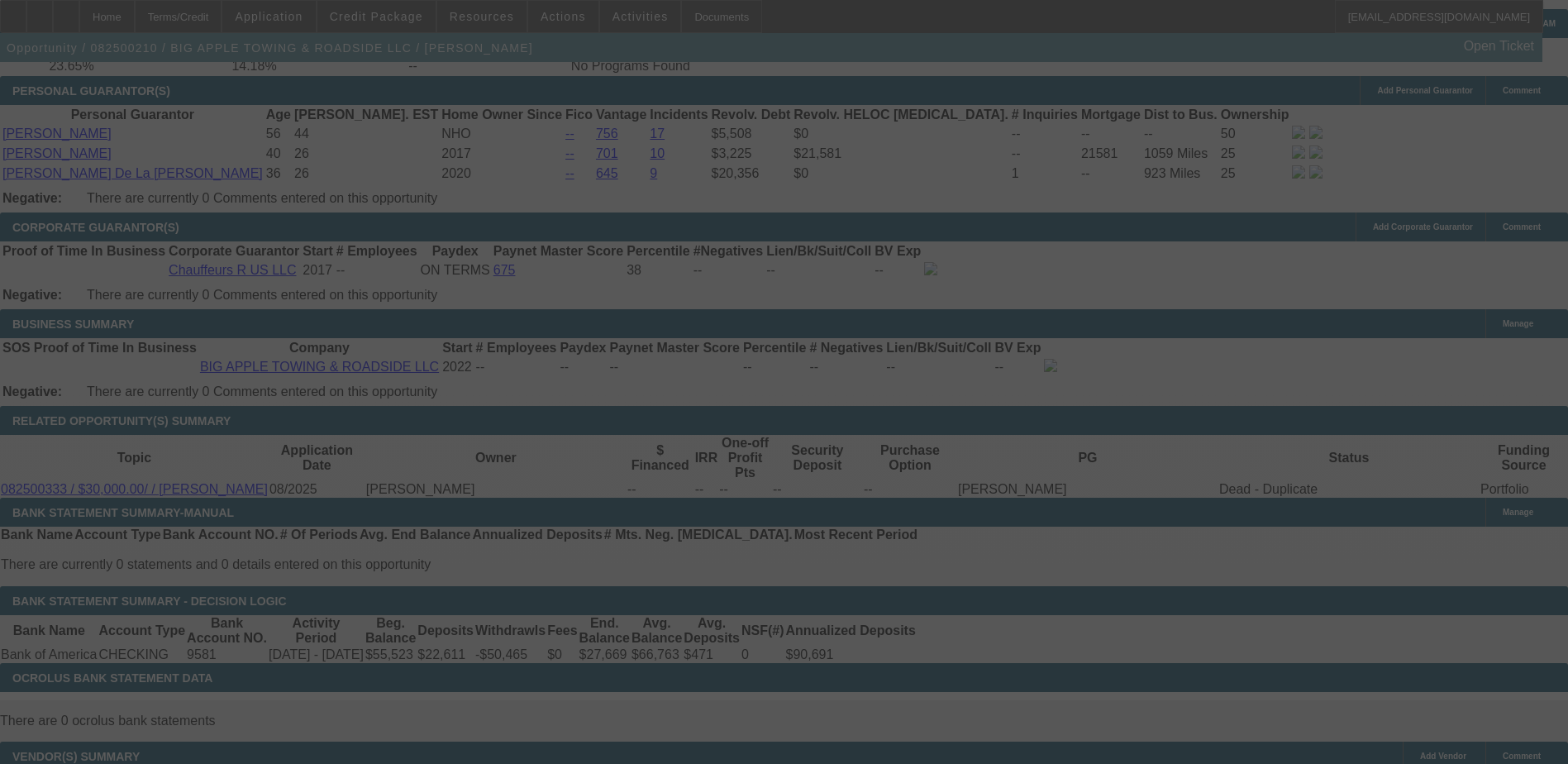
select select "0"
select select "2"
select select "0"
select select "6"
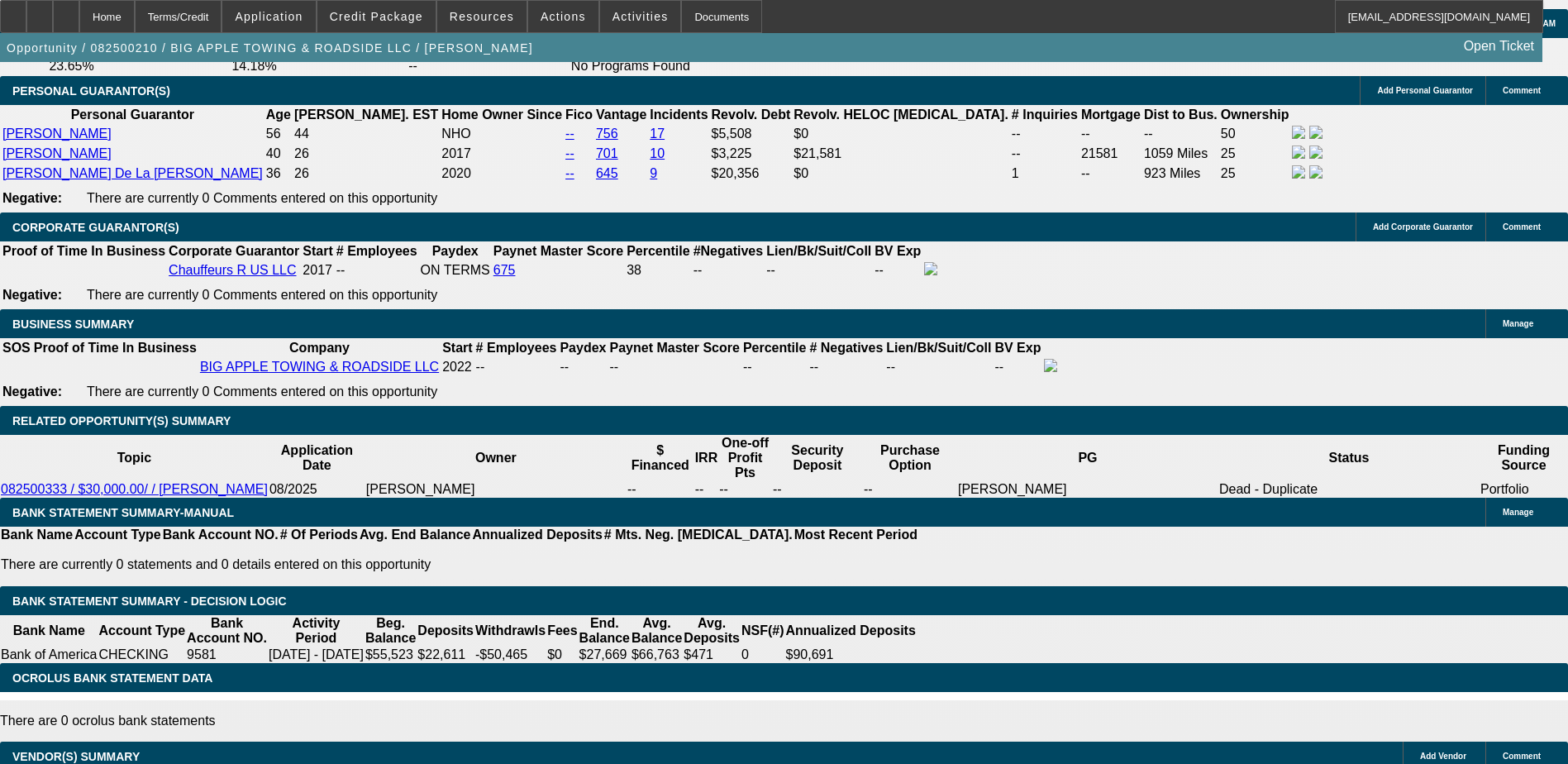
type input "UNKNOWN"
type input "60.7"
type input "$2,186.48"
type input "6.7"
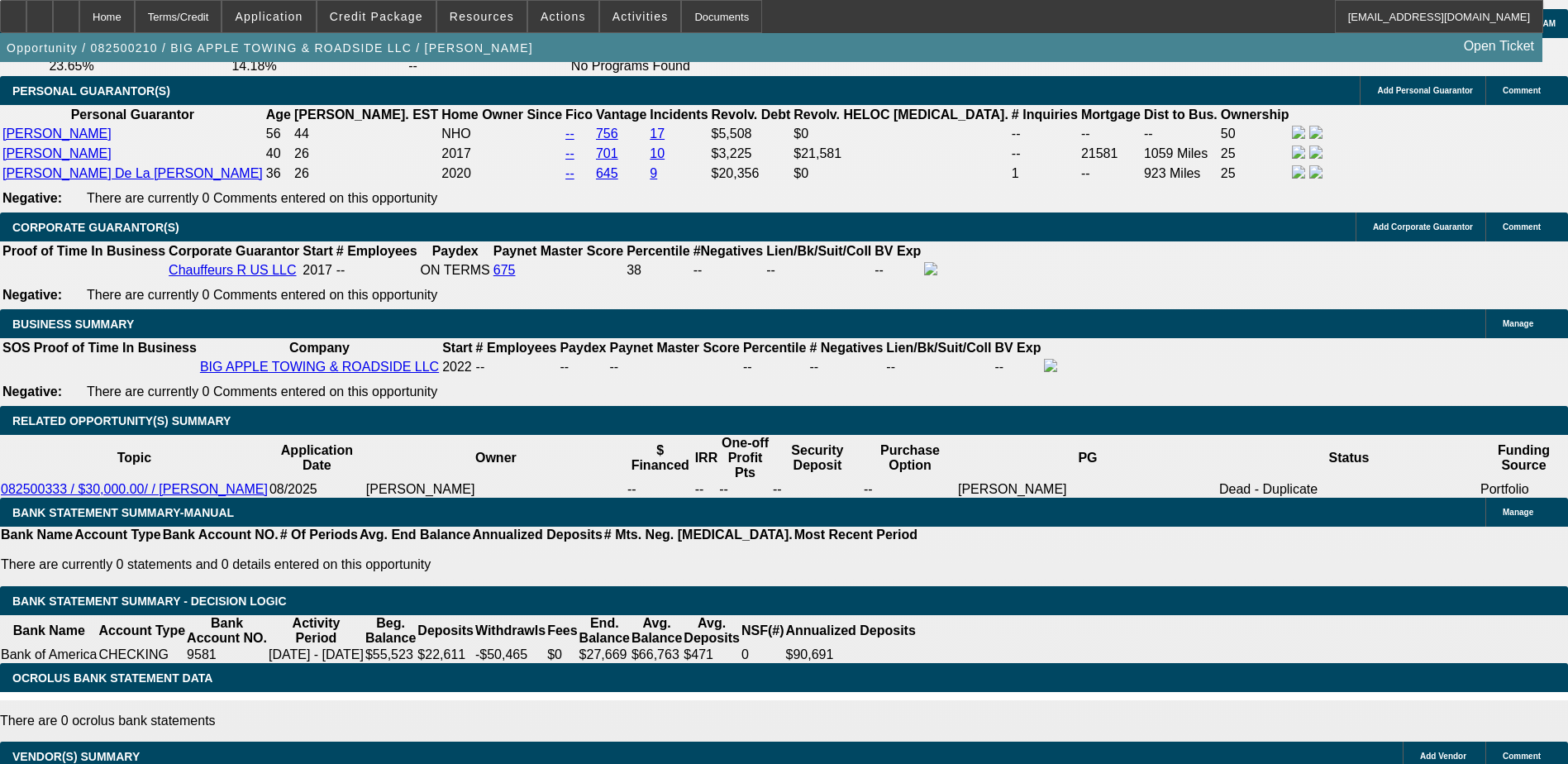
type input "$1,339.10"
type input "67"
type input "$2,299.13"
type input "7"
type input "$1,343.18"
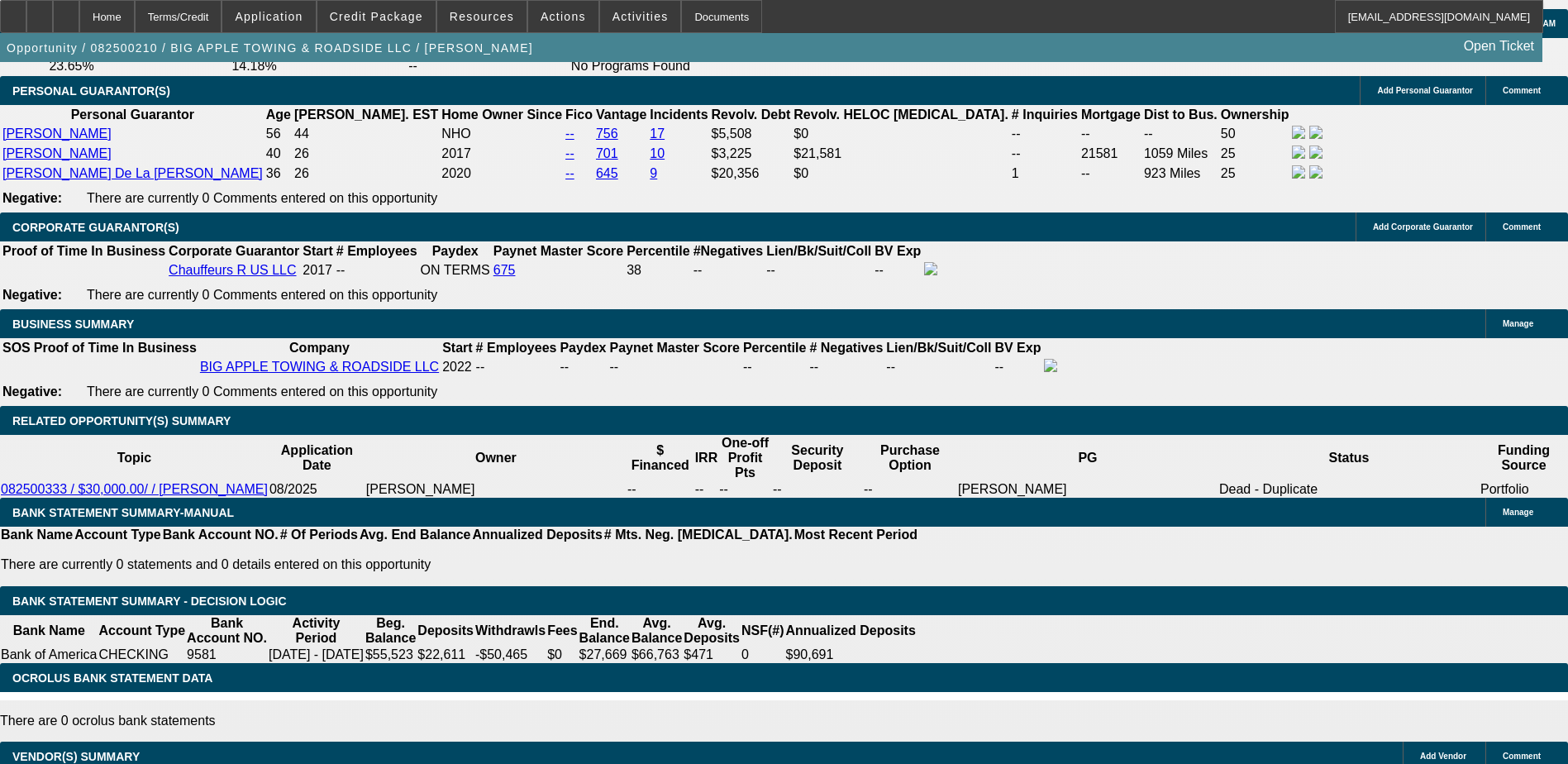
type input "713"
type input "$17,825.25"
type input "13"
type input "$1,426.25"
type input "13"
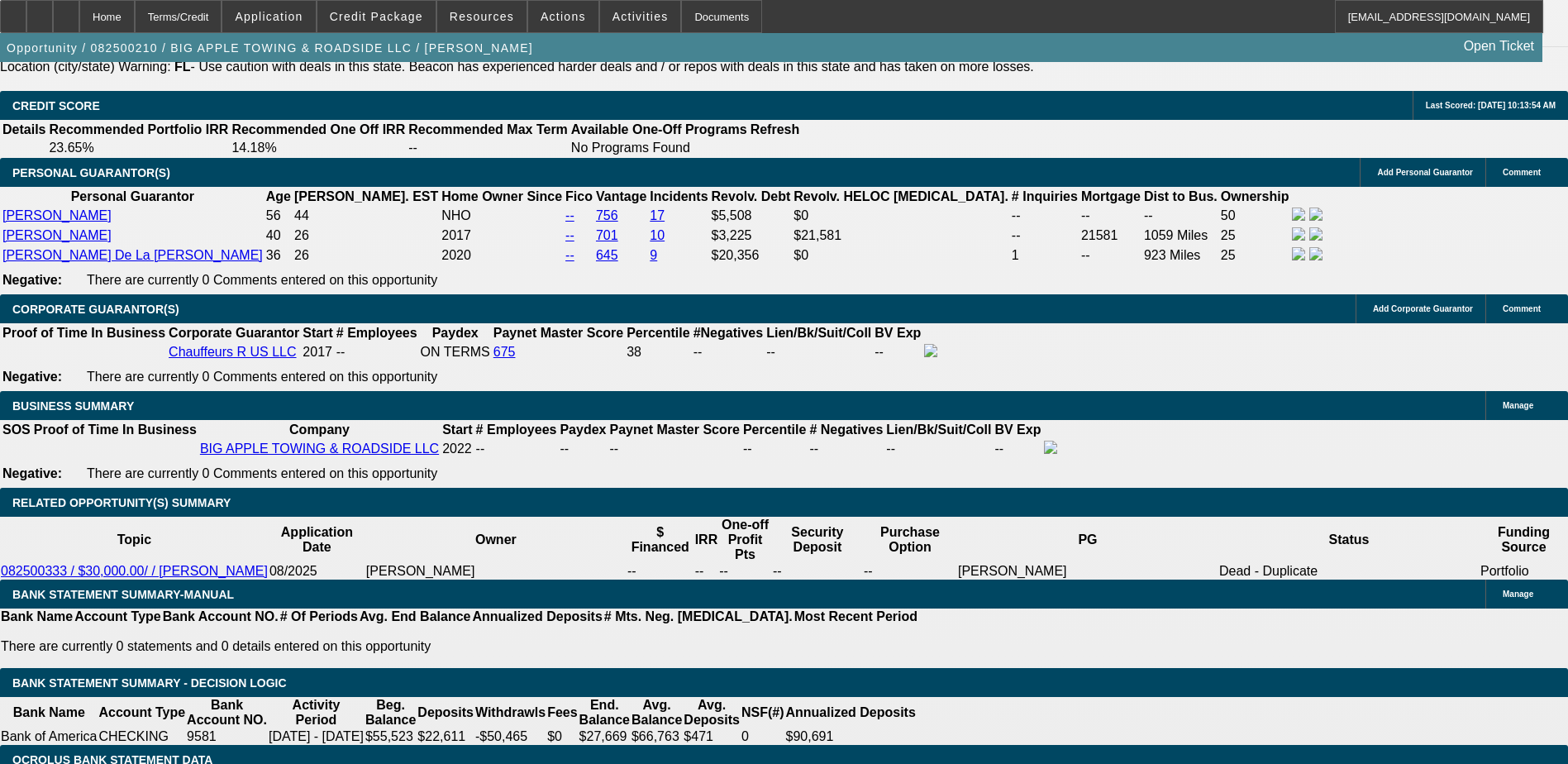
scroll to position [2151, 0]
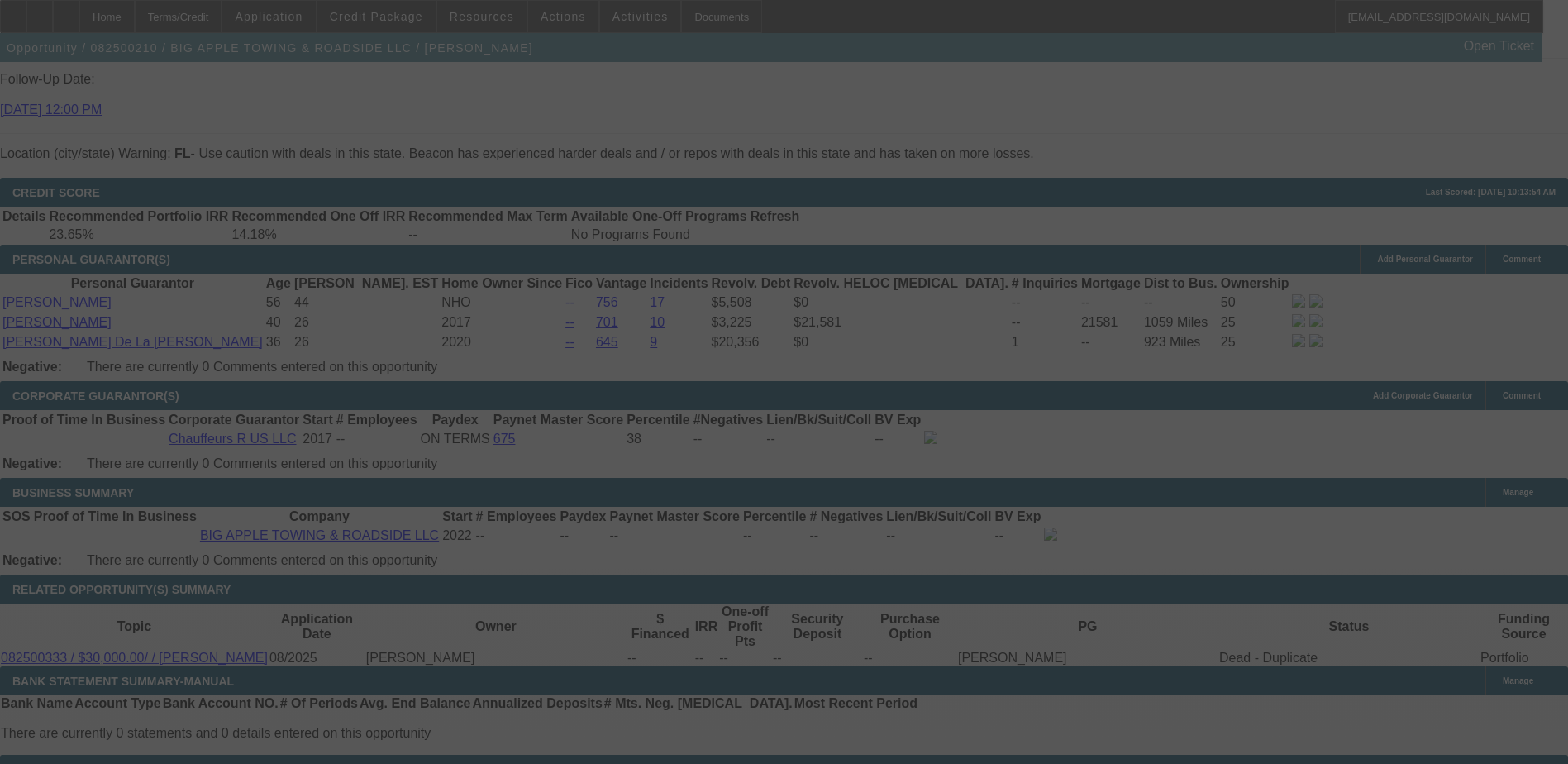
scroll to position [2316, 0]
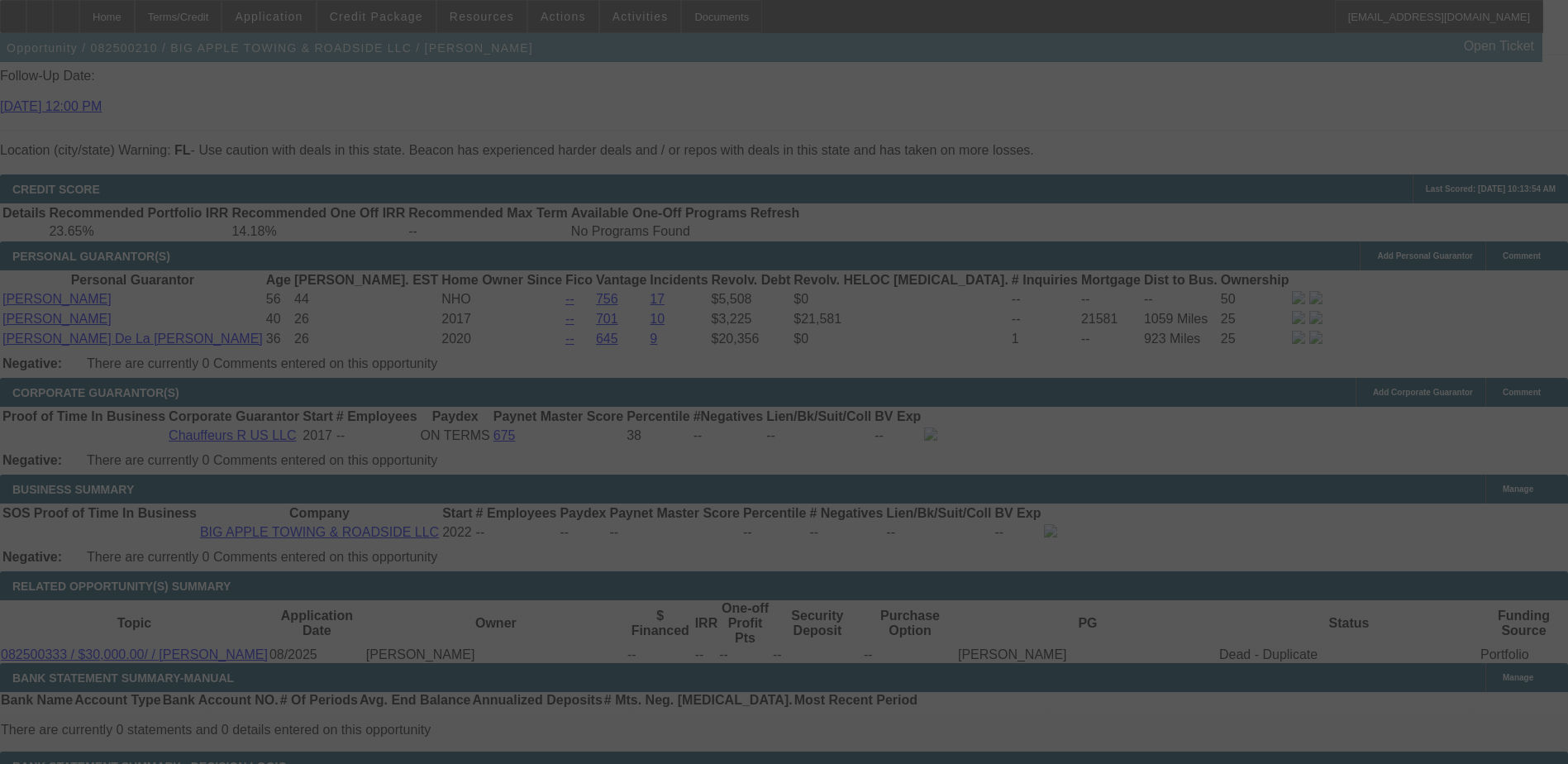
select select "0"
select select "2"
select select "0"
select select "6"
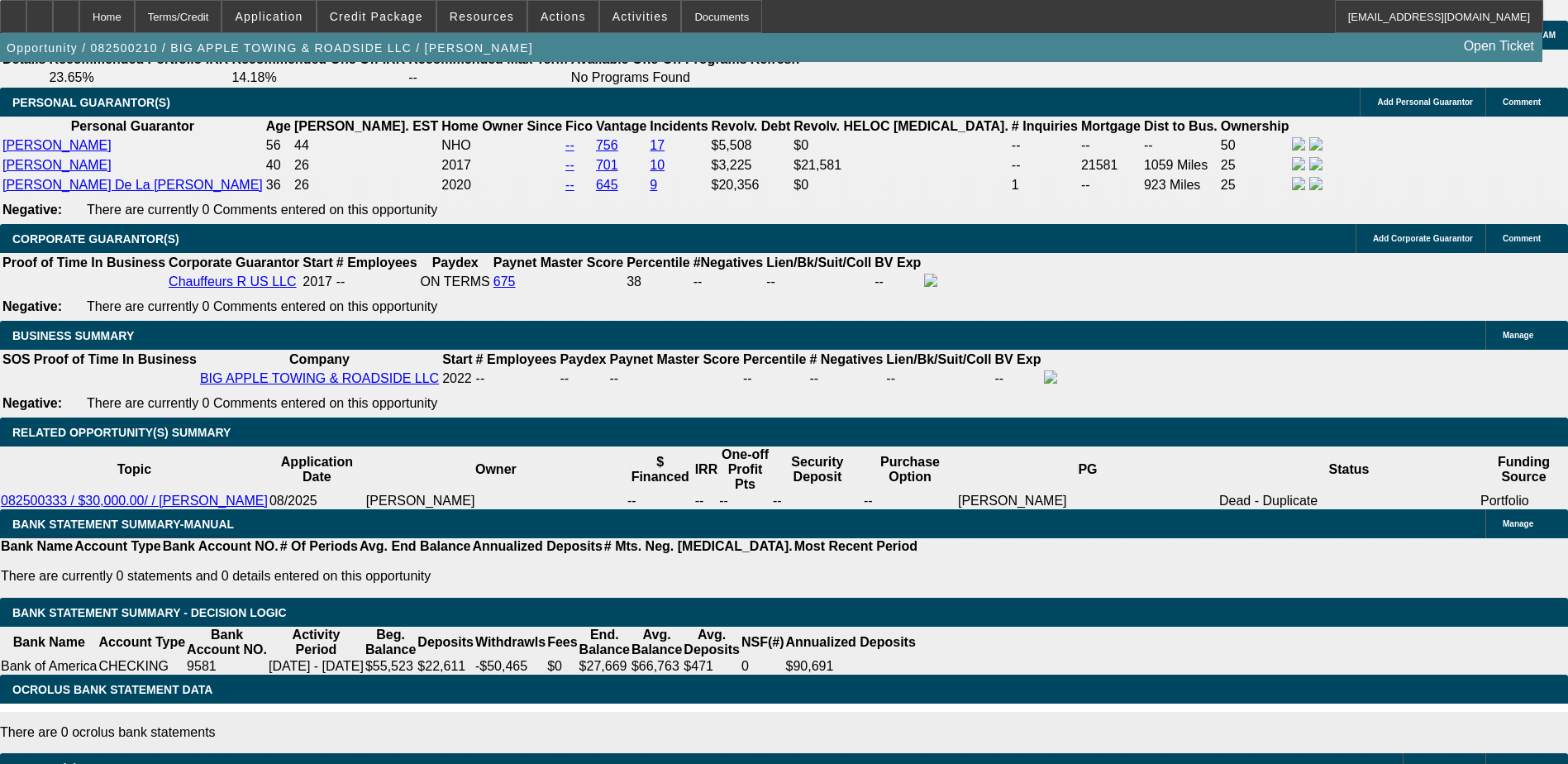
scroll to position [2481, 0]
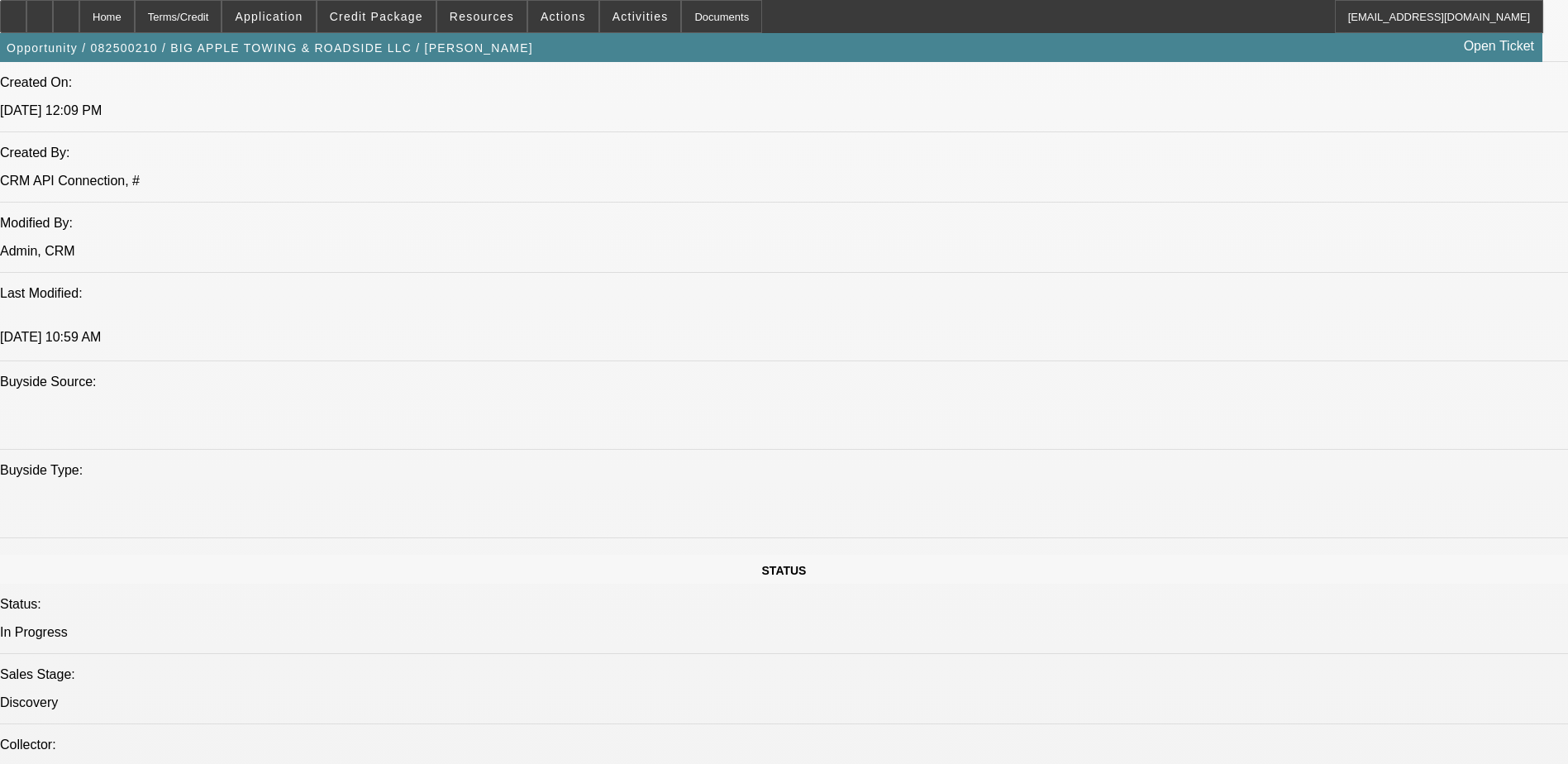
scroll to position [1985, 0]
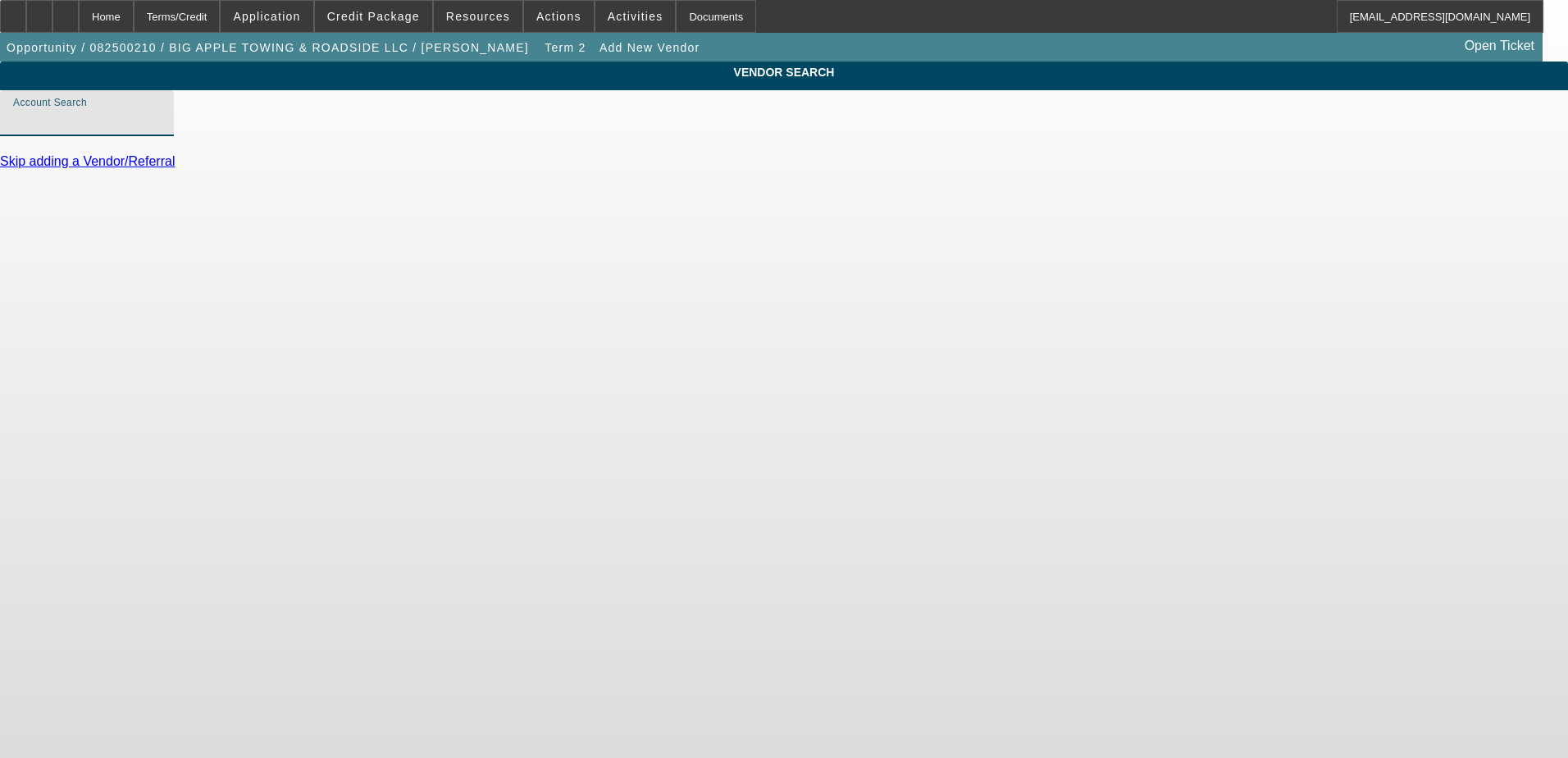
click at [161, 129] on input "Account Search" at bounding box center [86, 119] width 147 height 20
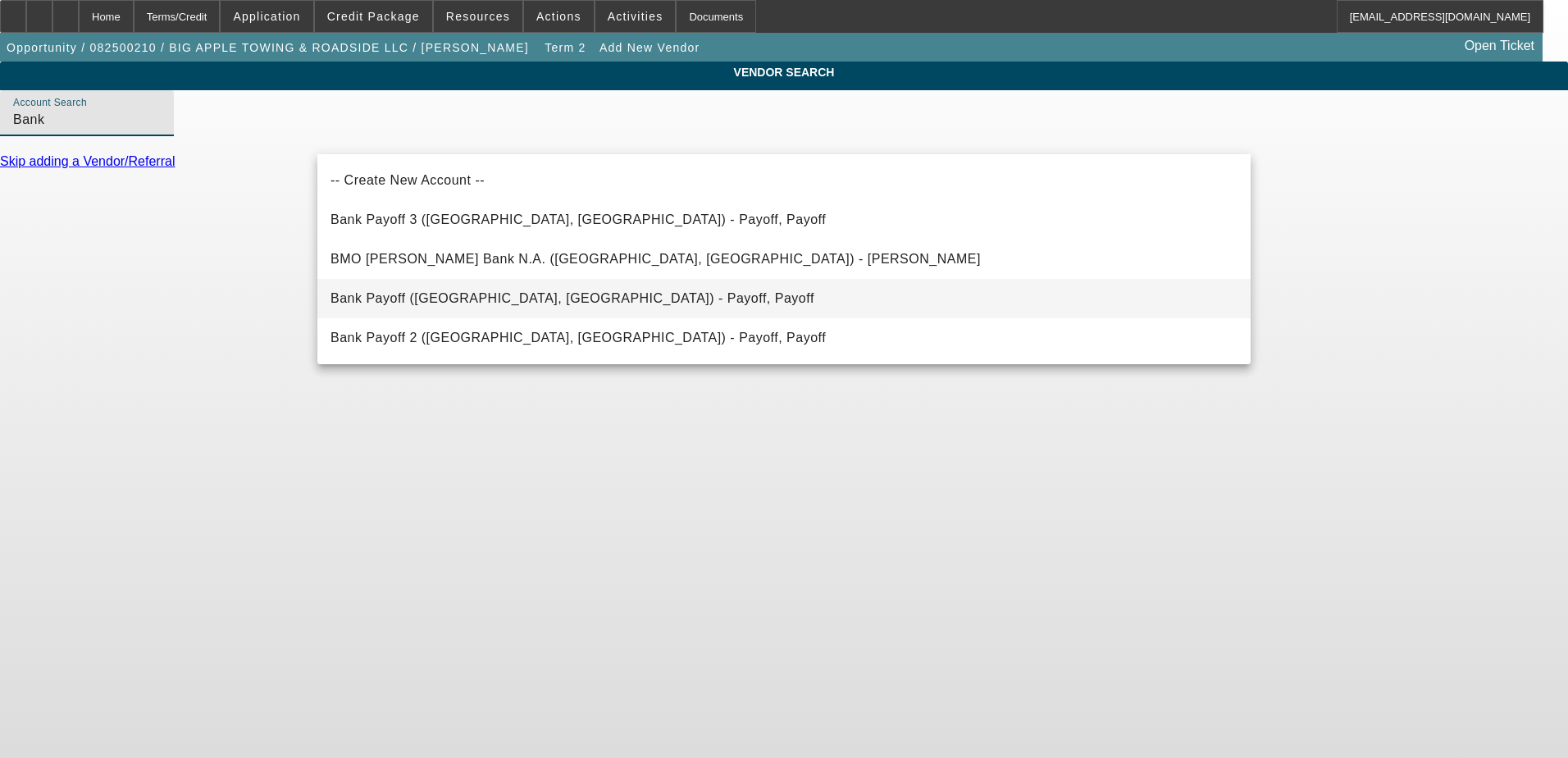
click at [486, 299] on span "Bank Payoff (Northbrook, IL) - Payoff, Payoff" at bounding box center [572, 298] width 484 height 14
type input "Bank Payoff (Northbrook, IL) - Payoff, Payoff"
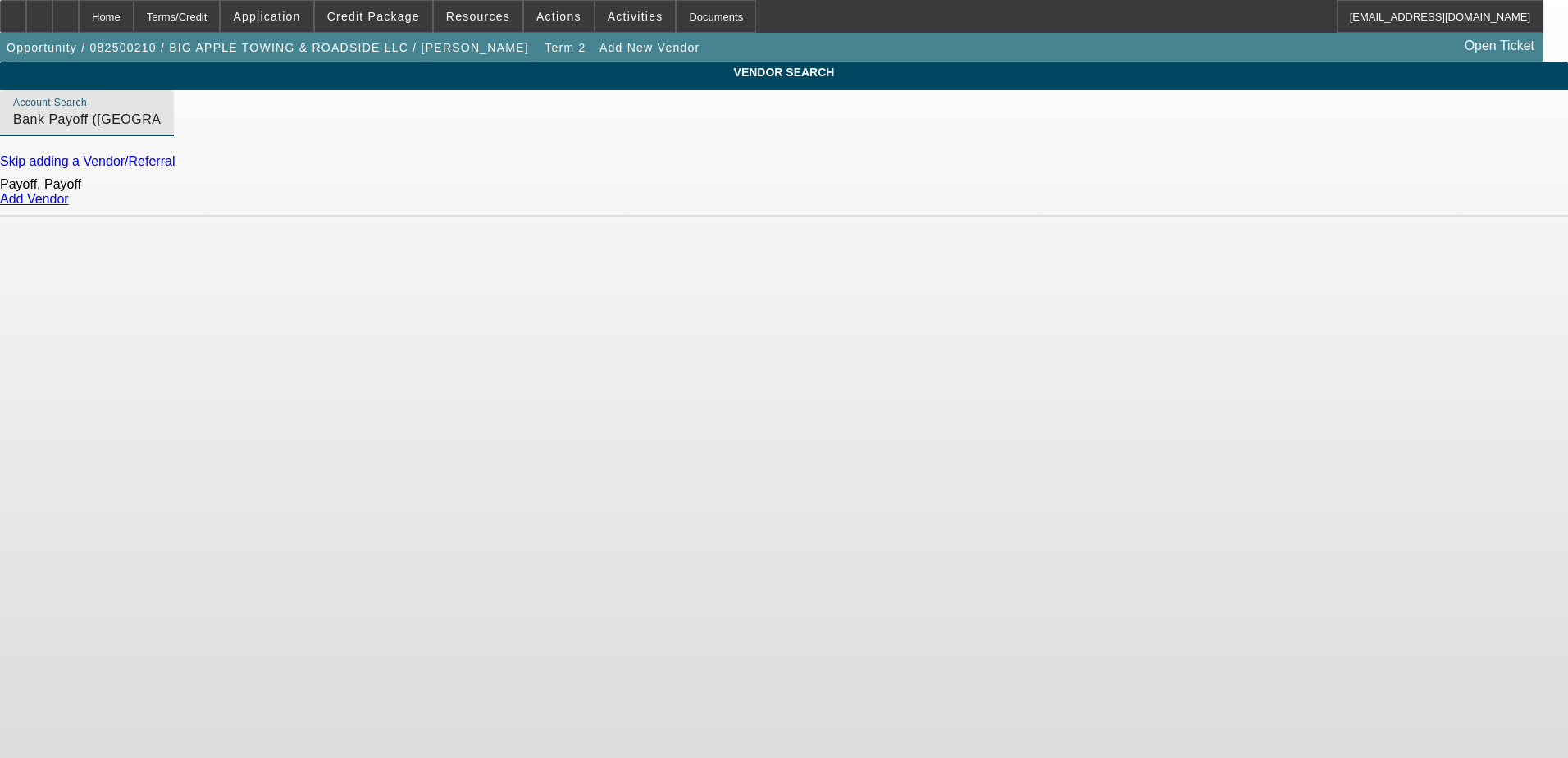
click at [69, 206] on link "Add Vendor" at bounding box center [35, 199] width 69 height 14
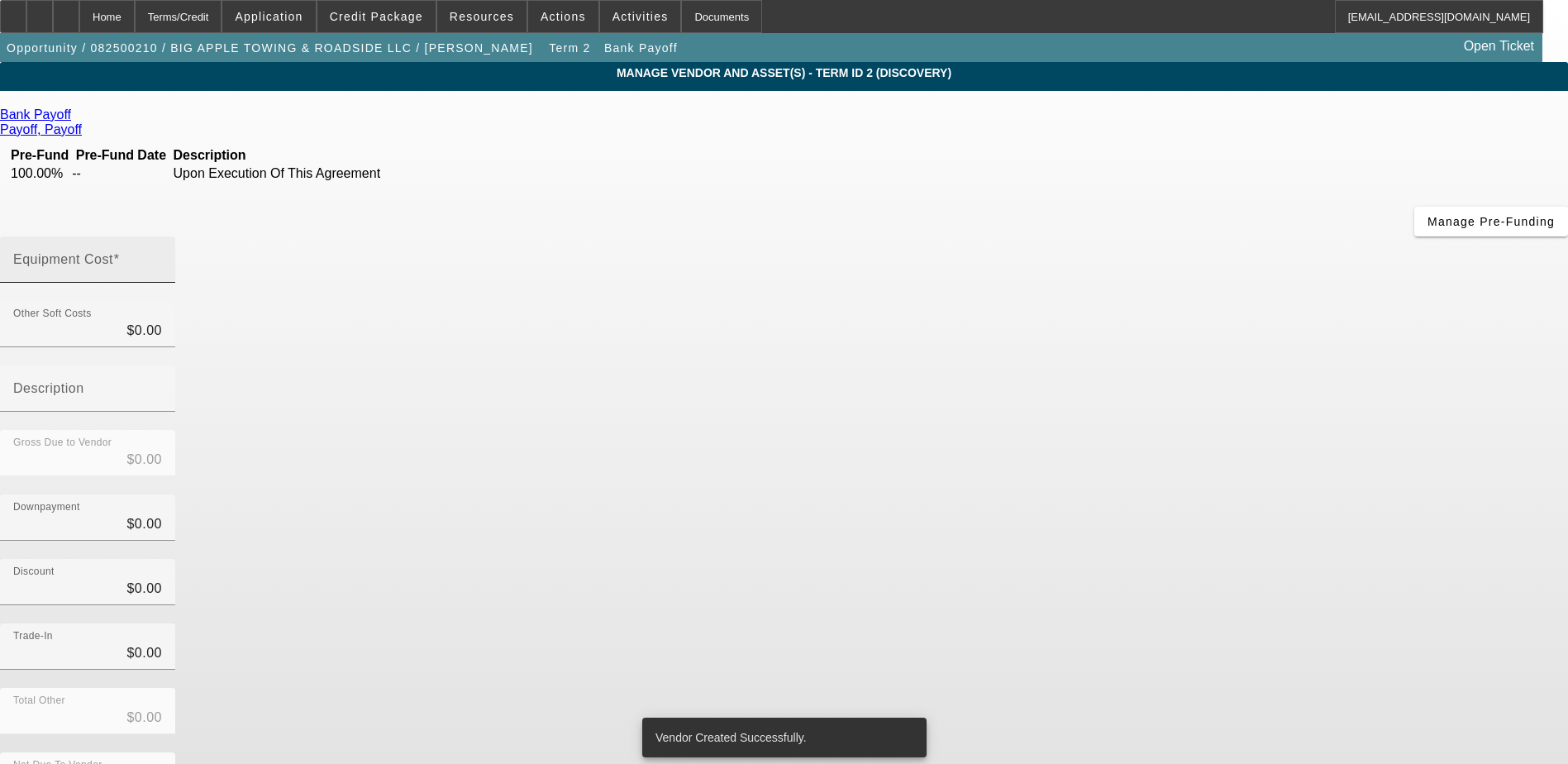
click at [162, 257] on input "Equipment Cost" at bounding box center [87, 267] width 149 height 20
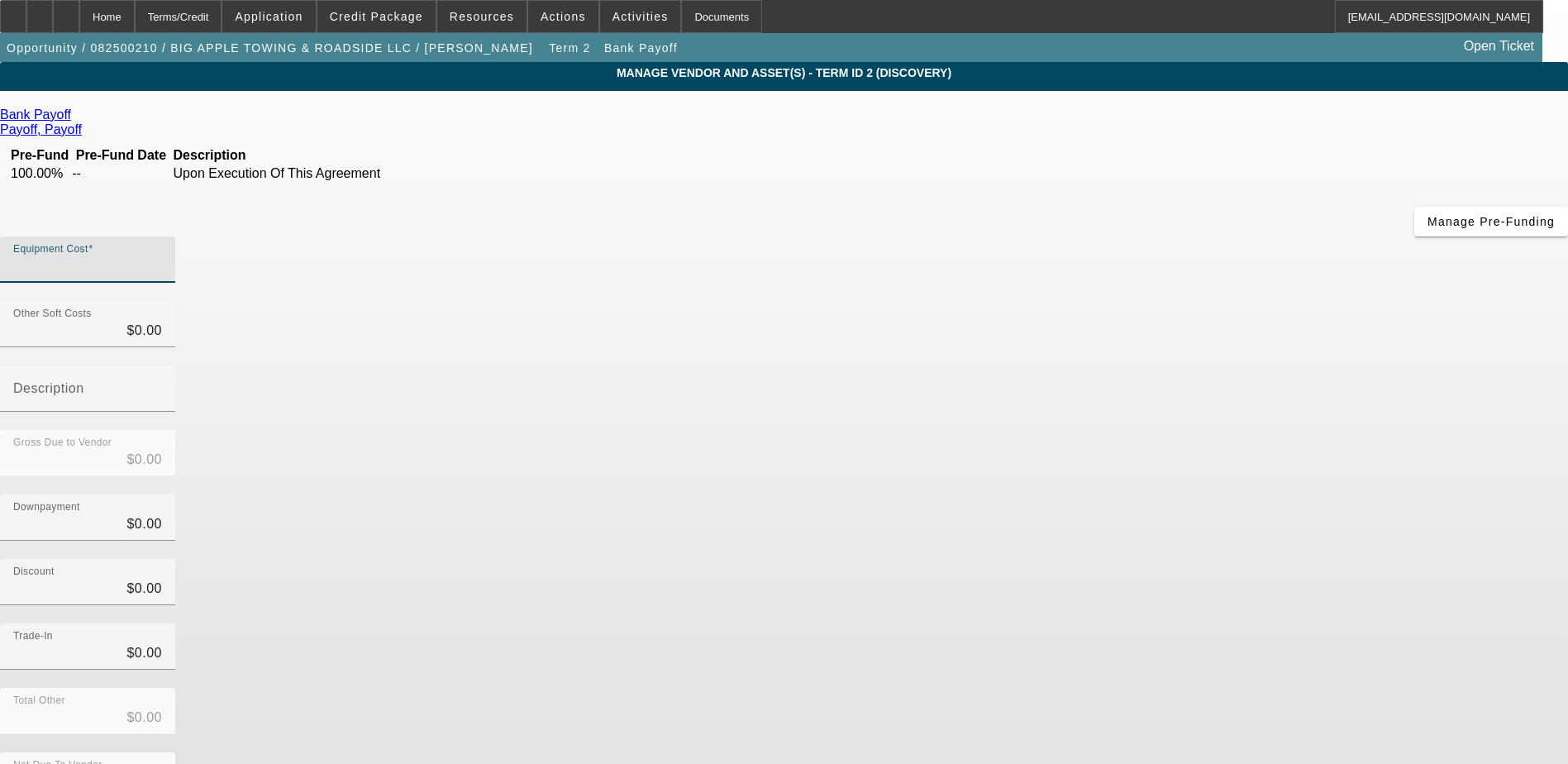
type input "2"
type input "$2.00"
type input "27"
type input "$27.00"
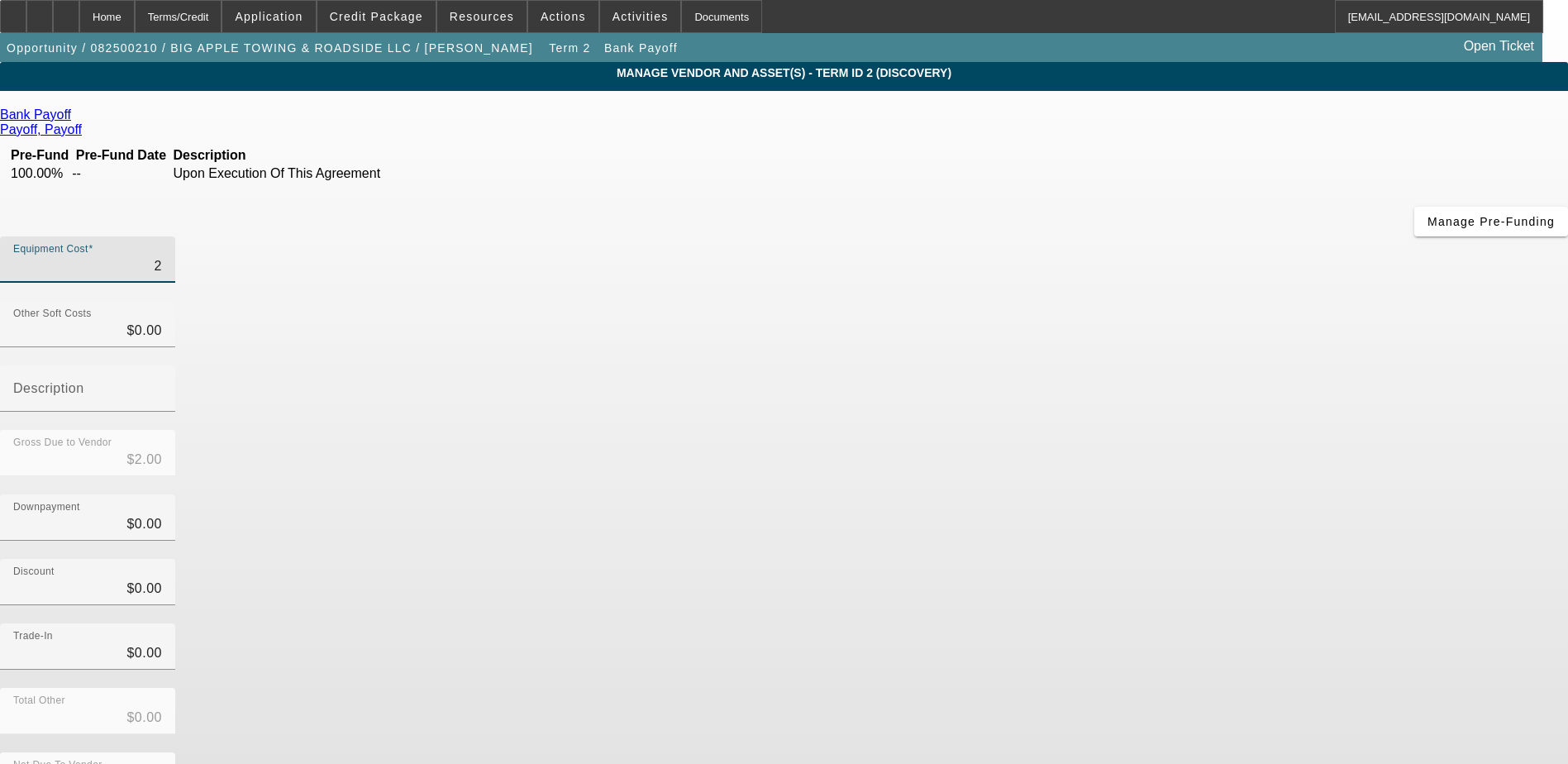
type input "$27.00"
type input "279"
type input "$279.00"
type input "2792"
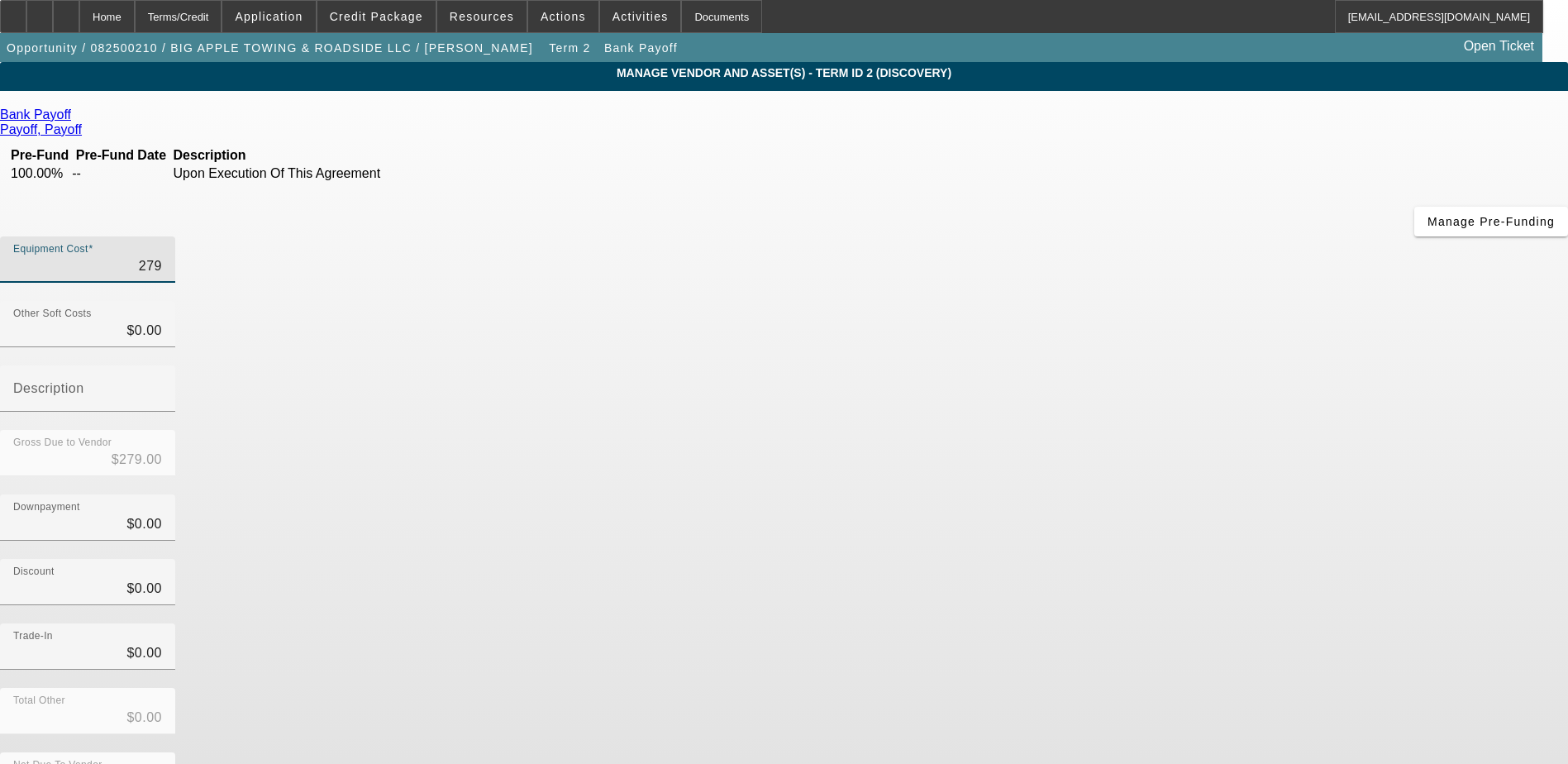
type input "$2,792.00"
type input "27927"
type input "$27,927.00"
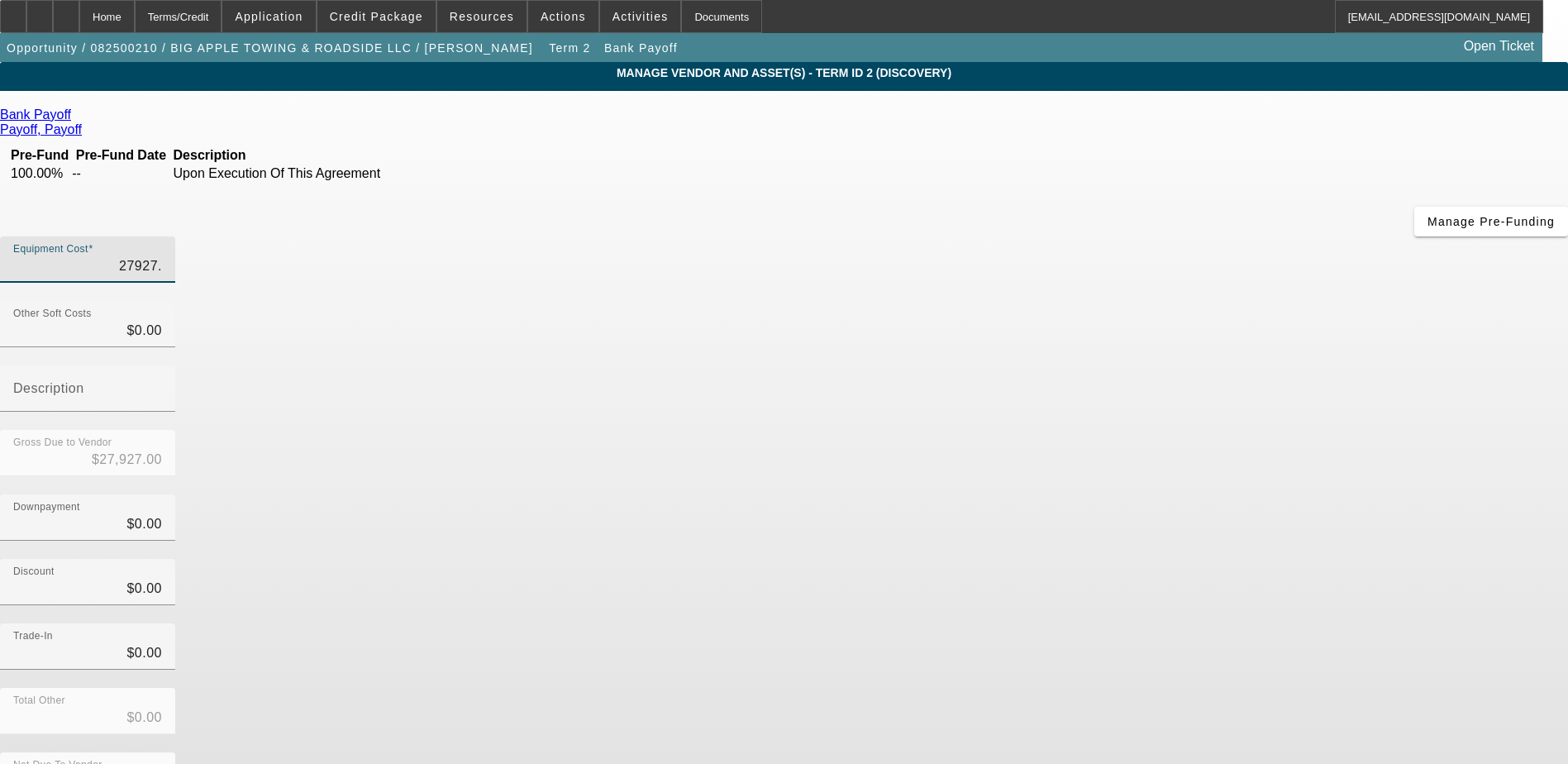
type input "27927.8"
type input "$27,927.80"
type input "27927.89"
type input "$27,927.89"
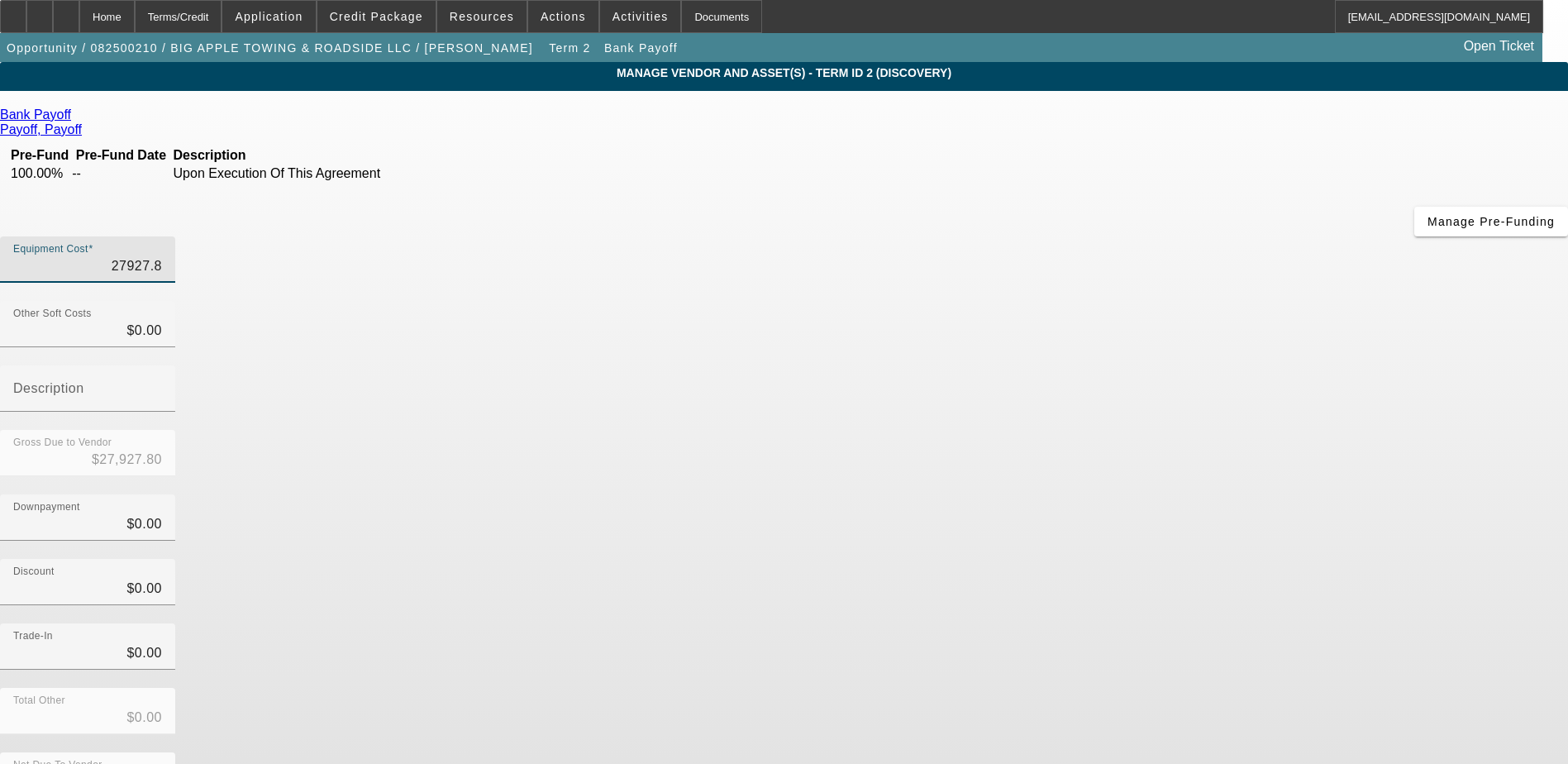
type input "$27,927.89"
click at [1079, 430] on div "Gross Due to Vendor $27,927.89" at bounding box center [784, 463] width 1568 height 65
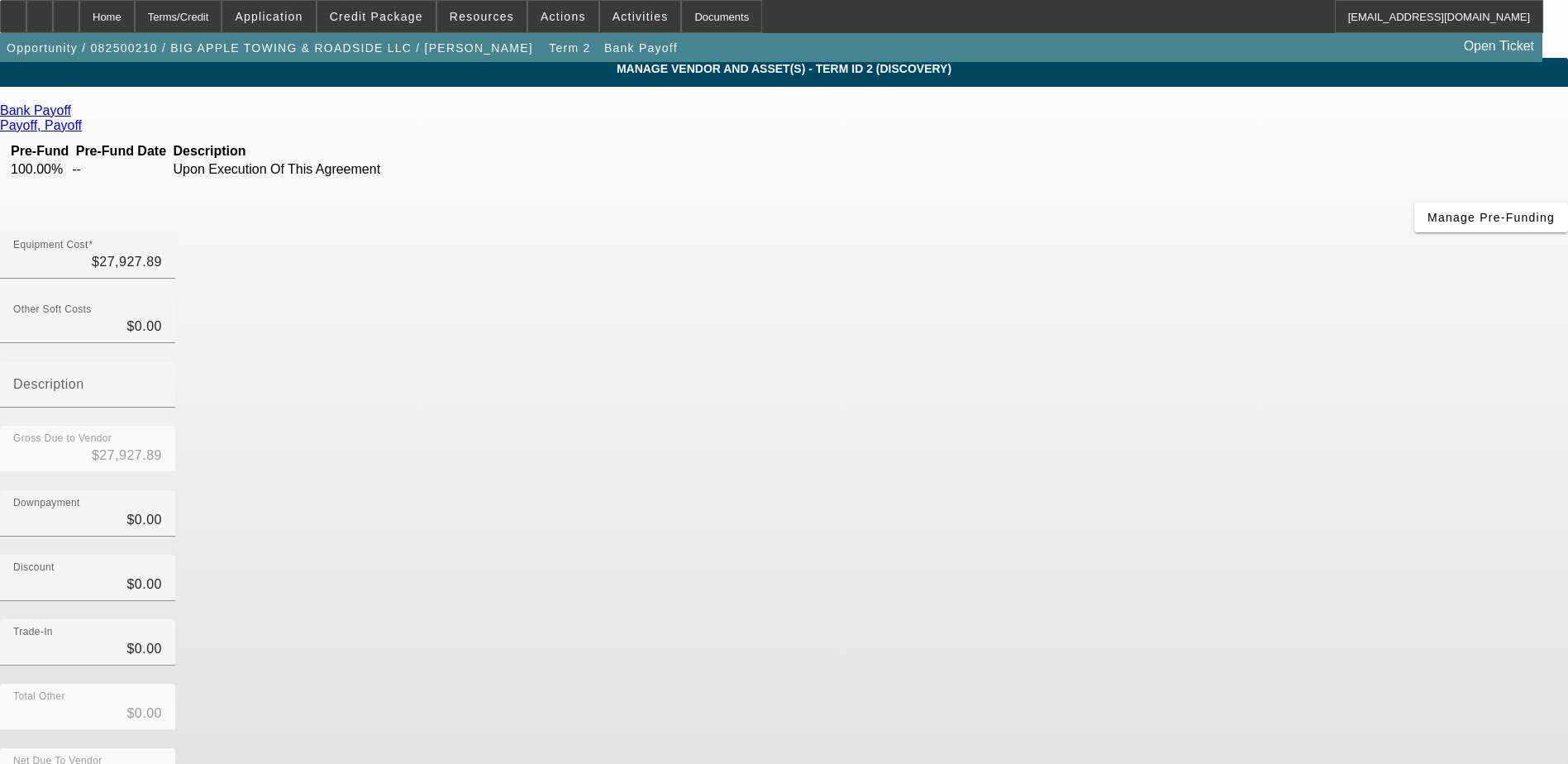
scroll to position [5, 0]
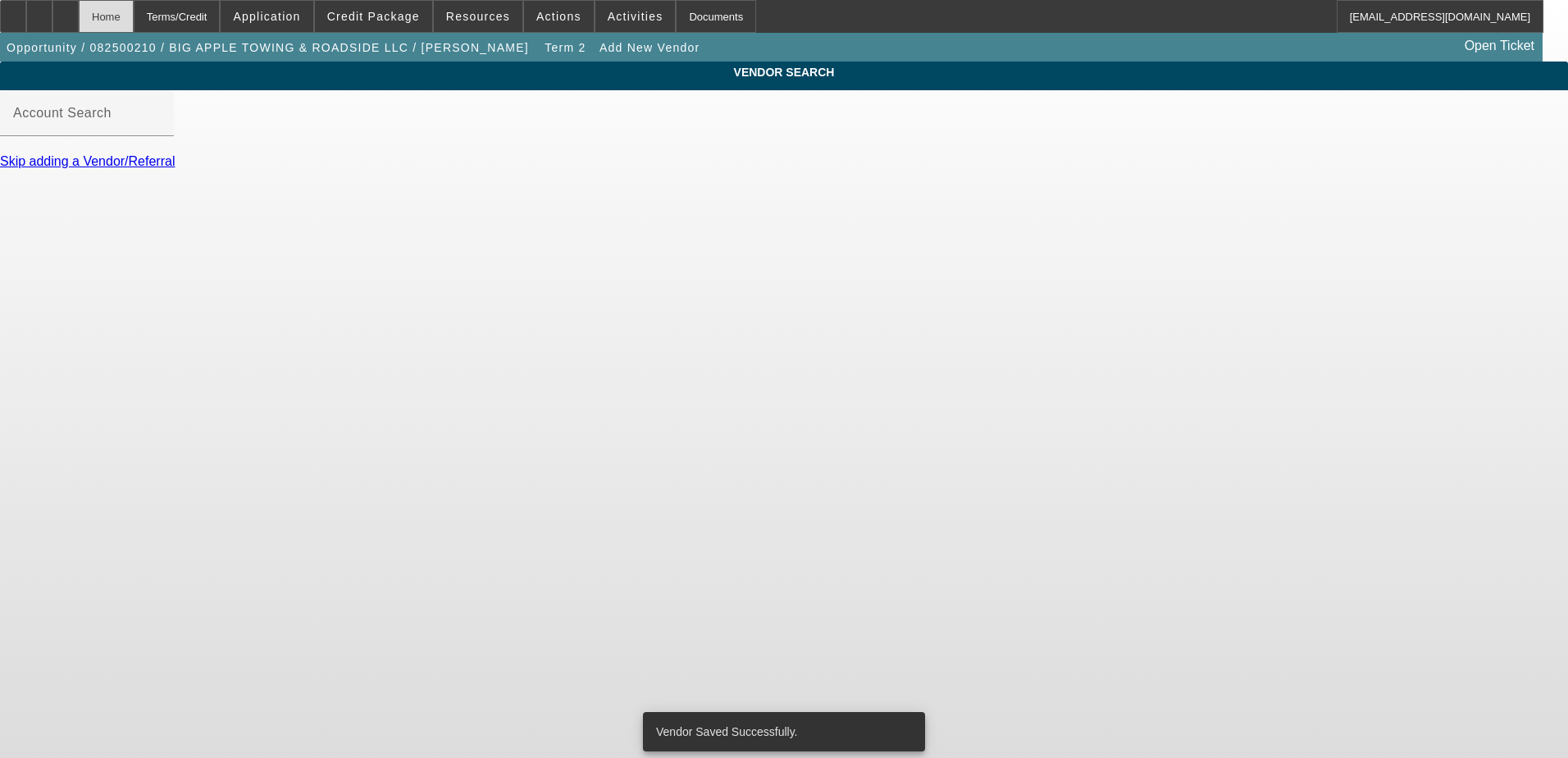
click at [133, 11] on div "Home" at bounding box center [106, 16] width 55 height 33
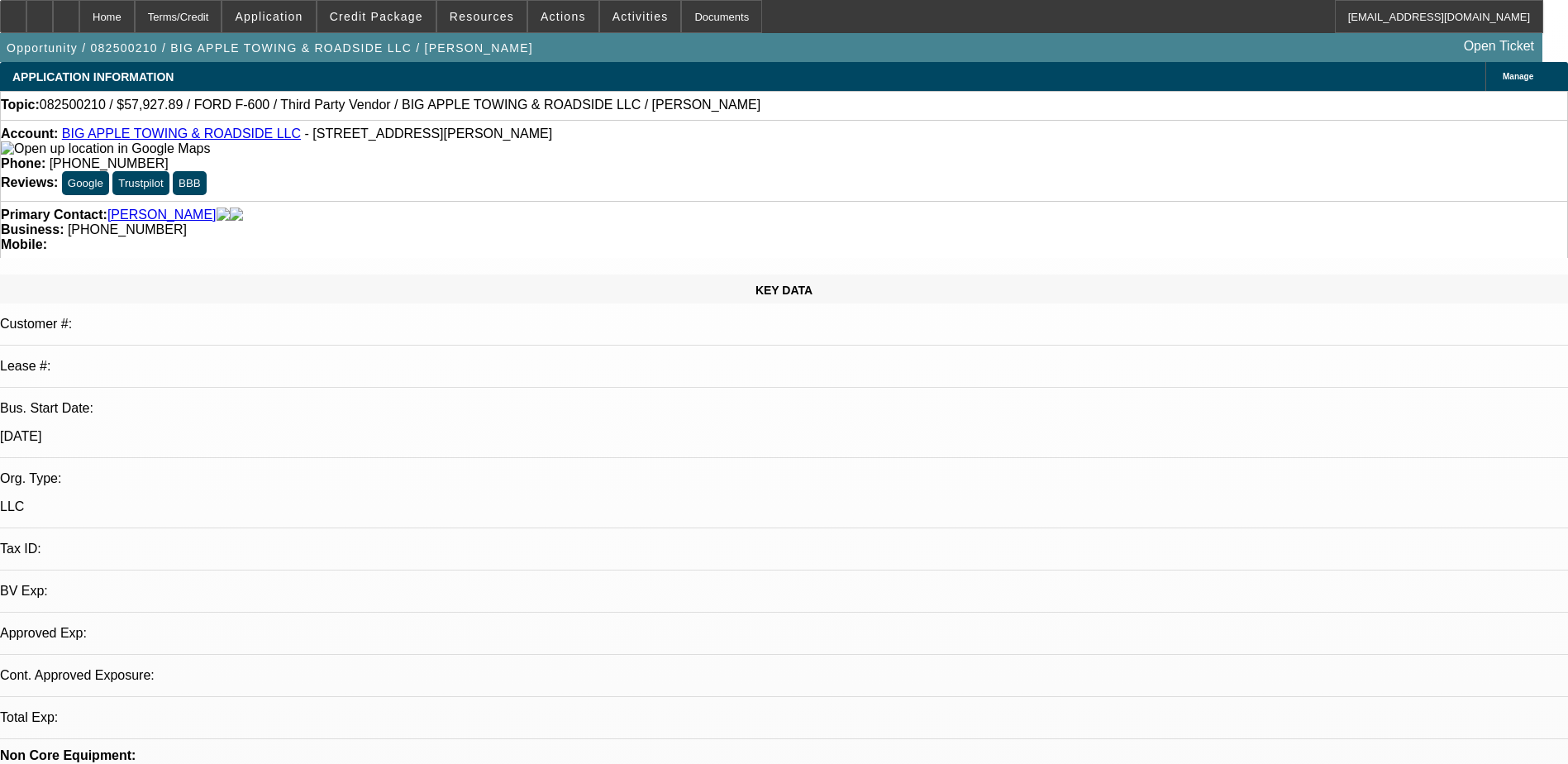
select select "0"
select select "2"
select select "0"
select select "6"
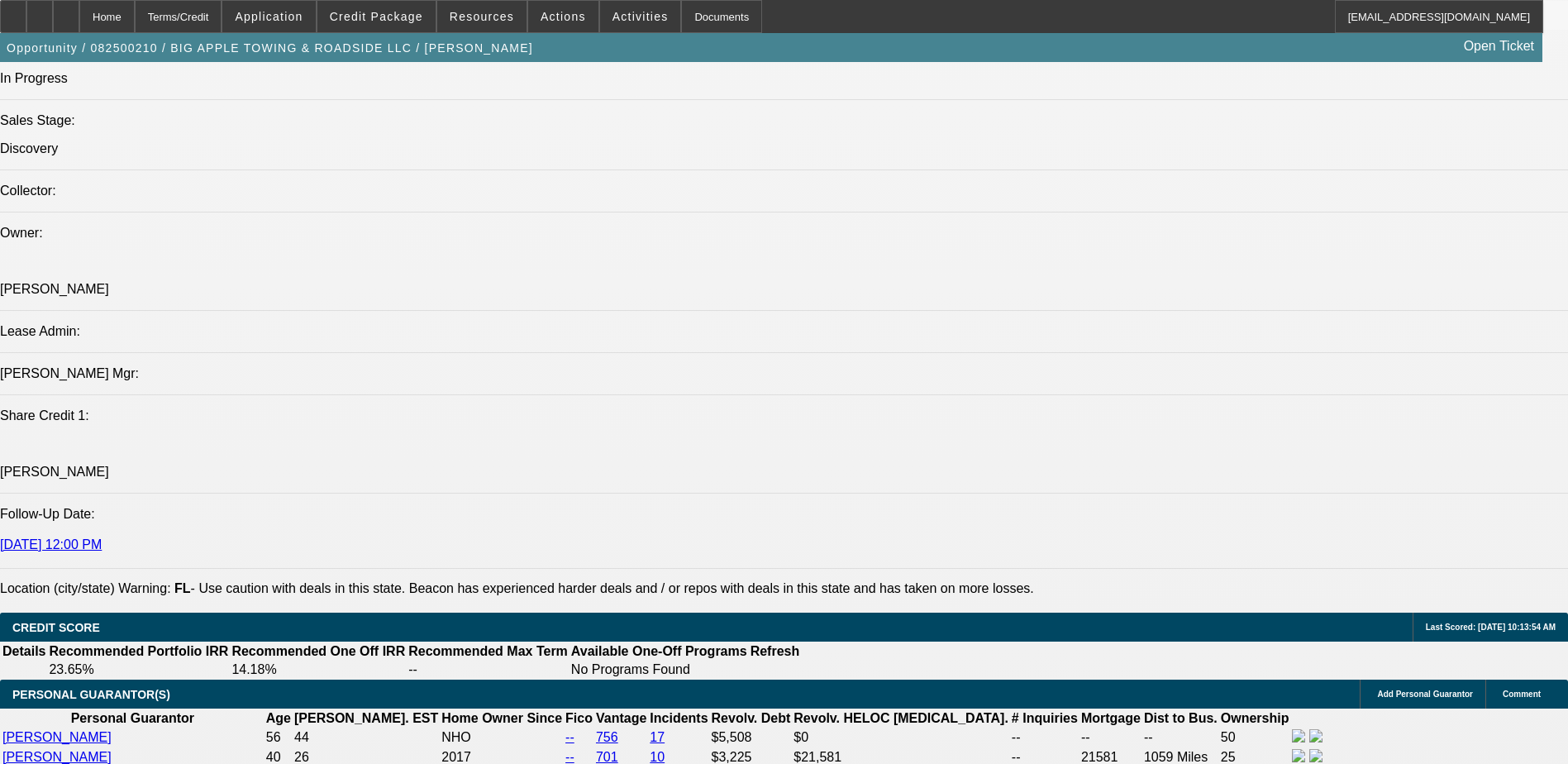
scroll to position [2208, 0]
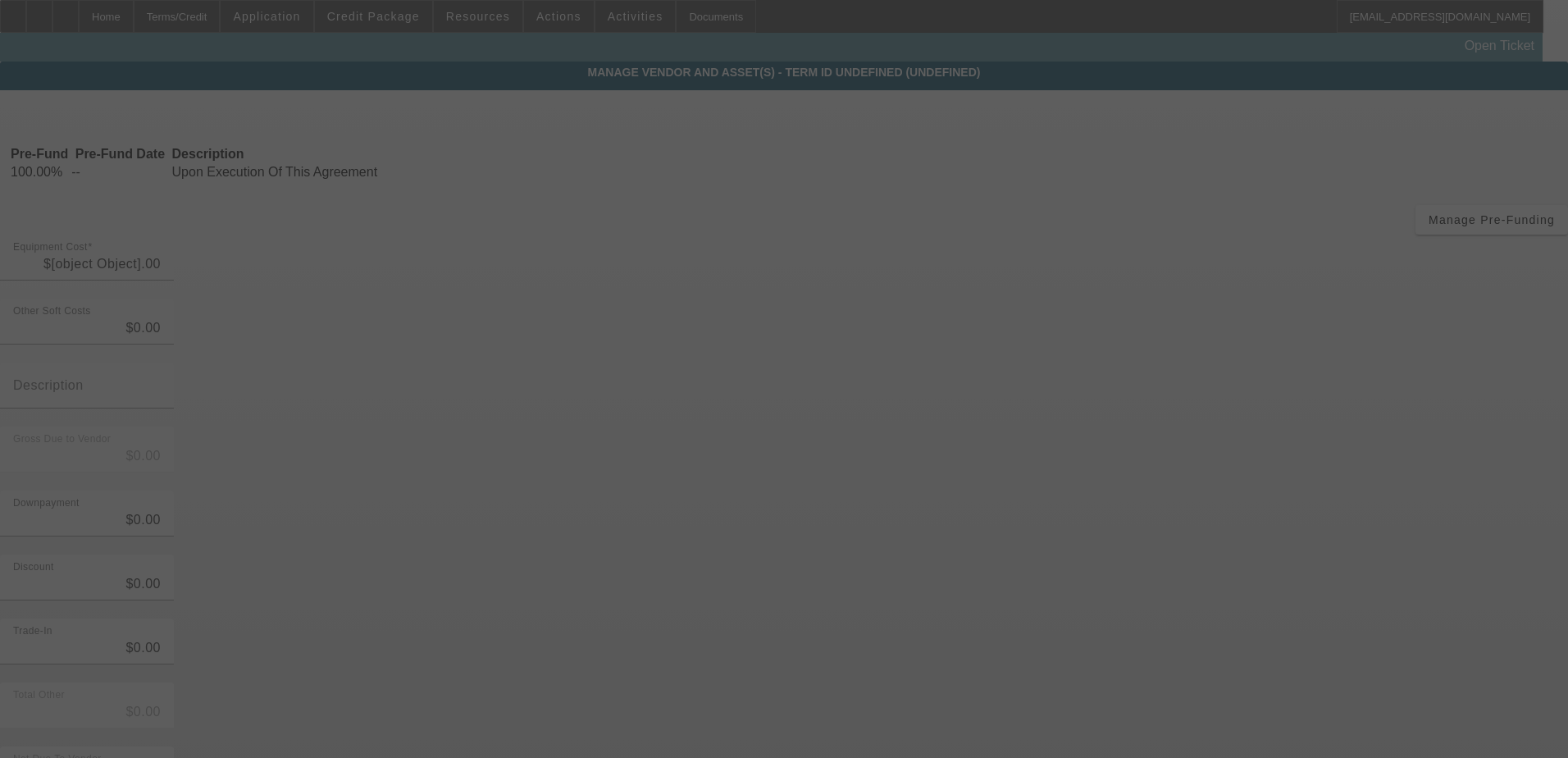
type input "$30,000.00"
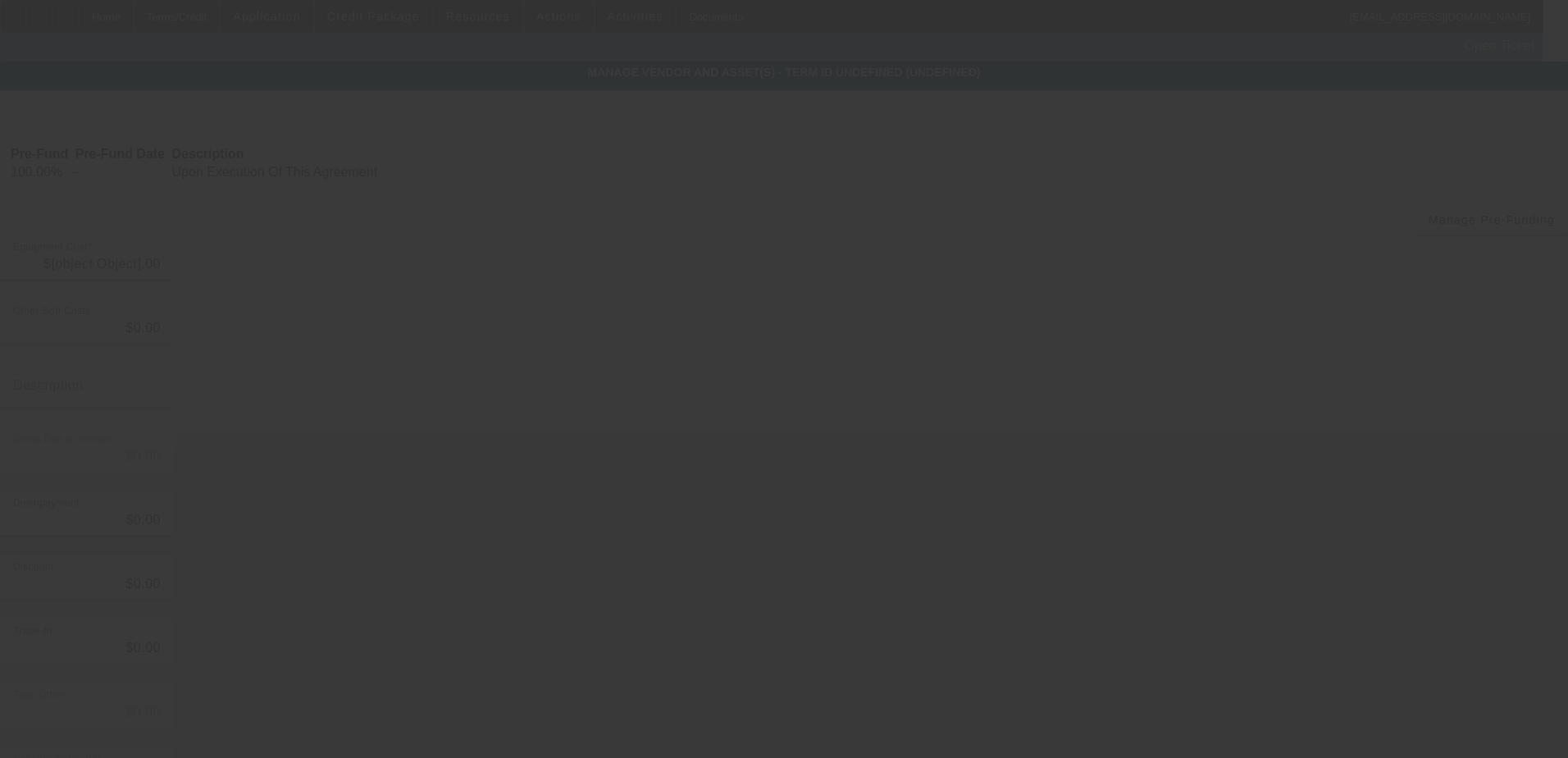
type input "$30,000.00"
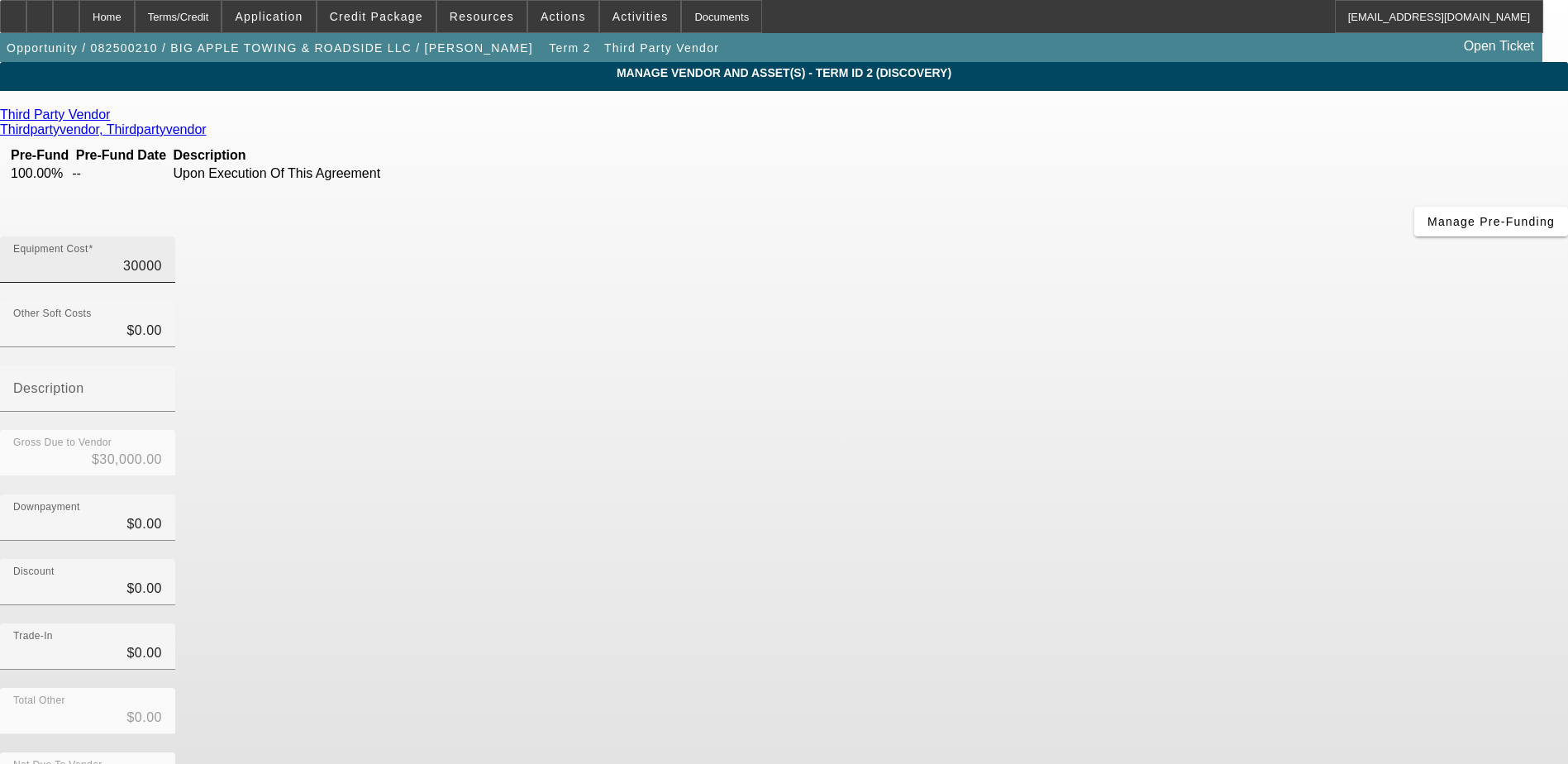
click at [162, 257] on input "30000" at bounding box center [87, 267] width 149 height 20
type input "3000"
type input "$3,000.00"
type input "300"
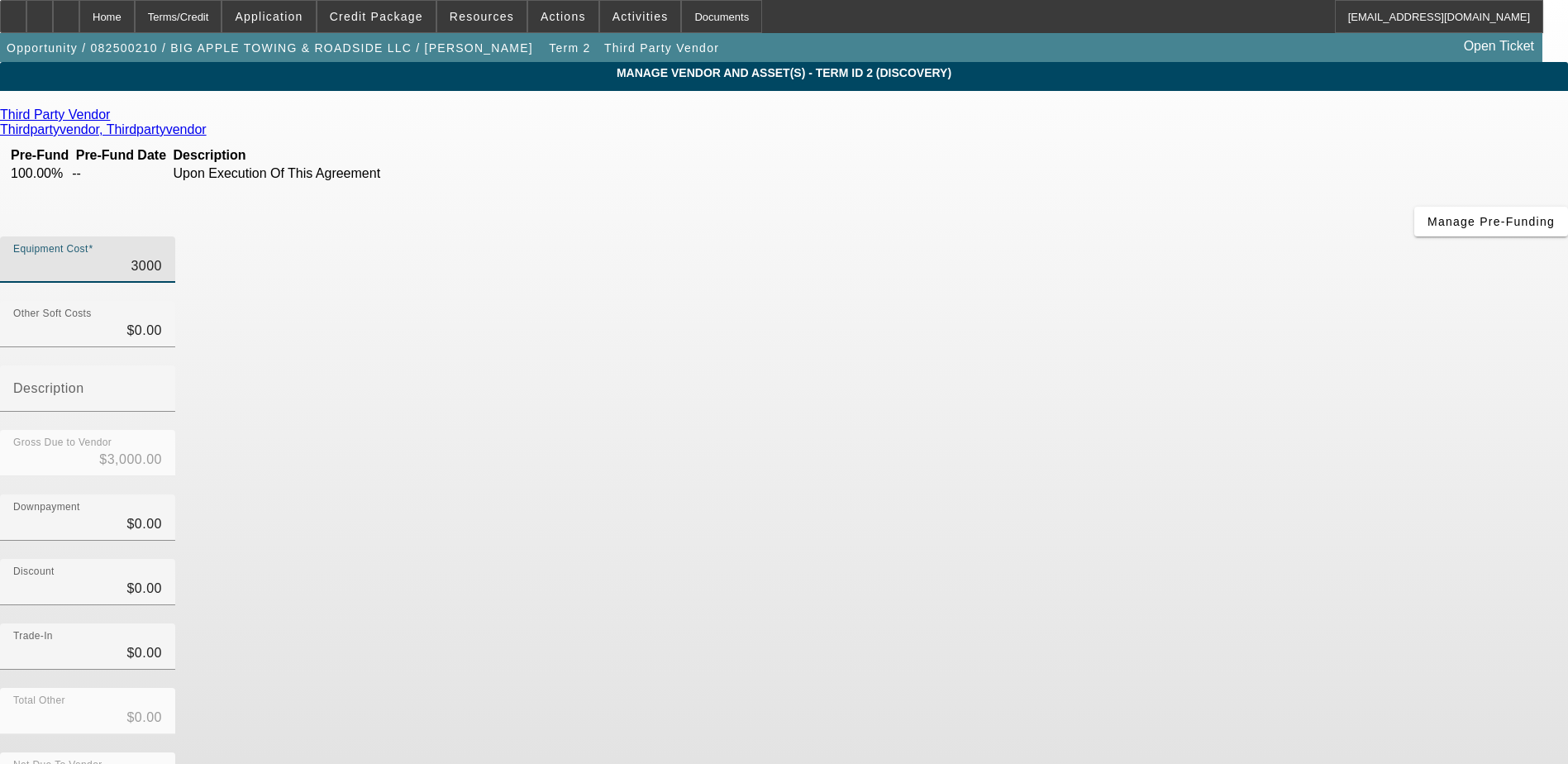
type input "$300.00"
type input "30"
type input "$30.00"
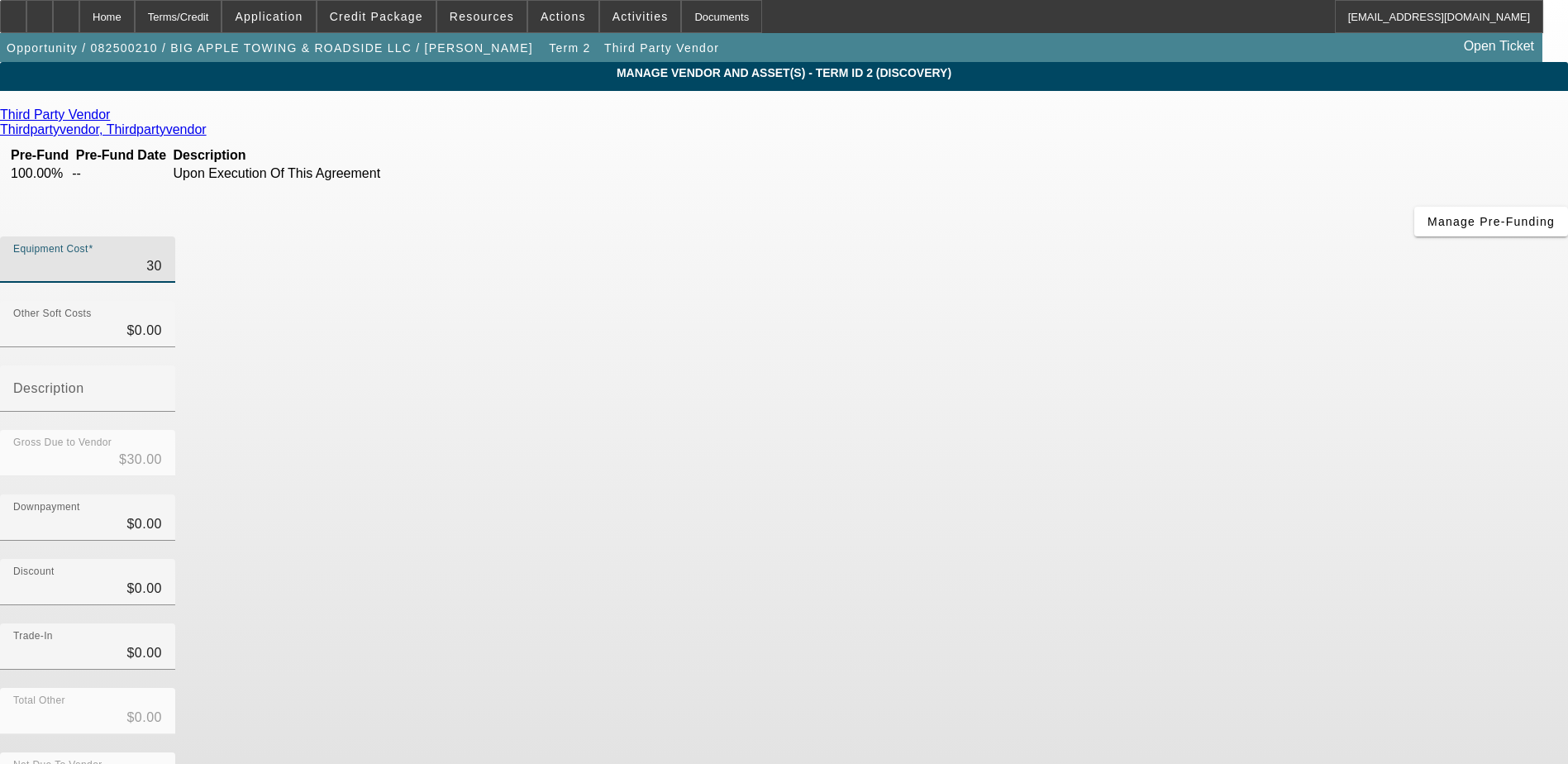
type input "3"
type input "$3.00"
type input "$0.00"
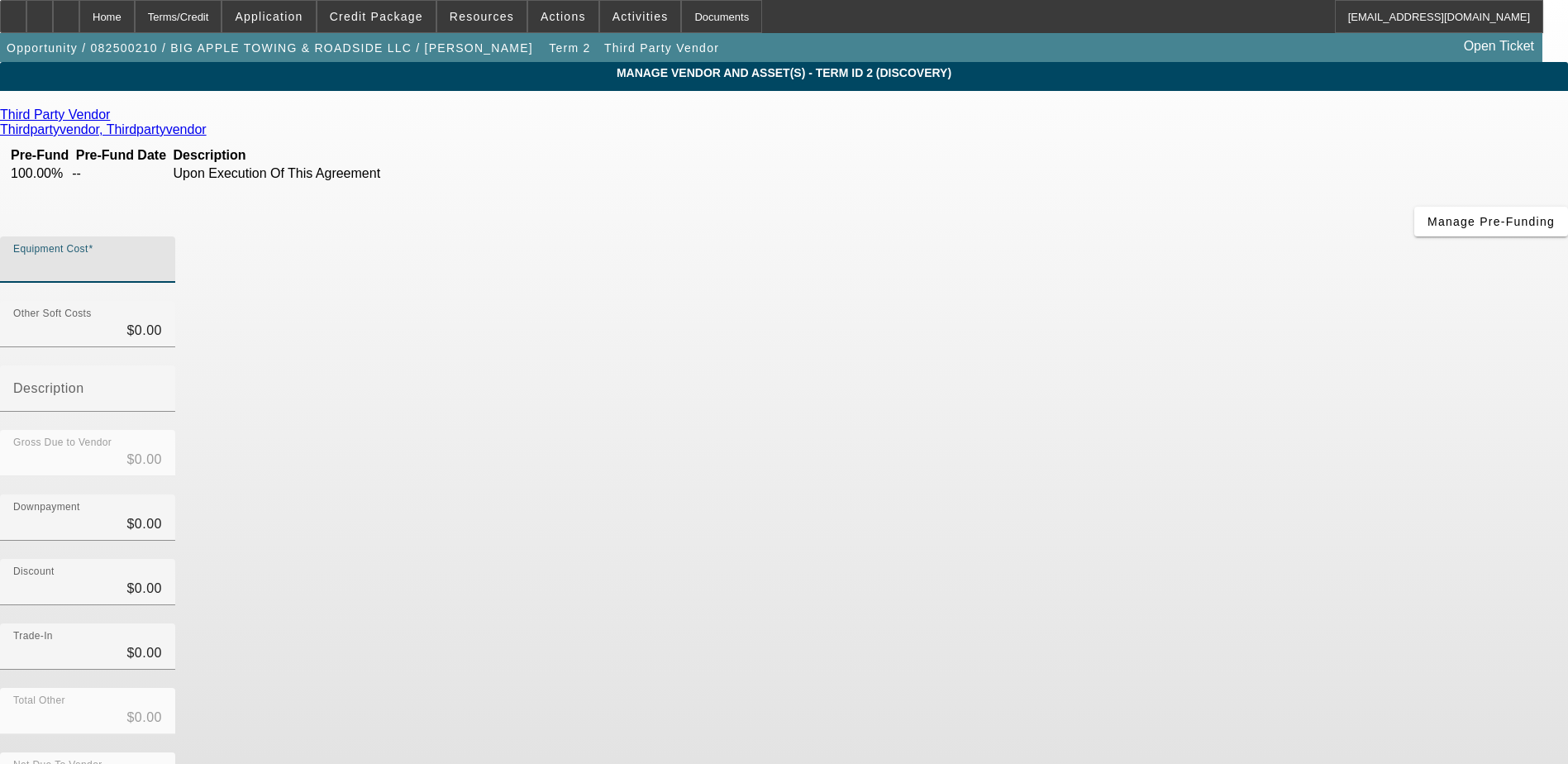
type input "2"
type input "$2.00"
type input "20"
type input "$20.00"
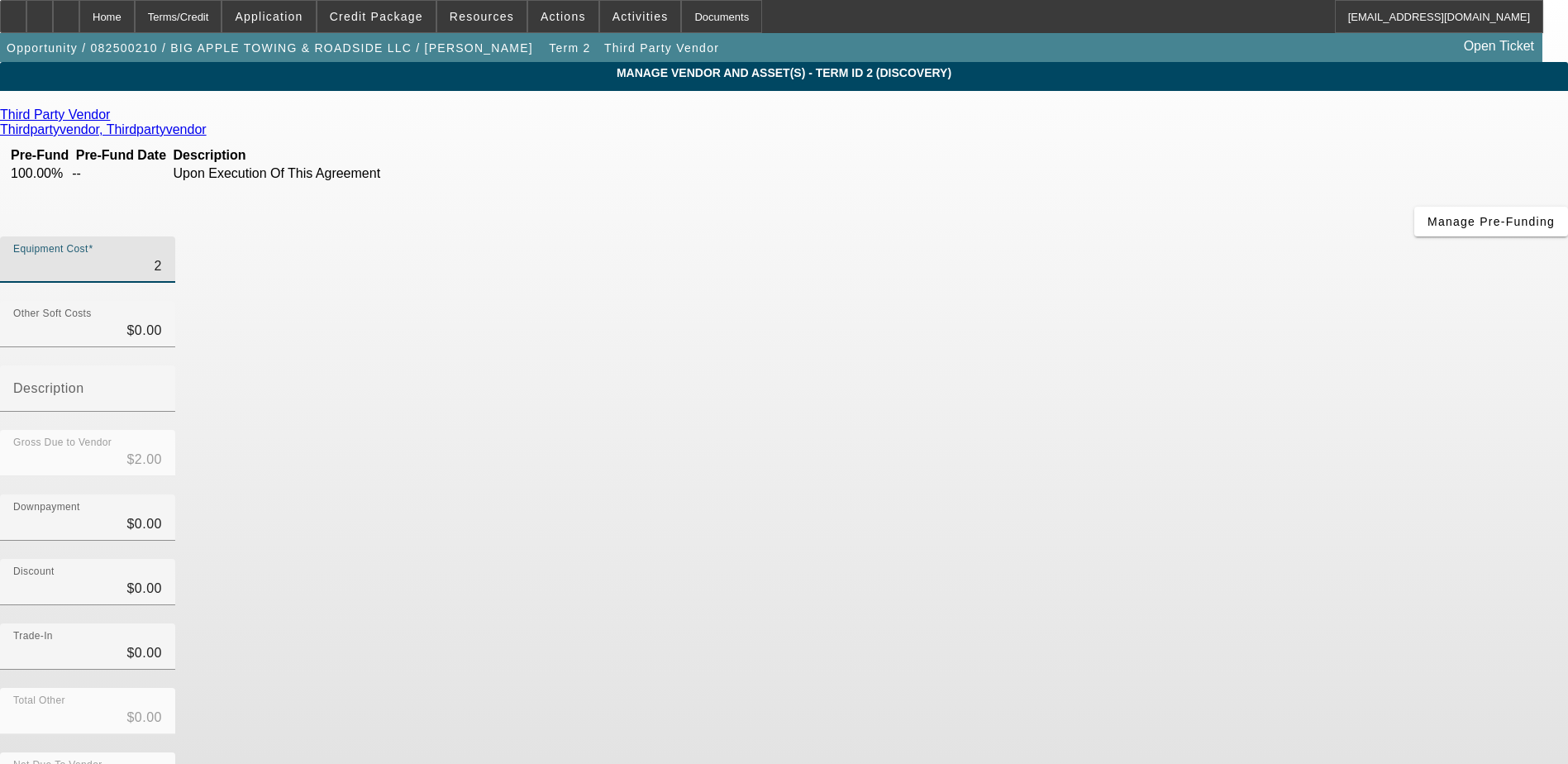
type input "$20.00"
type input "207"
type input "$207.00"
type input "2072"
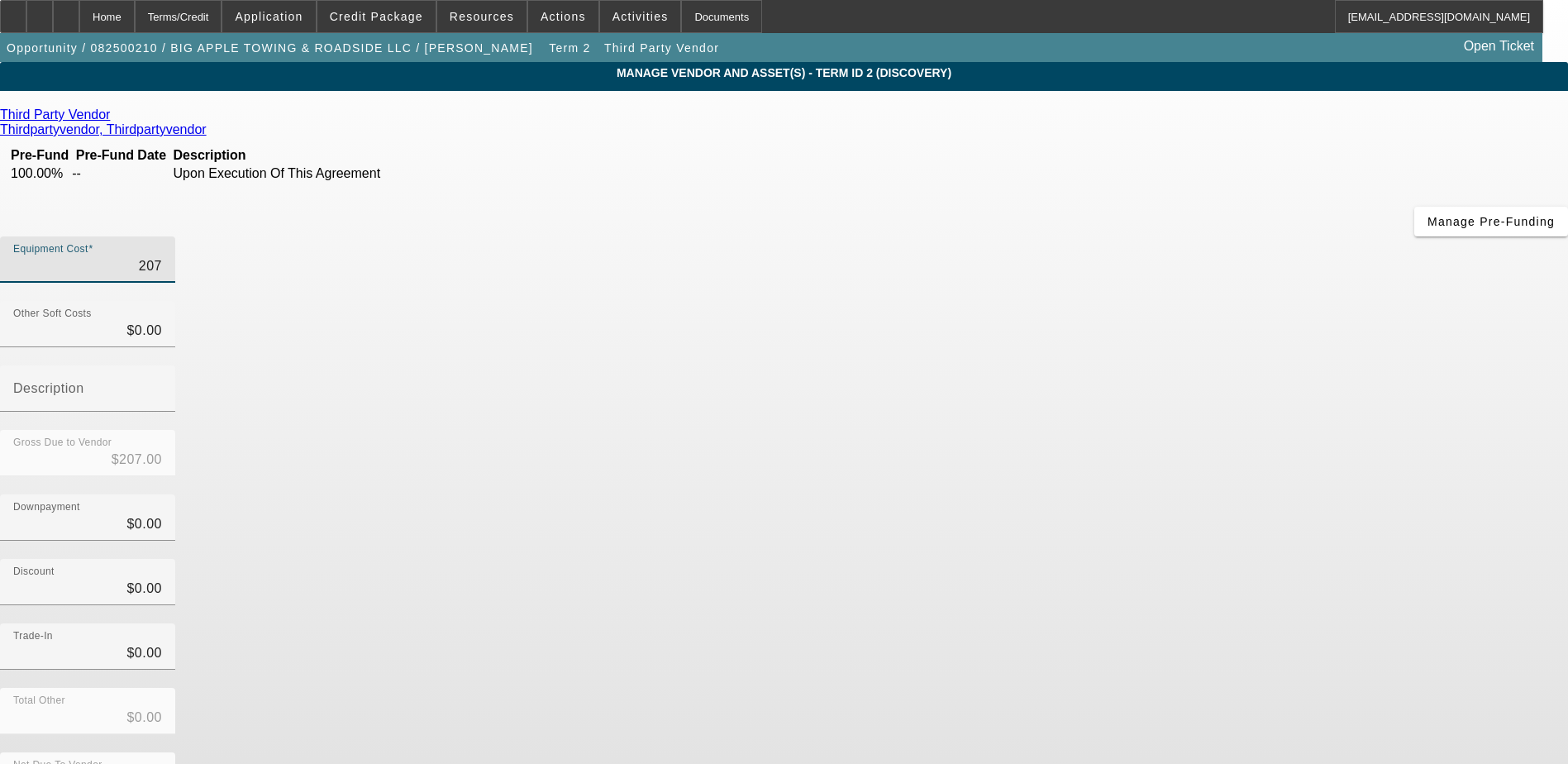
type input "$2,072.00"
type input "2072.1"
type input "$2,072.10"
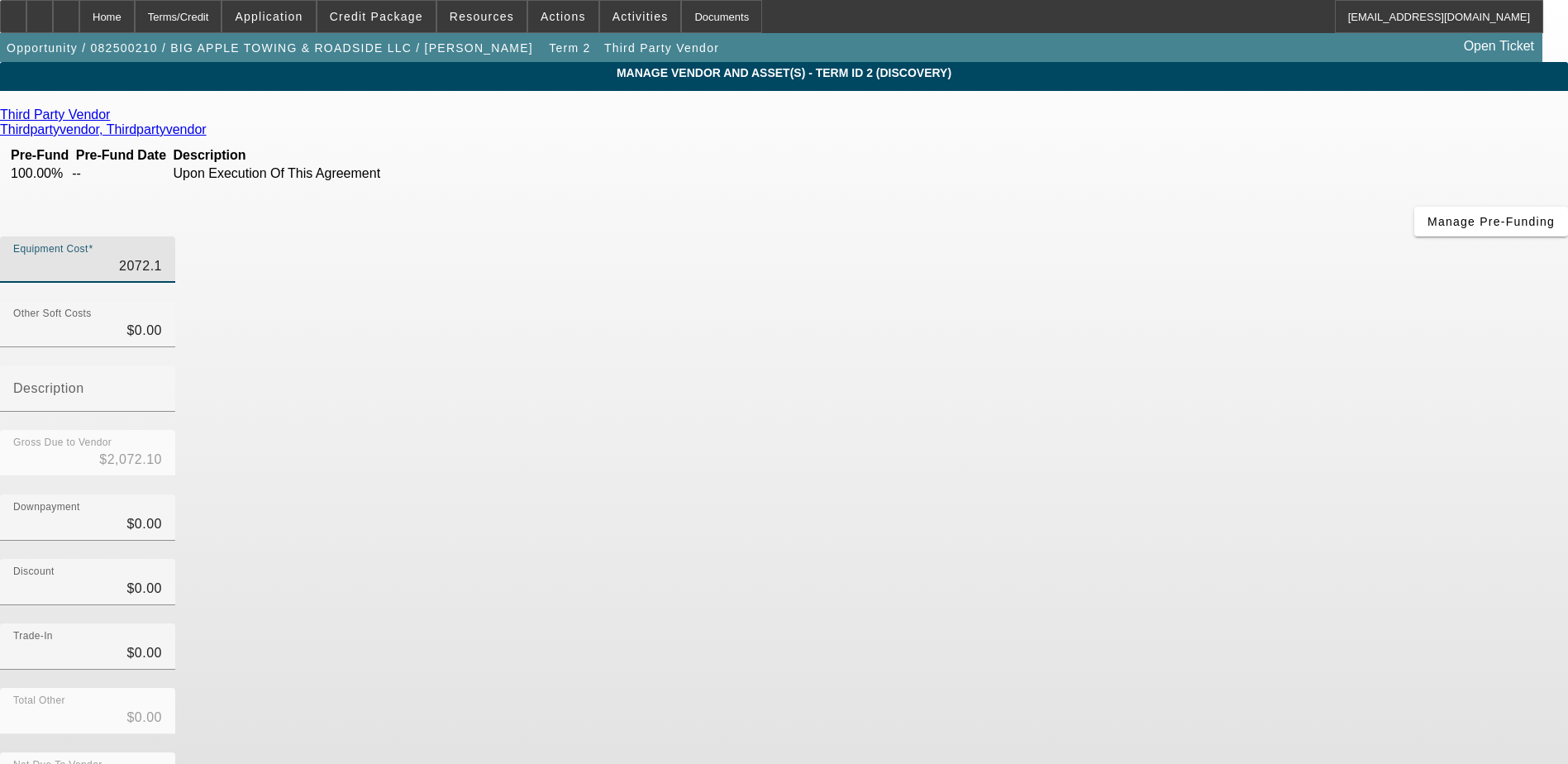
type input "2072.11"
type input "$2,072.11"
click at [1084, 495] on div "Downpayment $0.00" at bounding box center [784, 527] width 1568 height 65
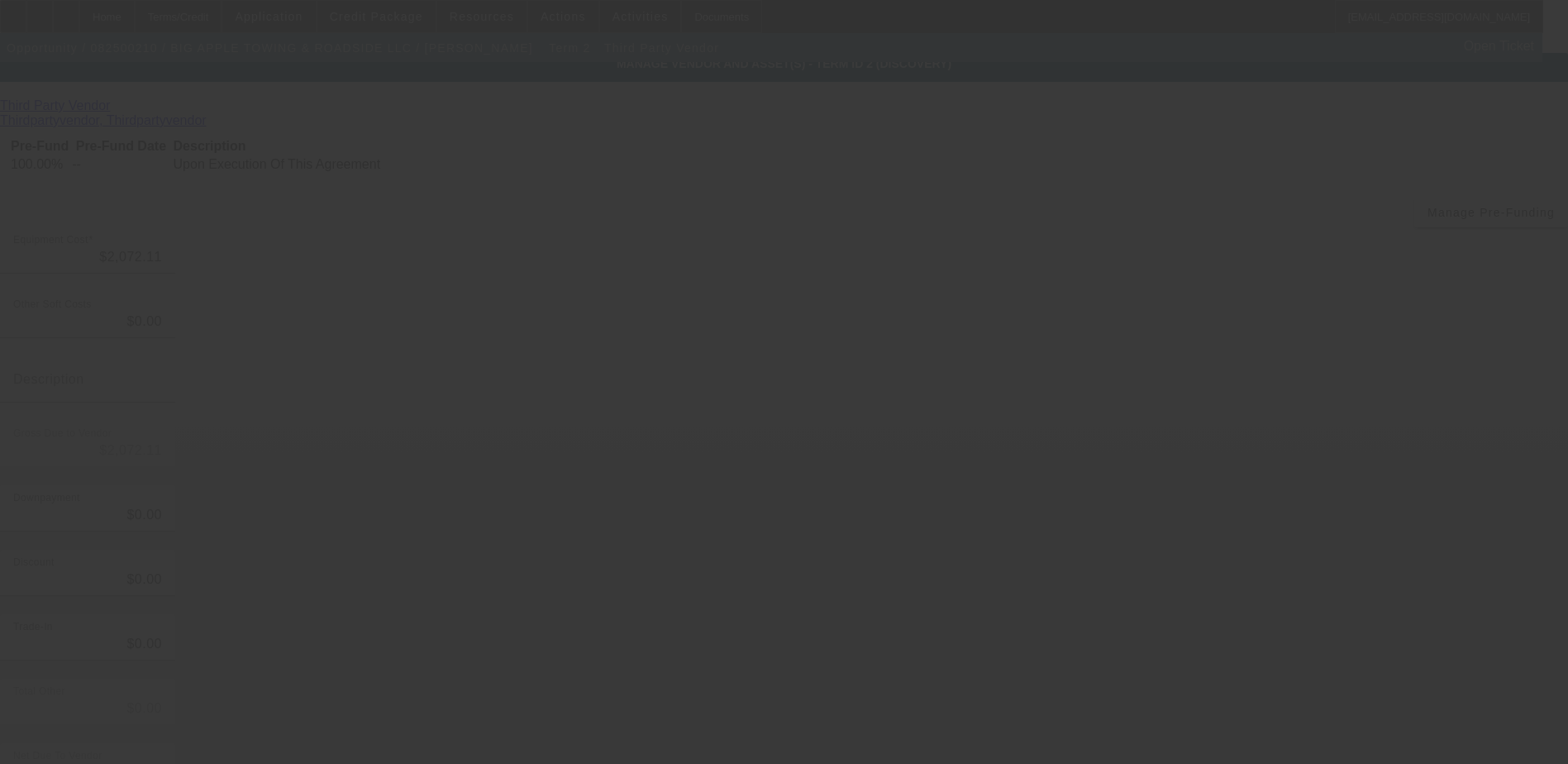
scroll to position [12, 0]
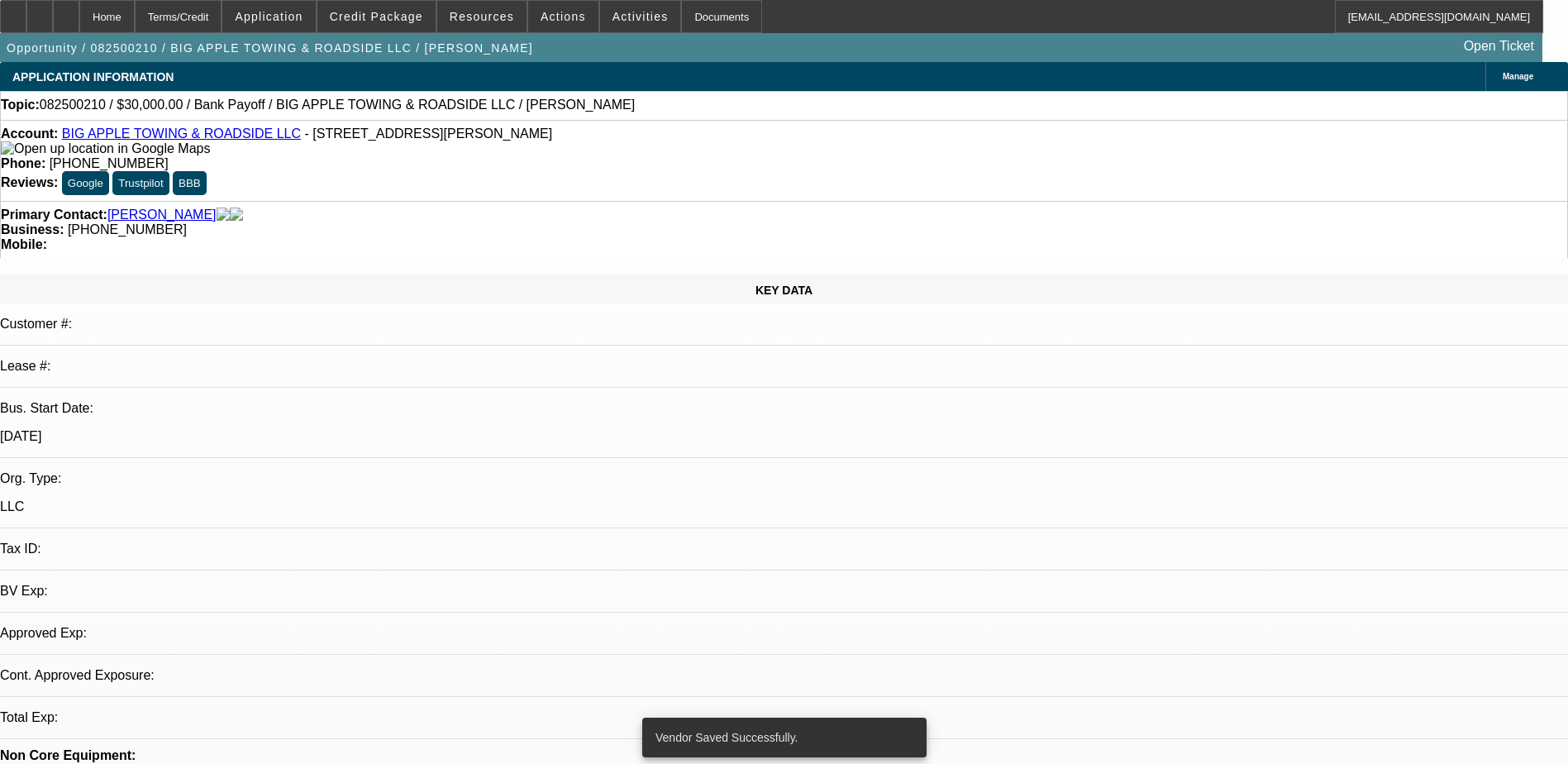
select select "0"
select select "2"
select select "0"
select select "6"
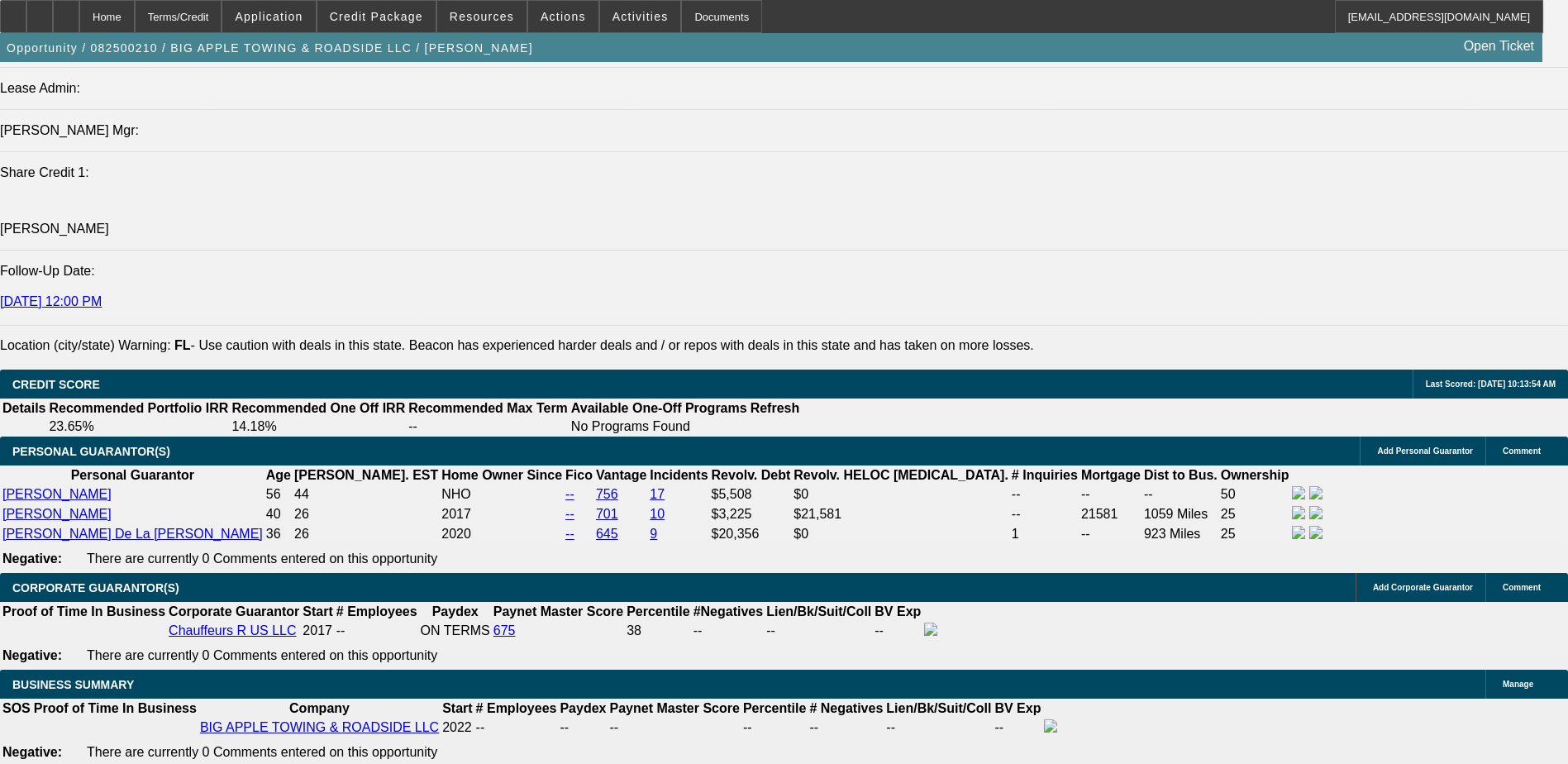
scroll to position [2151, 0]
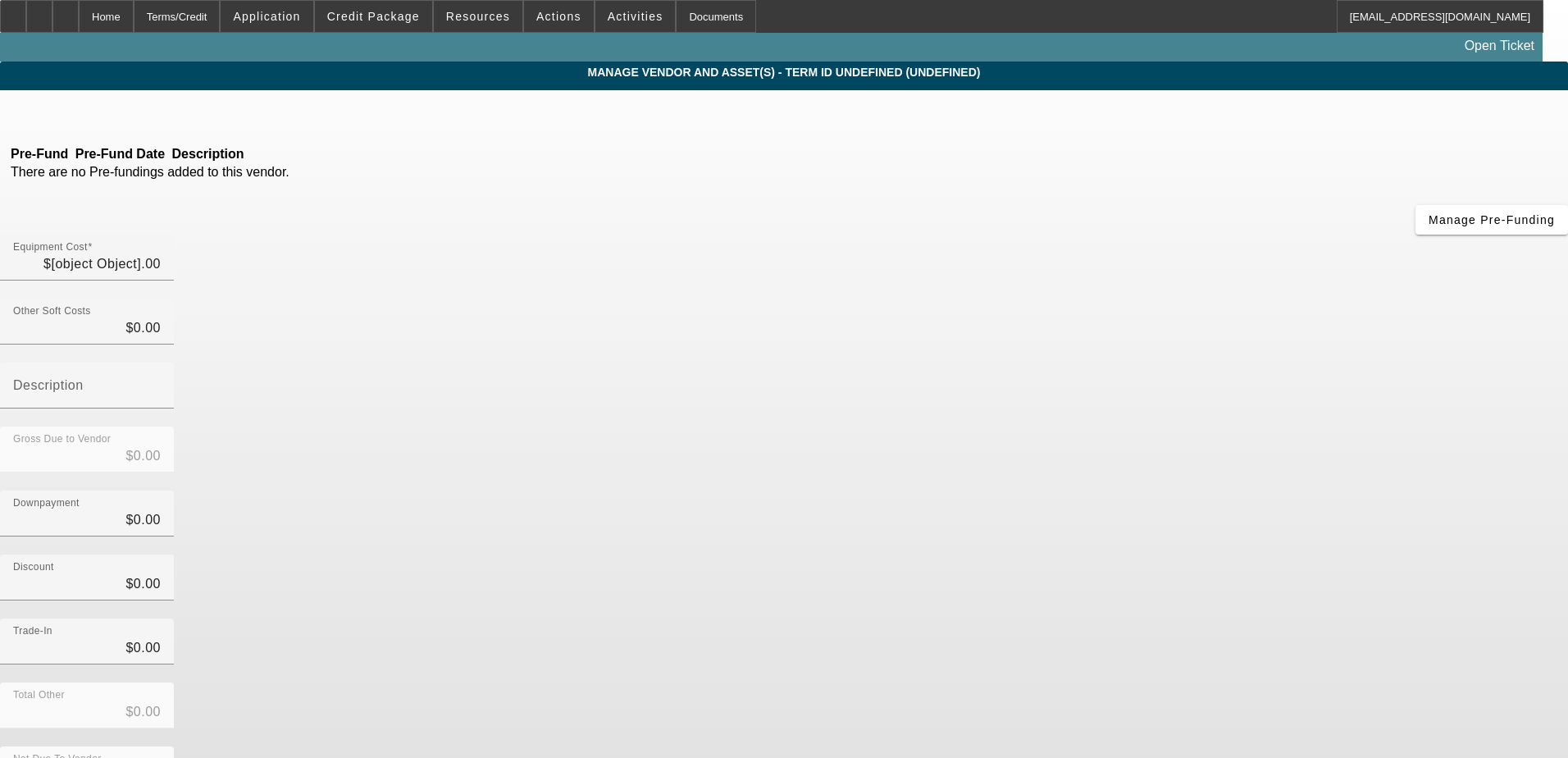
type input "$2,072.11"
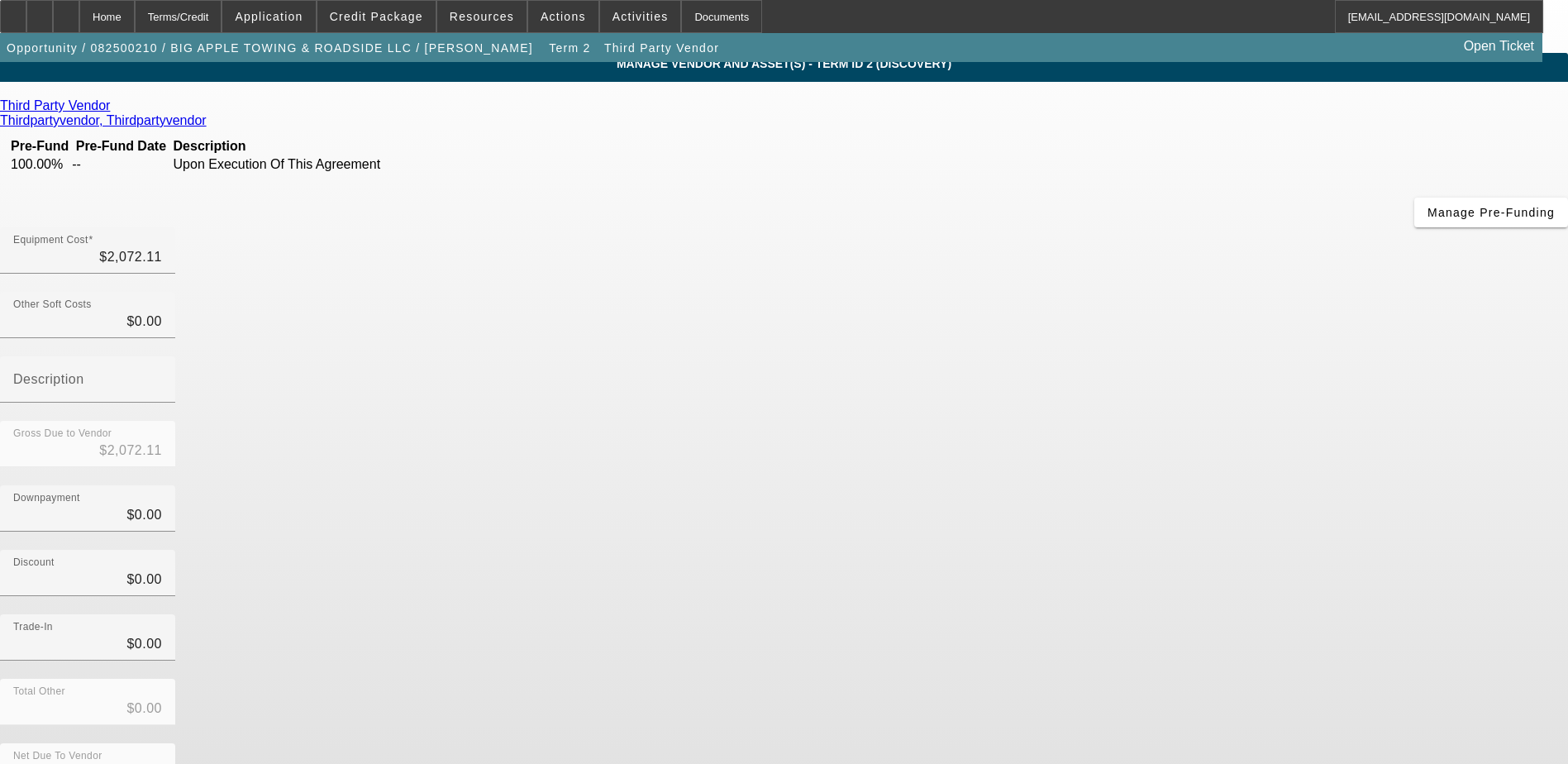
scroll to position [12, 0]
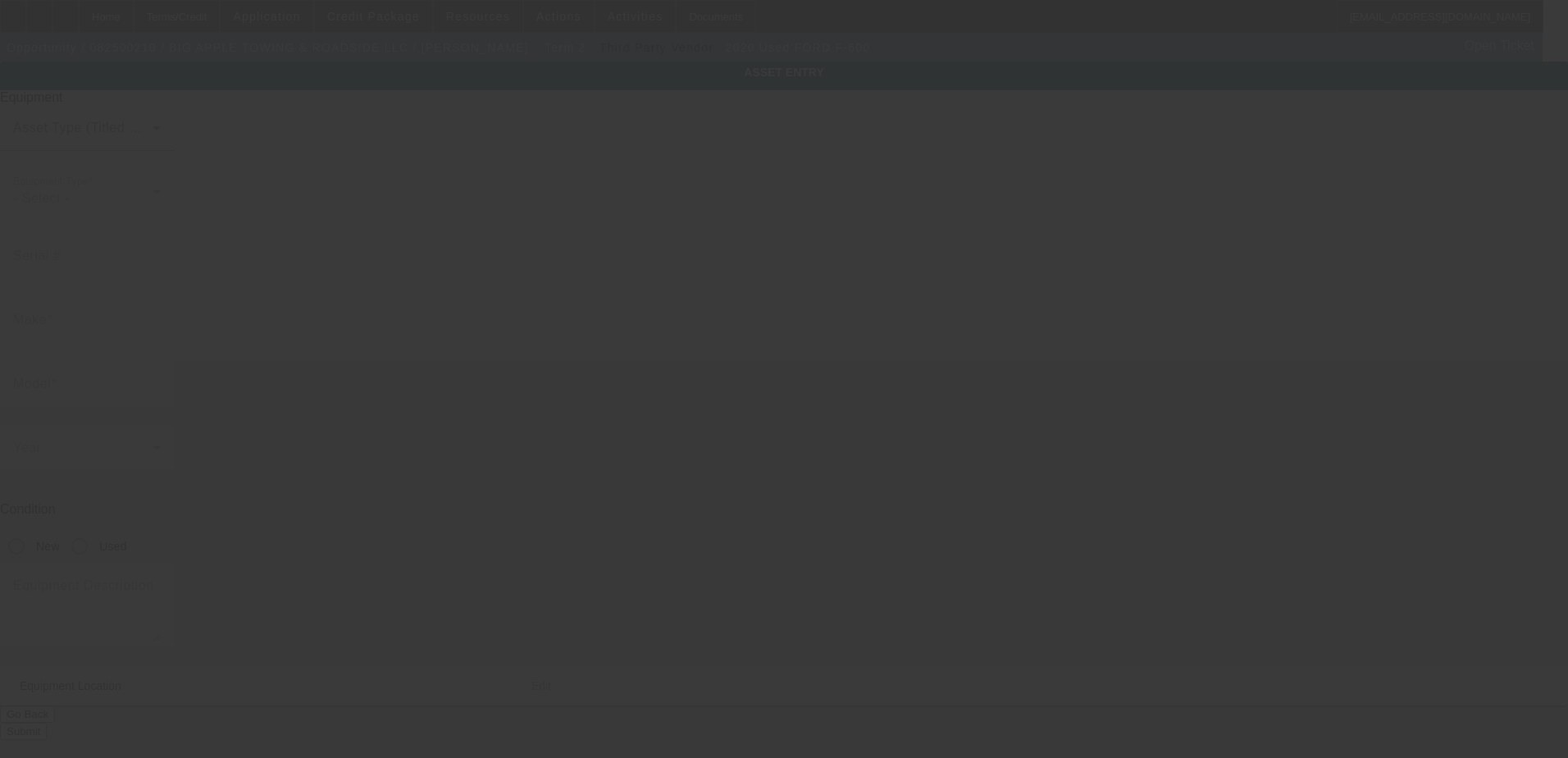
type input "1FDFF6LN3LDA10632"
type input "FORD"
type input "F-600"
radio input "true"
type input "515 Gaspar Ave"
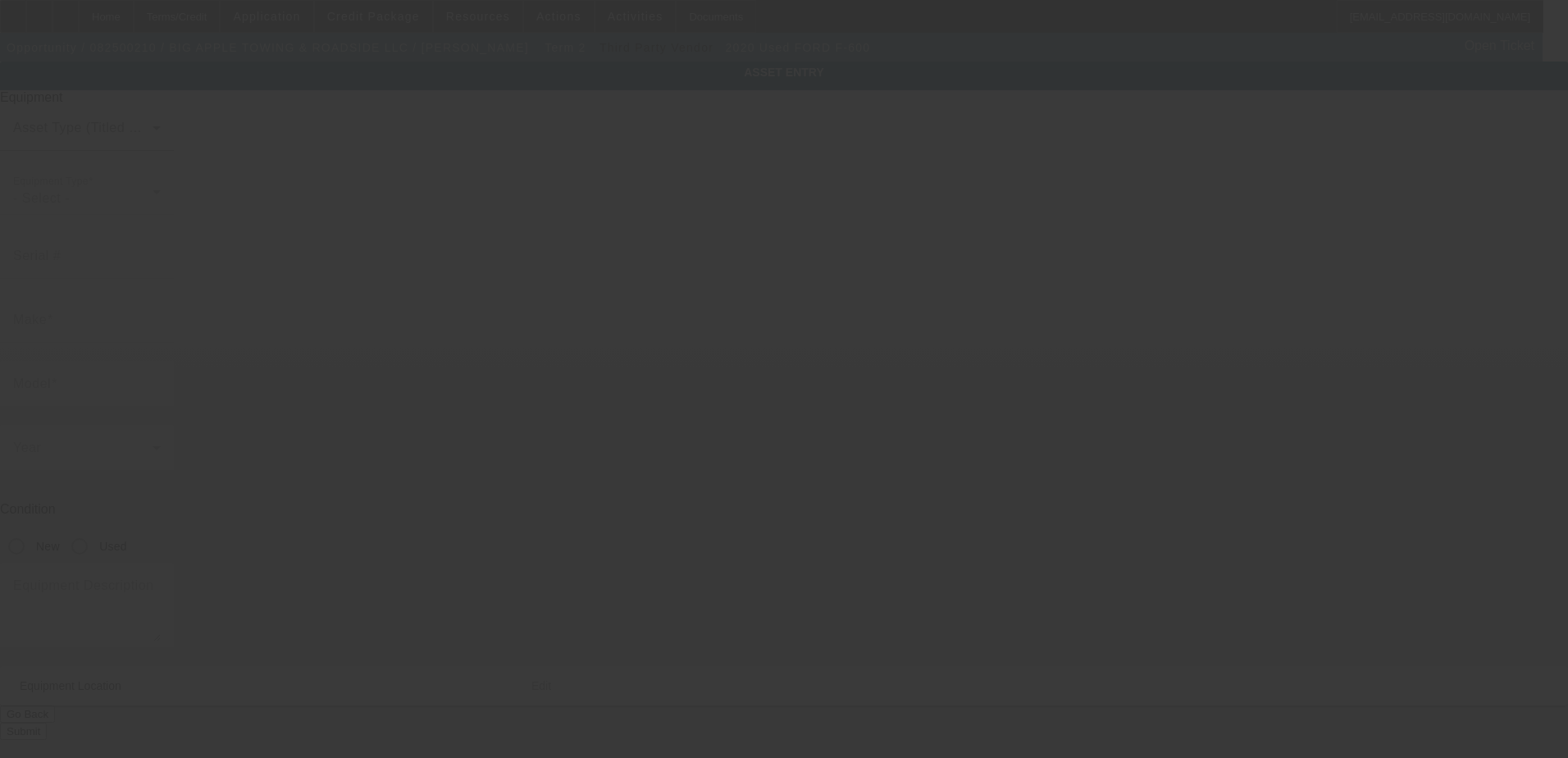
type input "Deltona"
type input "32725"
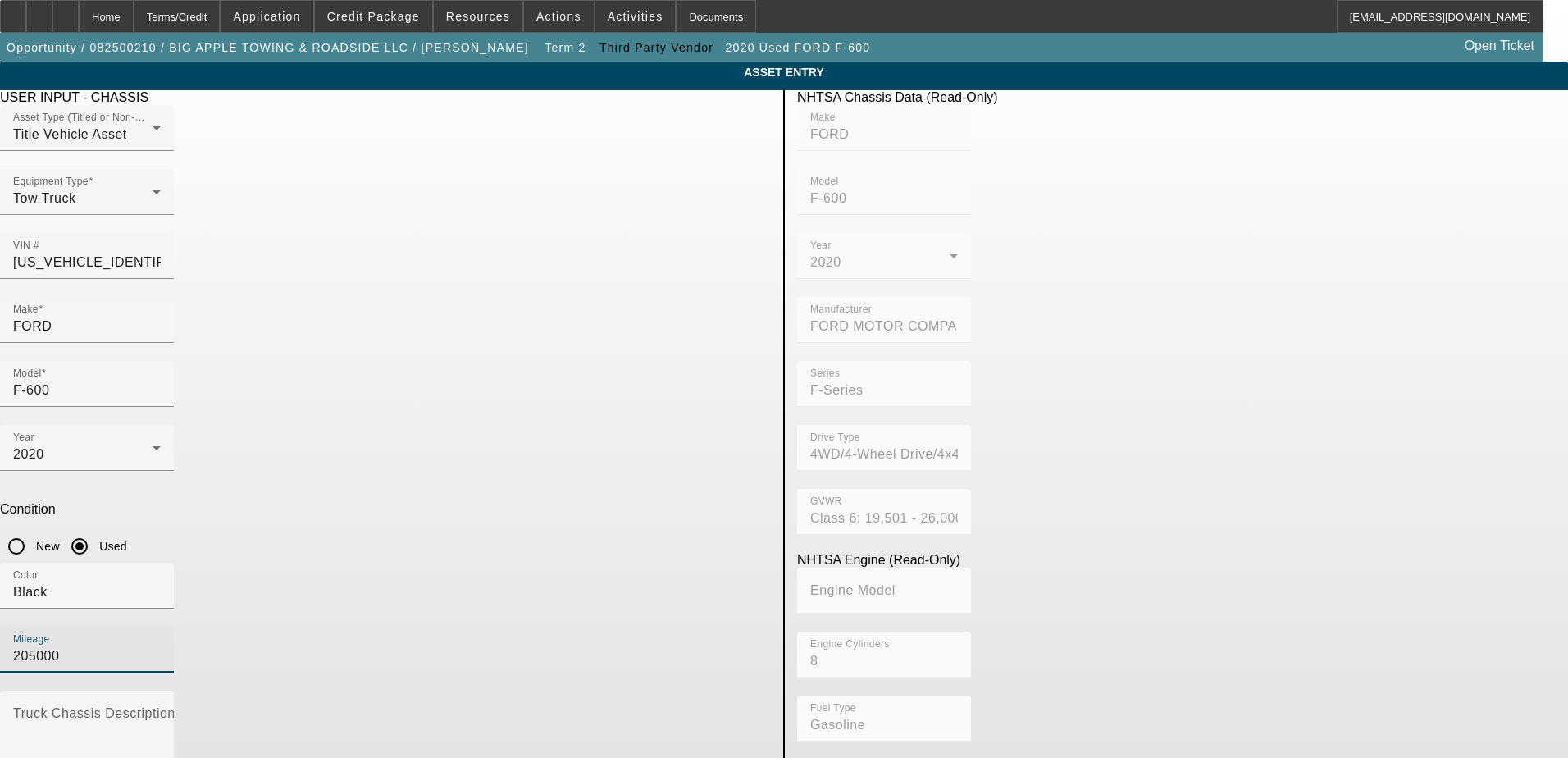
click at [161, 647] on input "205000" at bounding box center [86, 657] width 147 height 20
type input "206065"
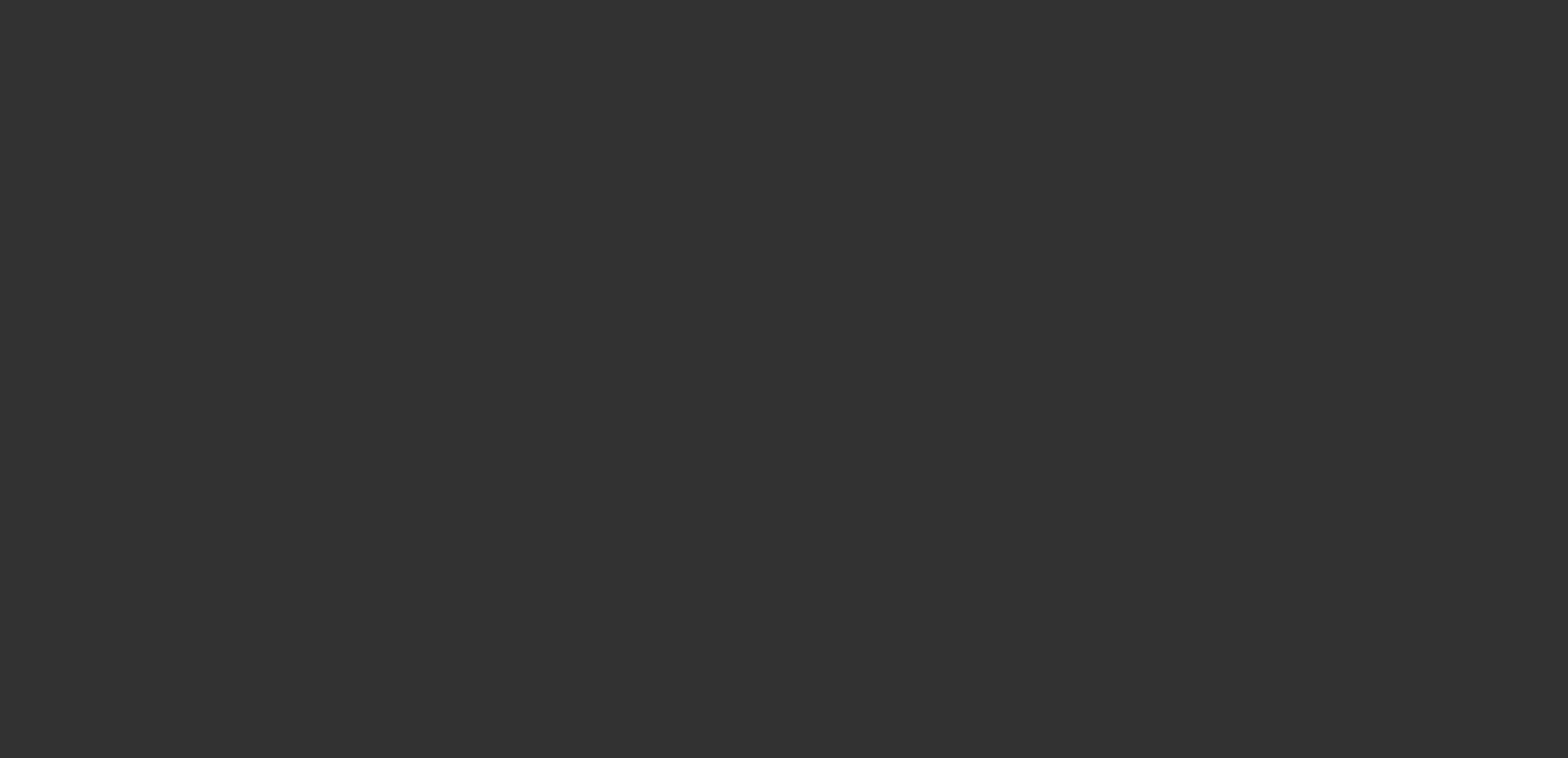
type input "$2,072.11"
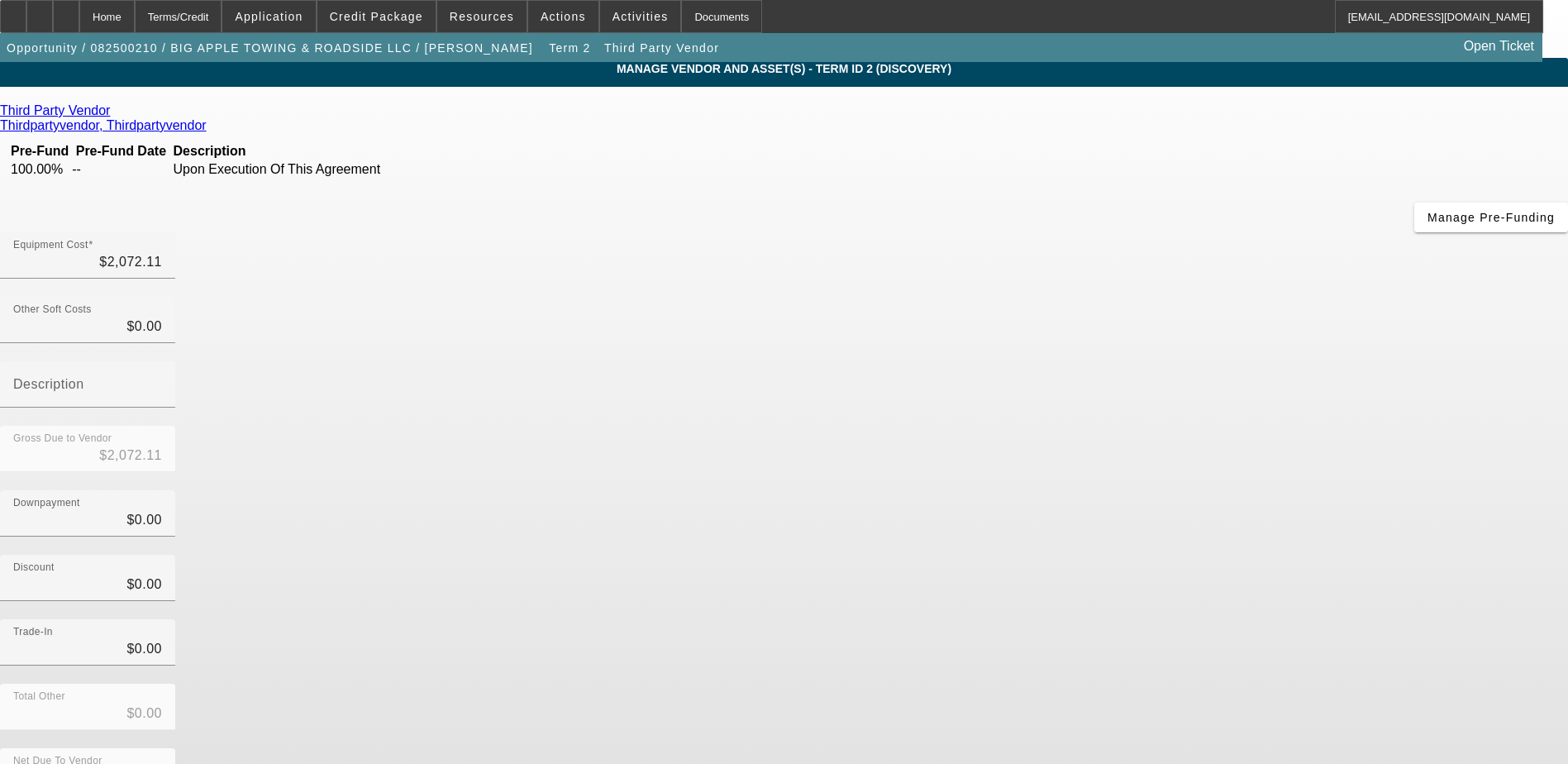
scroll to position [12, 0]
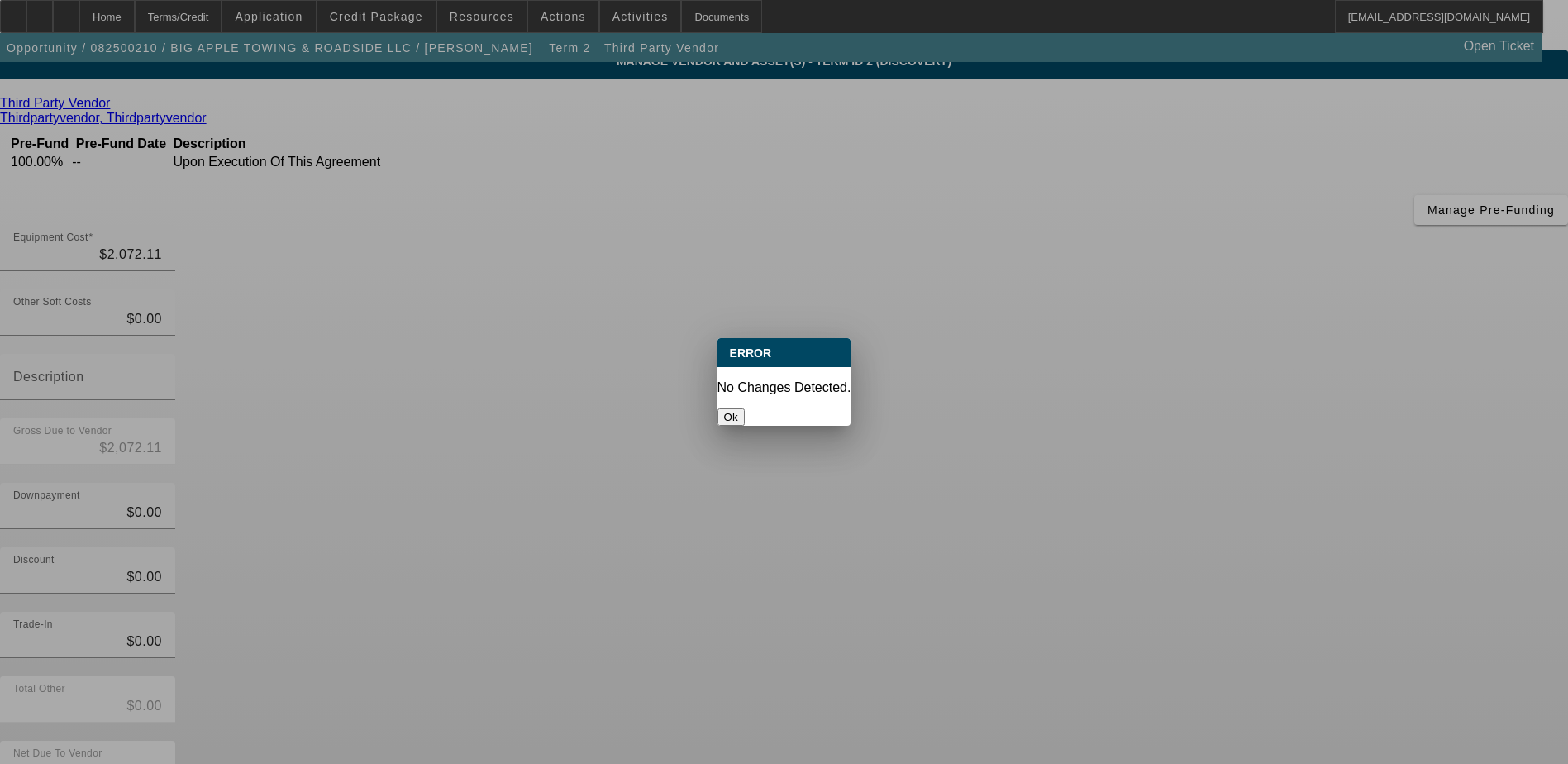
scroll to position [0, 0]
click at [745, 409] on button "Ok" at bounding box center [731, 417] width 27 height 17
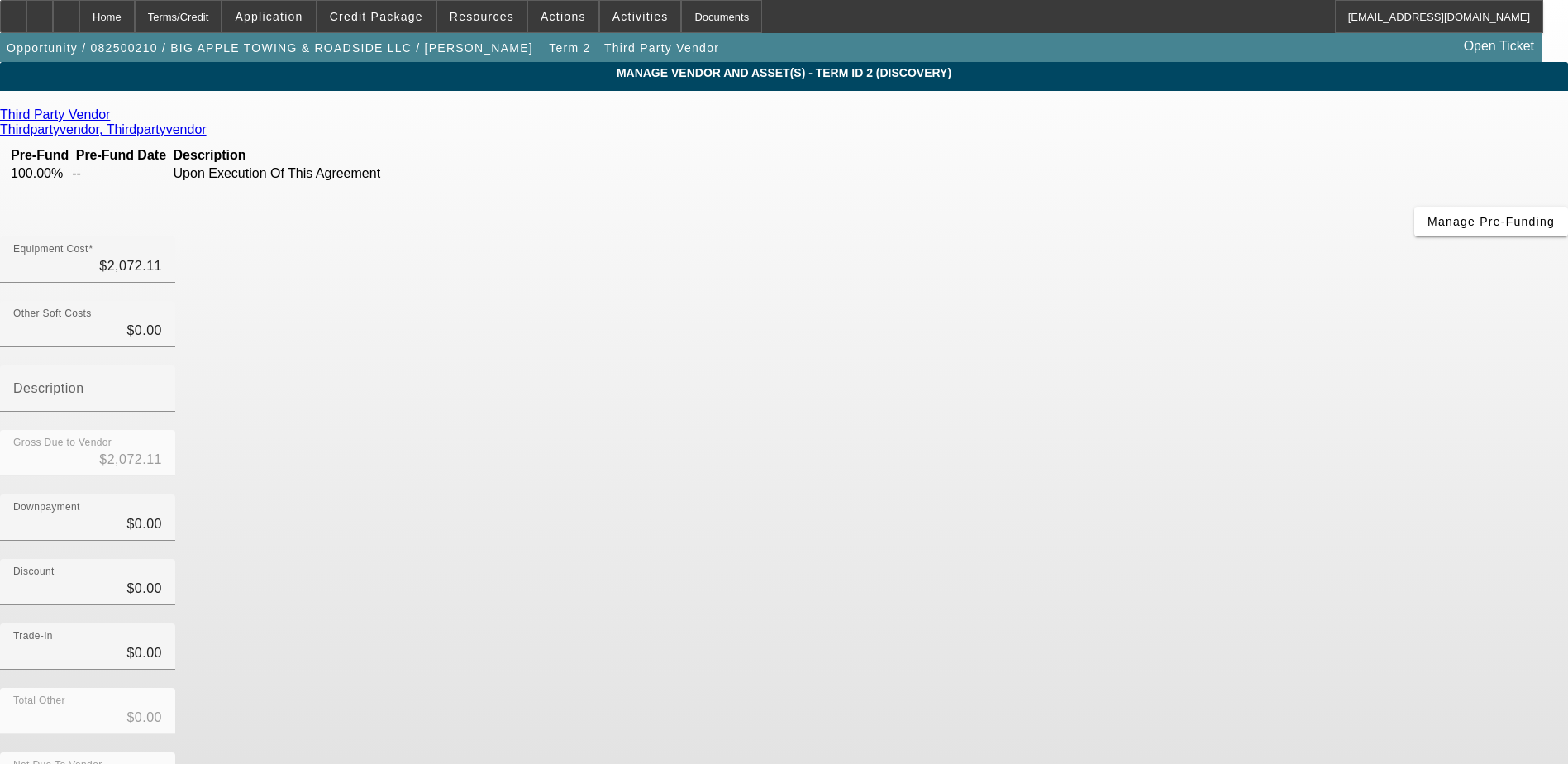
scroll to position [12, 0]
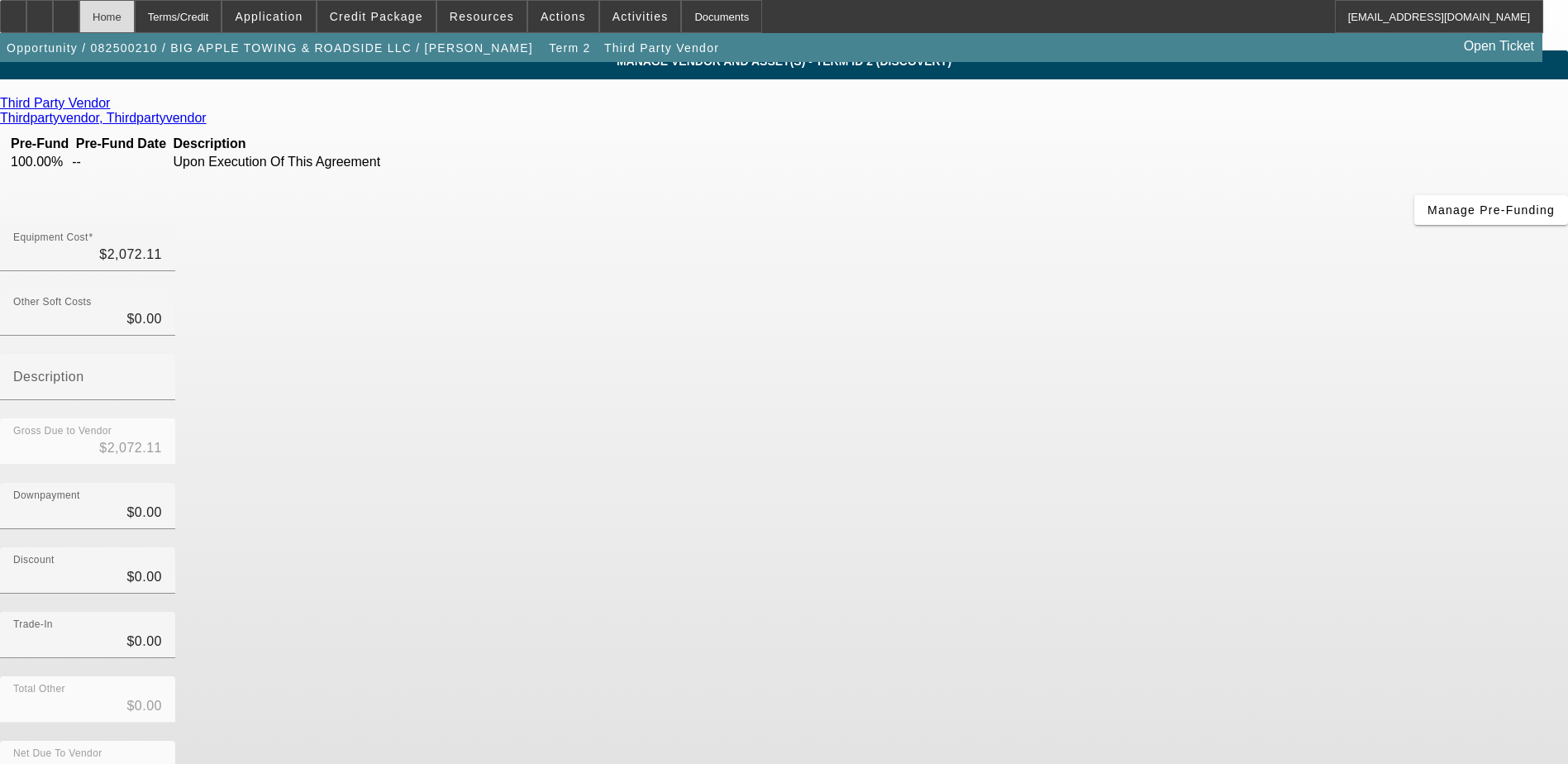
click at [132, 17] on div "Home" at bounding box center [107, 17] width 56 height 33
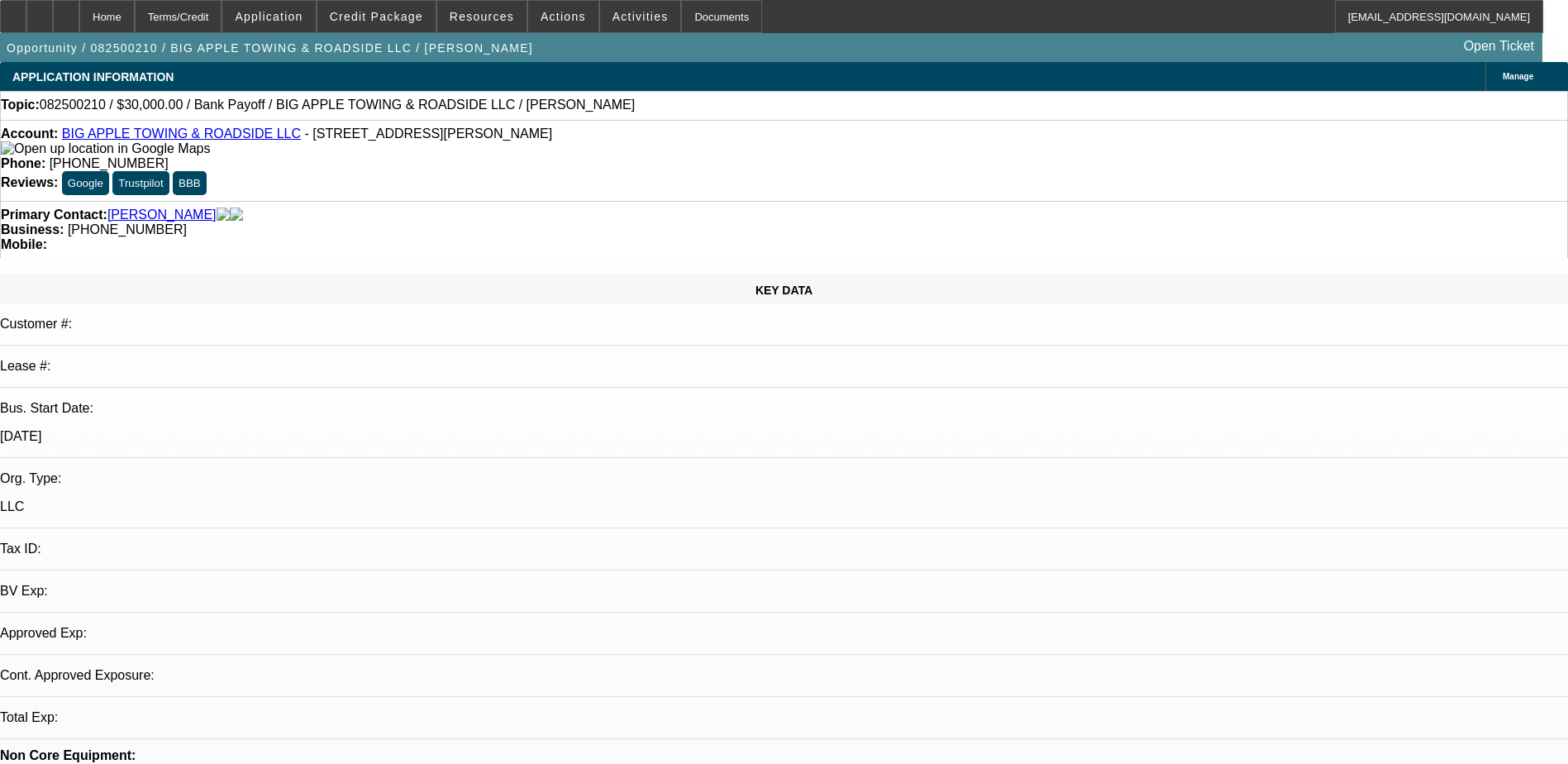
select select "0"
select select "2"
select select "0"
select select "6"
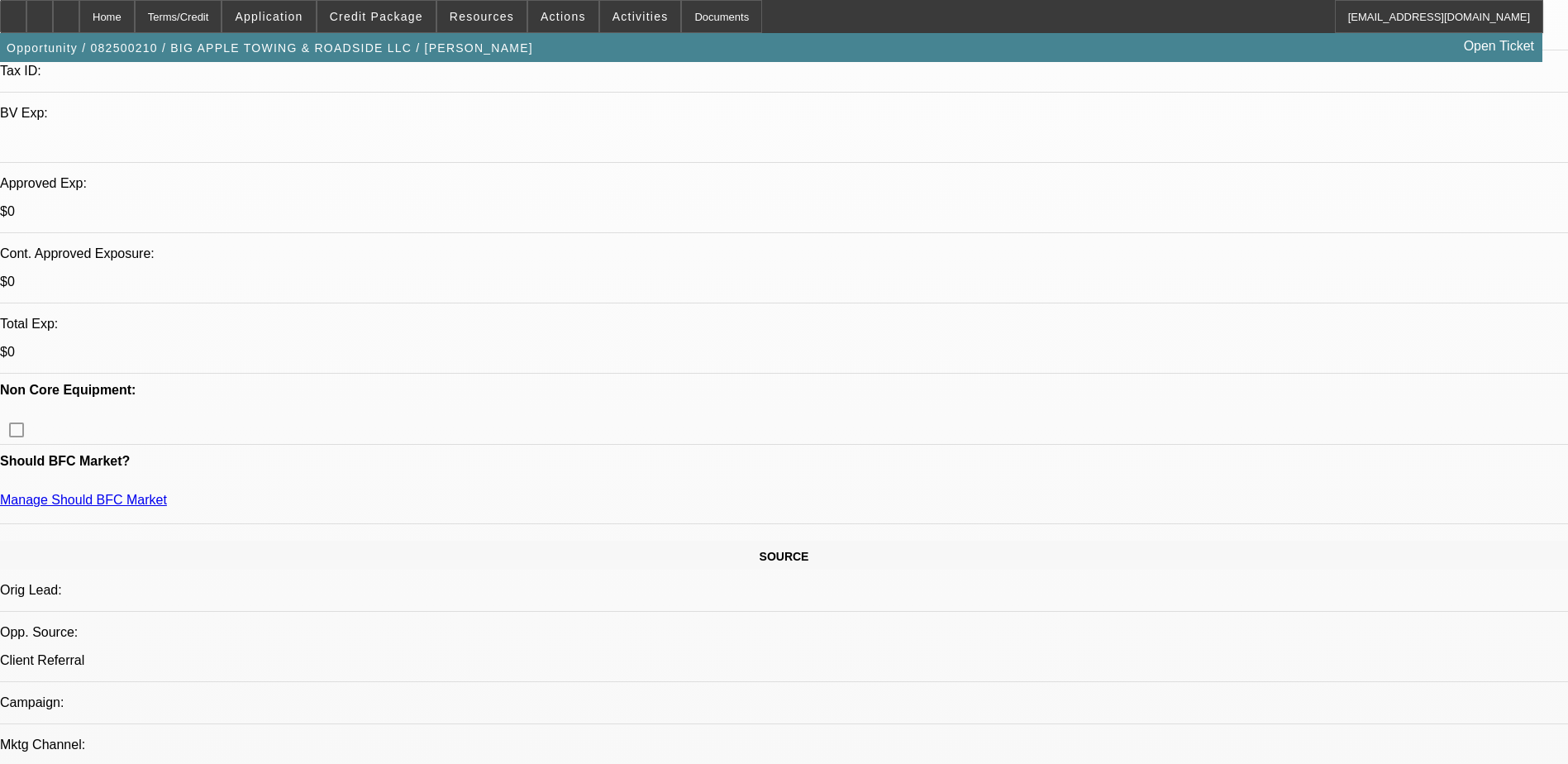
scroll to position [469, 0]
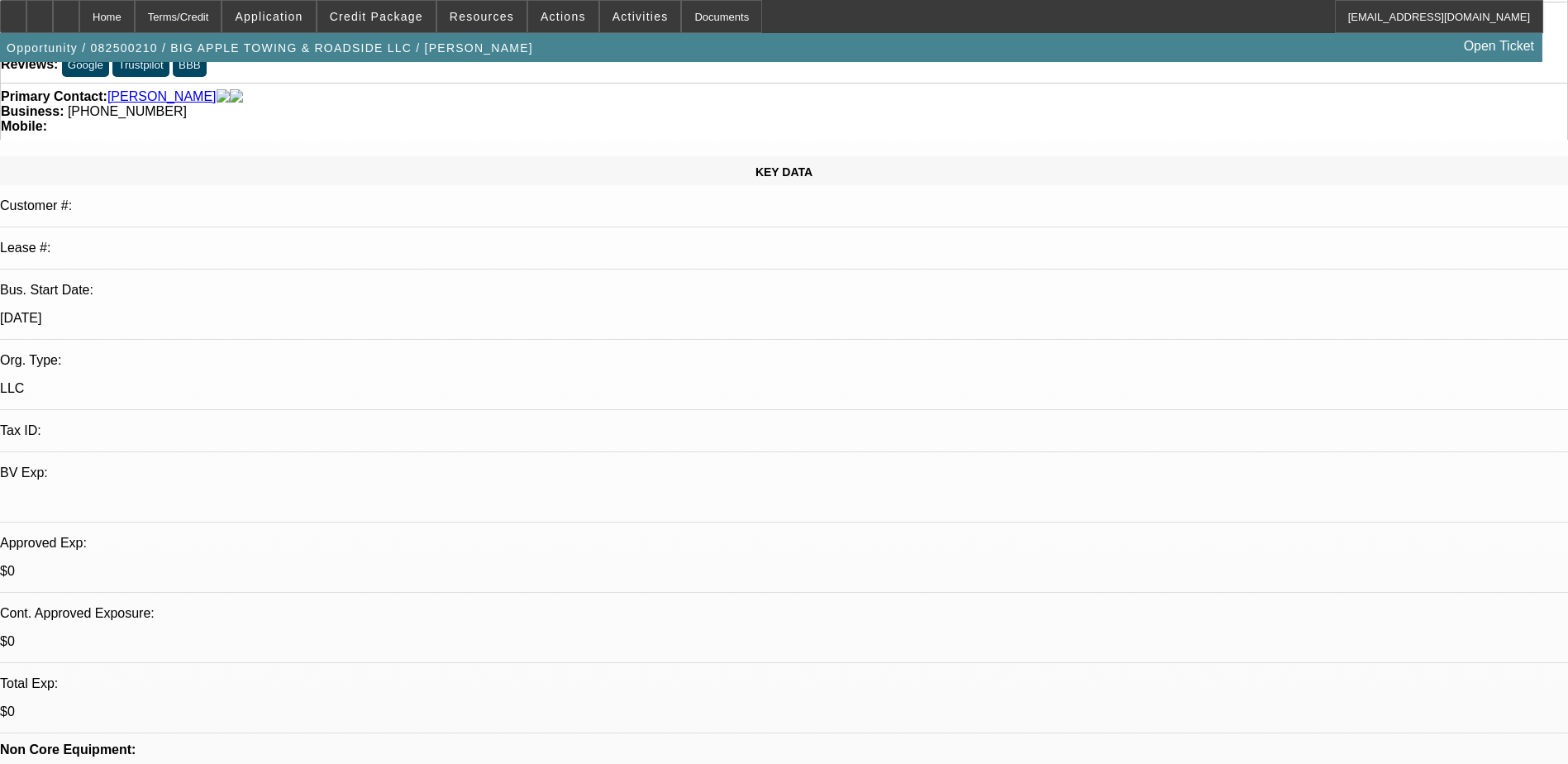
scroll to position [0, 0]
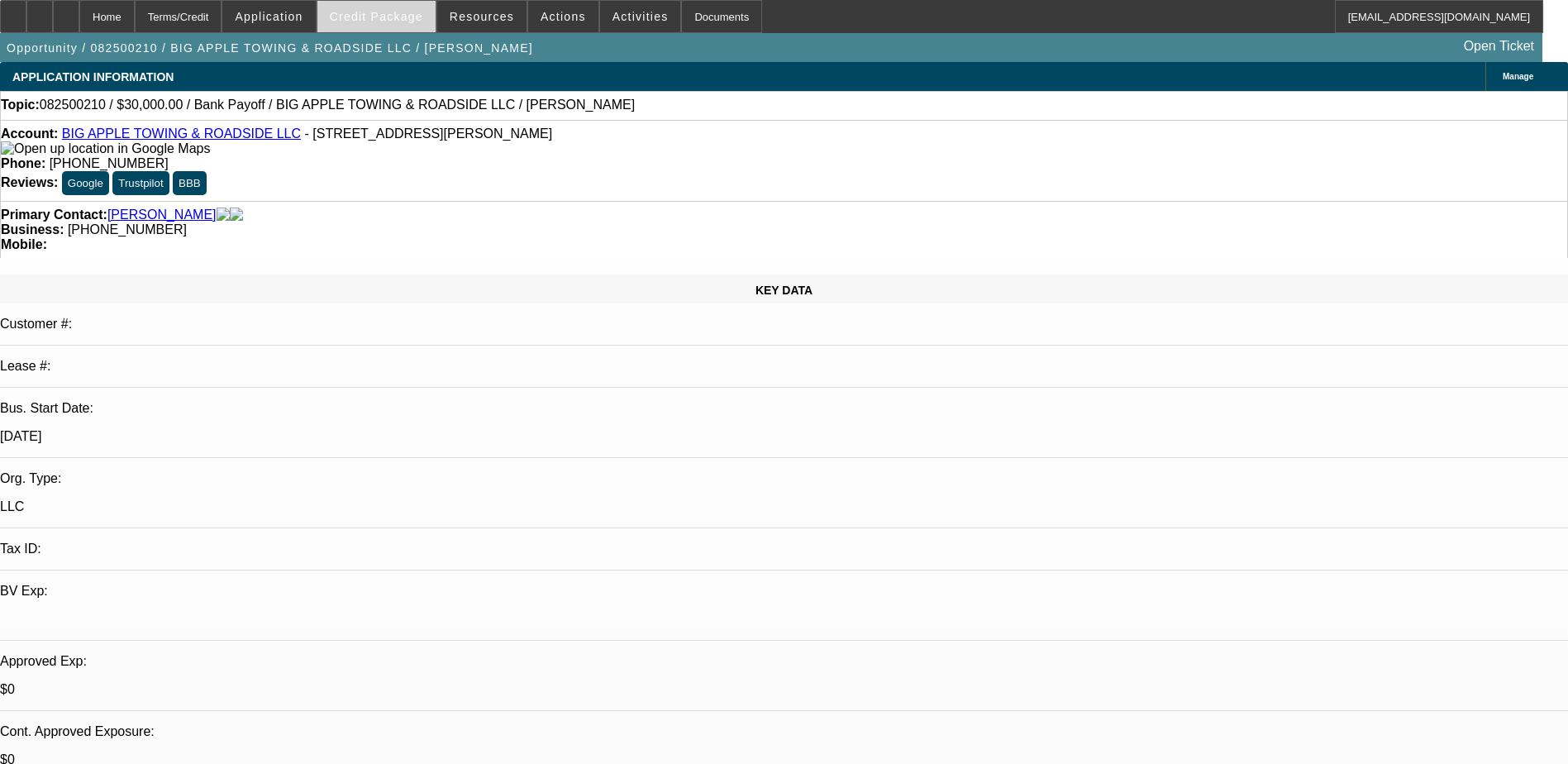
click at [431, 17] on span at bounding box center [376, 17] width 118 height 40
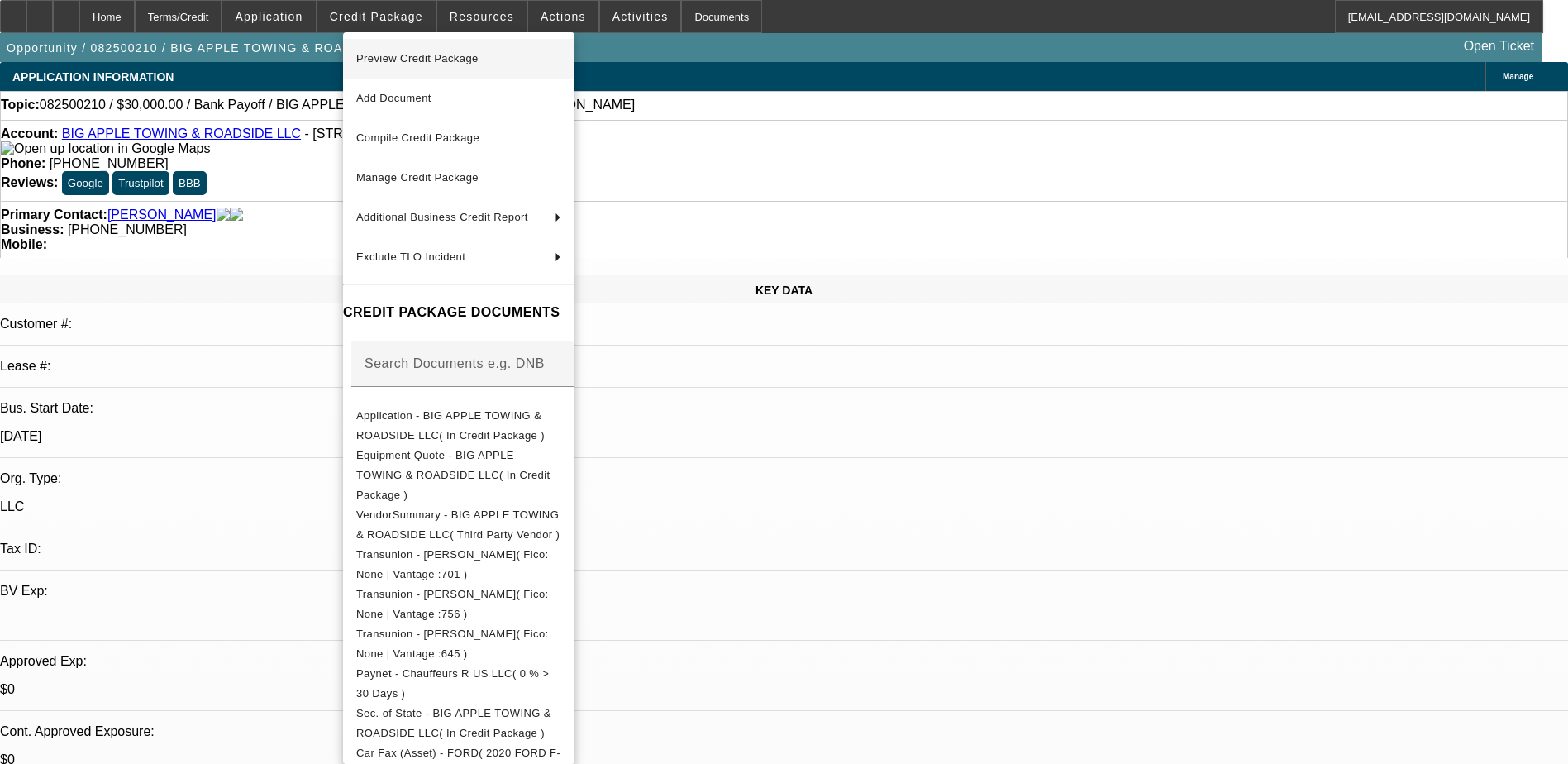
click at [453, 66] on span "Preview Credit Package" at bounding box center [458, 59] width 205 height 20
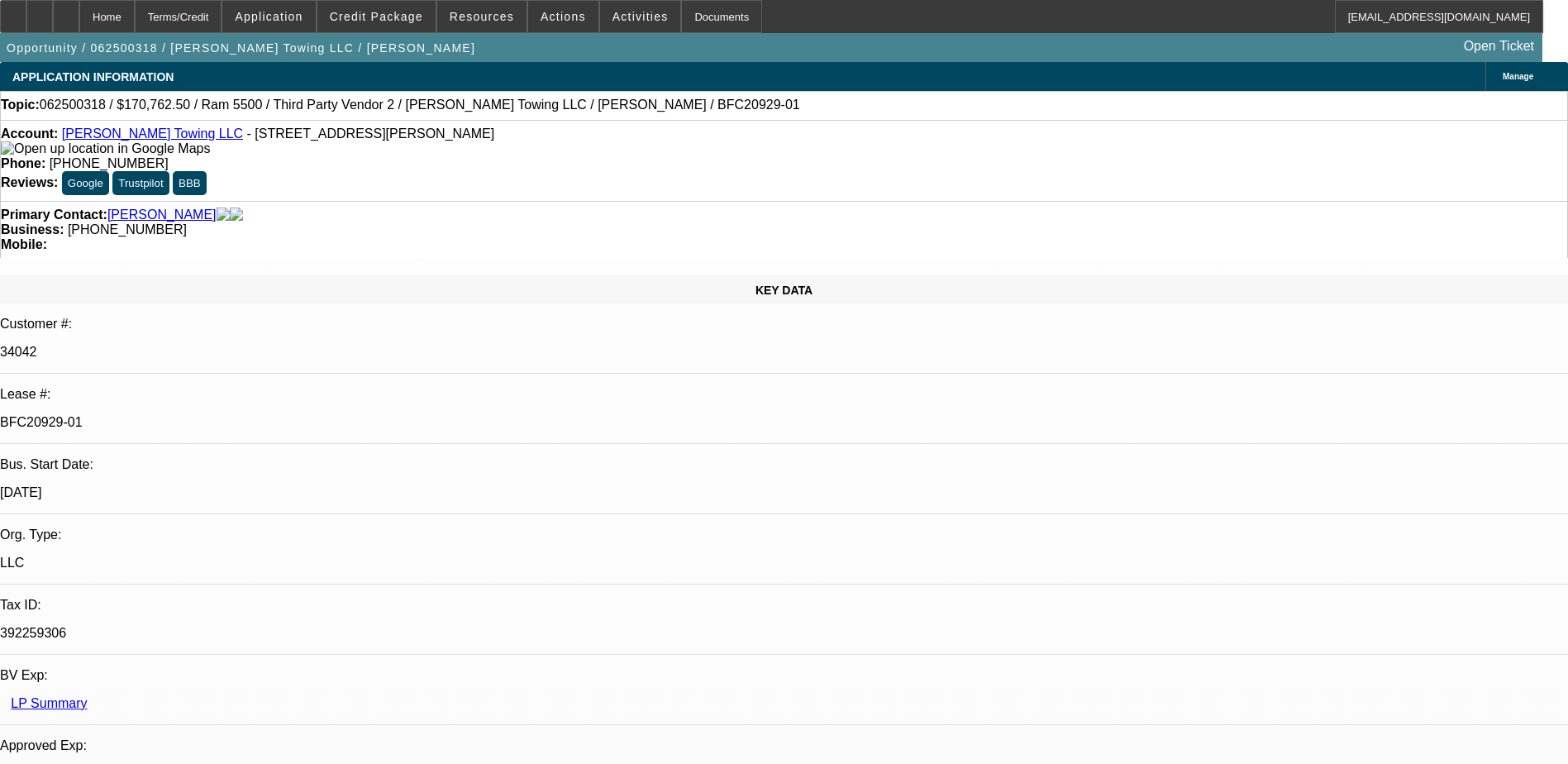
select select "0"
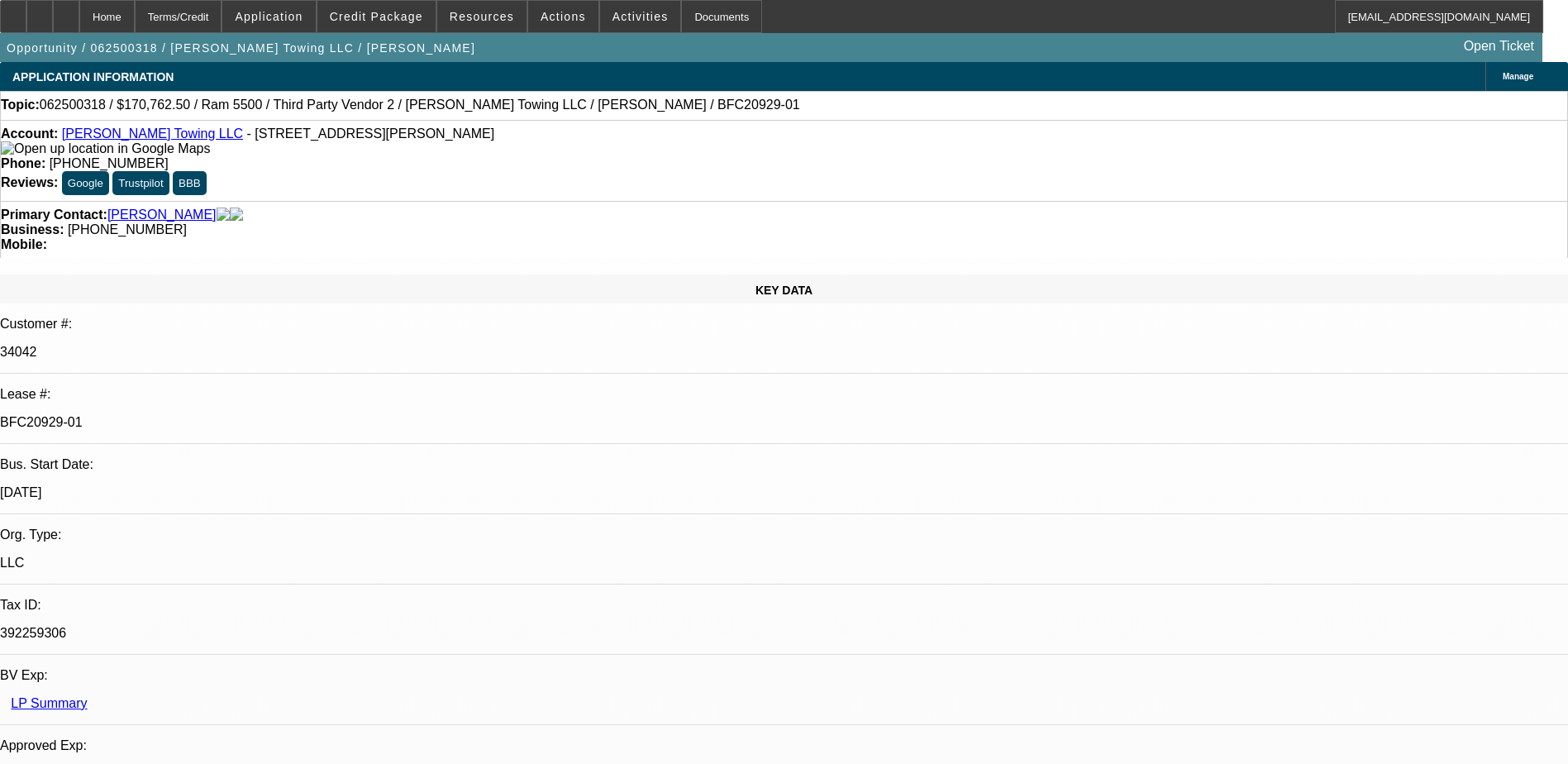
select select "0"
select select "1"
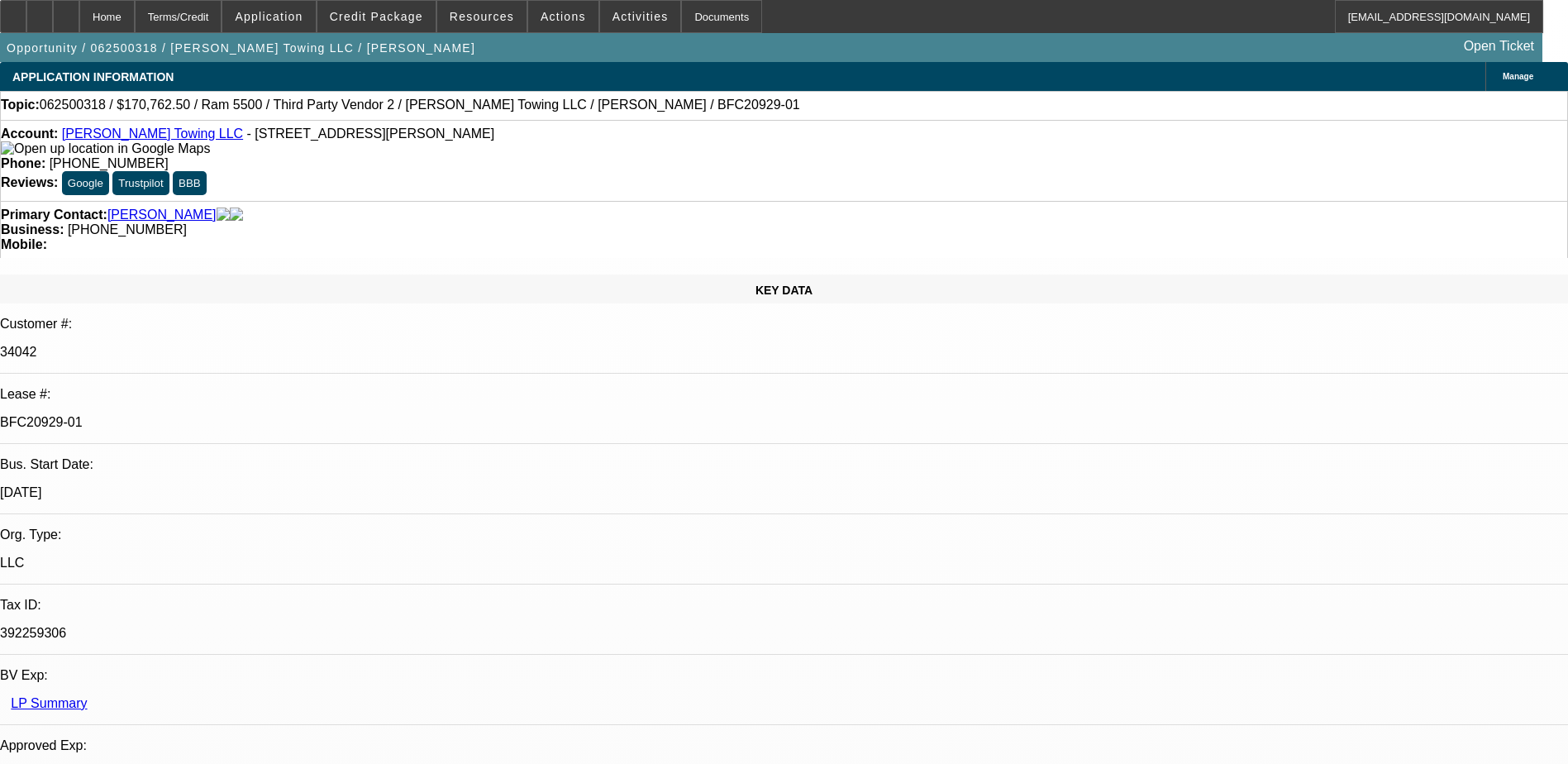
select select "2"
select select "6"
select select "1"
select select "2"
select select "6"
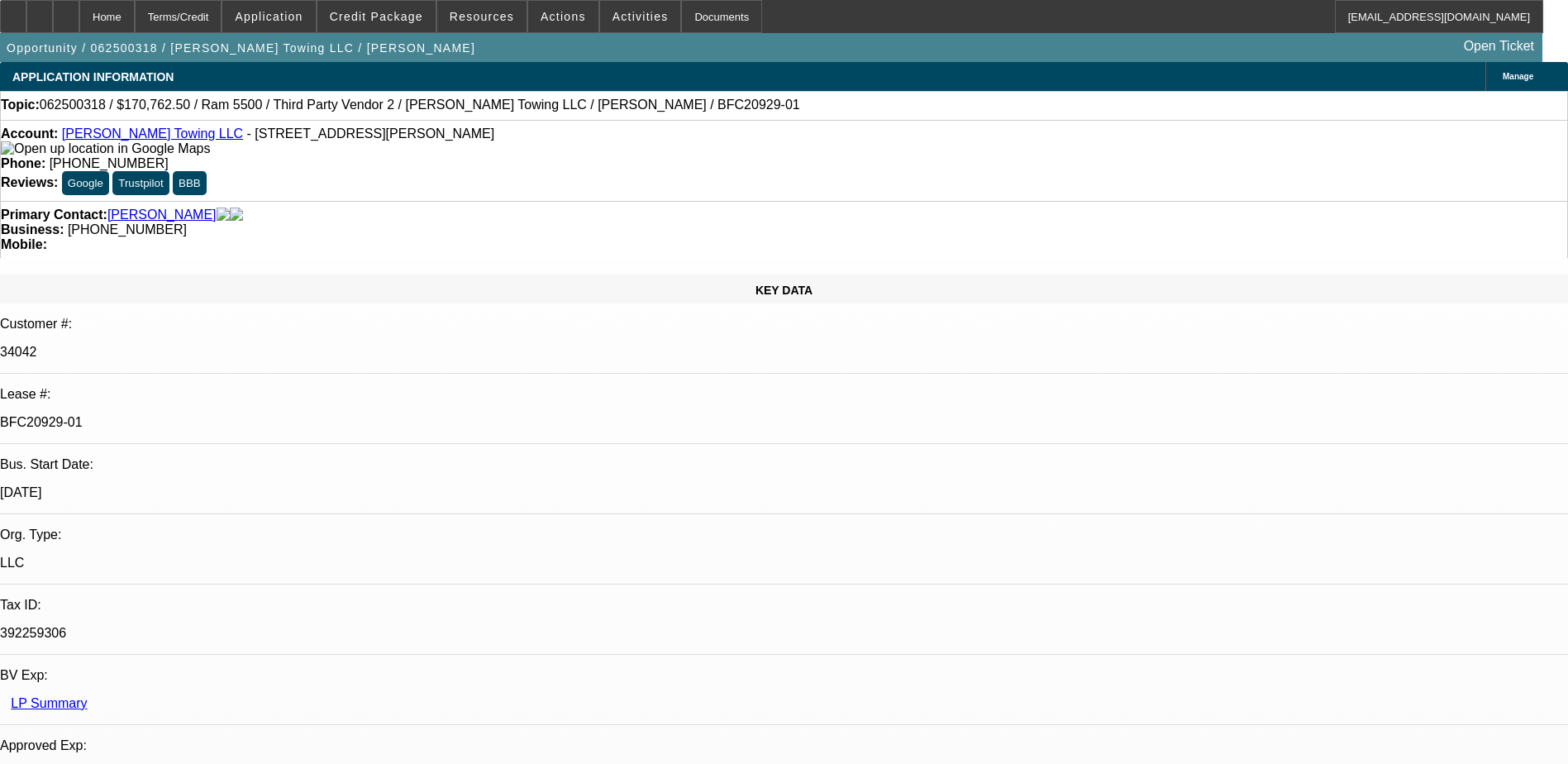
select select "1"
select select "2"
select select "6"
select select "1"
select select "2"
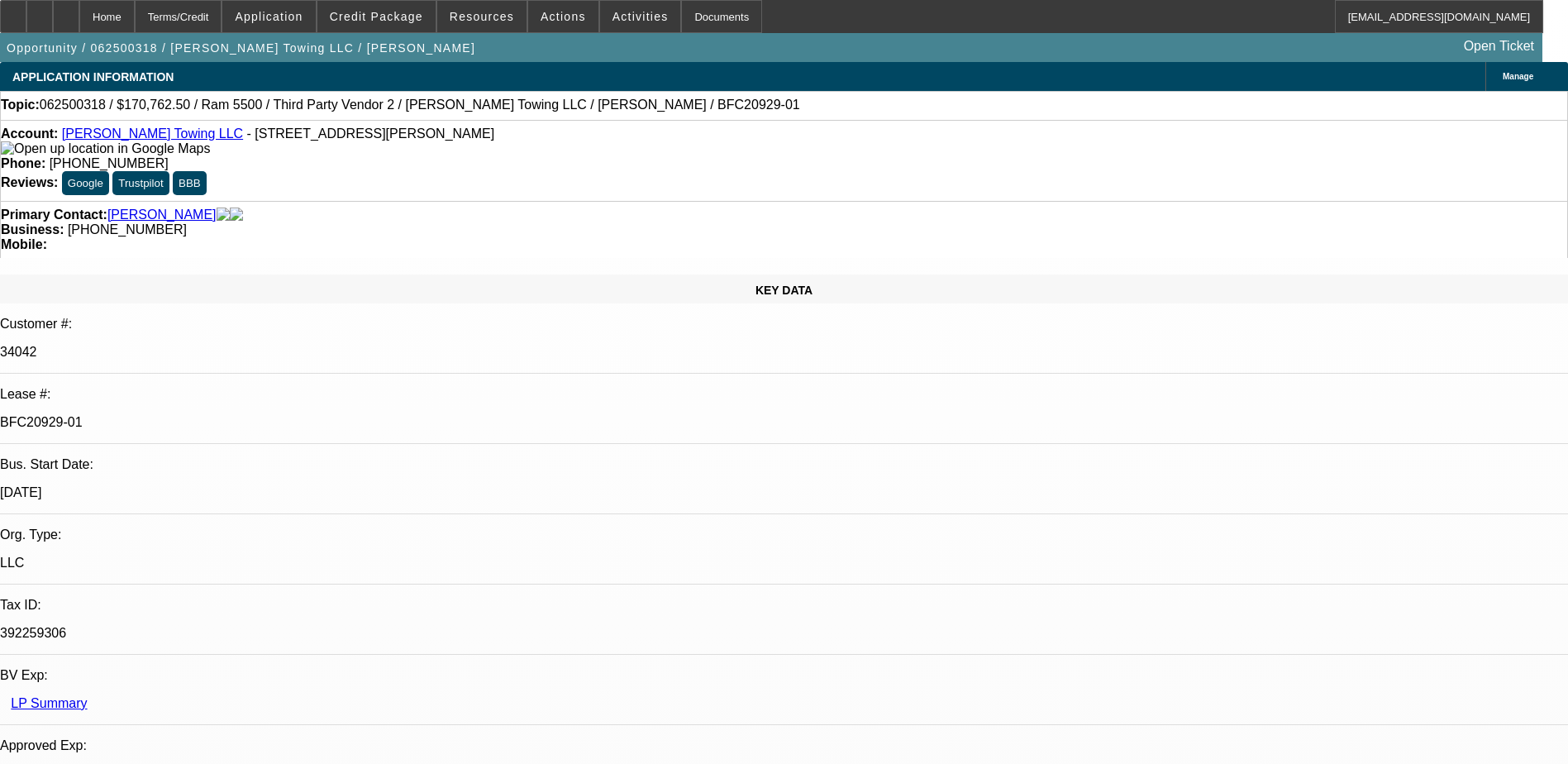
select select "6"
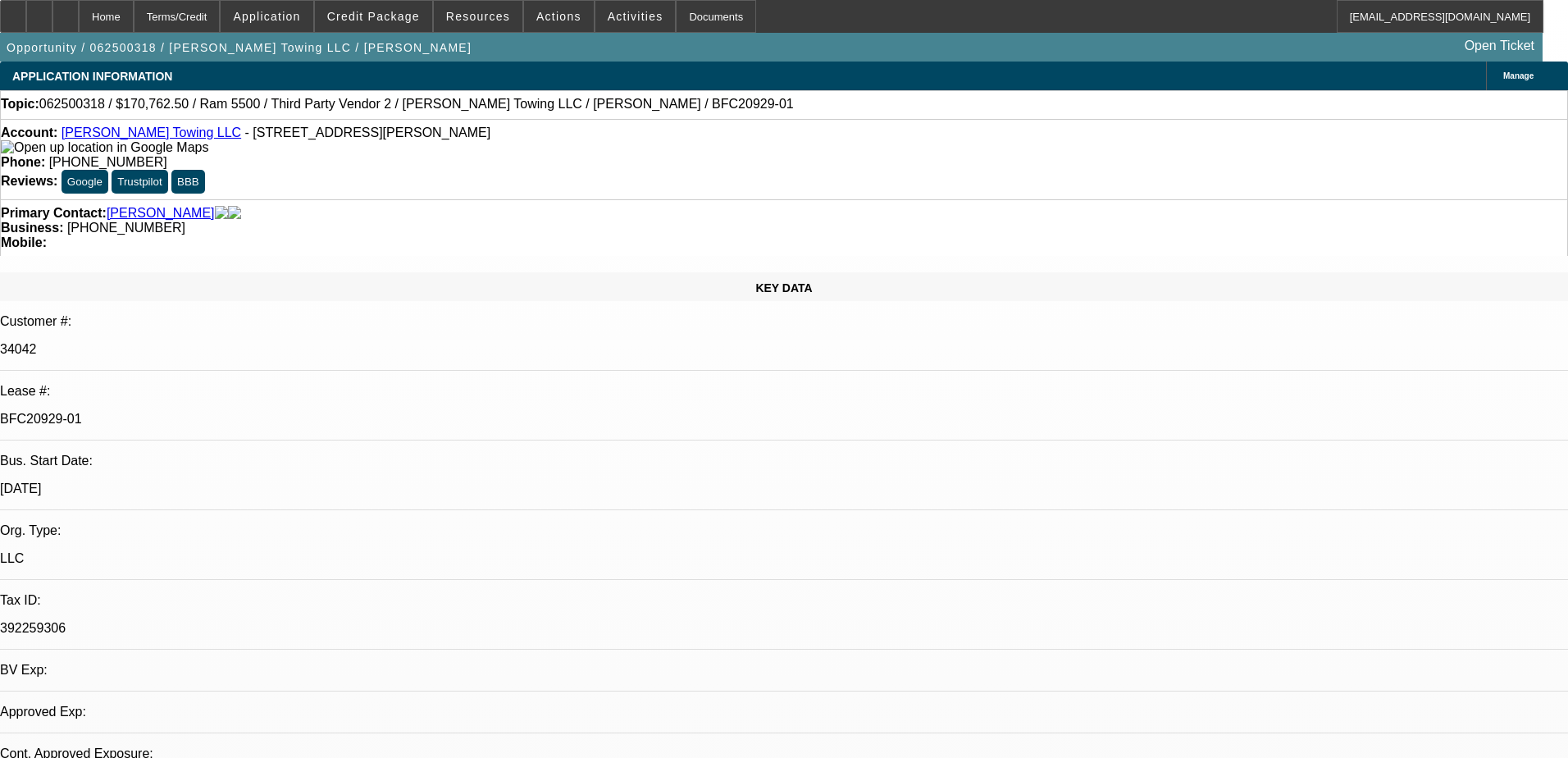
select select "0"
select select "2"
select select "0"
select select "6"
select select "0"
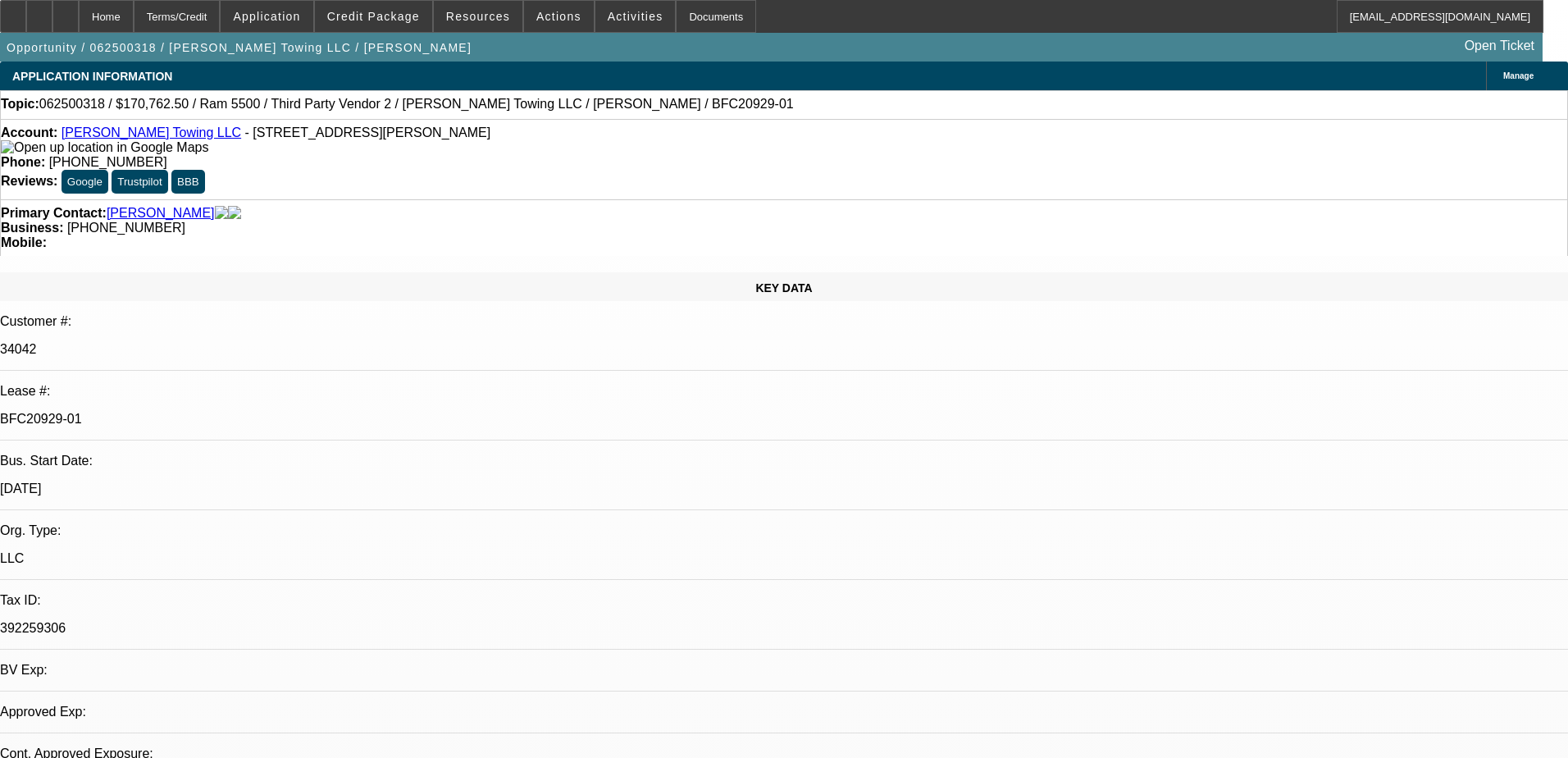
select select "2"
select select "0"
select select "6"
select select "0"
select select "2"
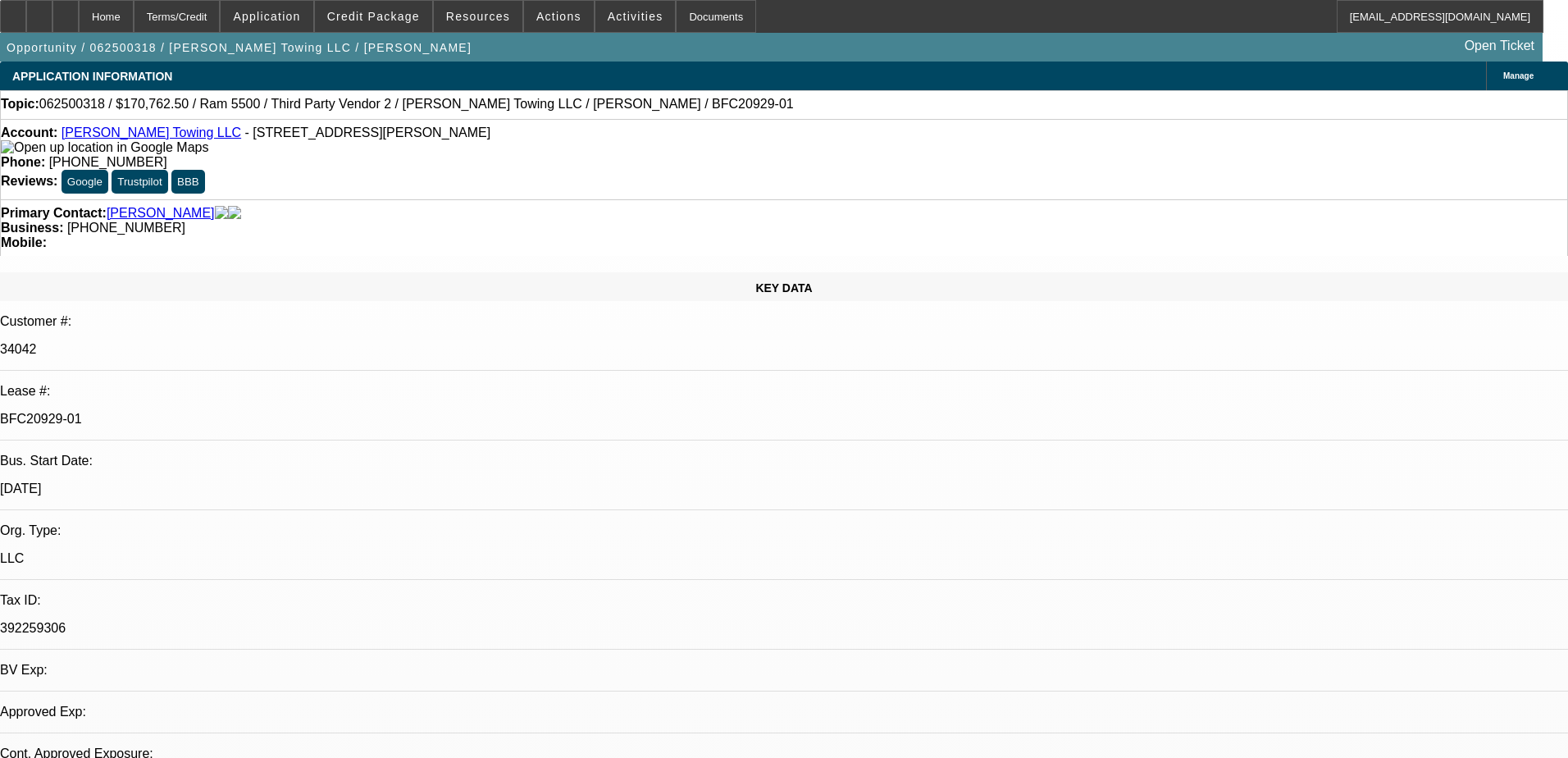
select select "0"
select select "6"
select select "0"
select select "2"
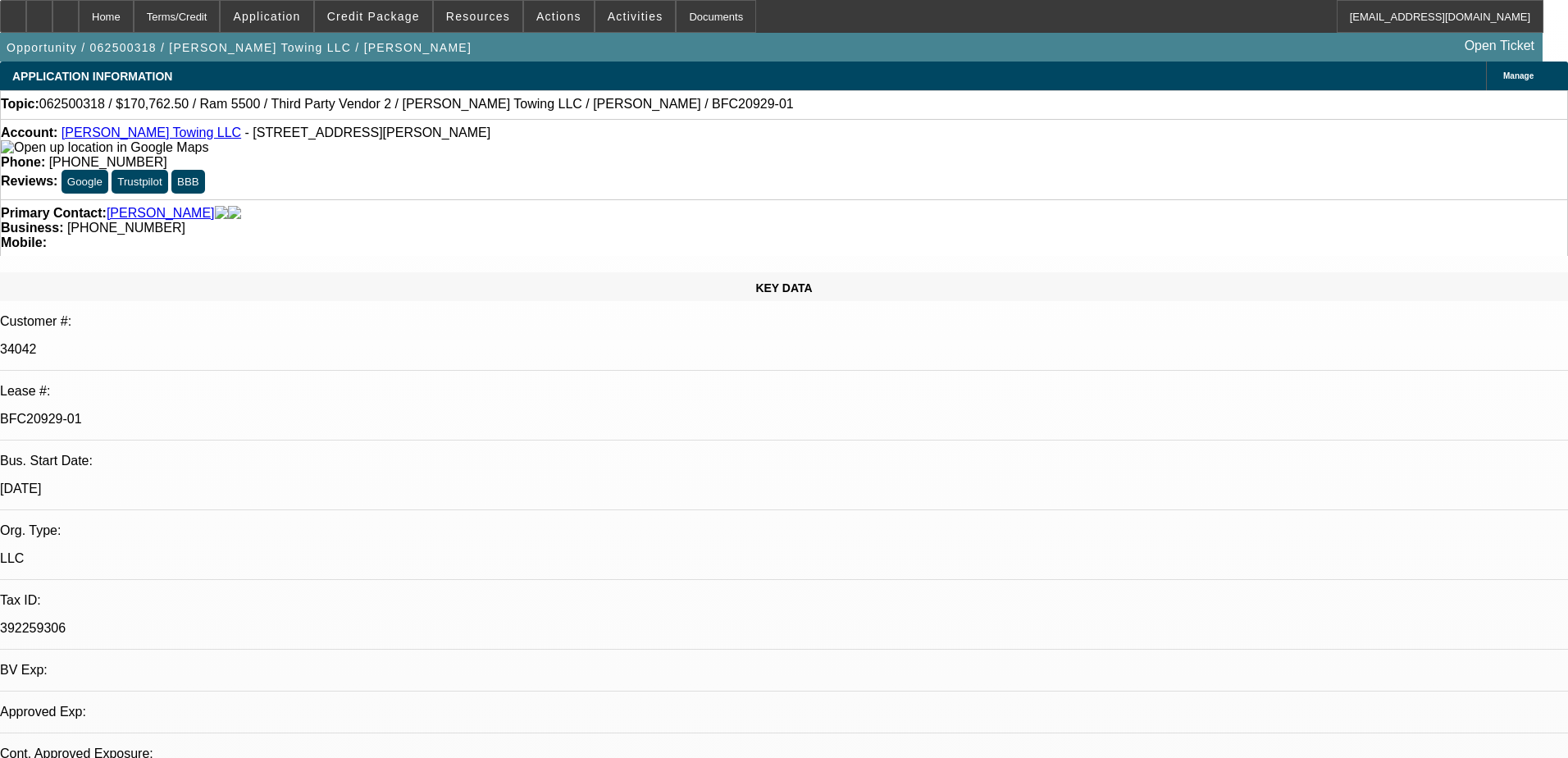
select select "0"
select select "6"
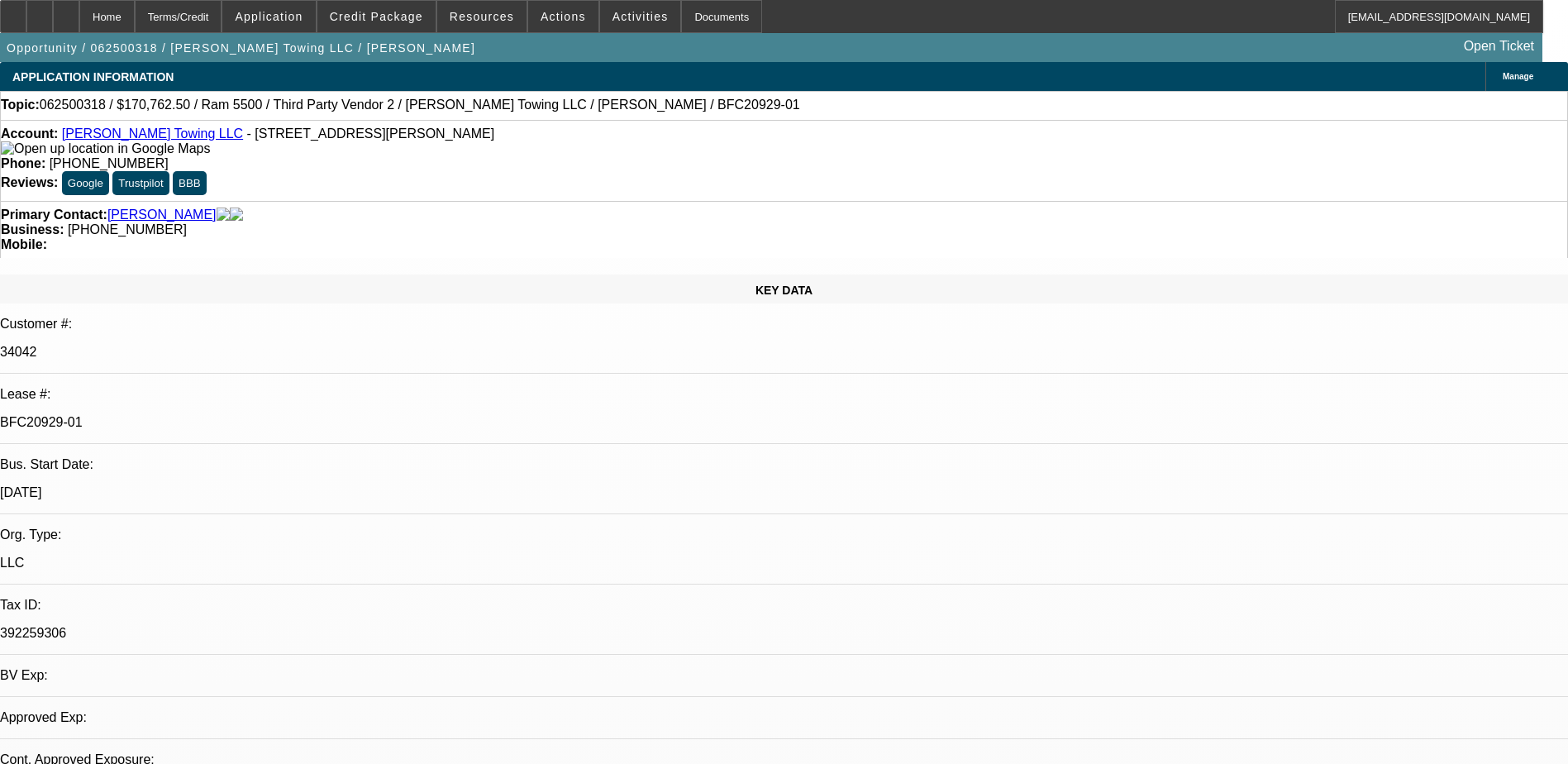
select select "0"
select select "2"
select select "0"
select select "6"
select select "0"
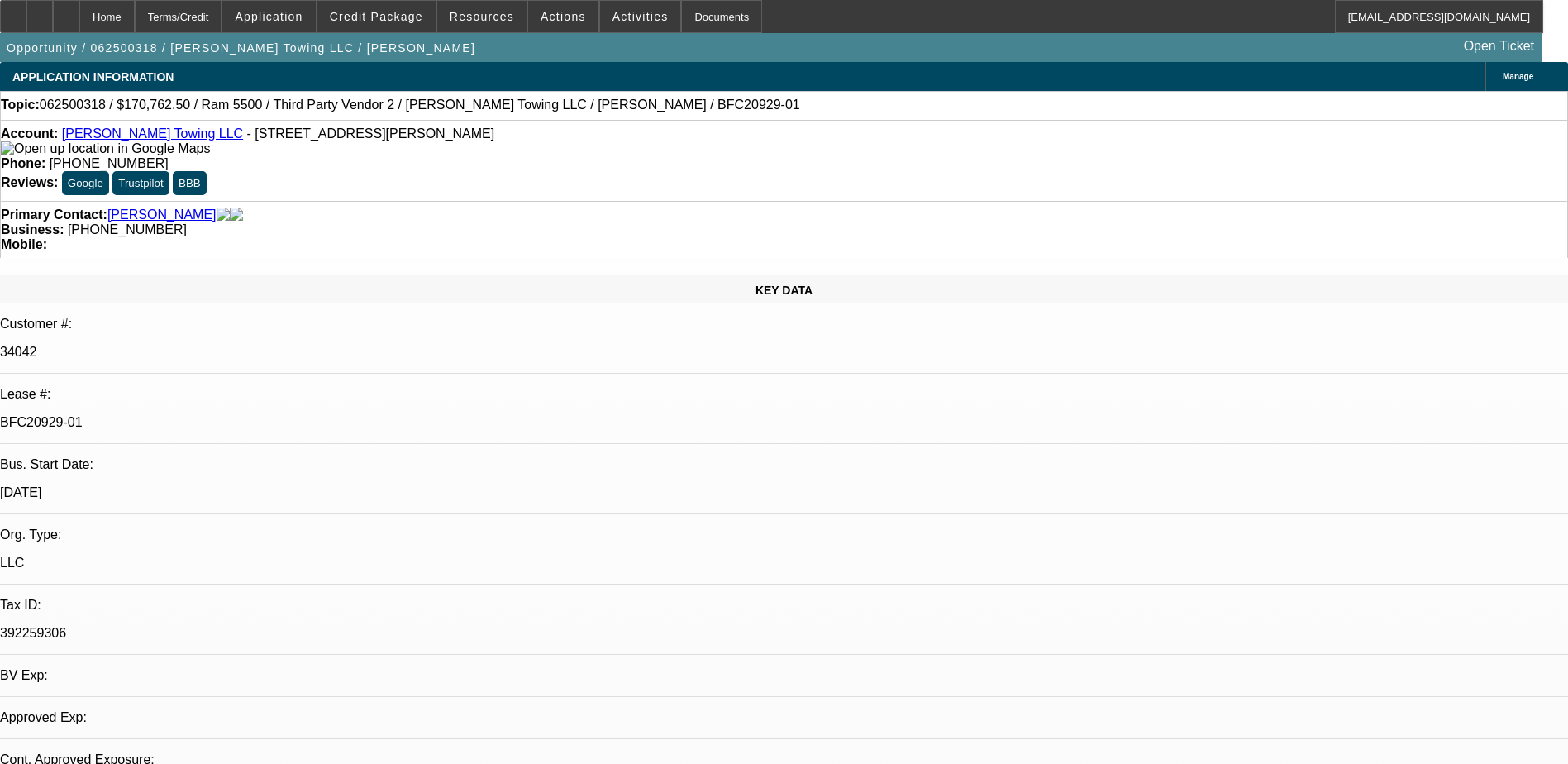
select select "2"
select select "0"
select select "6"
select select "0"
select select "2"
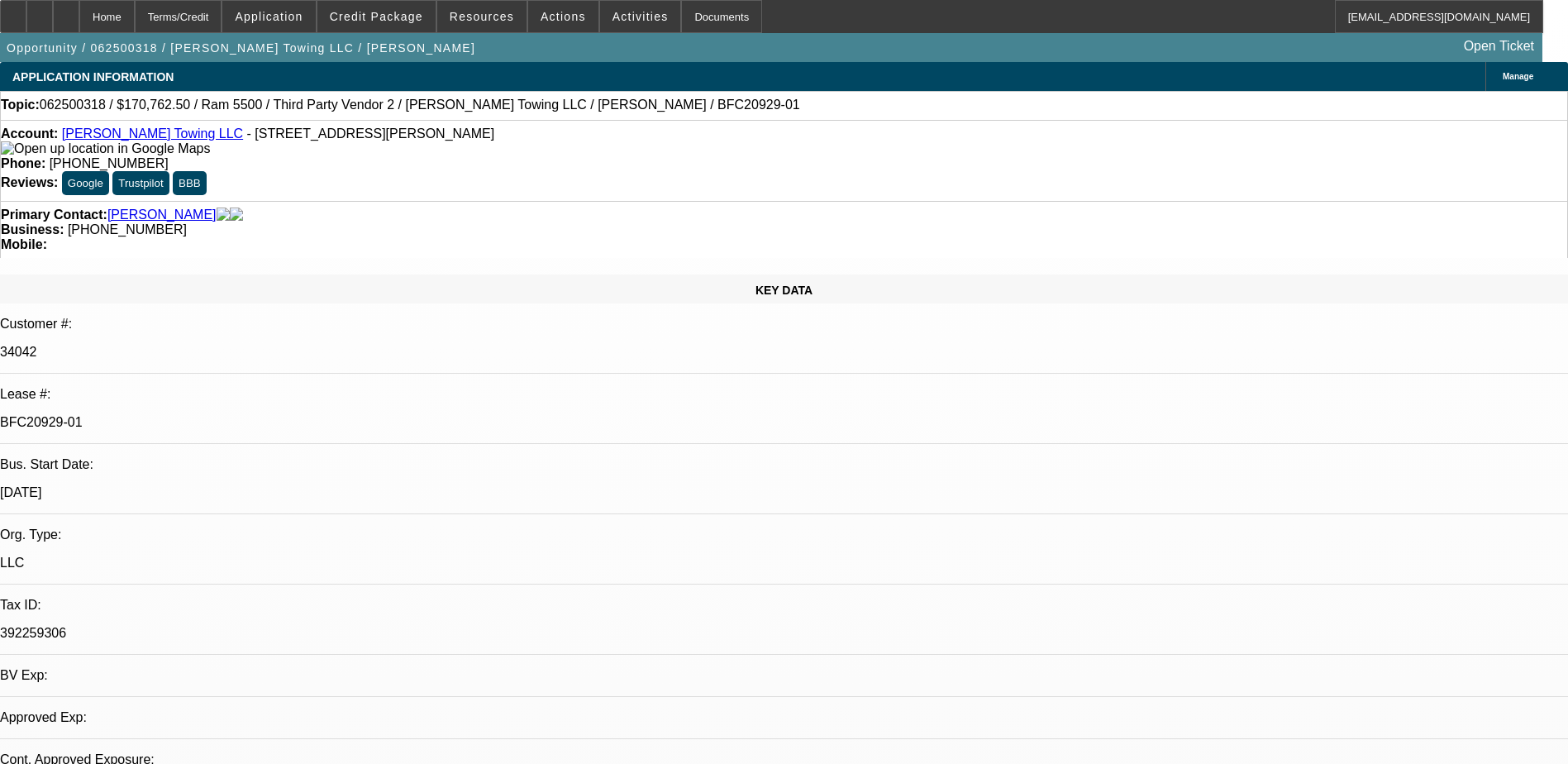
select select "0"
select select "6"
select select "0"
select select "2"
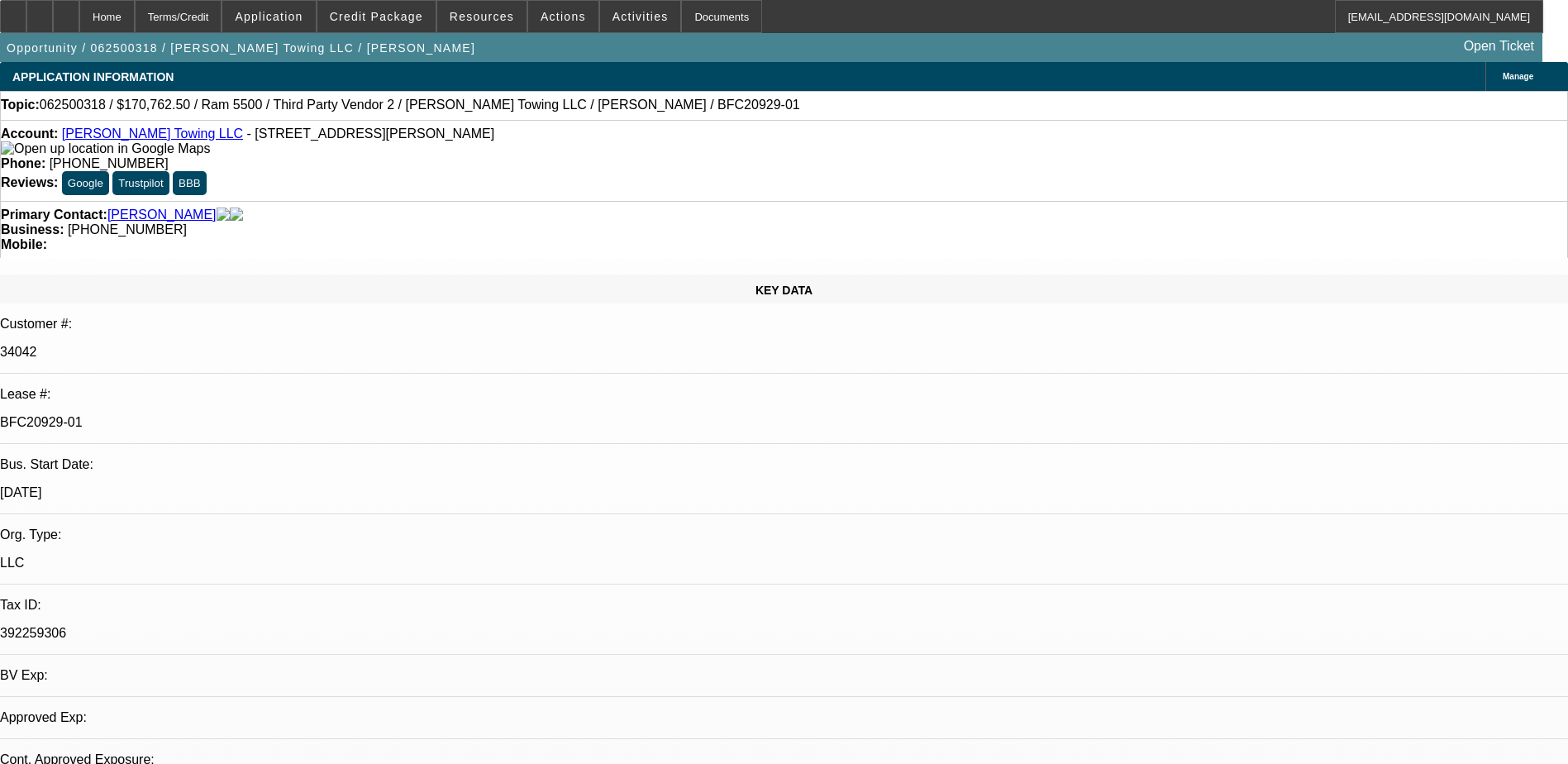
select select "0"
select select "6"
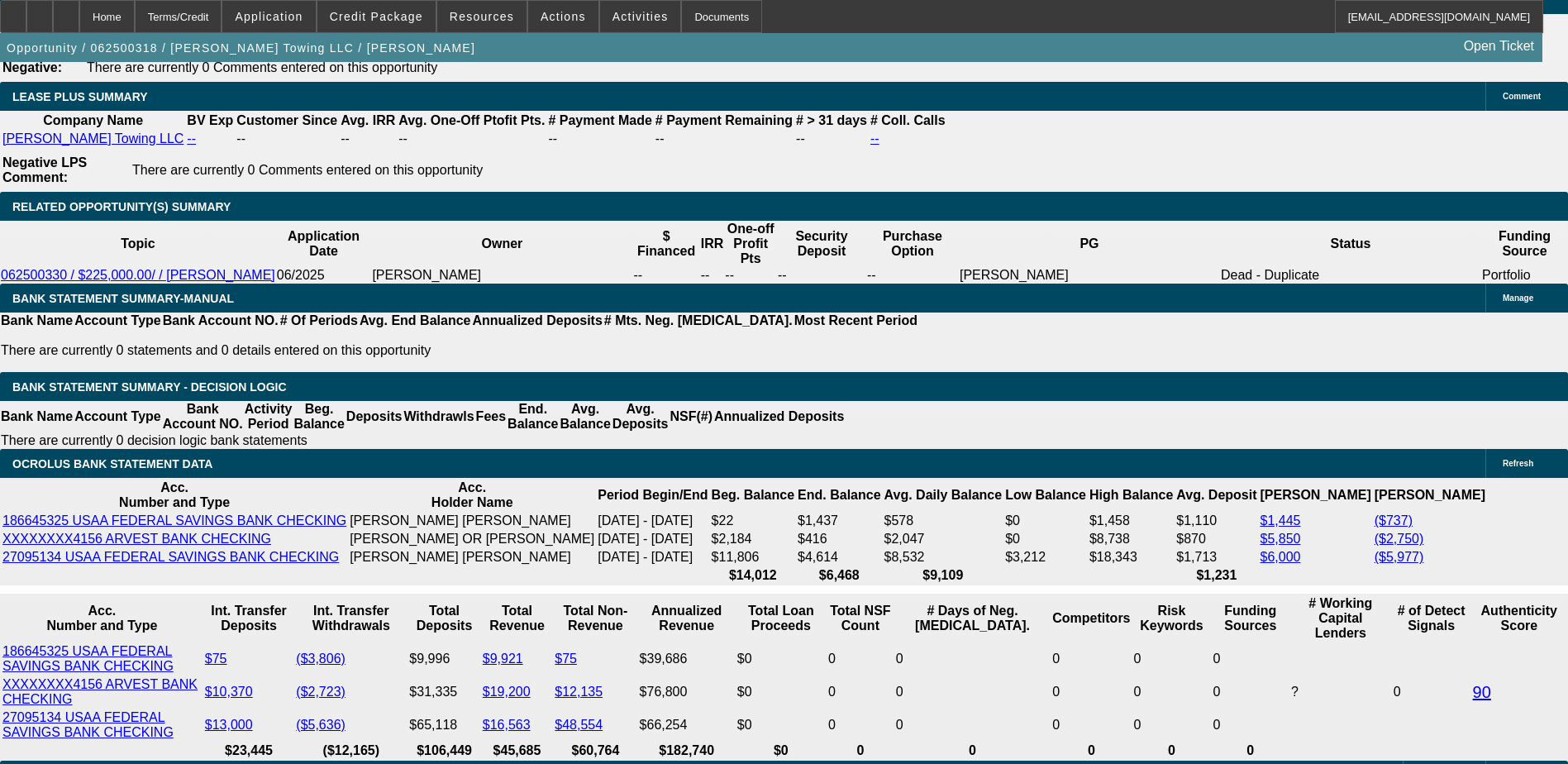
scroll to position [3060, 0]
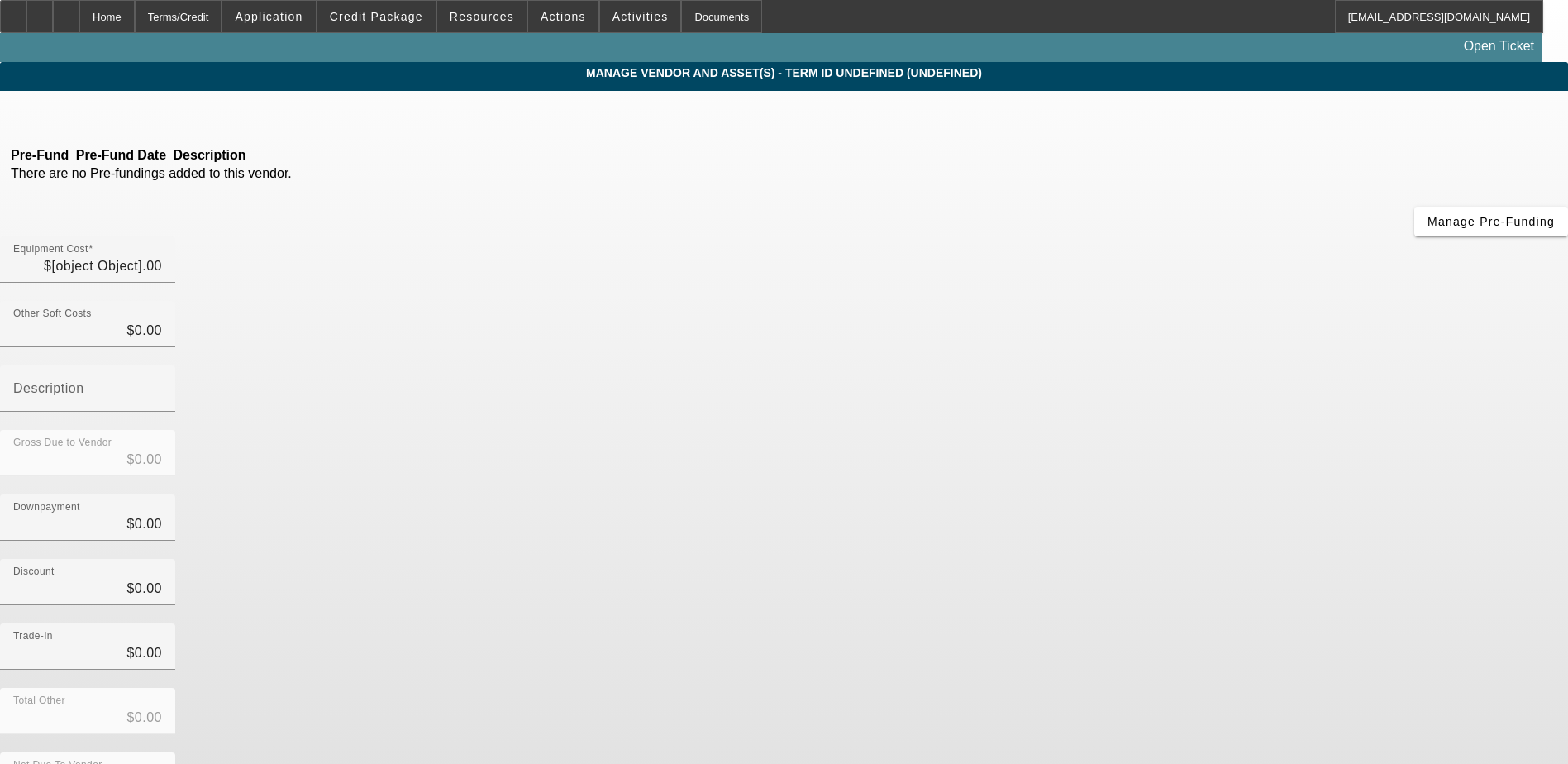
type input "$36,593.14"
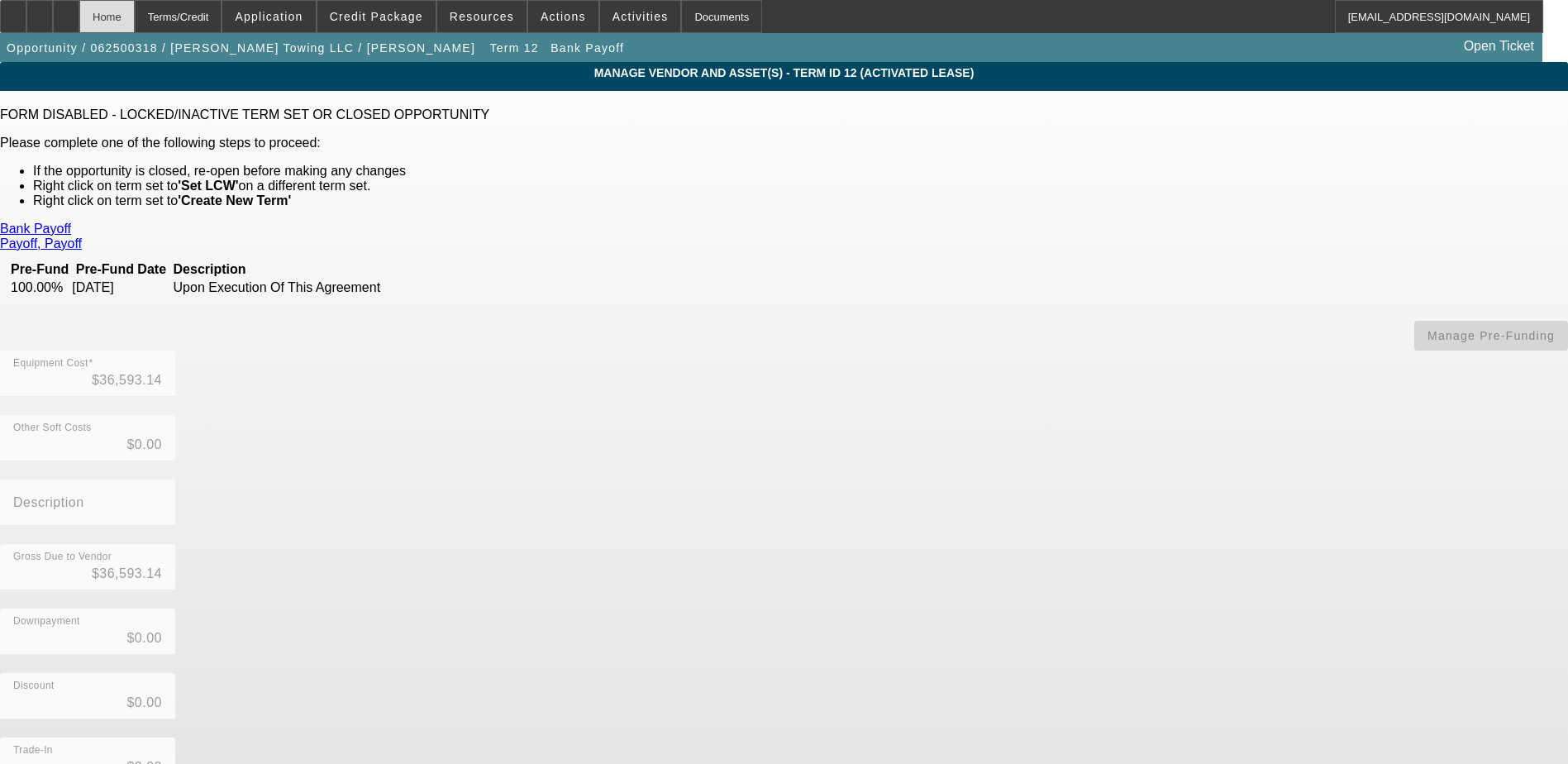
click at [134, 14] on div "Home" at bounding box center [107, 17] width 56 height 33
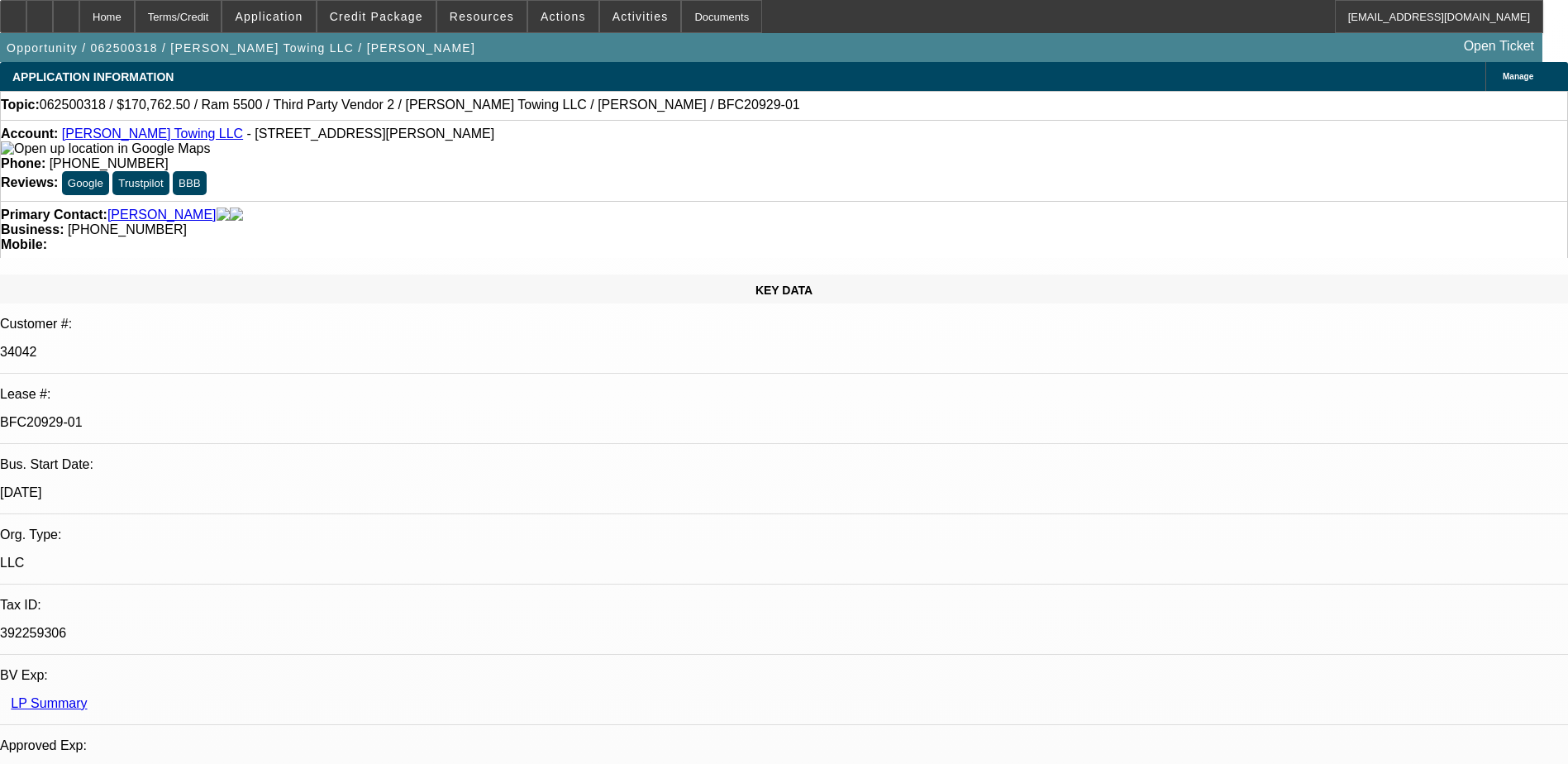
select select "0"
select select "2"
select select "0"
select select "6"
select select "0"
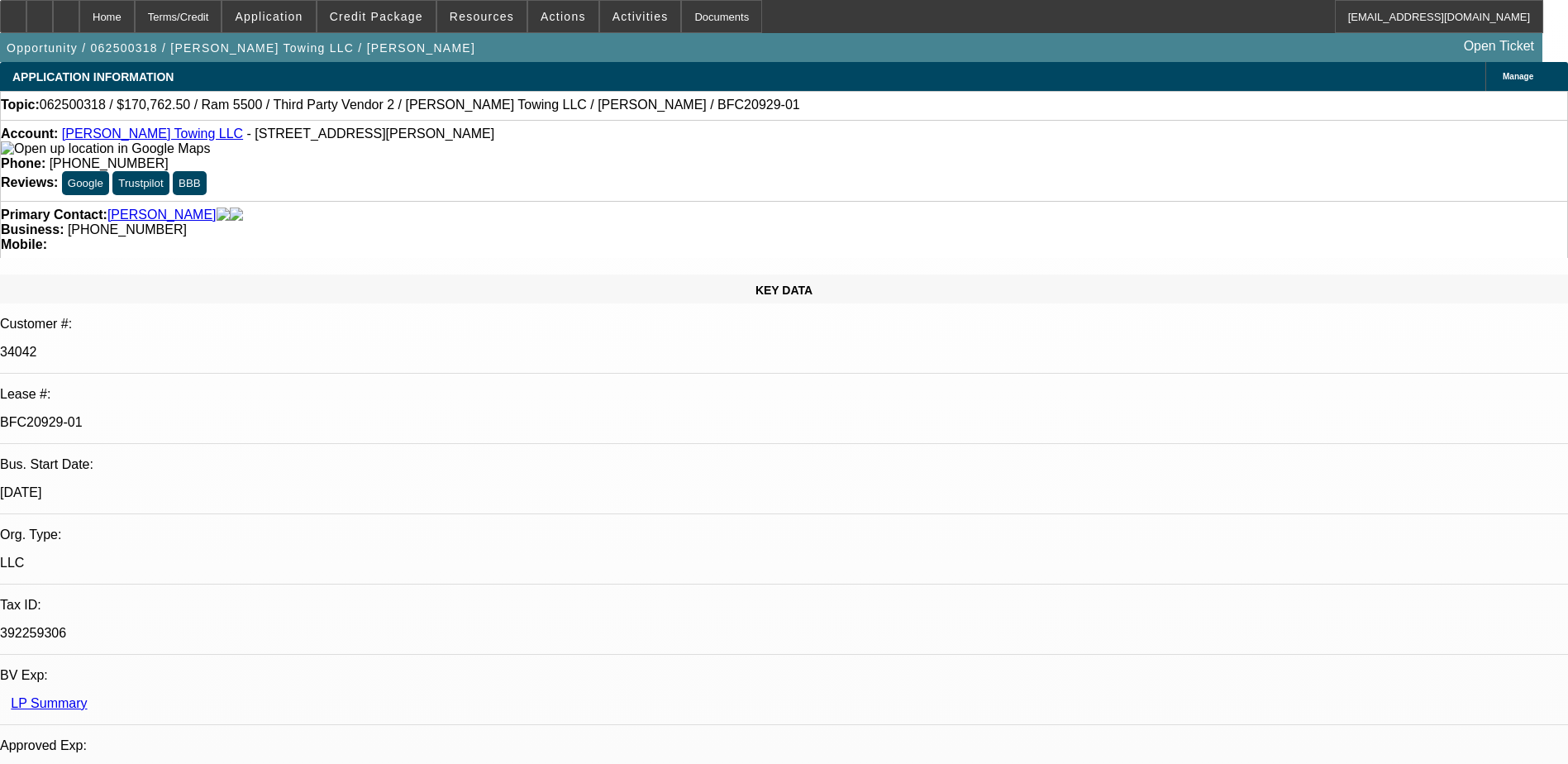
select select "2"
select select "0"
select select "6"
select select "0"
select select "2"
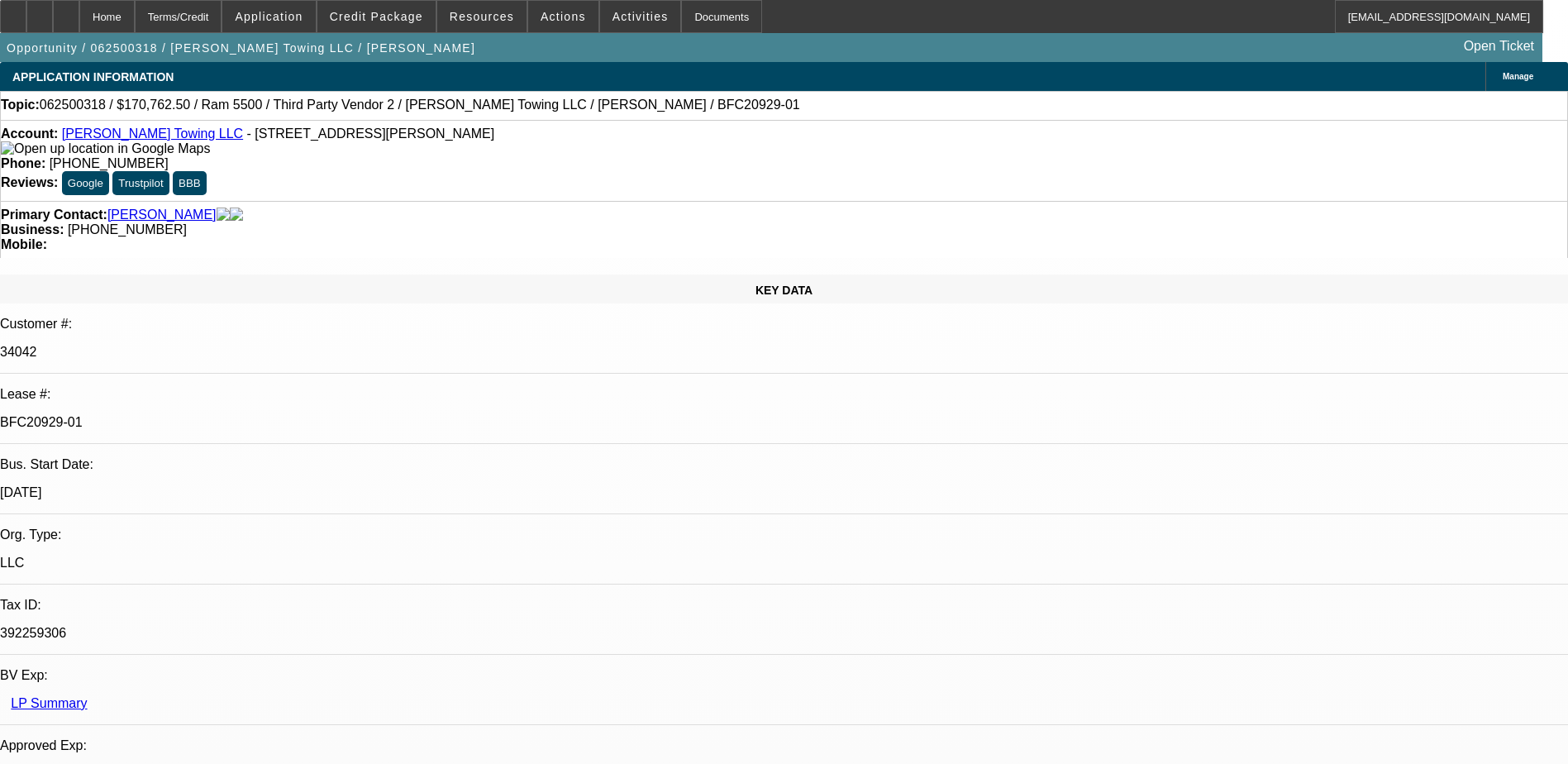
select select "0"
select select "6"
select select "0"
select select "2"
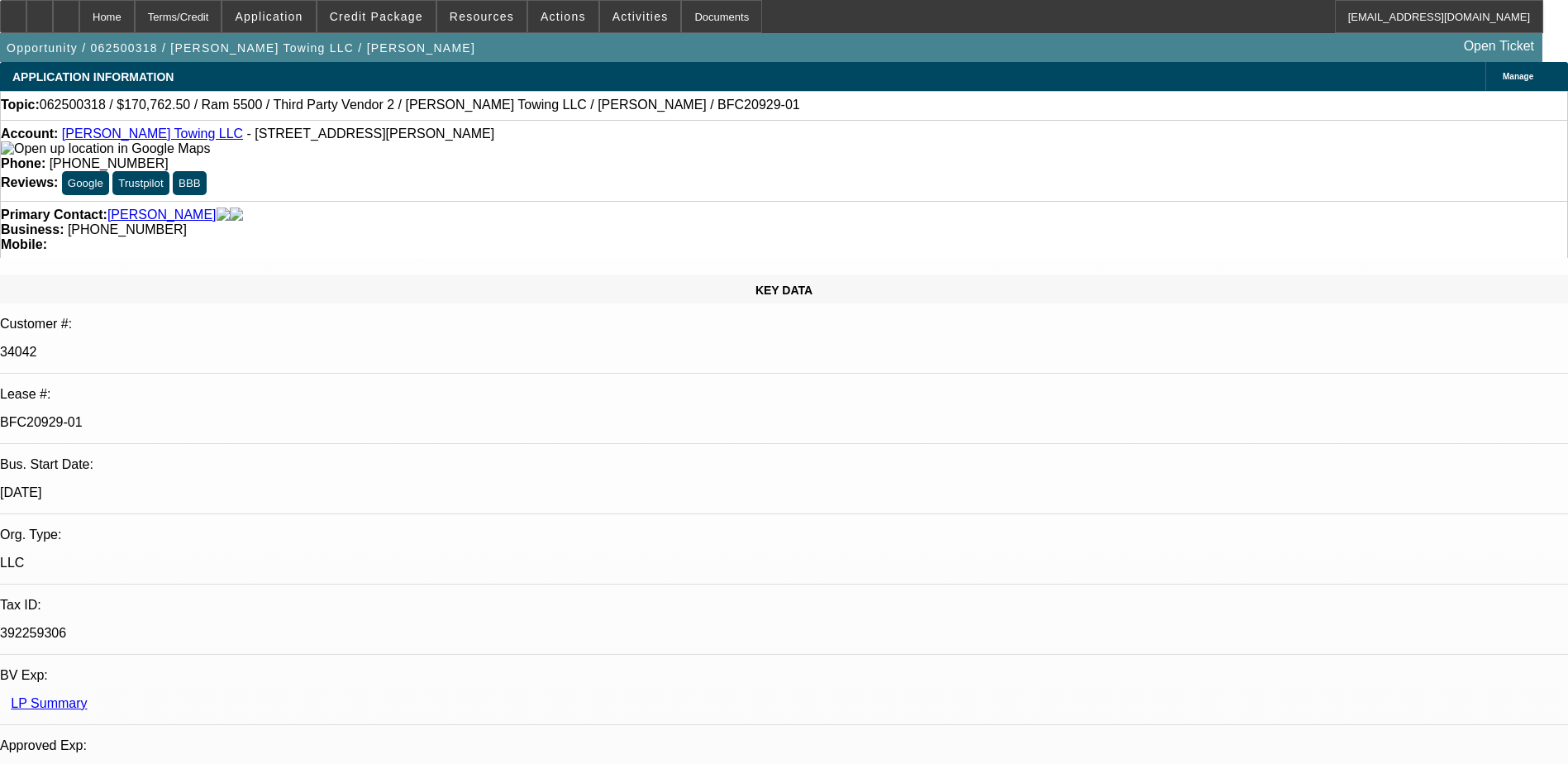
select select "0"
select select "6"
